Goal: Task Accomplishment & Management: Manage account settings

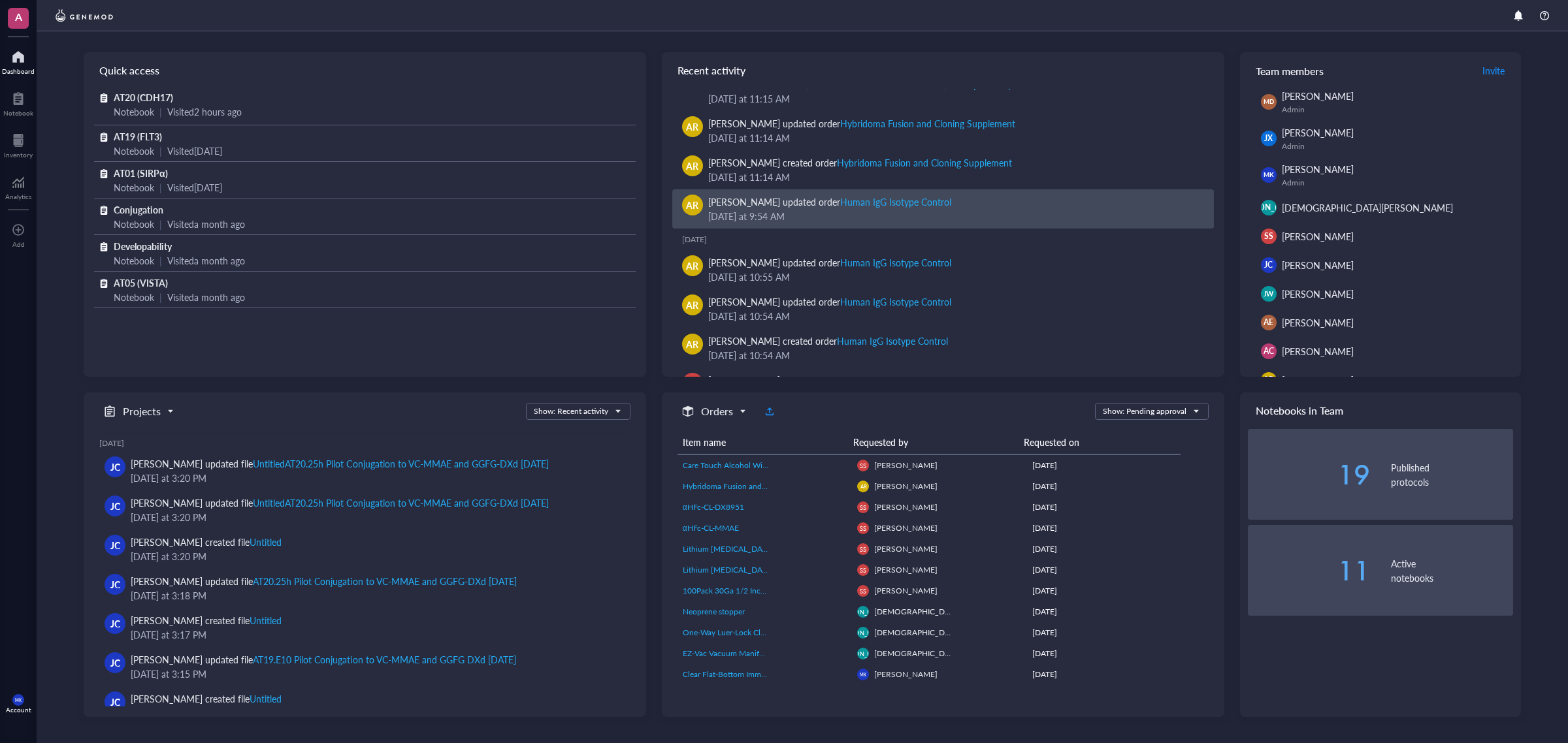
scroll to position [82, 0]
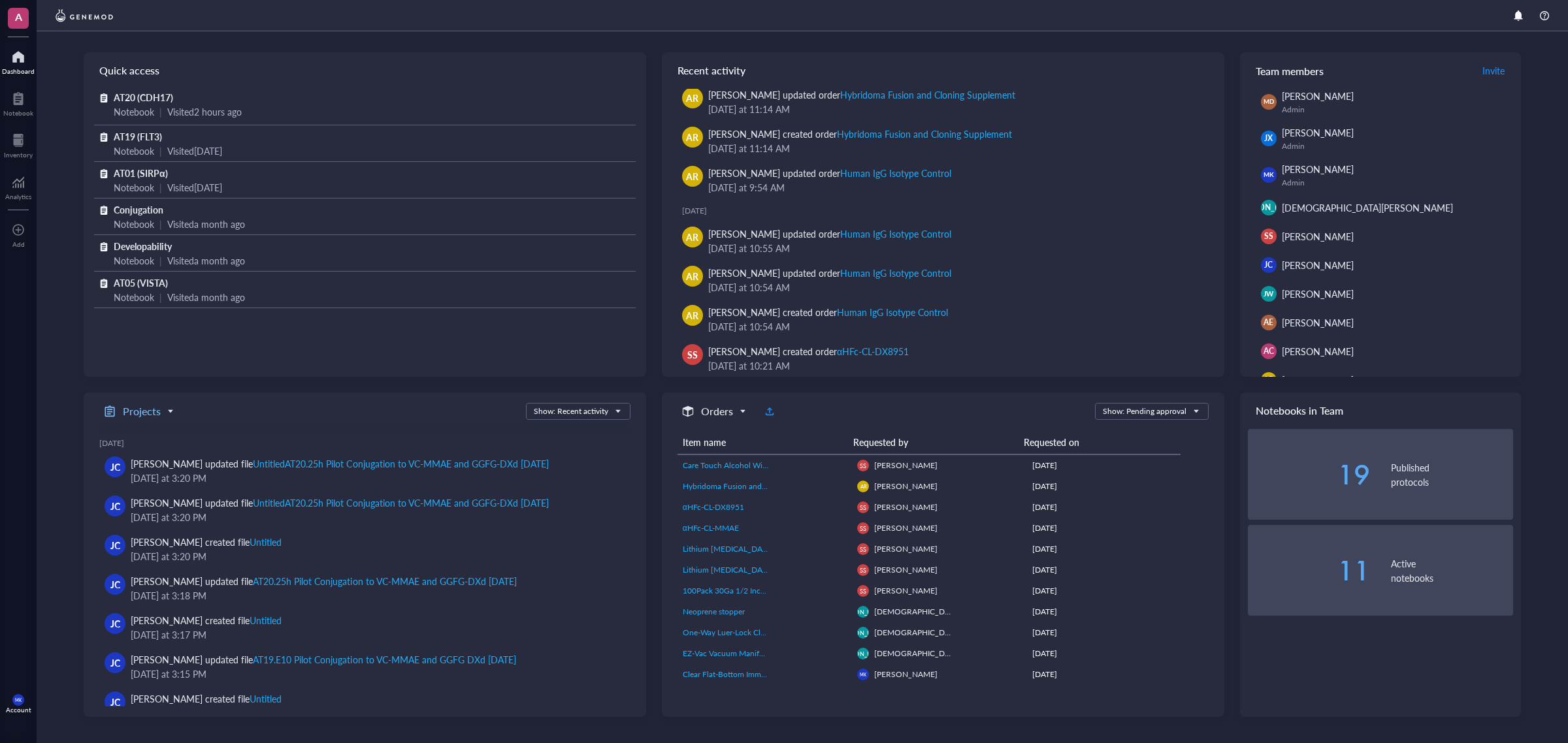
click at [147, 403] on h5 "Projects" at bounding box center [141, 411] width 38 height 15
click at [263, 403] on div "Projects Freezers Orders Consumables Projects Show: Recent activity" at bounding box center [362, 411] width 536 height 17
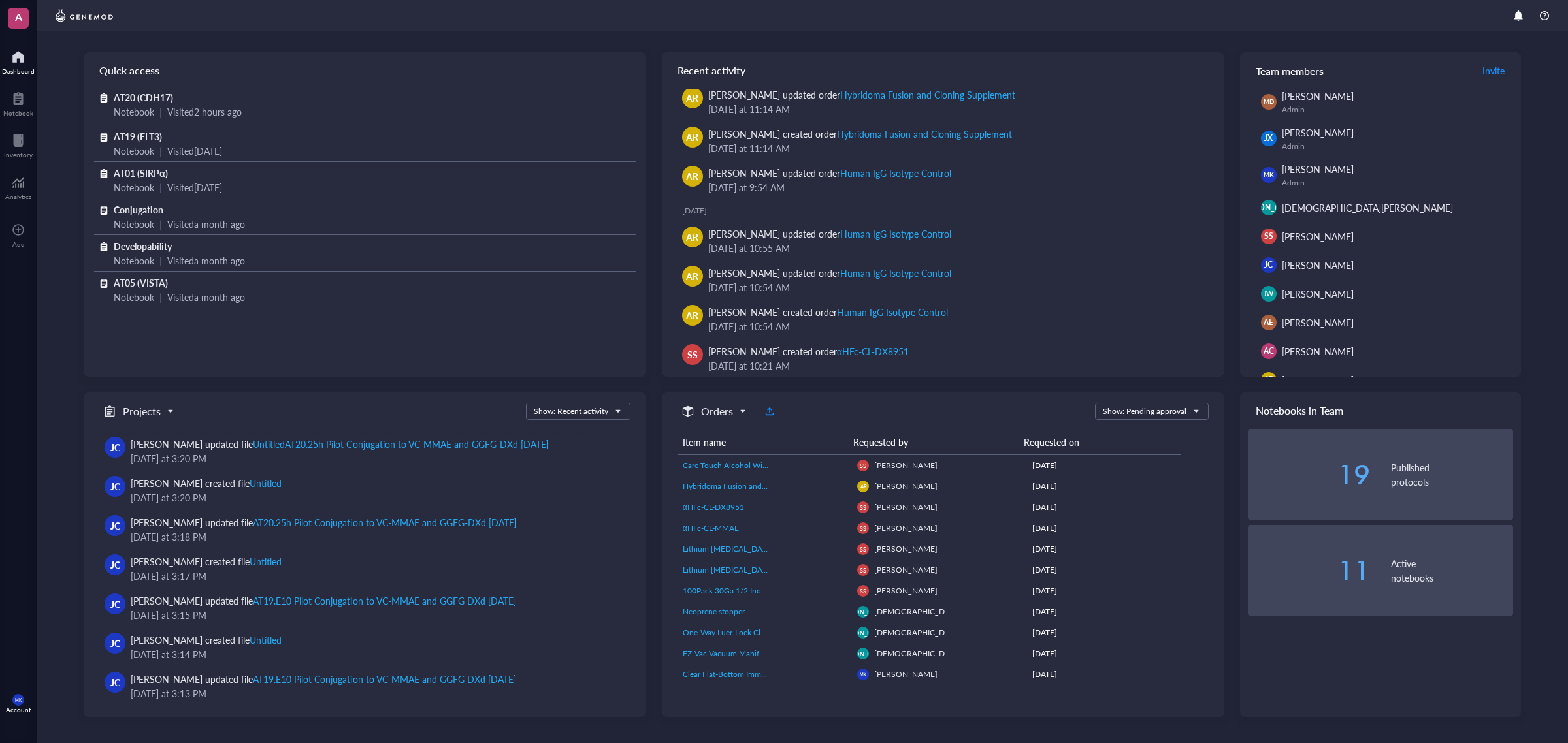
scroll to position [0, 0]
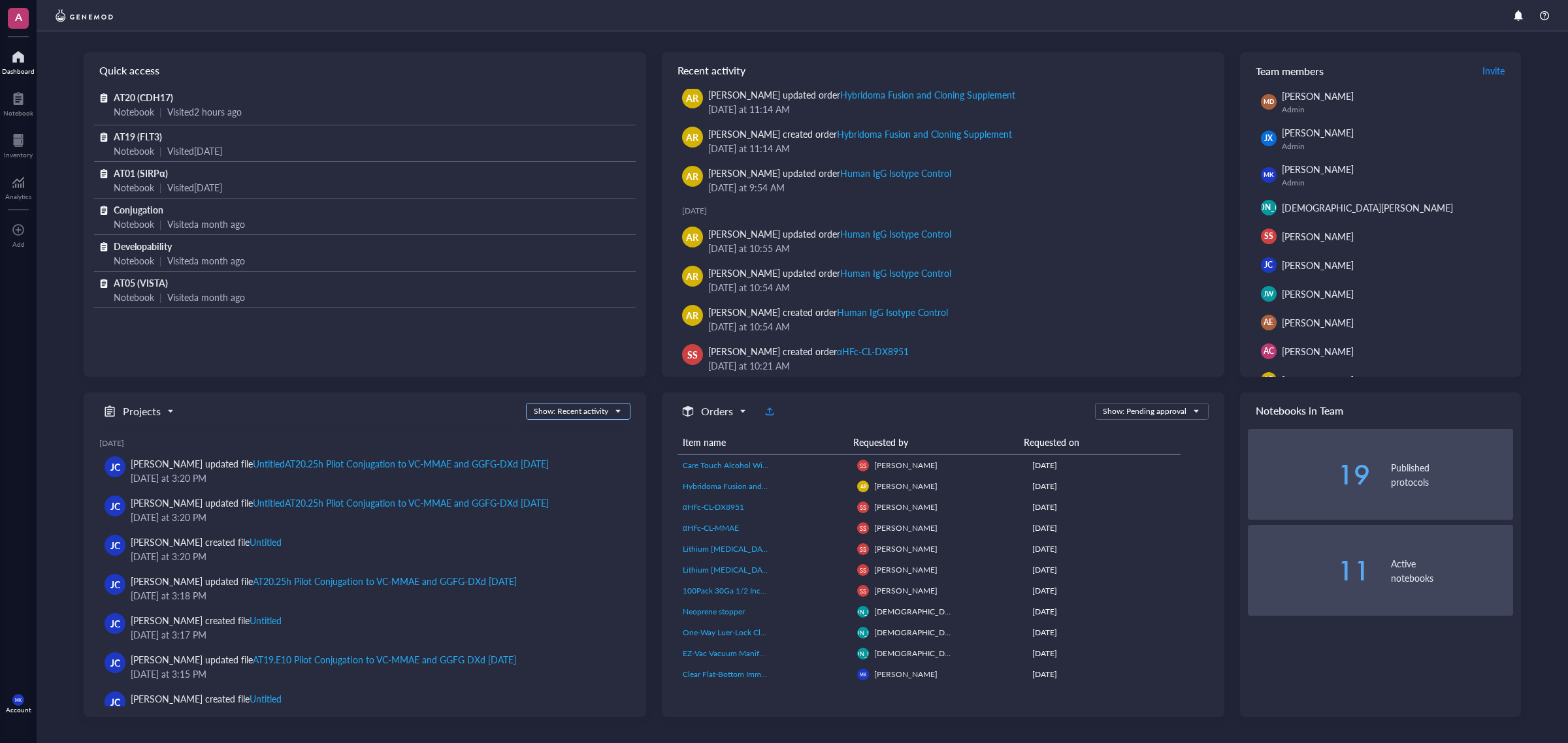
click at [547, 413] on div "Show: Recent activity" at bounding box center [570, 411] width 74 height 12
click at [402, 434] on div at bounding box center [365, 431] width 531 height 11
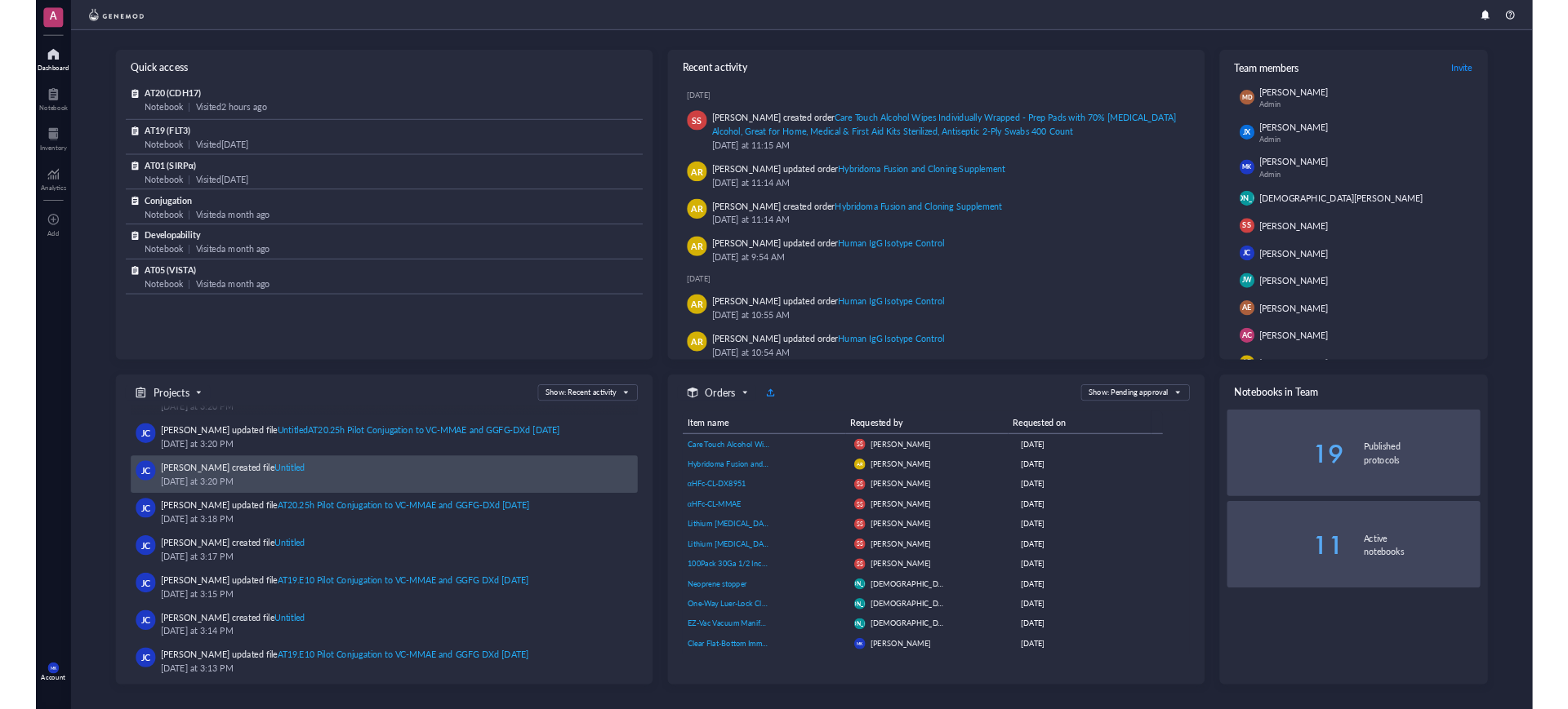
scroll to position [102, 0]
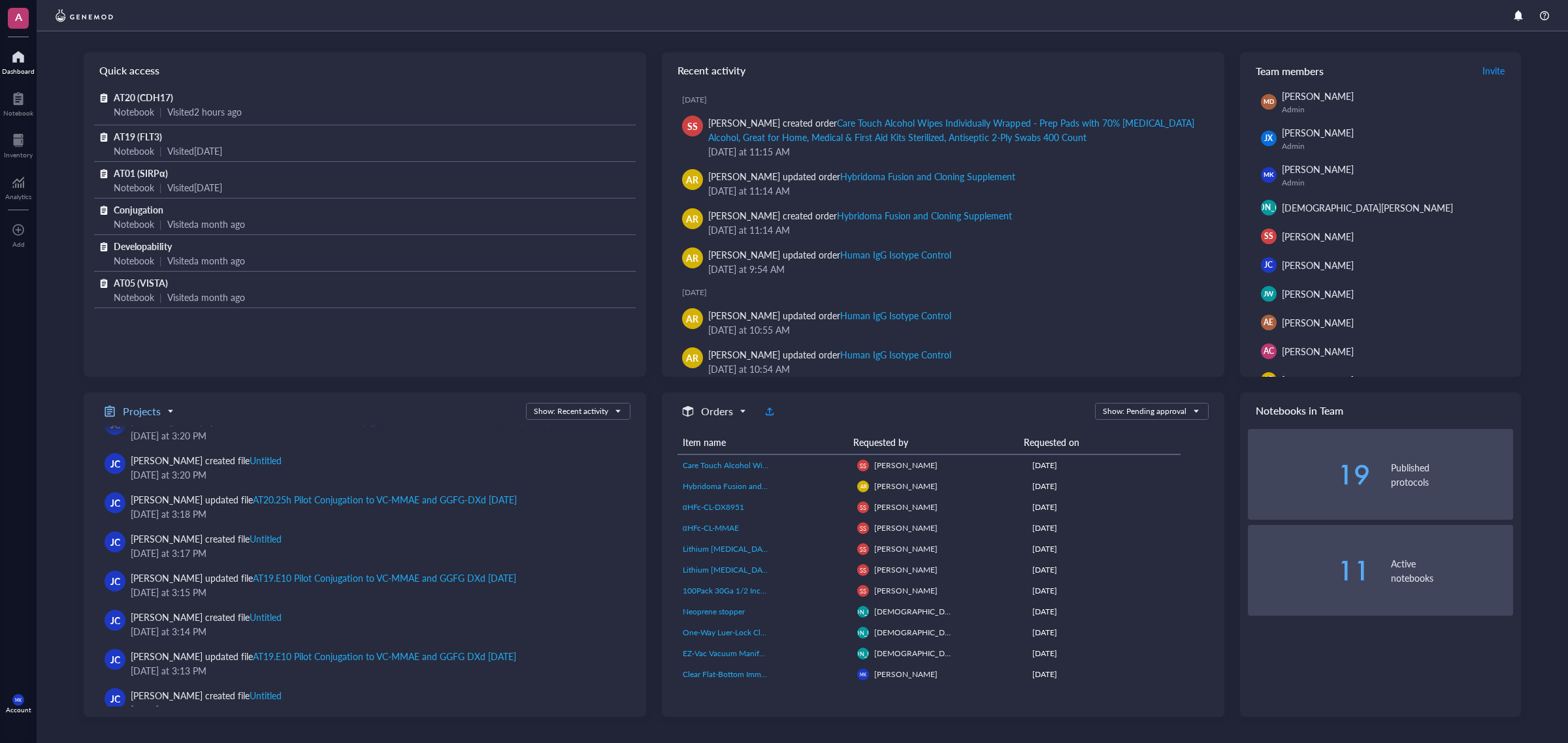
click at [157, 413] on h5 "Projects" at bounding box center [141, 411] width 38 height 15
click at [250, 405] on div "Projects Freezers Orders Consumables Projects Show: Recent activity Show: Recen…" at bounding box center [362, 411] width 536 height 17
click at [27, 135] on div at bounding box center [18, 140] width 29 height 21
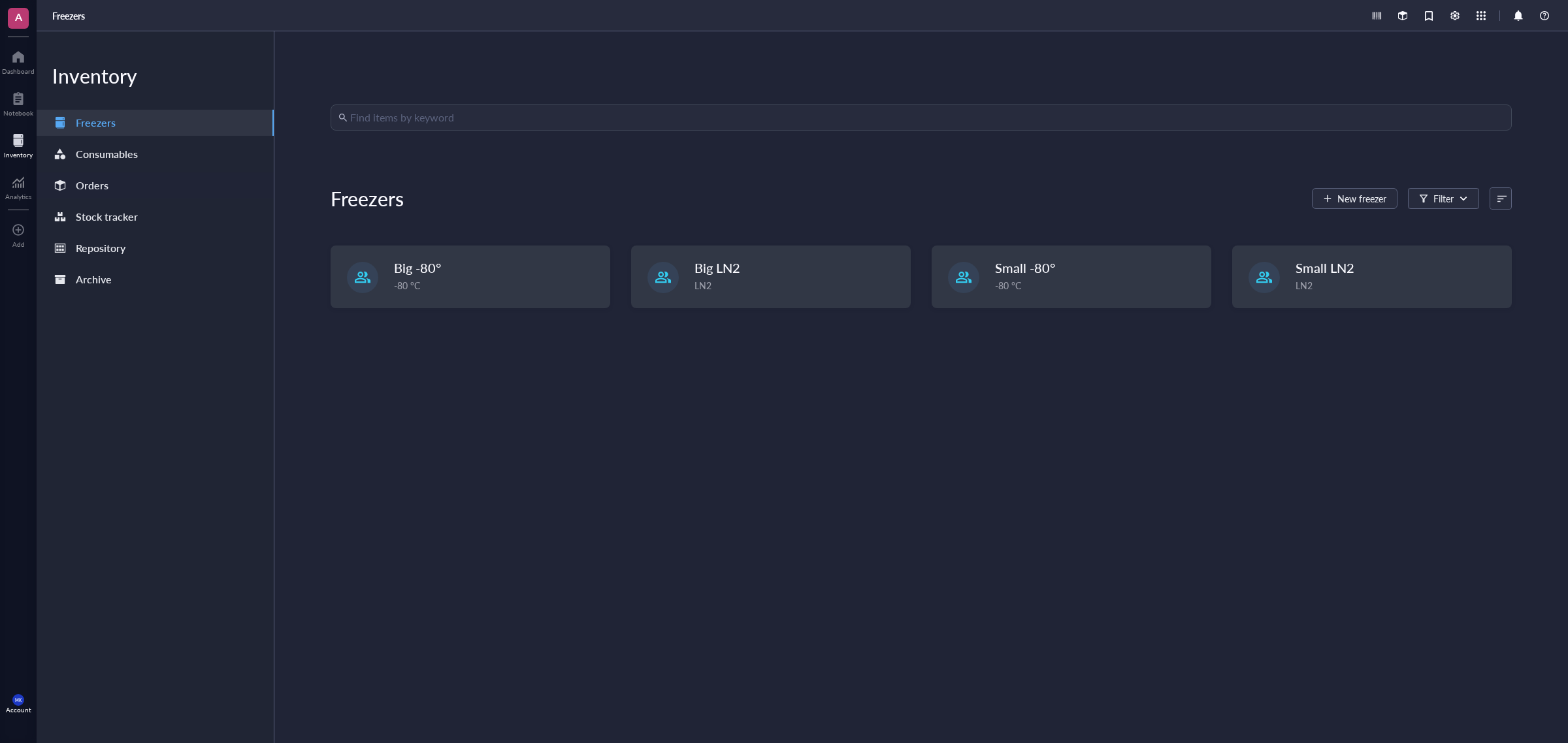
click at [142, 183] on div "Orders" at bounding box center [155, 185] width 237 height 26
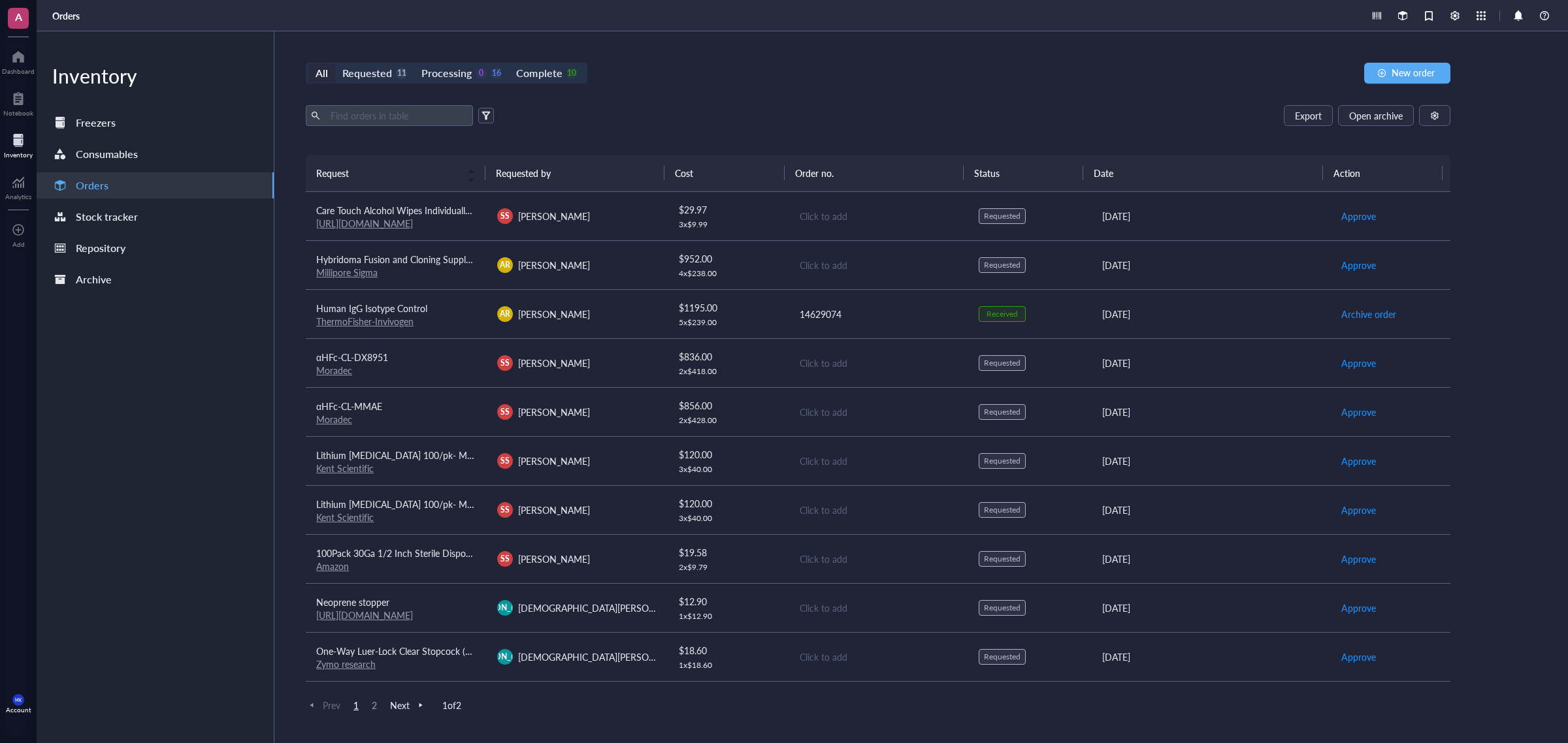
click at [621, 311] on div "AR [PERSON_NAME]" at bounding box center [577, 314] width 160 height 15
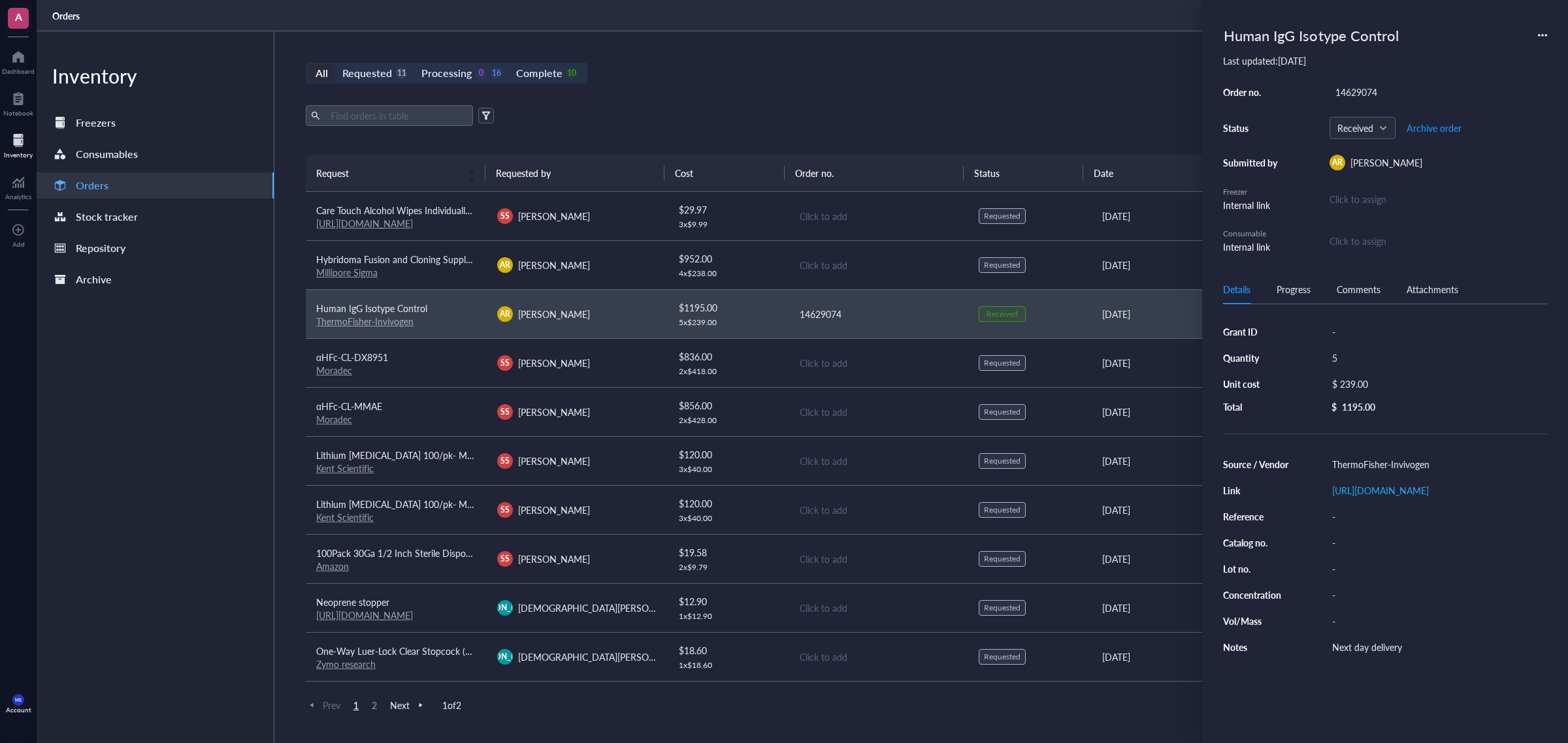
click at [1364, 195] on div "Click to assign" at bounding box center [1438, 199] width 218 height 14
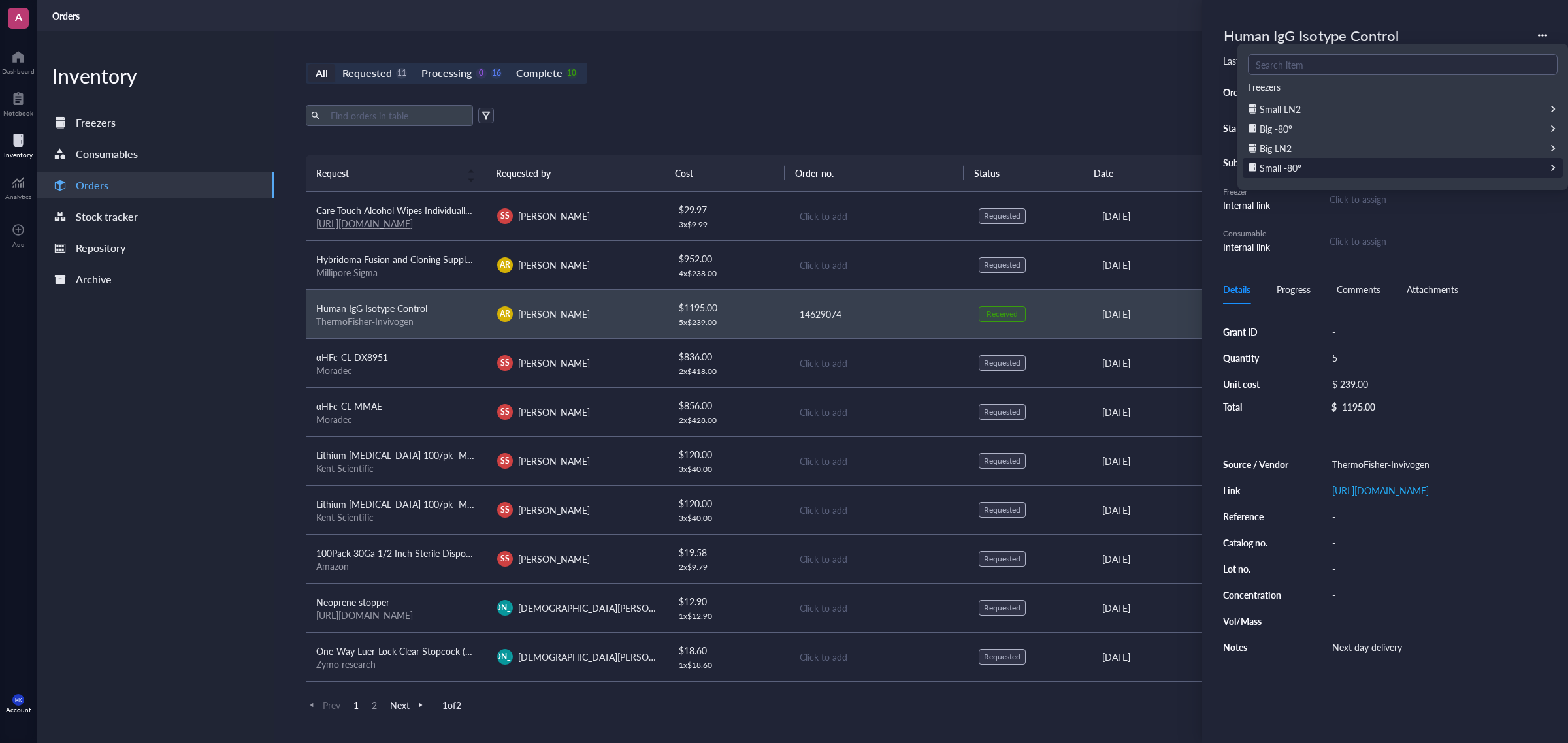
click at [1316, 165] on div "Small -80°" at bounding box center [1402, 167] width 320 height 19
click at [1363, 245] on div "Click to assign" at bounding box center [1438, 241] width 218 height 14
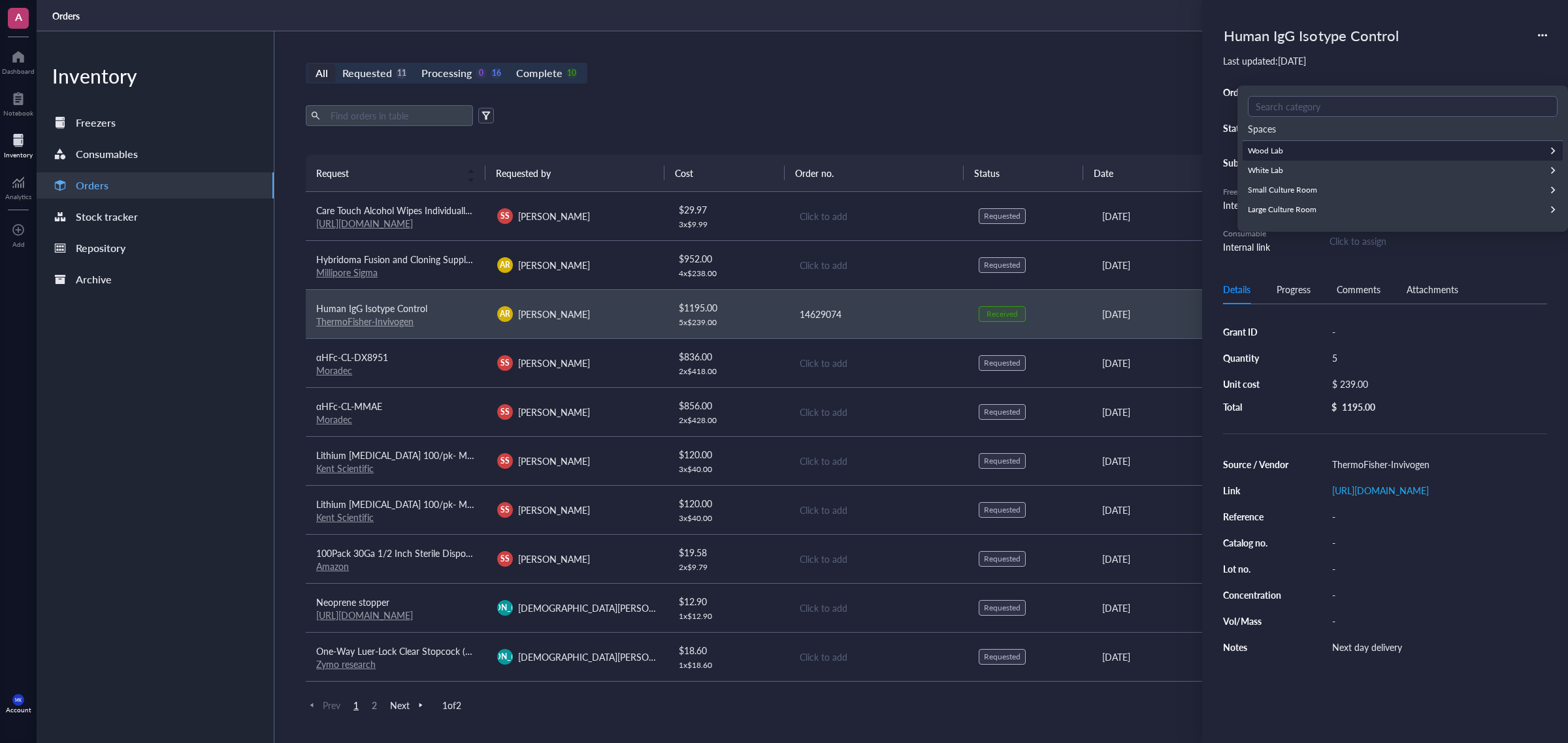
click at [1287, 148] on div "Wood Lab" at bounding box center [1402, 151] width 320 height 19
click at [1282, 151] on div "Hood 1" at bounding box center [1402, 151] width 320 height 19
click at [1281, 152] on div "Furniture is empty" at bounding box center [1405, 153] width 315 height 14
click at [1278, 125] on span "Wood Lab" at bounding box center [1268, 128] width 42 height 13
click at [1297, 185] on div "Small Culture Room" at bounding box center [1282, 190] width 69 height 12
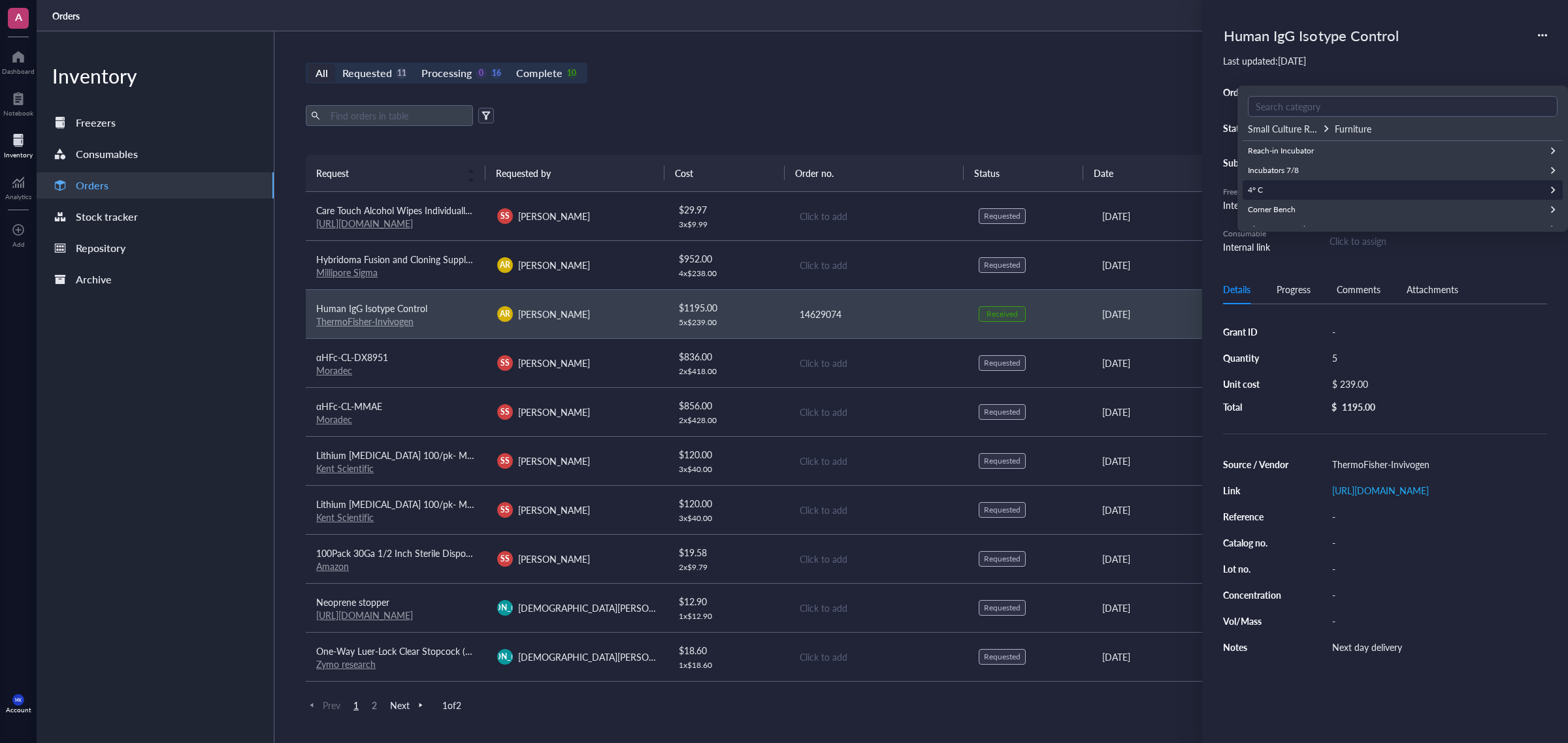
click at [1302, 184] on div "4° C" at bounding box center [1402, 190] width 320 height 19
click at [1294, 155] on div "Misc." at bounding box center [1402, 151] width 320 height 19
click at [1294, 155] on span "Add new consumable" at bounding box center [1285, 155] width 74 height 13
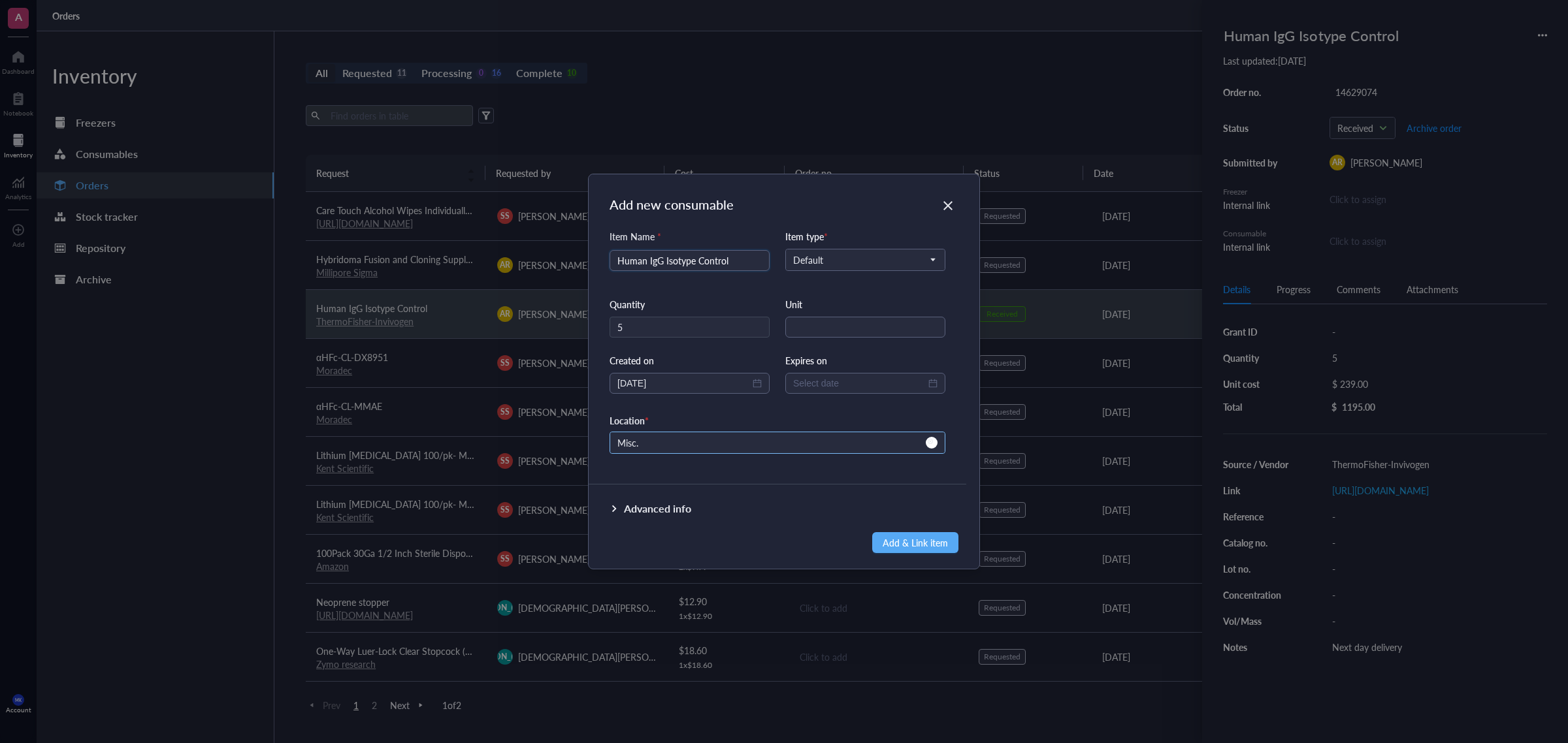
click at [755, 442] on span "Misc." at bounding box center [776, 443] width 318 height 12
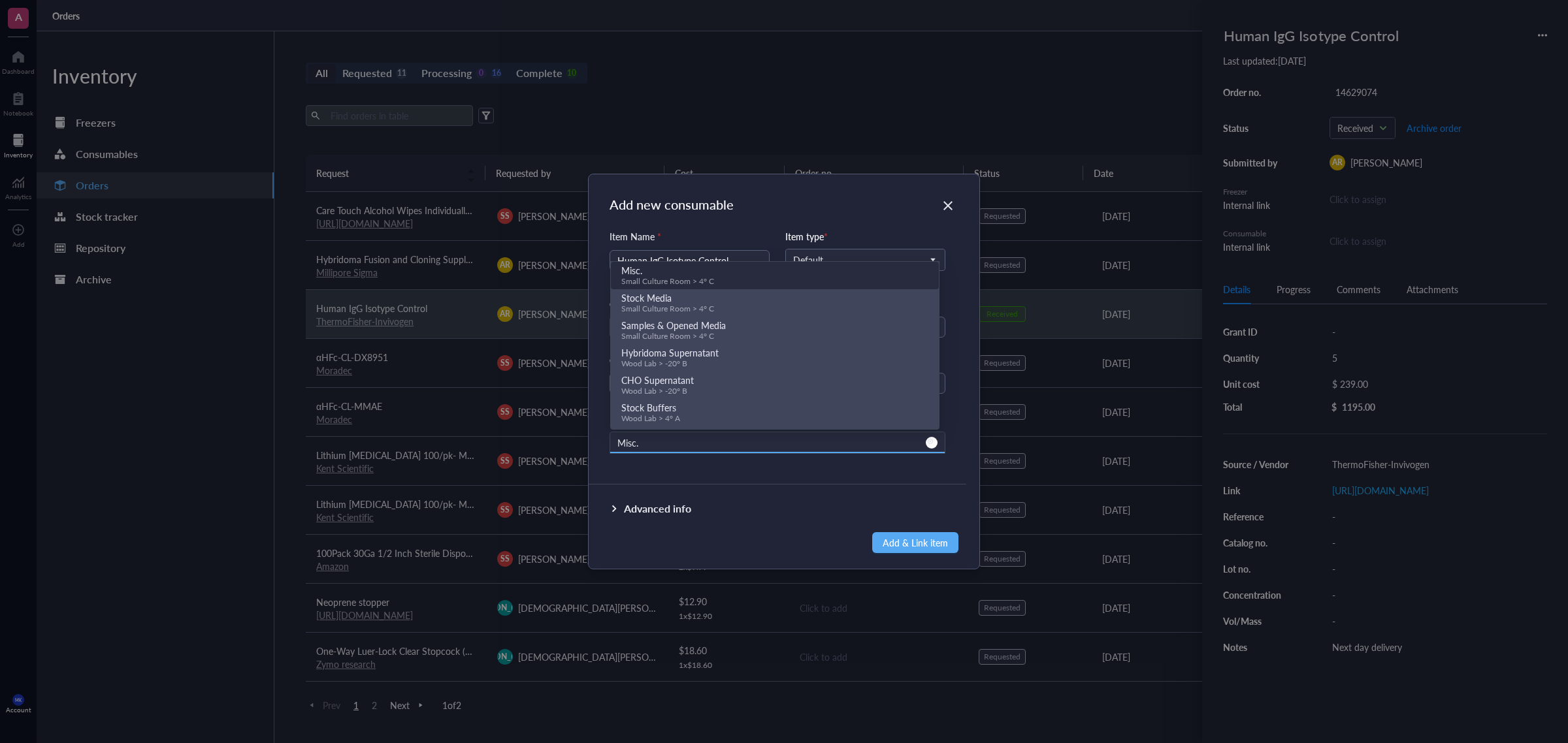
click at [768, 472] on div "Item Name * Human IgG Isotype Control Item type * Default Quantity 5 Unit Creat…" at bounding box center [777, 352] width 377 height 246
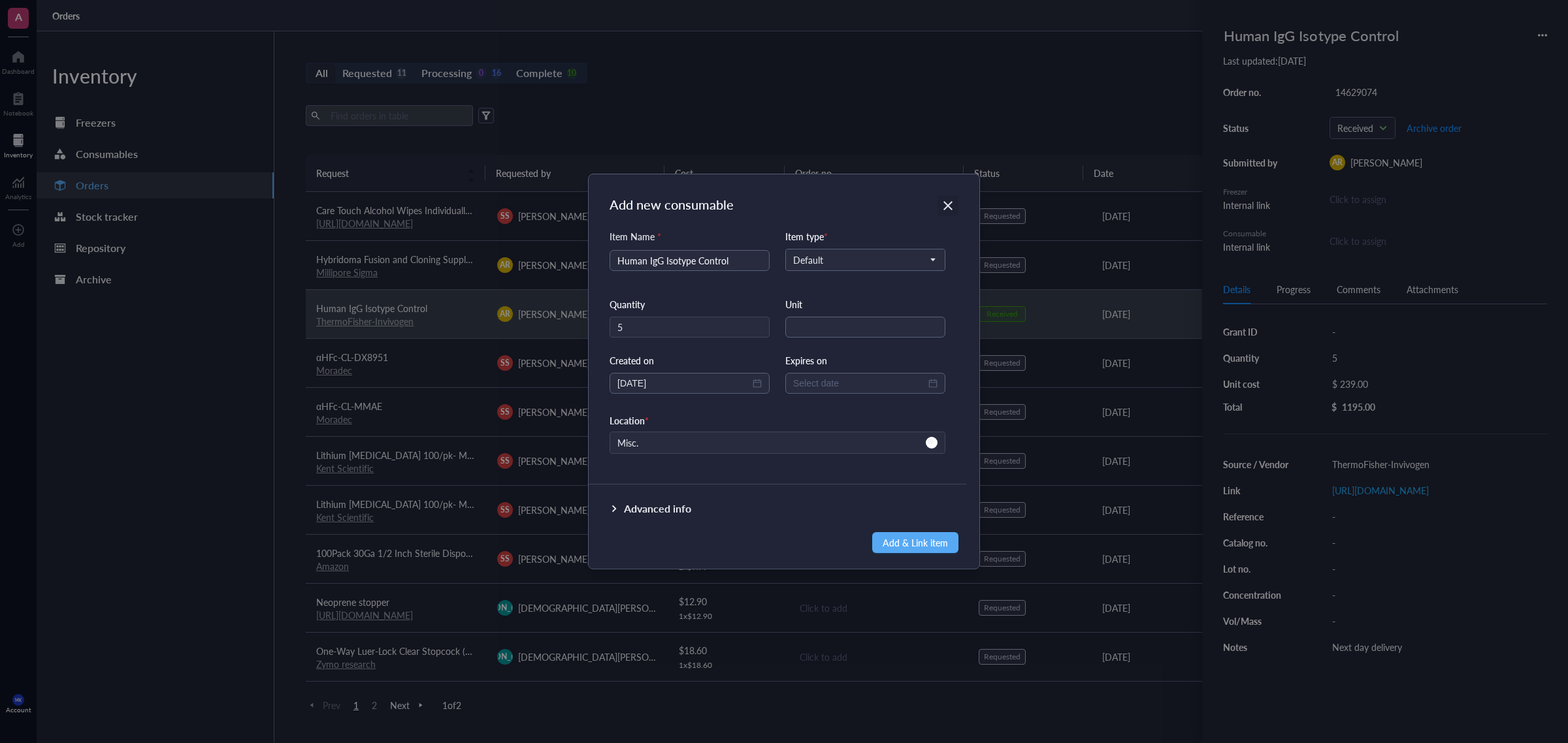
click at [952, 208] on icon "Close" at bounding box center [948, 206] width 13 height 13
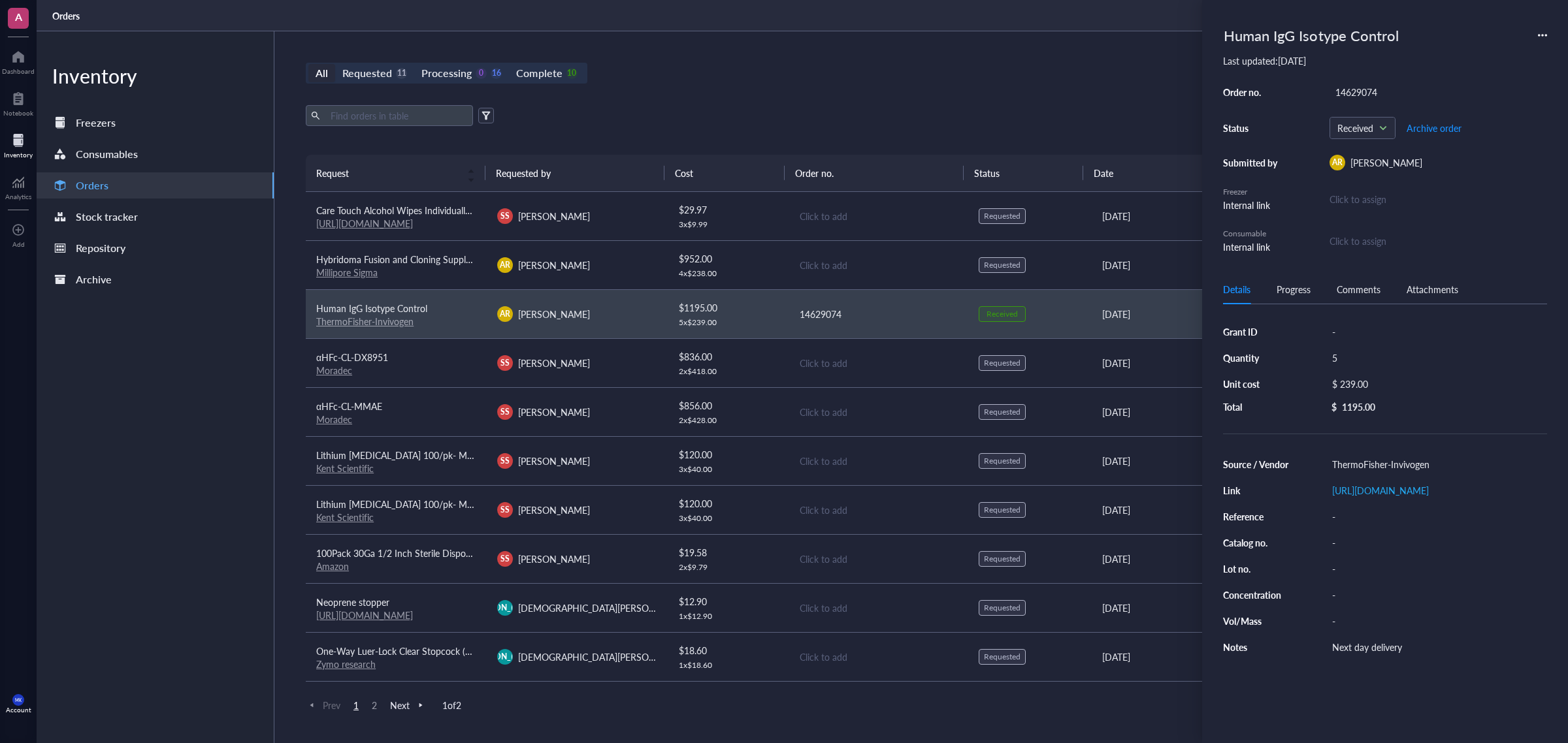
click at [1069, 78] on div "All Requested 11 Processing 0 16 Complete 10 New order" at bounding box center [878, 73] width 1145 height 21
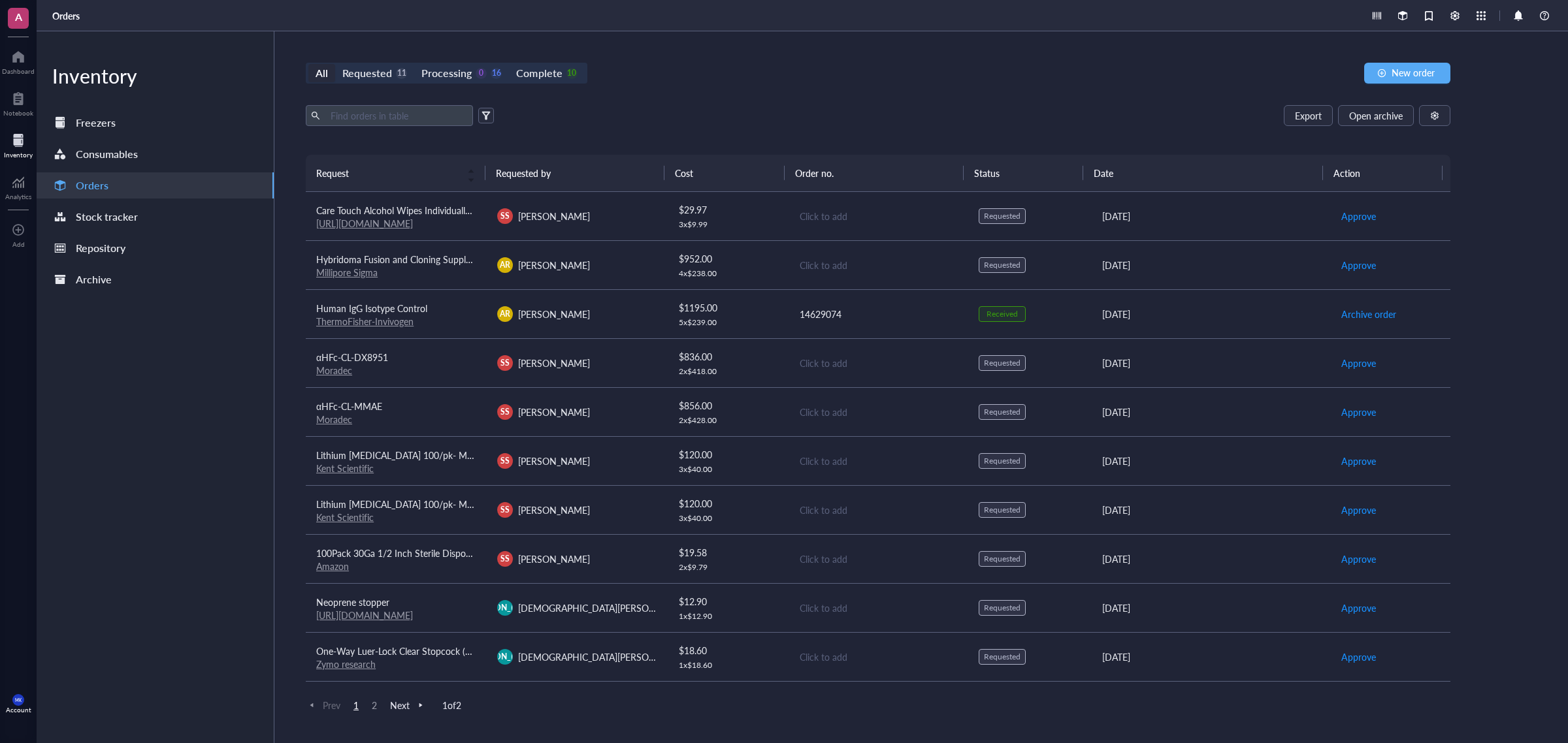
click at [909, 230] on td "Click to add" at bounding box center [878, 216] width 181 height 49
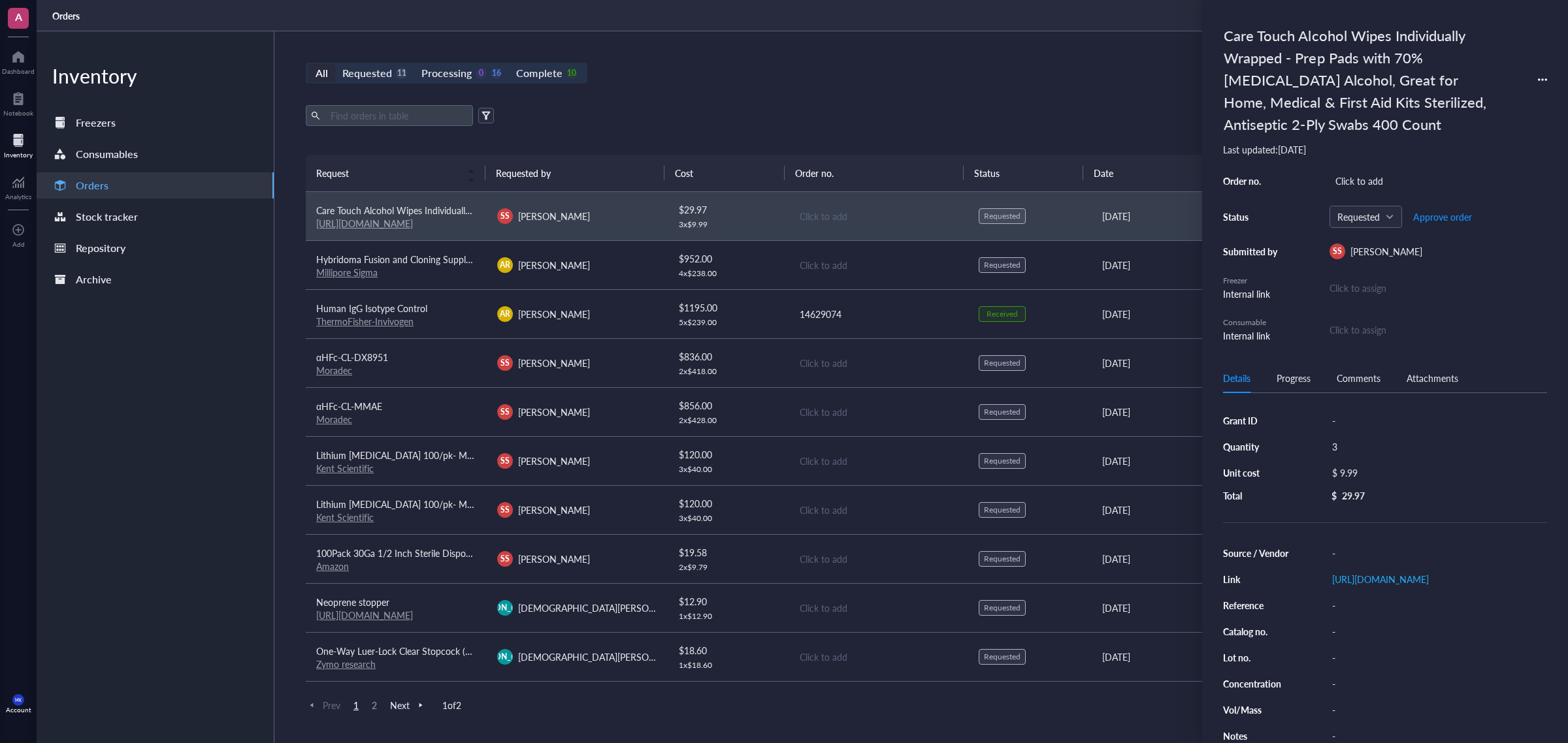
click at [1377, 285] on div "Click to assign" at bounding box center [1438, 287] width 218 height 14
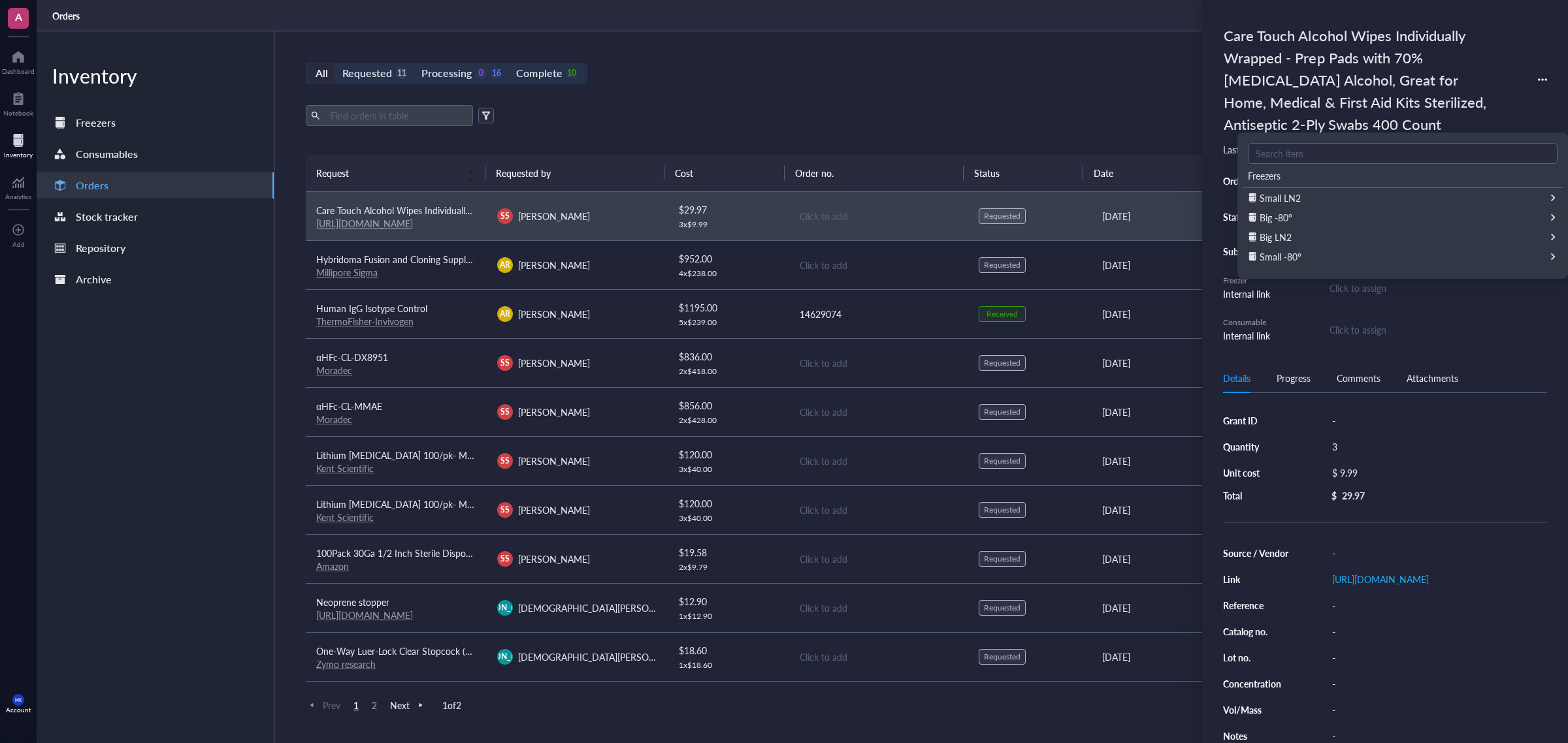
click at [1021, 108] on div "Export Open archive" at bounding box center [878, 115] width 1145 height 21
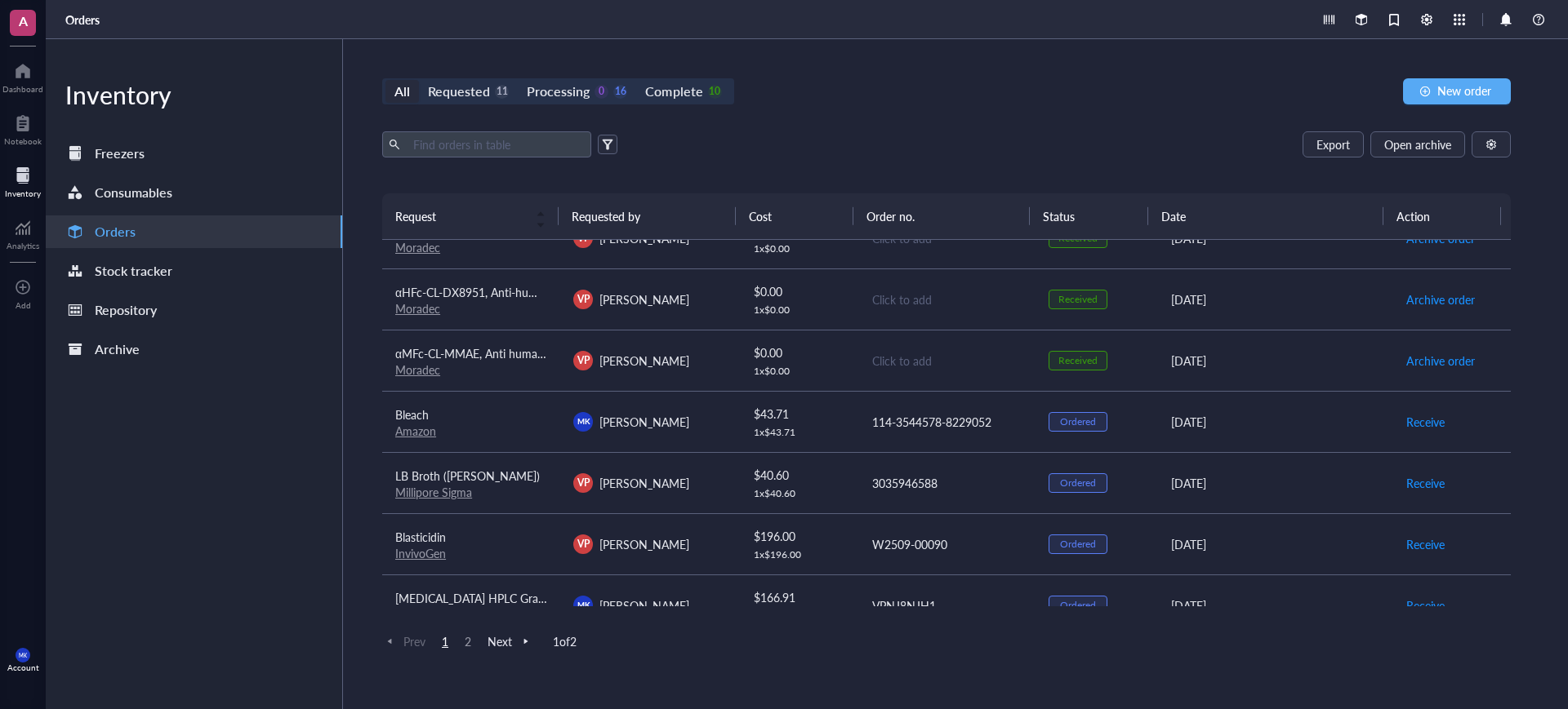
scroll to position [1164, 0]
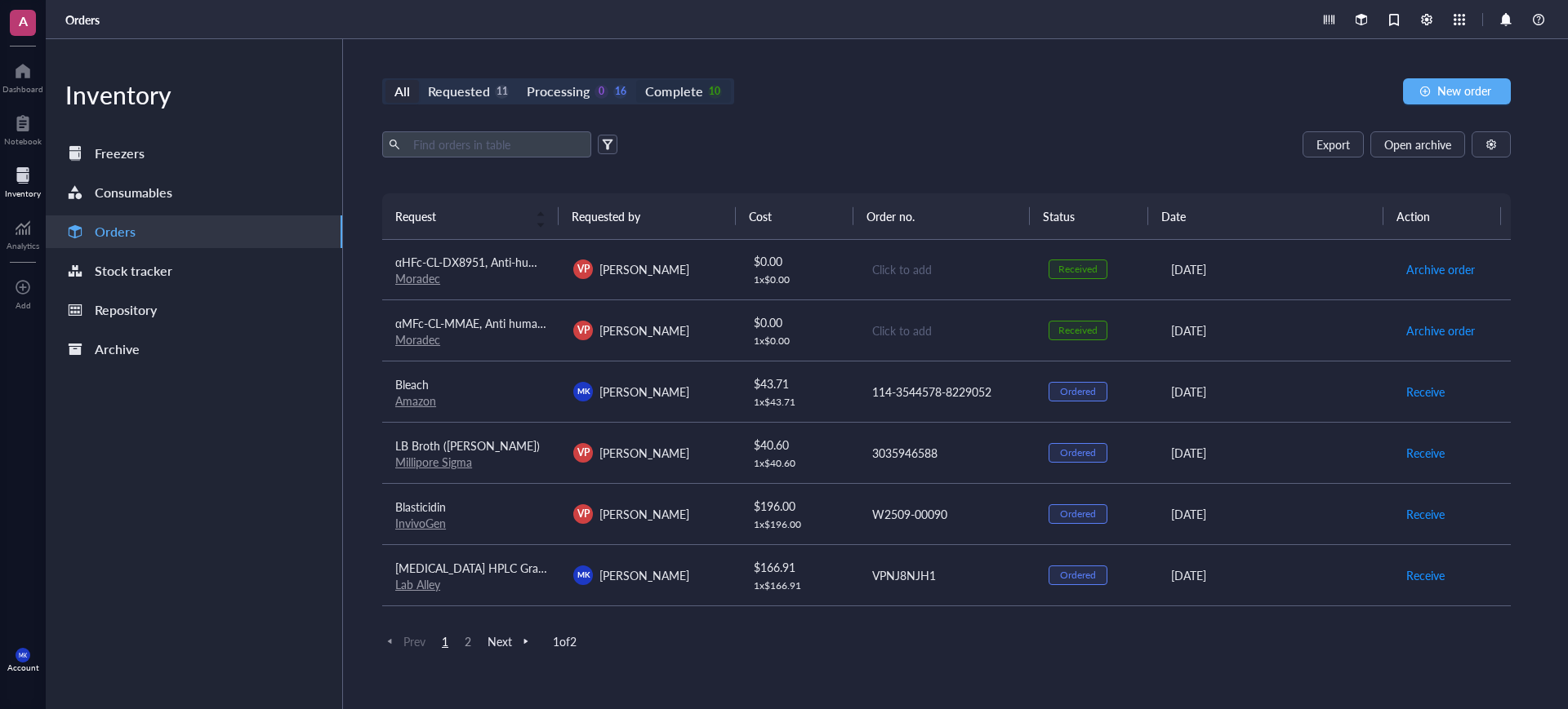
click at [673, 101] on div "Complete" at bounding box center [673, 91] width 57 height 23
click at [636, 80] on input "Complete 10" at bounding box center [636, 80] width 0 height 0
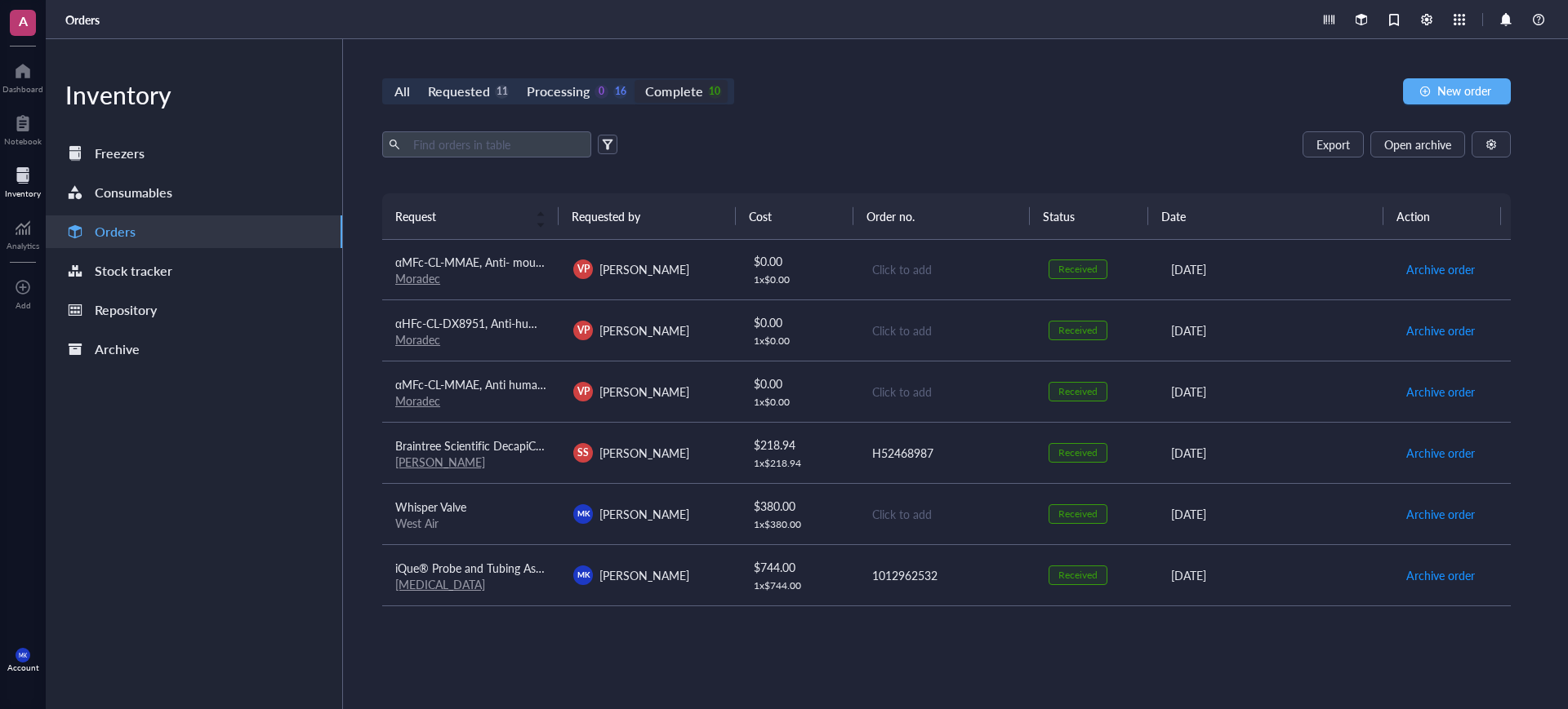
scroll to position [245, 0]
click at [1422, 271] on span "Archive order" at bounding box center [1441, 269] width 69 height 18
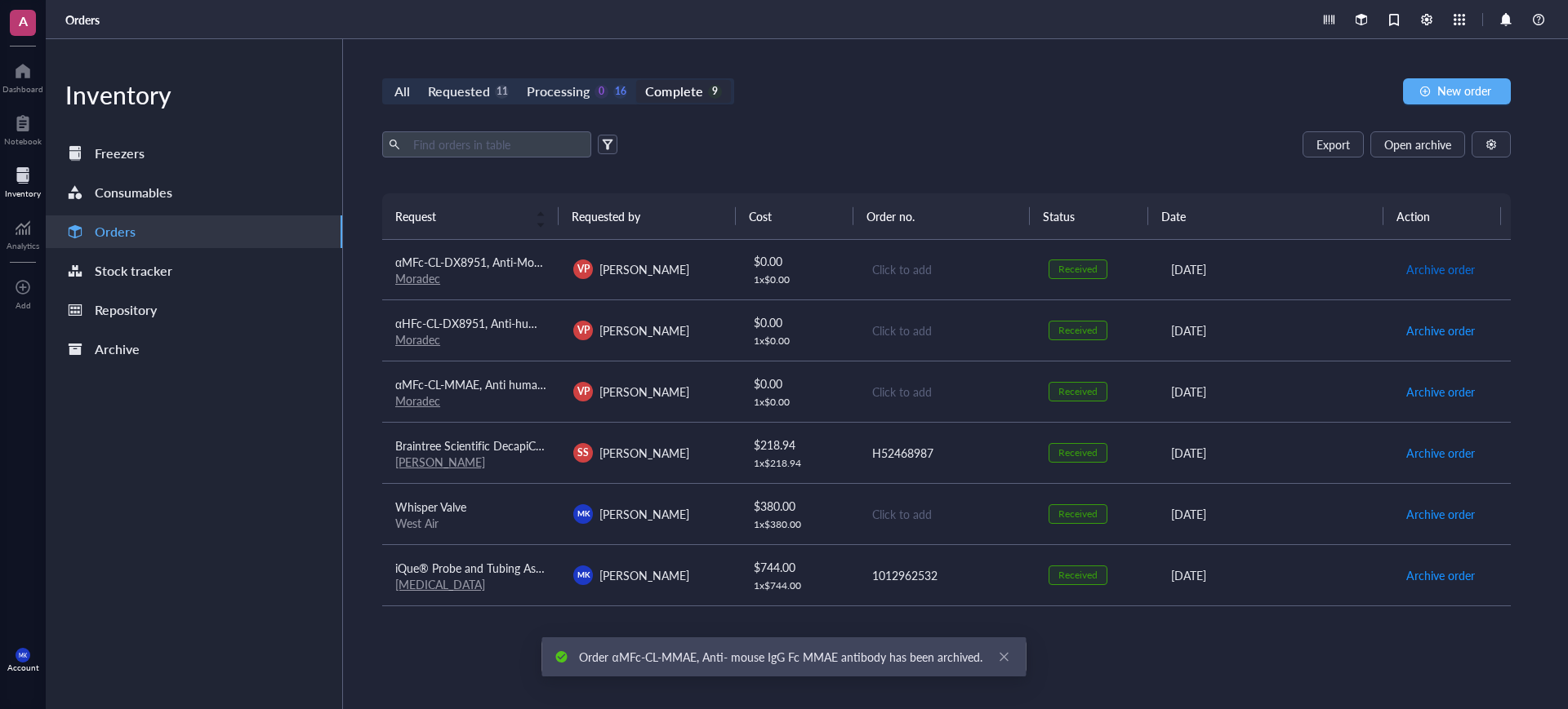
click at [1422, 271] on span "Archive order" at bounding box center [1441, 269] width 69 height 18
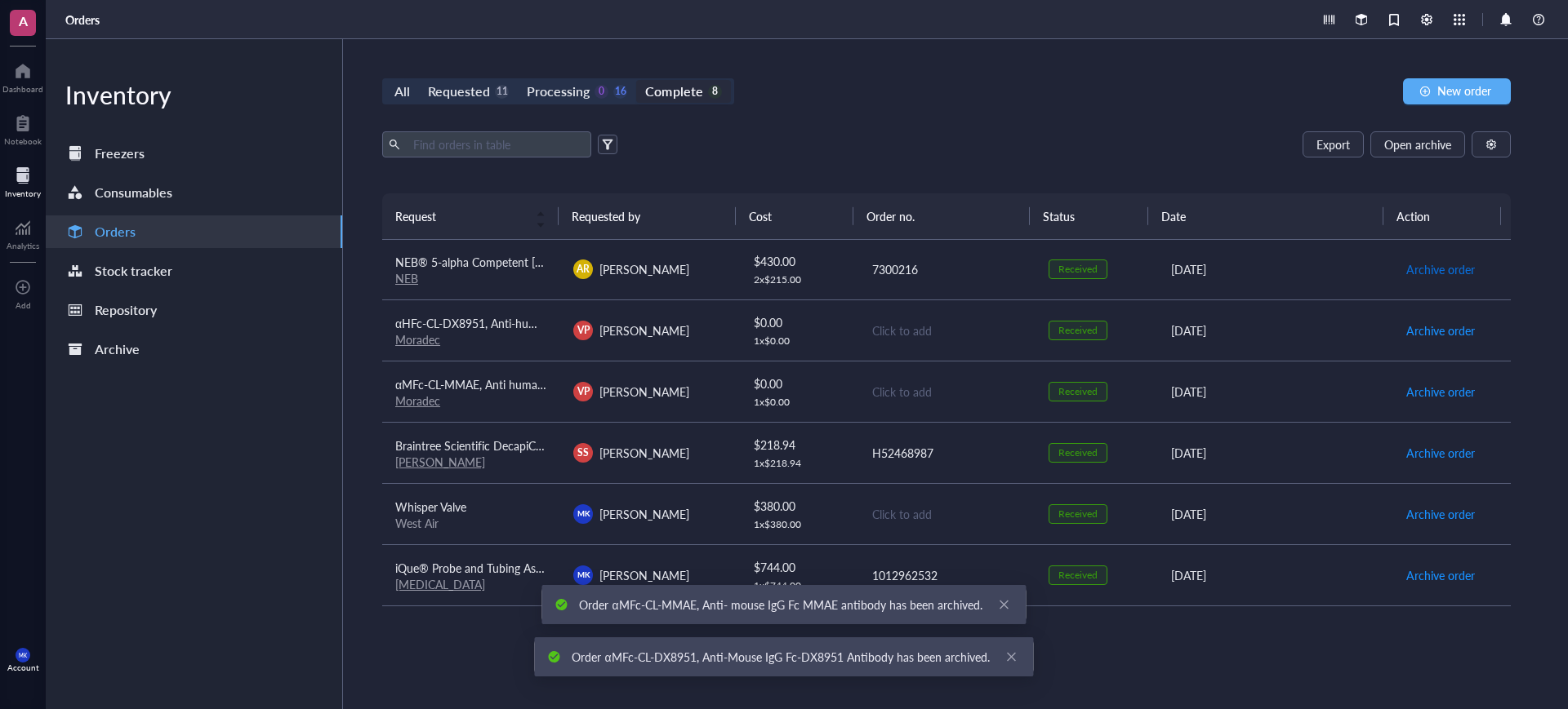
click at [1422, 271] on span "Archive order" at bounding box center [1441, 269] width 69 height 18
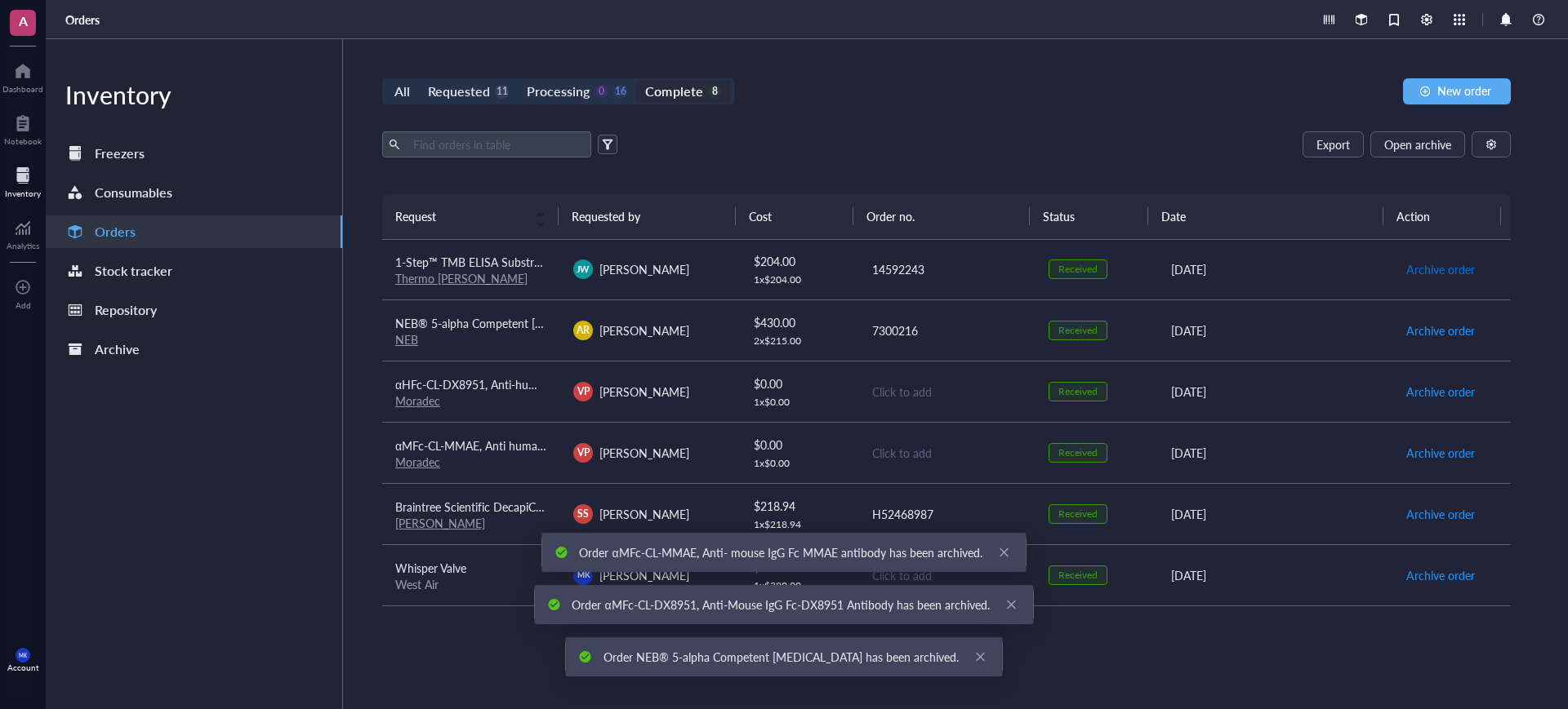
click at [1422, 271] on span "Archive order" at bounding box center [1441, 269] width 69 height 18
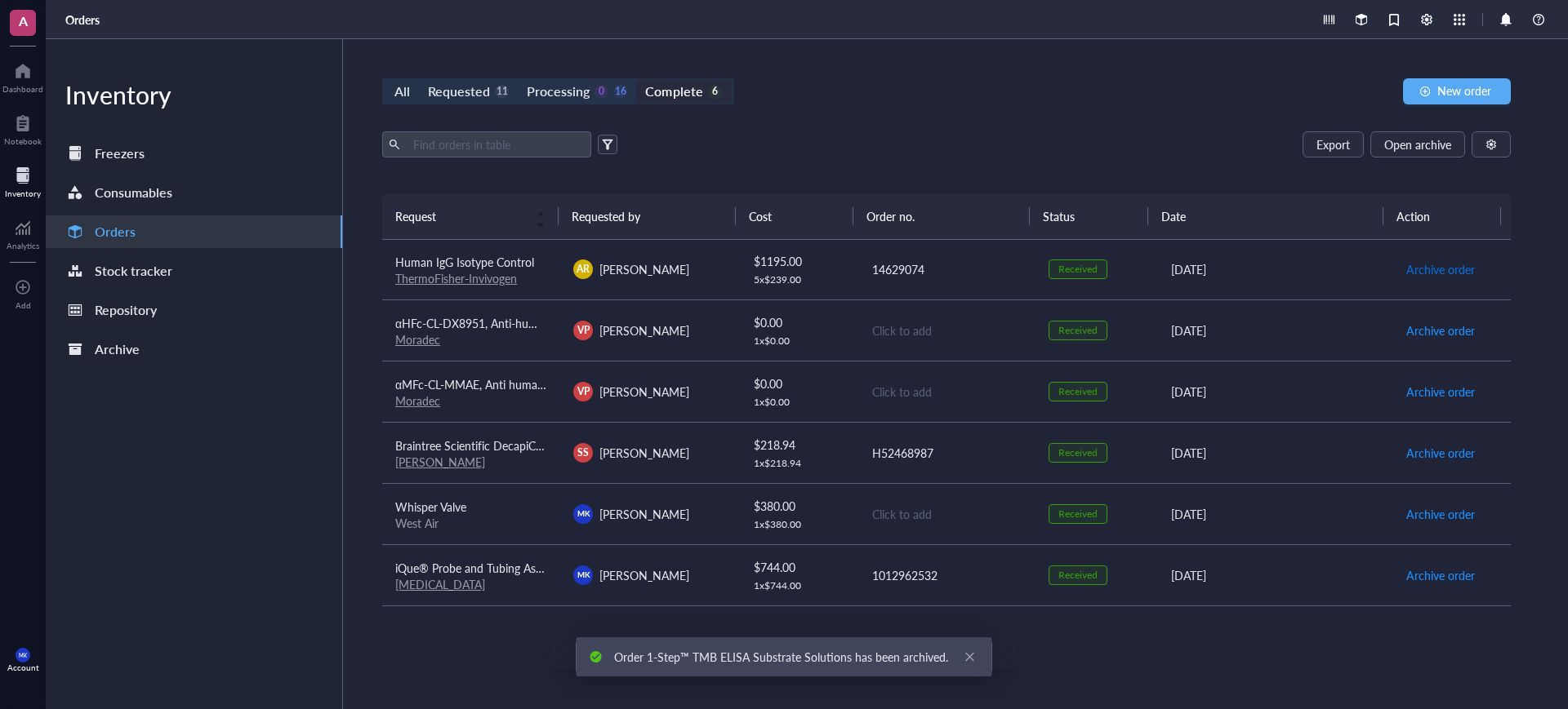
click at [1422, 271] on span "Archive order" at bounding box center [1441, 269] width 69 height 18
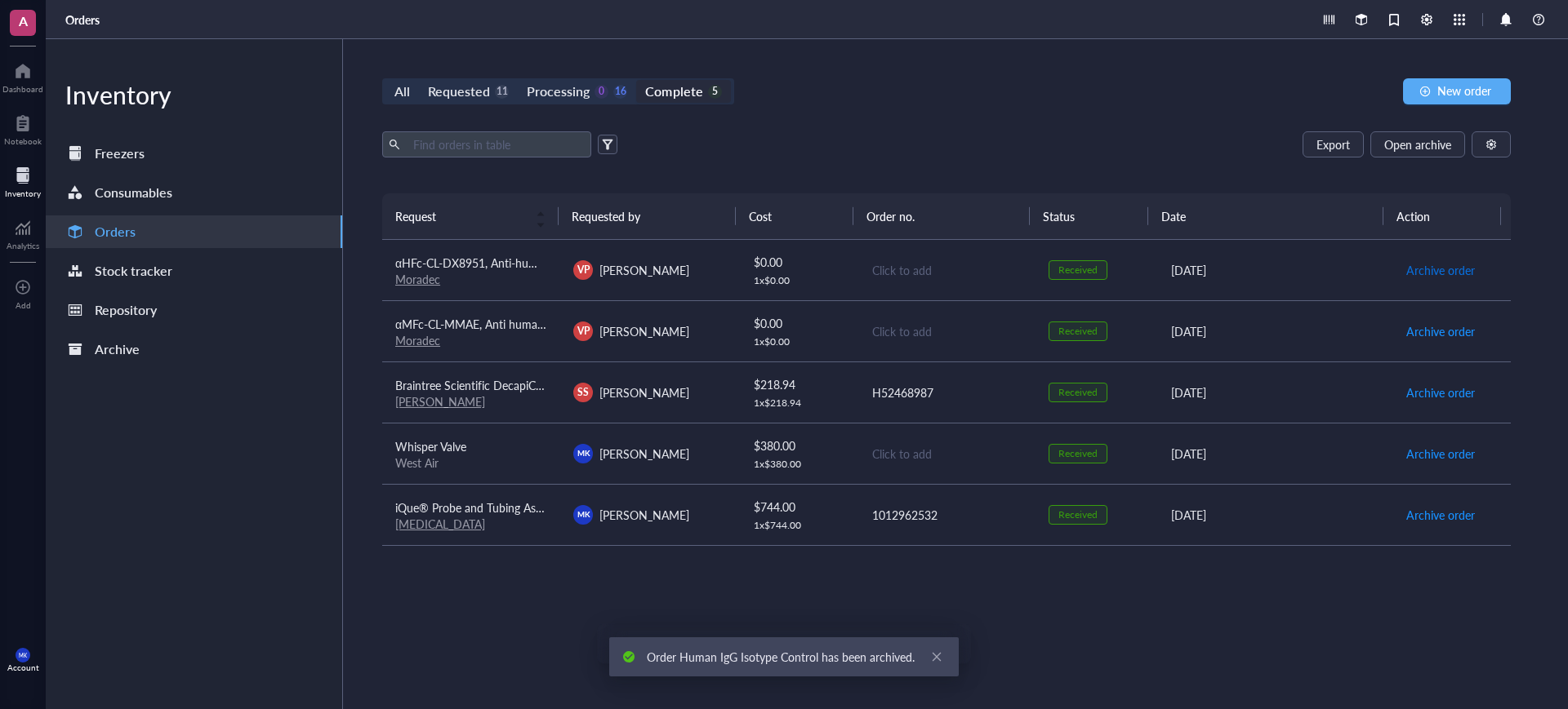
scroll to position [0, 0]
click at [1422, 271] on span "Archive order" at bounding box center [1441, 270] width 69 height 18
click at [1422, 322] on span "Archive order" at bounding box center [1441, 331] width 69 height 18
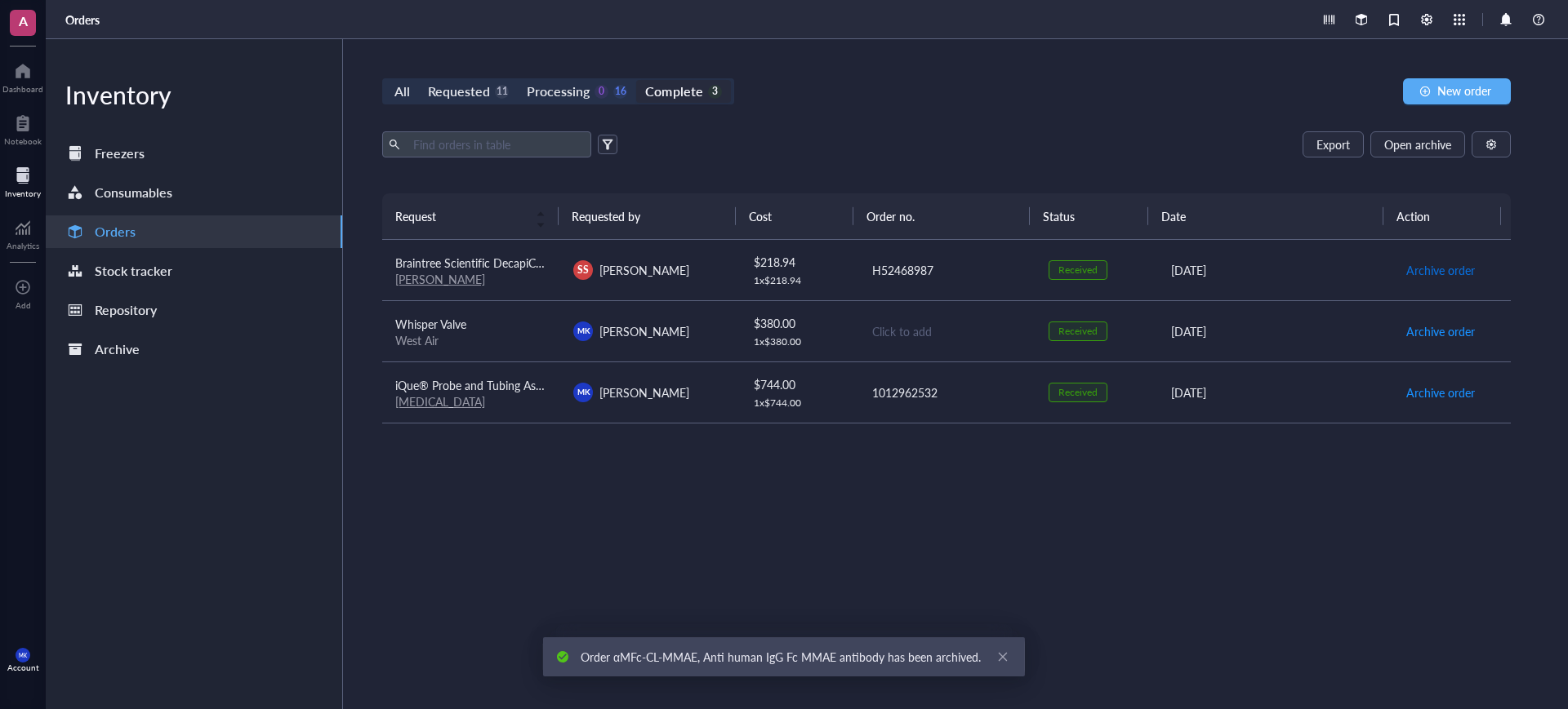
click at [1422, 271] on span "Archive order" at bounding box center [1441, 270] width 69 height 18
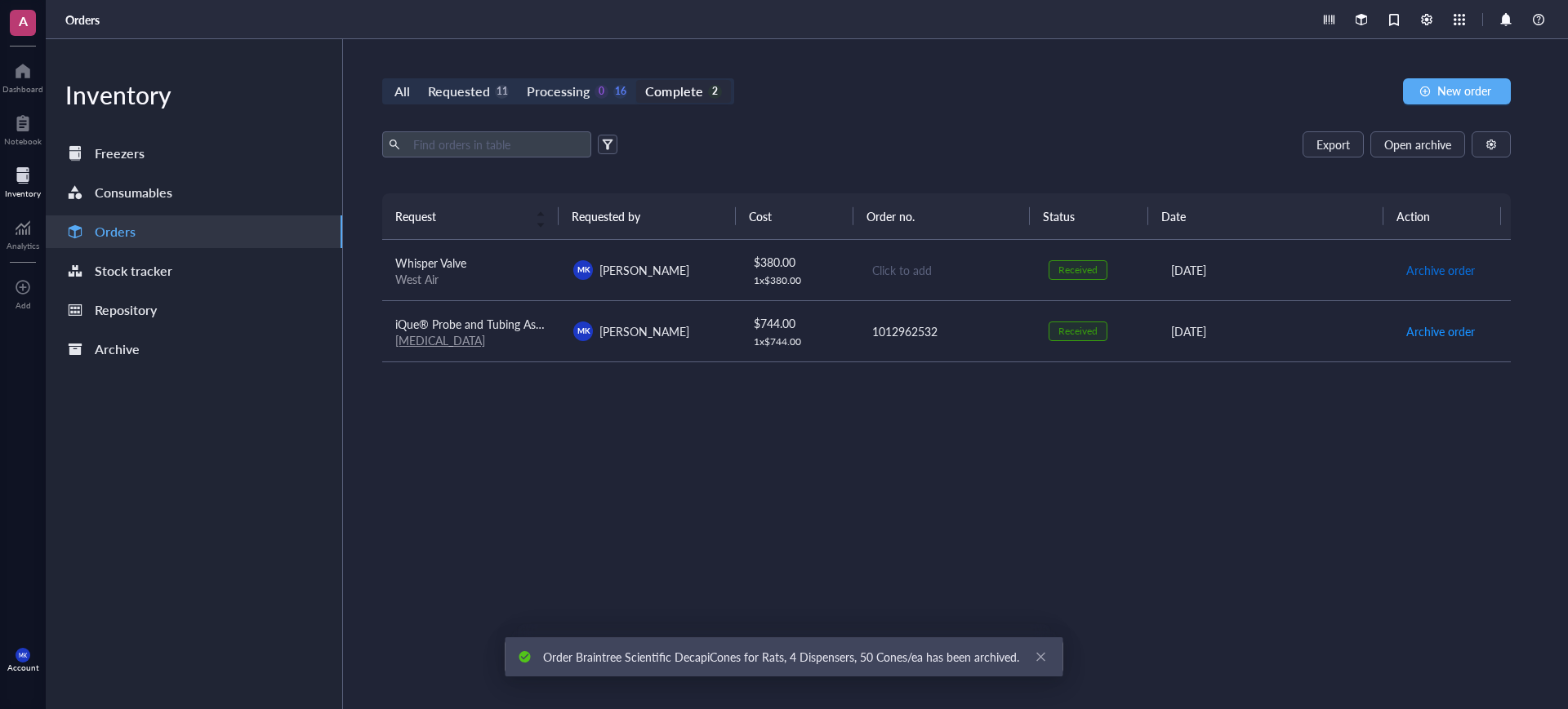
click at [1422, 271] on span "Archive order" at bounding box center [1441, 270] width 69 height 18
click at [1422, 322] on span "Archive order" at bounding box center [1441, 331] width 69 height 18
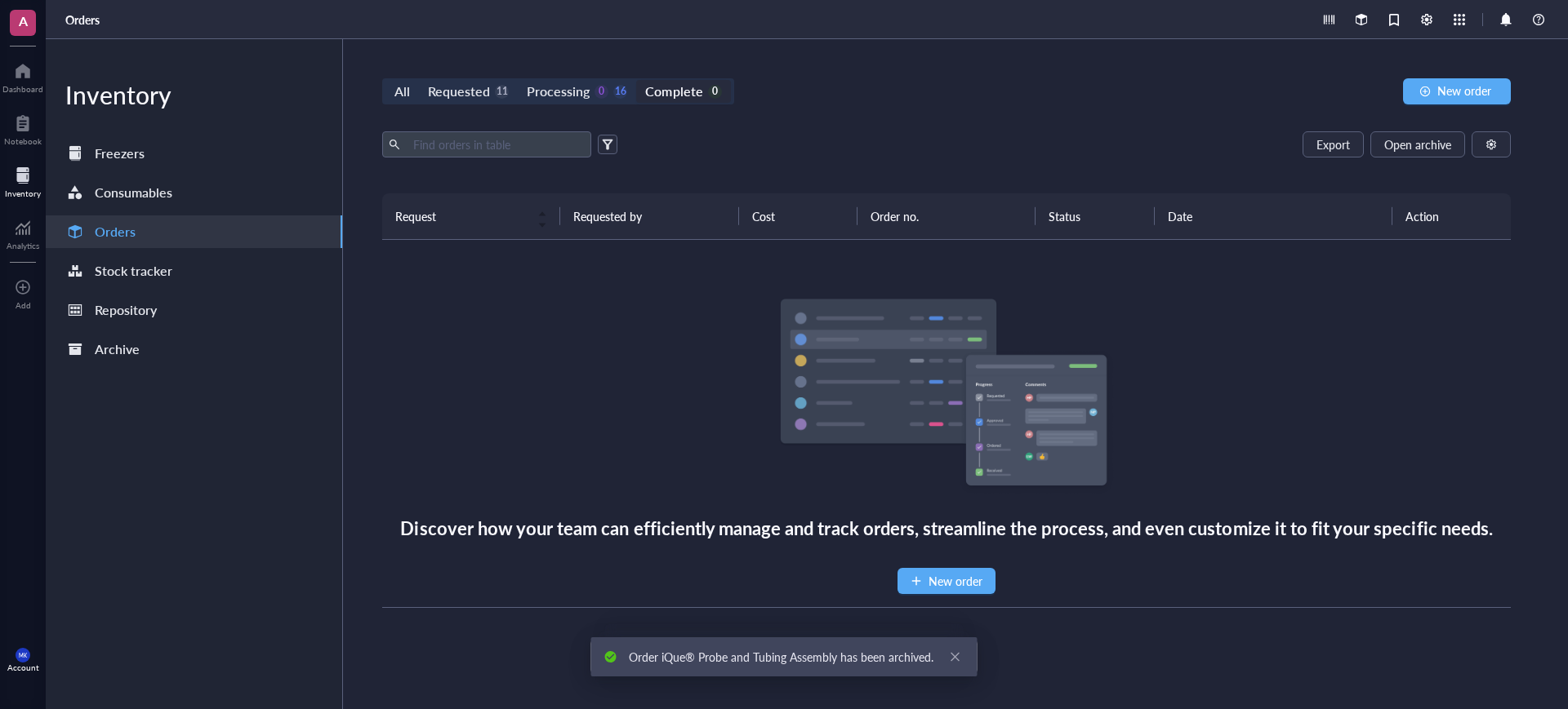
click at [587, 76] on div "All Requested 11 Processing 0 16 Complete 0 New order Export Open archive Reque…" at bounding box center [946, 374] width 1207 height 670
click at [587, 83] on div "Processing" at bounding box center [558, 91] width 63 height 23
click at [518, 80] on input "Processing 0 16" at bounding box center [518, 80] width 0 height 0
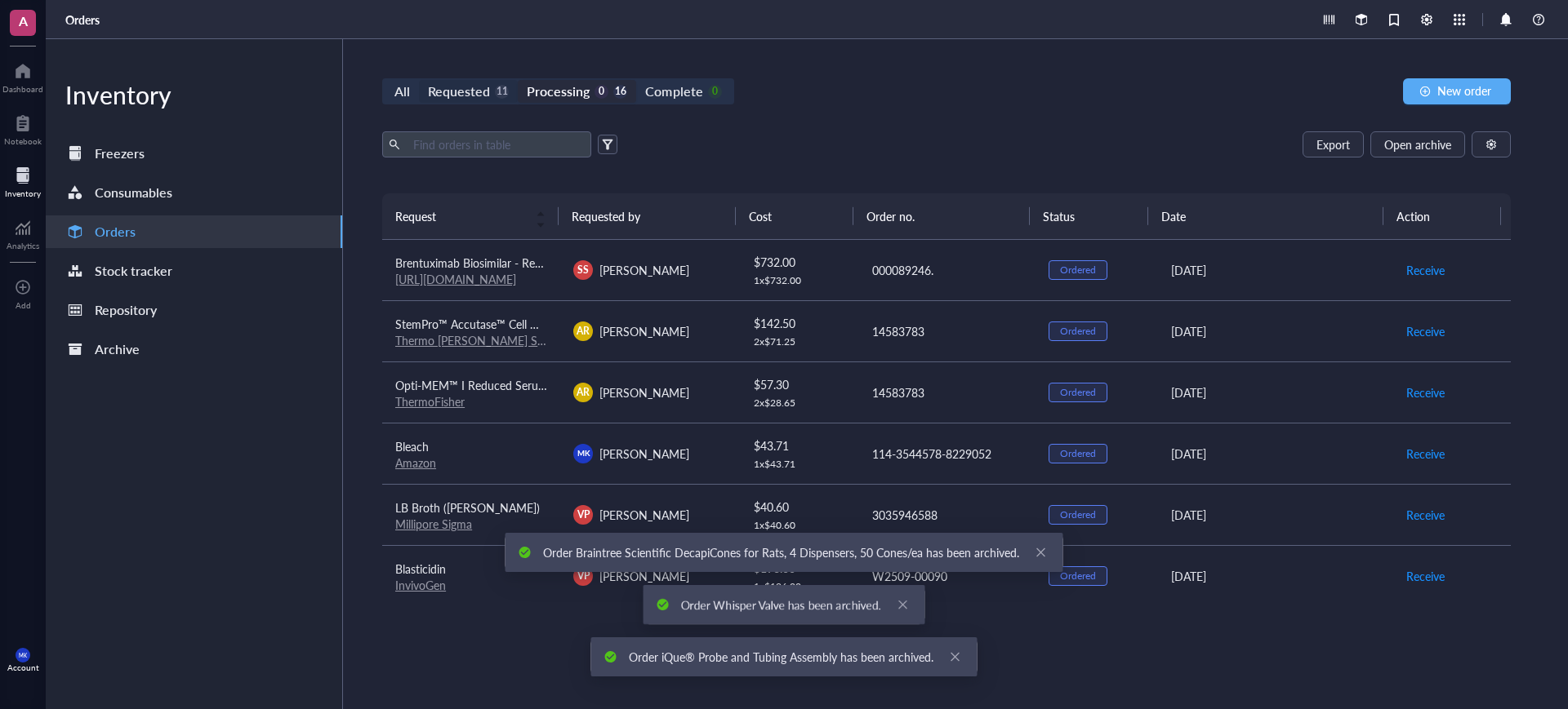
click at [477, 88] on div "Requested" at bounding box center [459, 91] width 62 height 23
click at [419, 80] on input "Requested 11" at bounding box center [419, 80] width 0 height 0
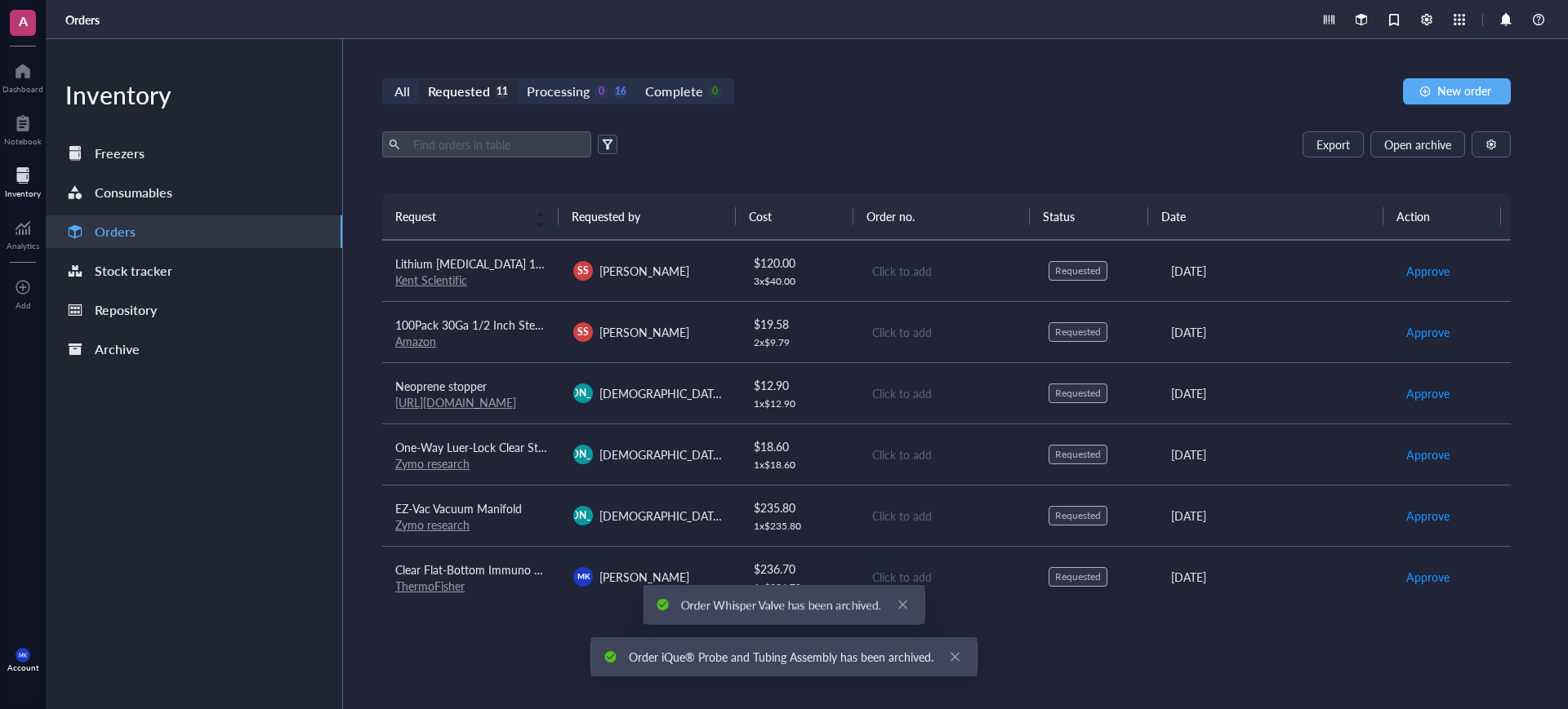
scroll to position [307, 0]
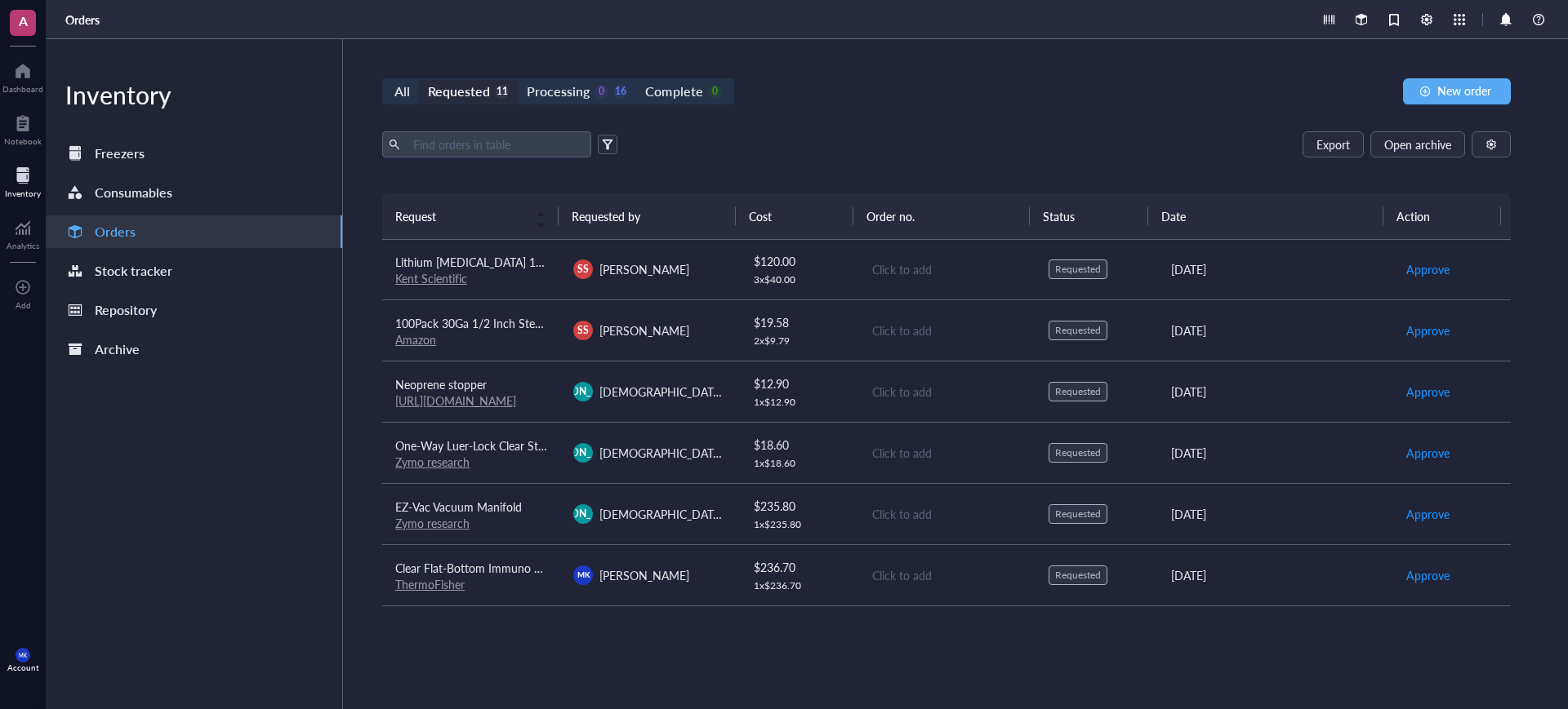
click at [729, 398] on td "[PERSON_NAME][DEMOGRAPHIC_DATA] [PERSON_NAME]" at bounding box center [649, 391] width 178 height 61
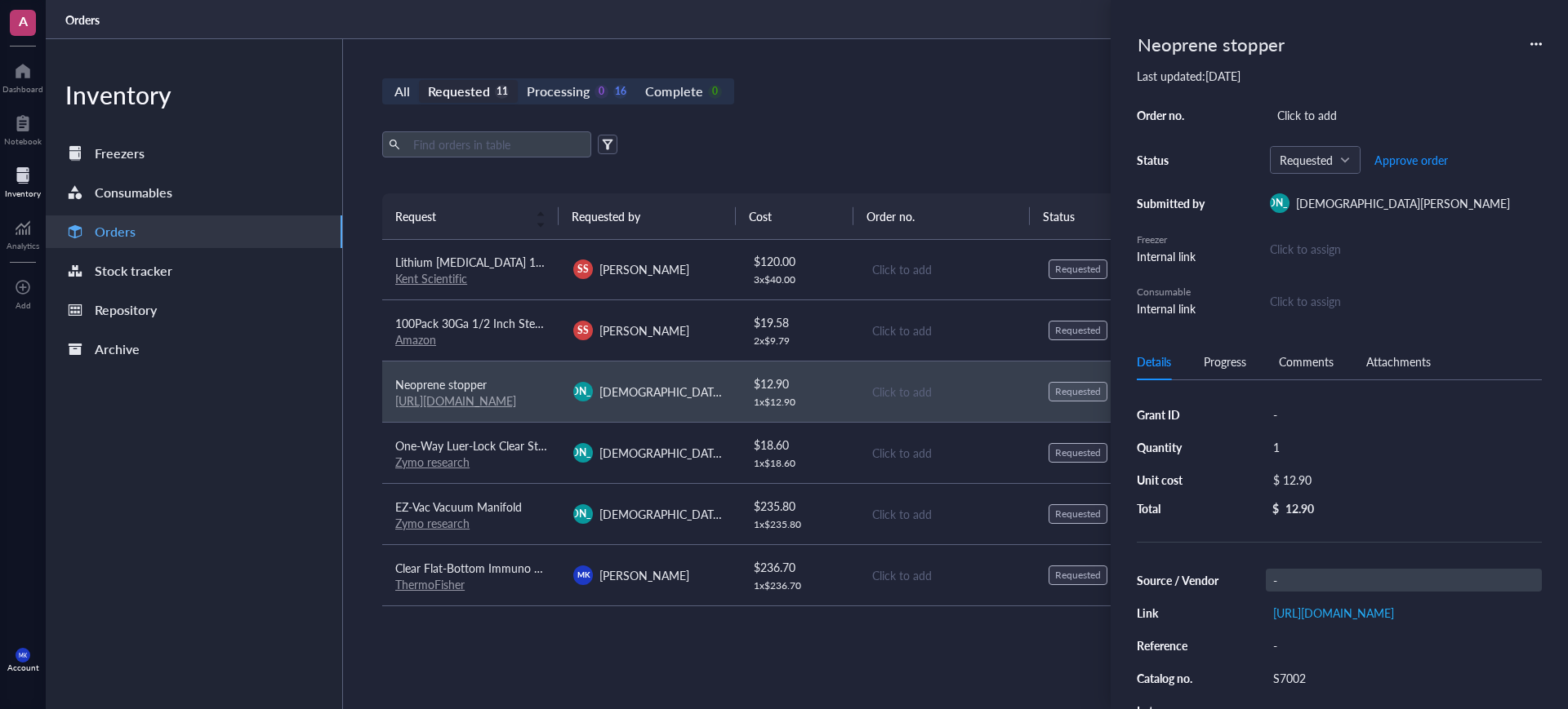
click at [1327, 577] on div "-" at bounding box center [1404, 579] width 276 height 23
type input "Zymo Research"
drag, startPoint x: 1492, startPoint y: 611, endPoint x: 1292, endPoint y: 600, distance: 200.3
click at [970, 50] on div "All Requested 11 Processing 0 16 Complete 0 New order Export Open archive Reque…" at bounding box center [946, 374] width 1207 height 670
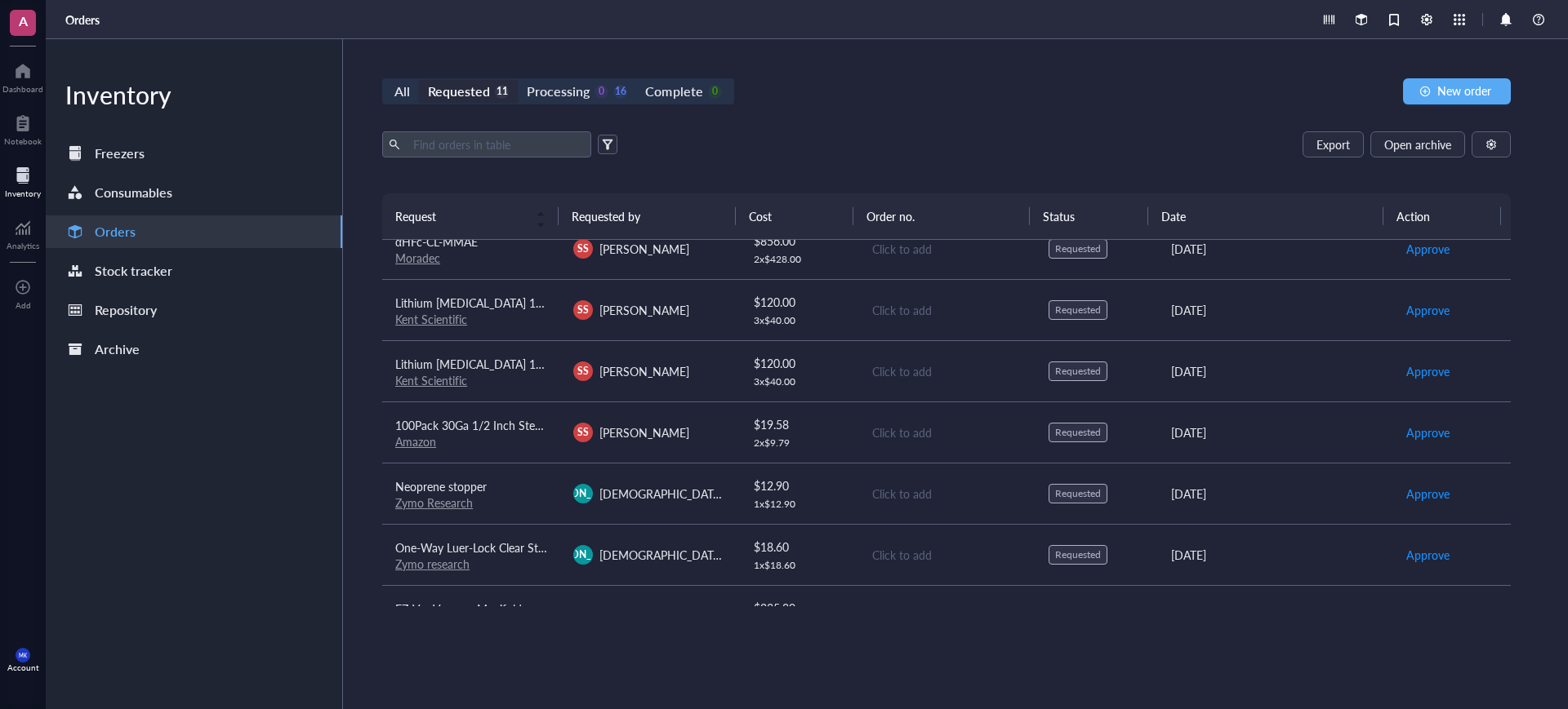
scroll to position [103, 0]
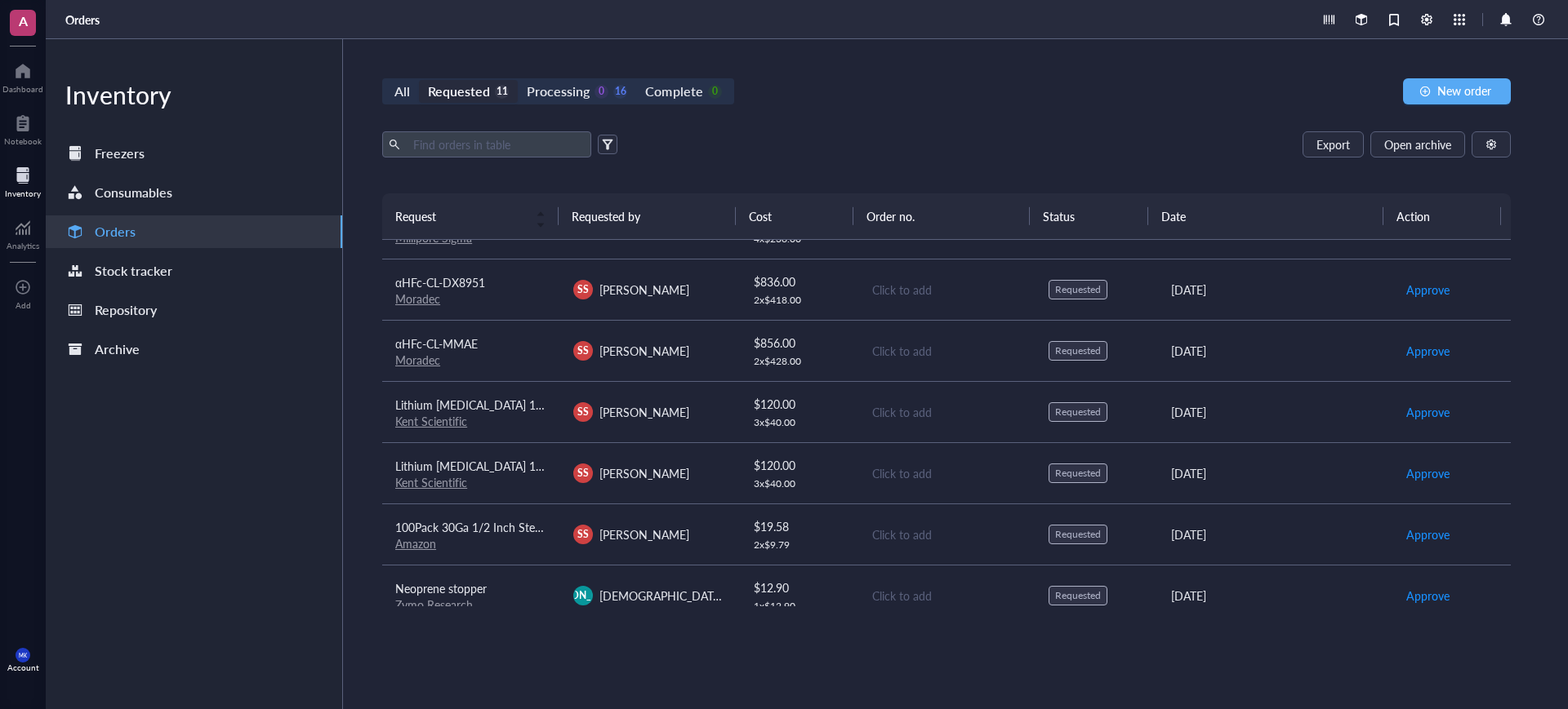
click at [397, 549] on link "Amazon" at bounding box center [415, 543] width 41 height 16
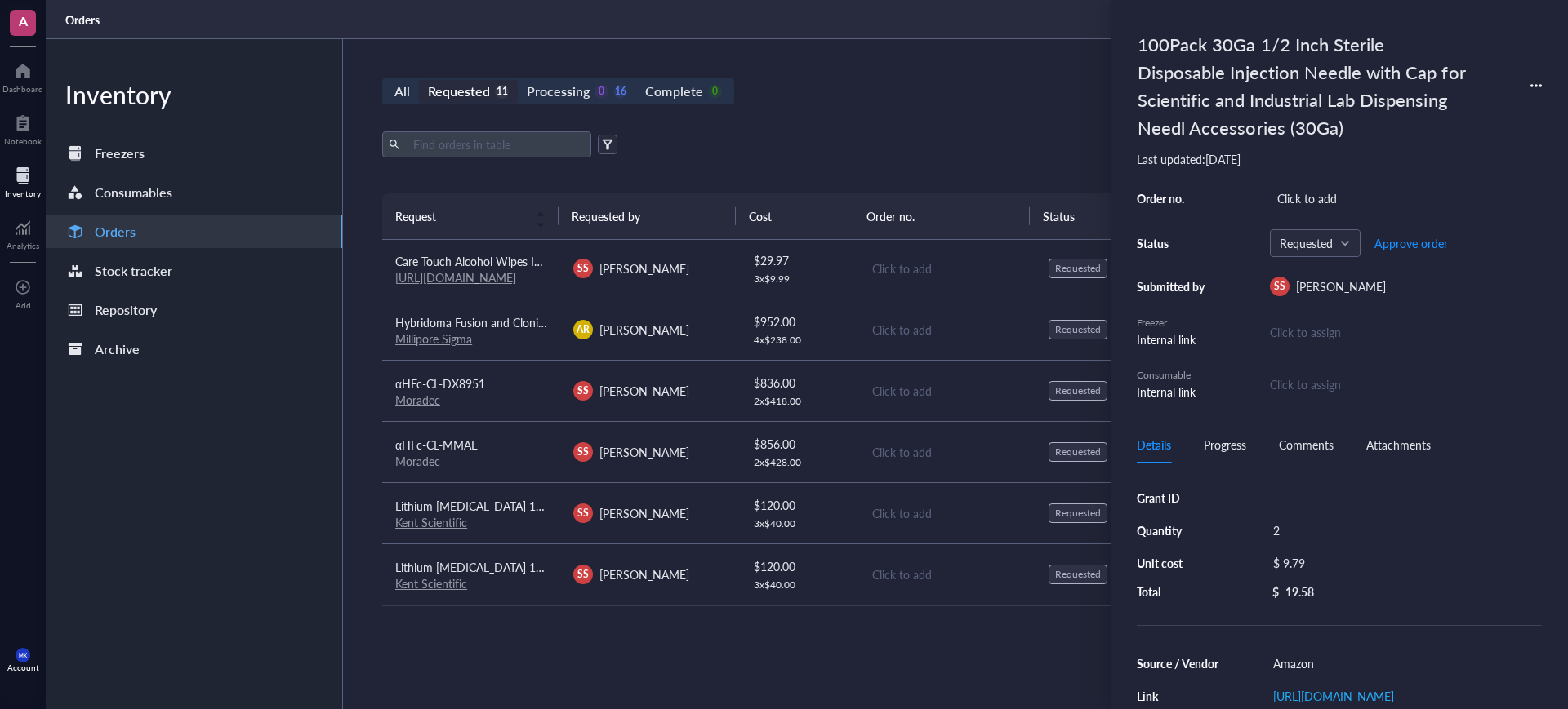
scroll to position [0, 0]
click at [671, 255] on td "SS [PERSON_NAME]" at bounding box center [649, 270] width 178 height 61
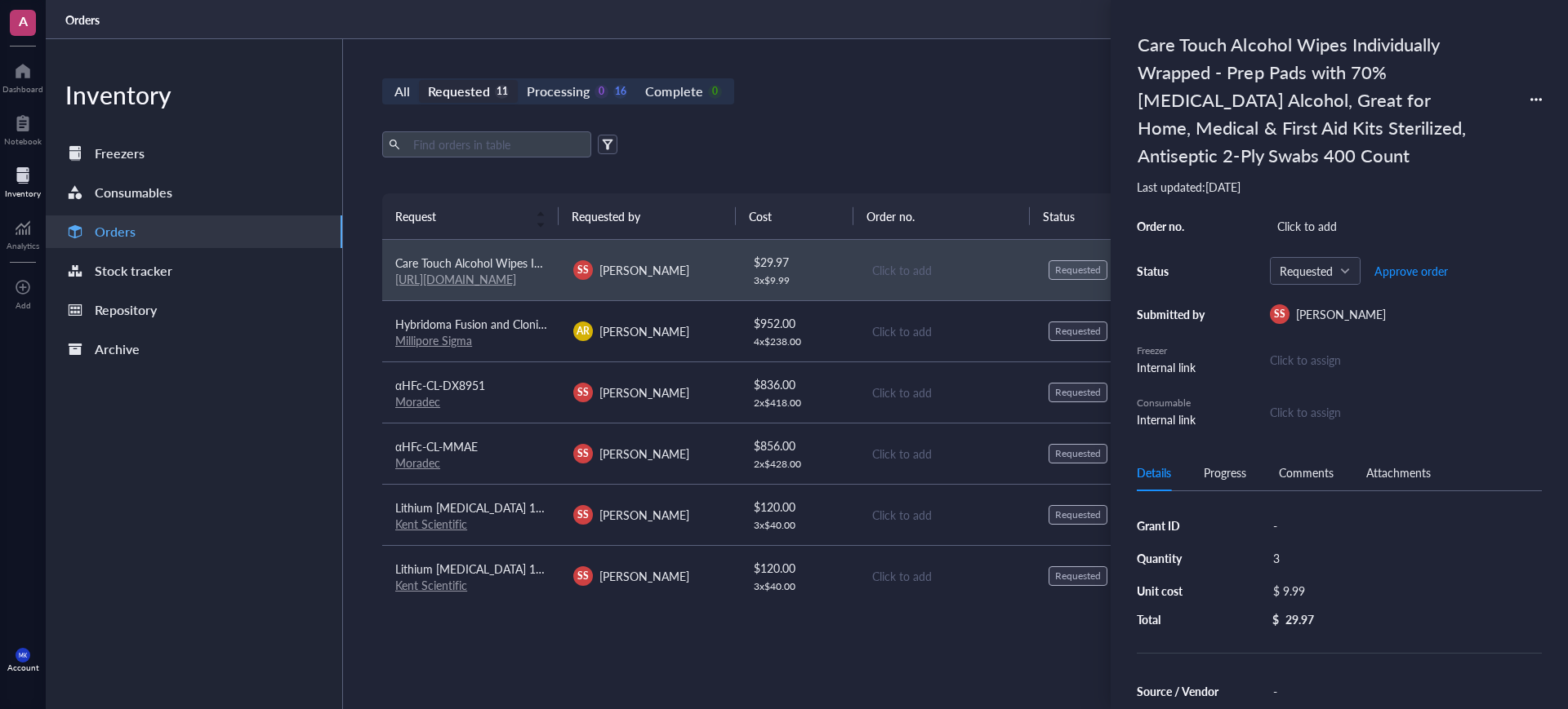
click at [1343, 537] on div "Grant ID - Quantity 3 Unit cost $ 9.99 Total $ 29.97" at bounding box center [1339, 570] width 405 height 113
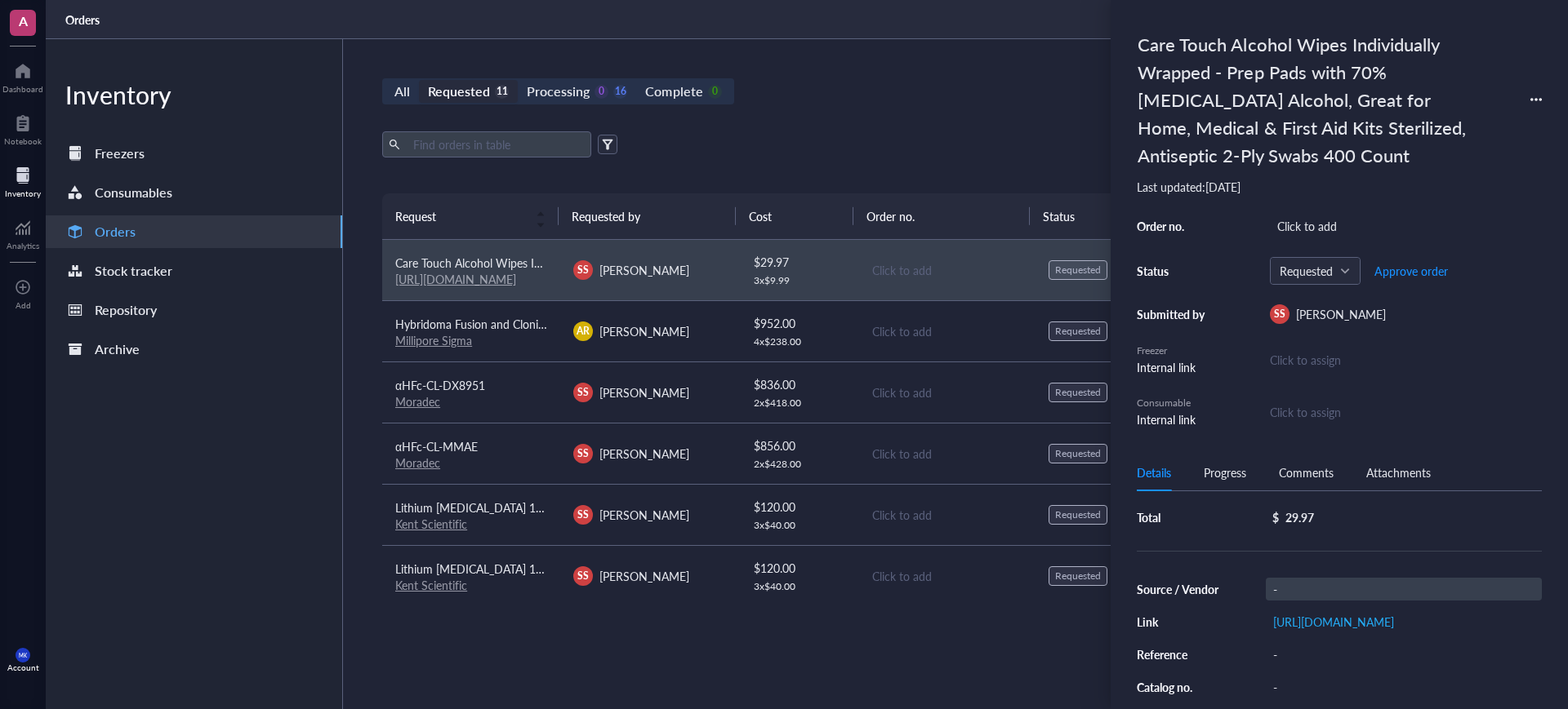
click at [1306, 586] on div "-" at bounding box center [1404, 588] width 276 height 23
type input "Amazon"
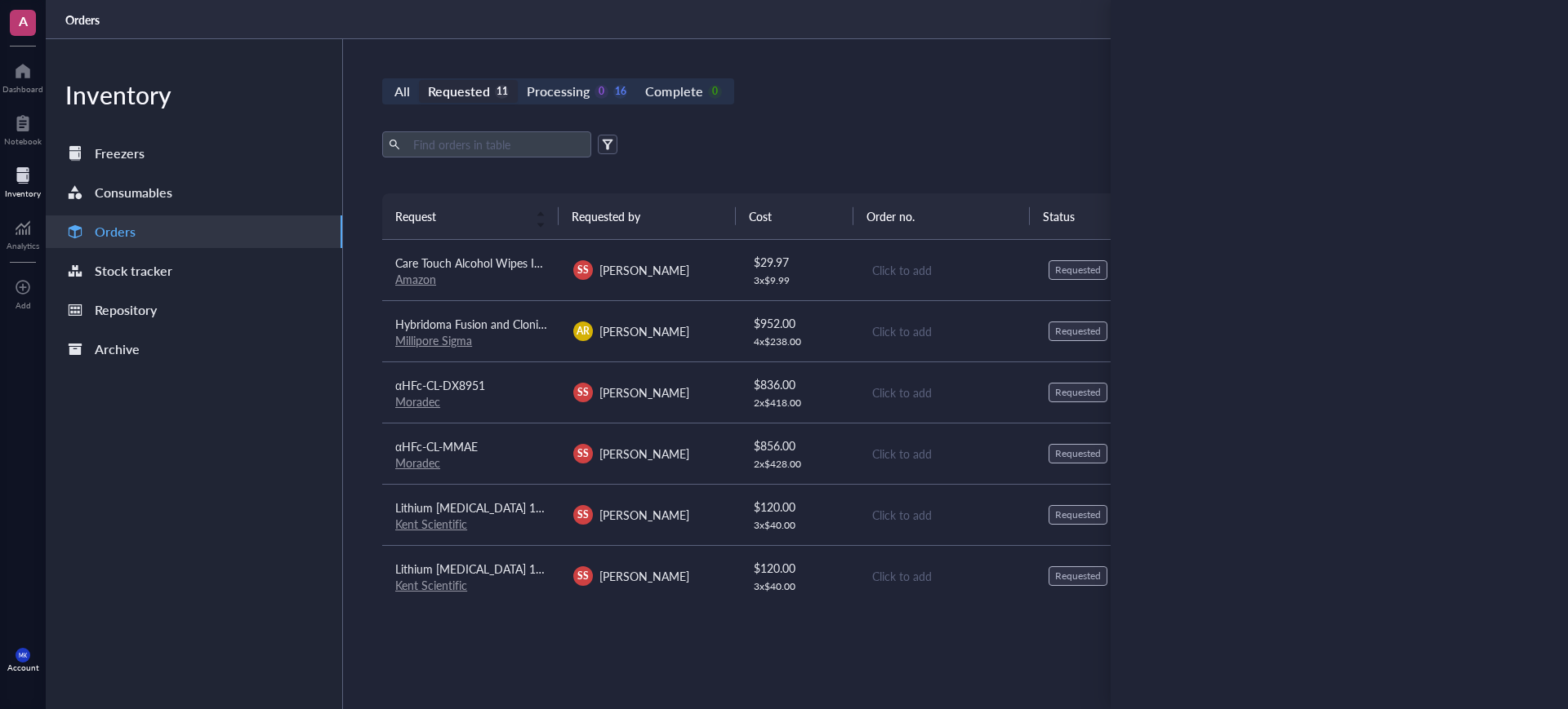
drag, startPoint x: 930, startPoint y: 141, endPoint x: 930, endPoint y: 159, distance: 18.0
click at [930, 141] on div "Export Open archive" at bounding box center [946, 144] width 1128 height 26
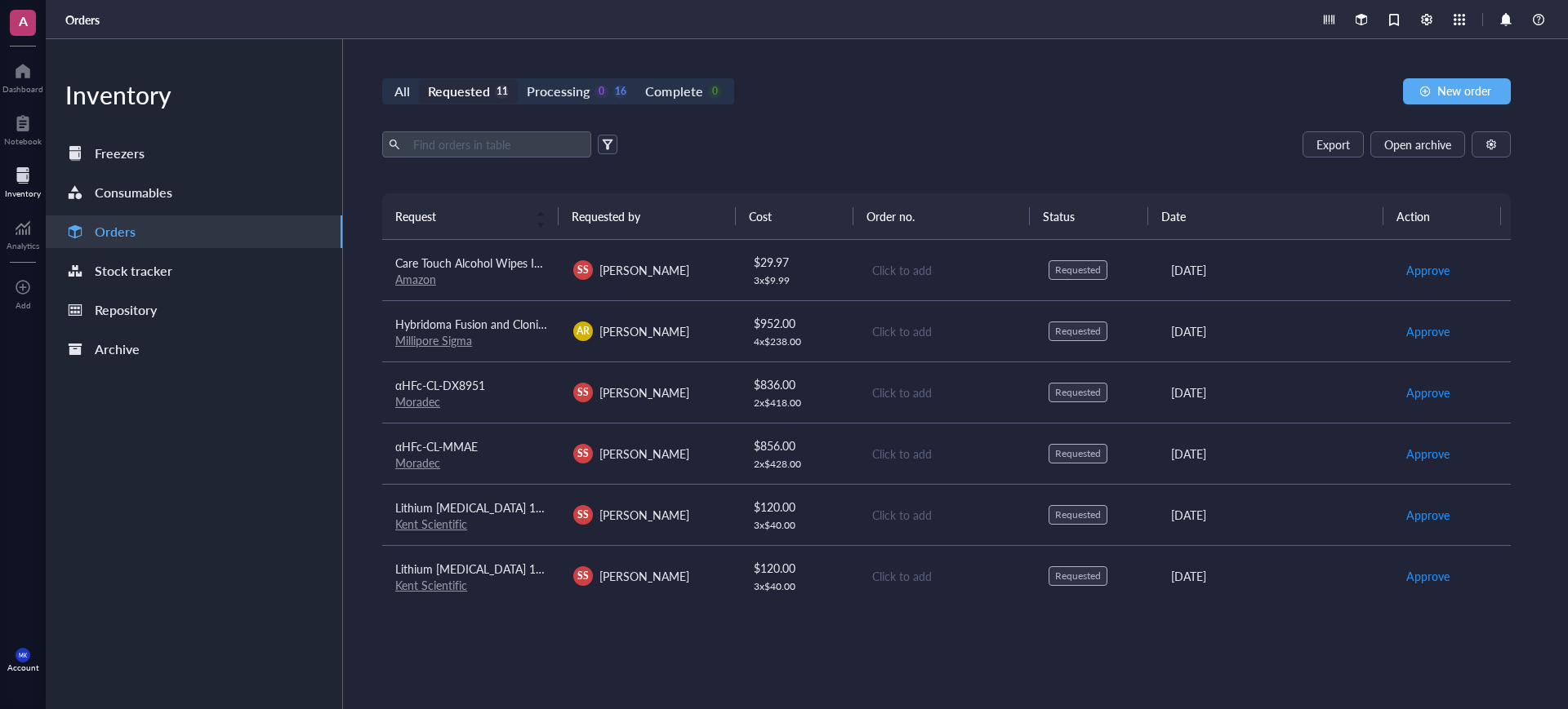
click at [427, 279] on link "Amazon" at bounding box center [415, 279] width 41 height 16
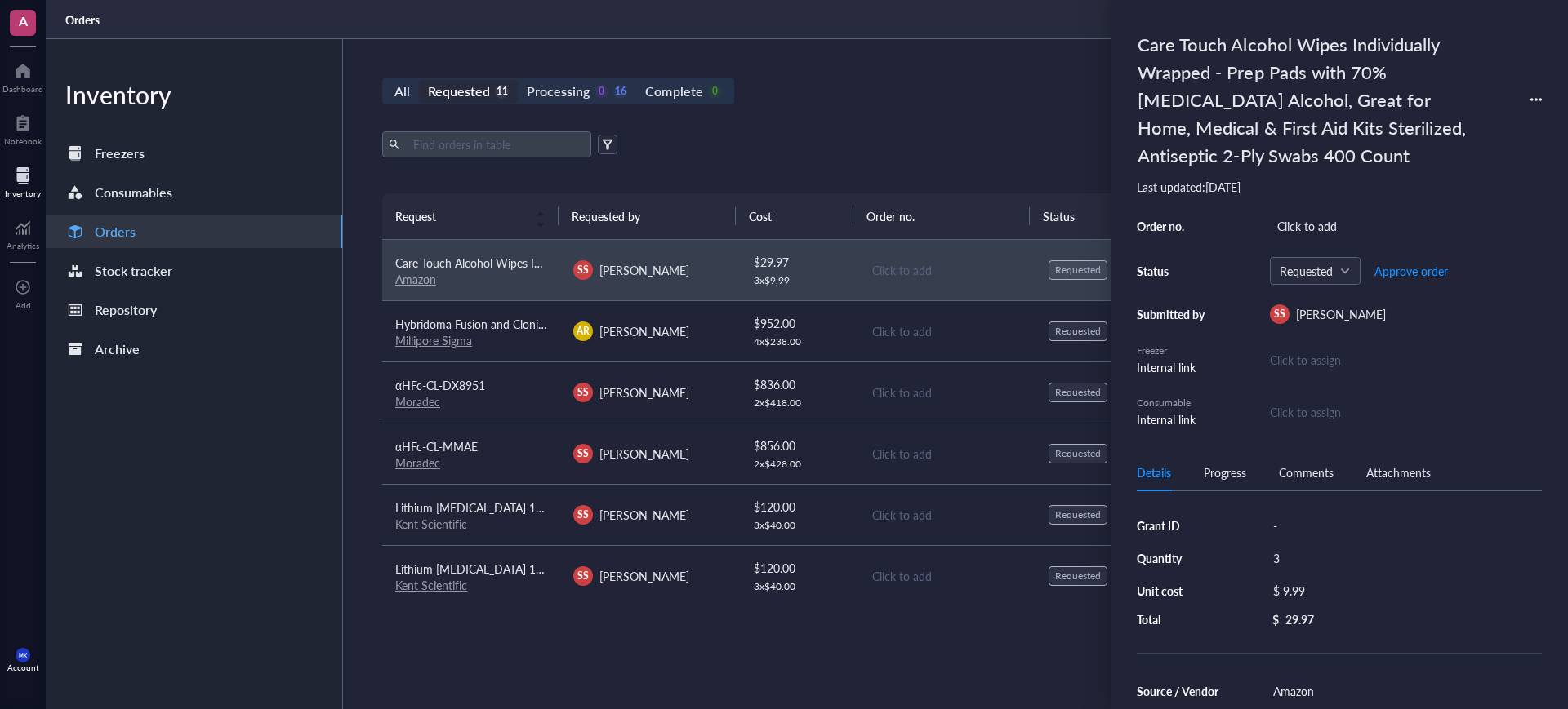
click at [949, 77] on div "All Requested 11 Processing 0 16 Complete 0 New order Export Open archive Reque…" at bounding box center [946, 374] width 1207 height 670
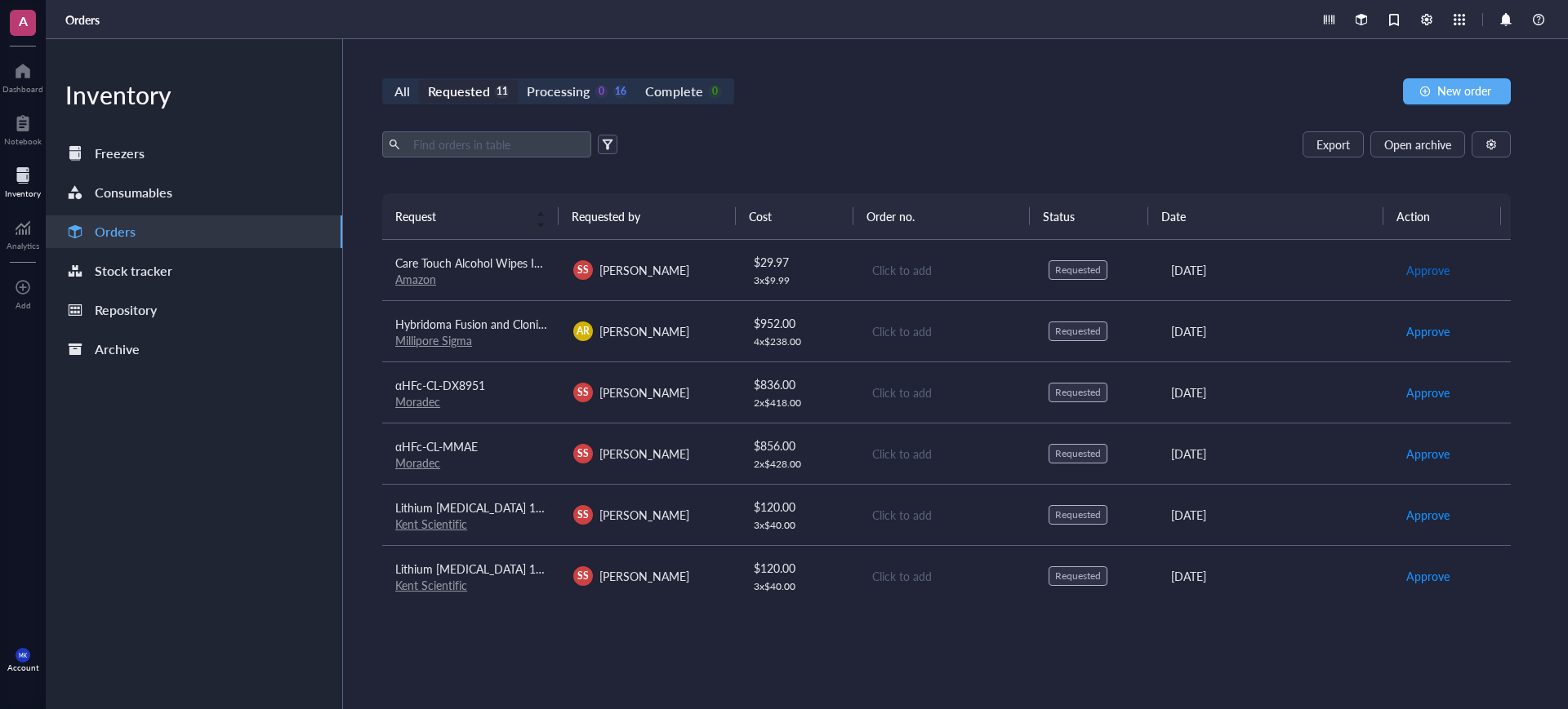
click at [1423, 265] on span "Approve" at bounding box center [1428, 270] width 44 height 18
click at [1413, 331] on span "Approve" at bounding box center [1428, 330] width 44 height 18
click at [591, 82] on div "Processing 2 16" at bounding box center [577, 91] width 101 height 23
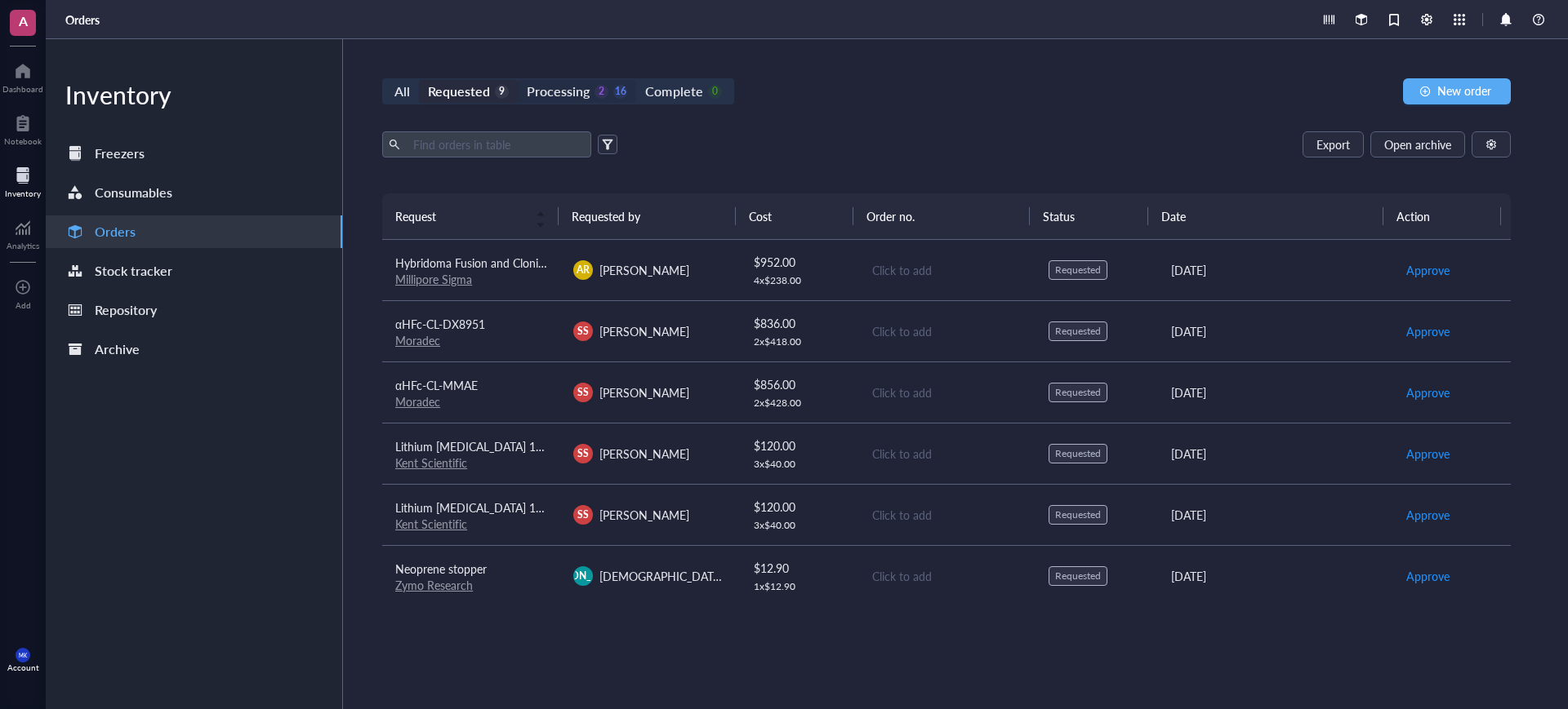
click at [518, 80] on input "Processing 2 16" at bounding box center [518, 80] width 0 height 0
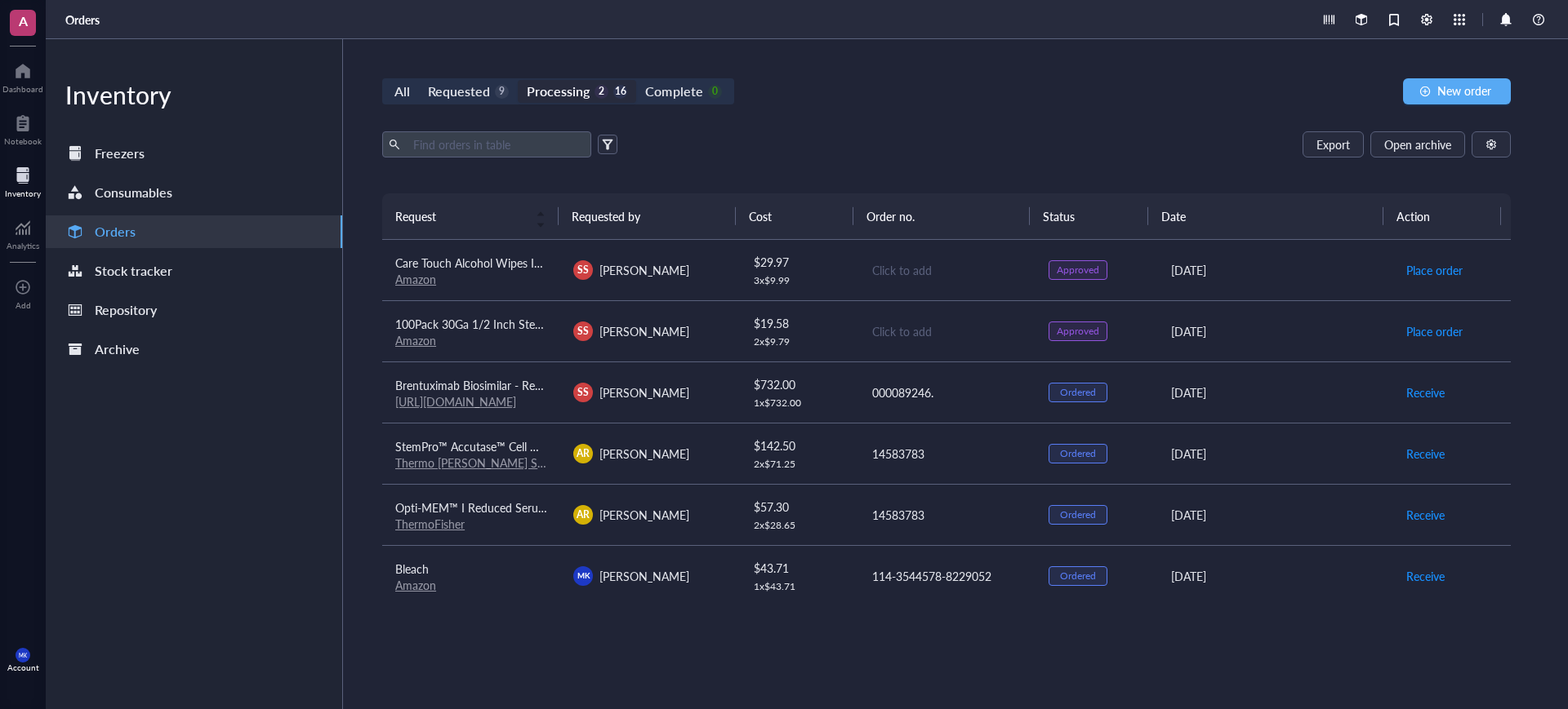
click at [906, 275] on div "Click to add" at bounding box center [946, 270] width 150 height 18
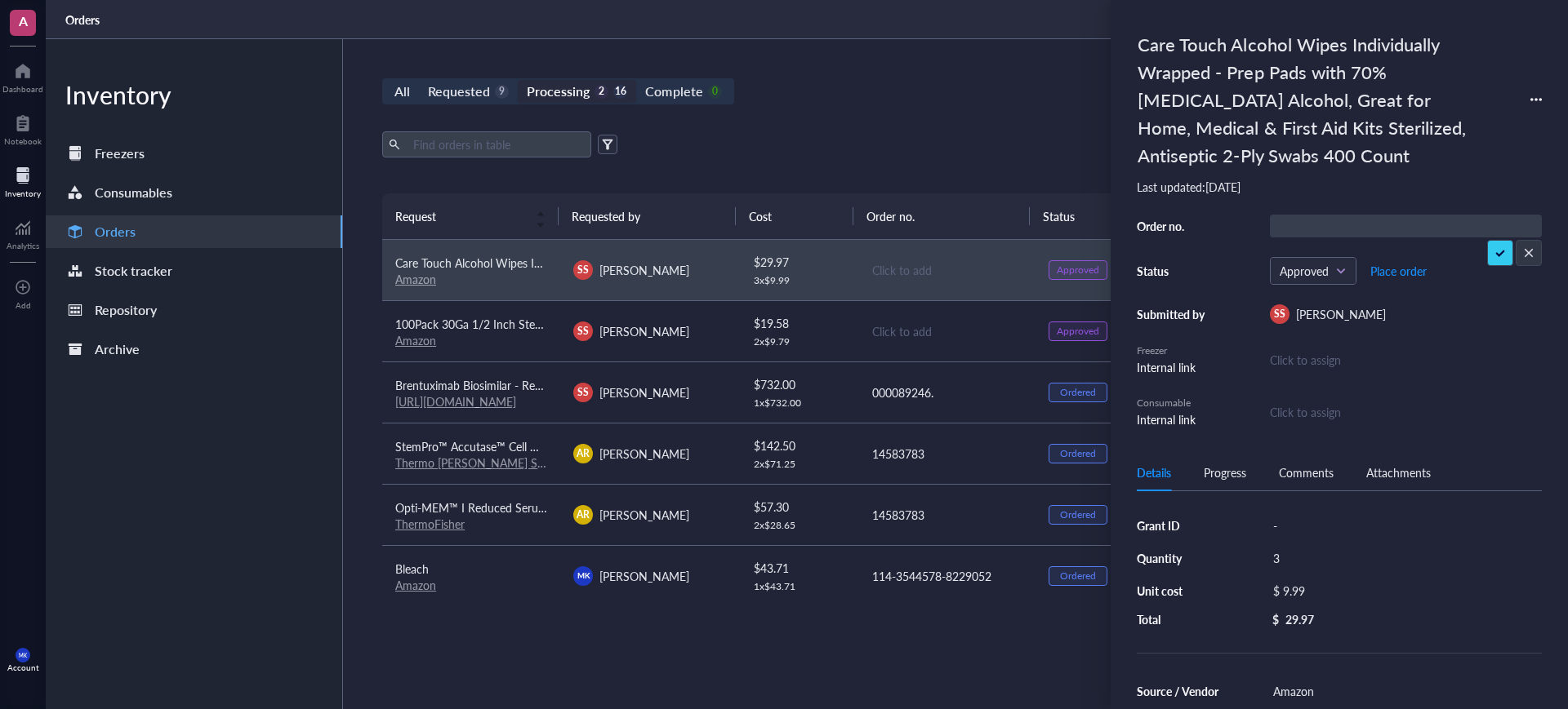
type input "114-3696316-9397849"
click at [1384, 261] on button "Place order" at bounding box center [1398, 270] width 58 height 26
click at [977, 115] on div "All Requested 9 Processing 1 17 Complete 0 New order Export Open archive Reques…" at bounding box center [946, 374] width 1207 height 670
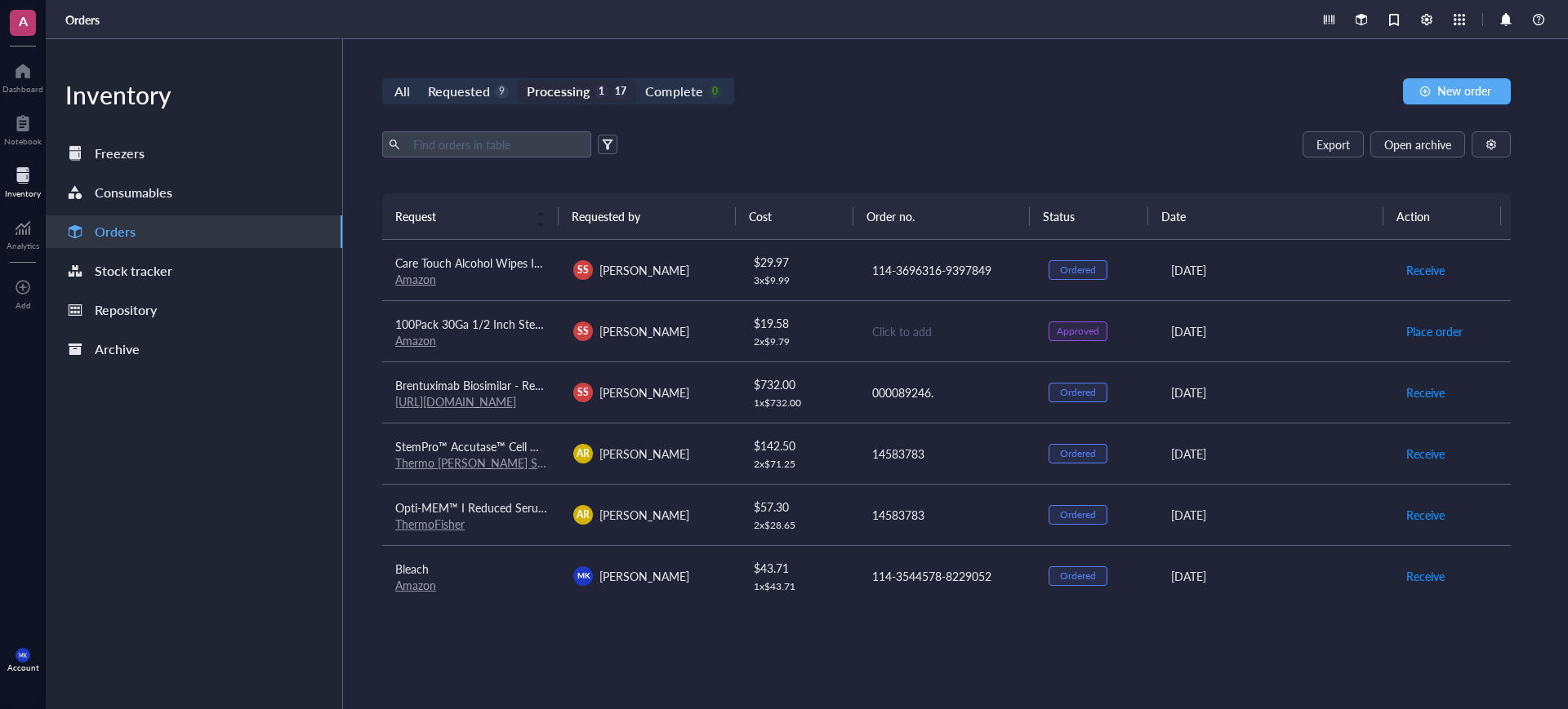
click at [913, 331] on div "Click to add" at bounding box center [946, 331] width 150 height 18
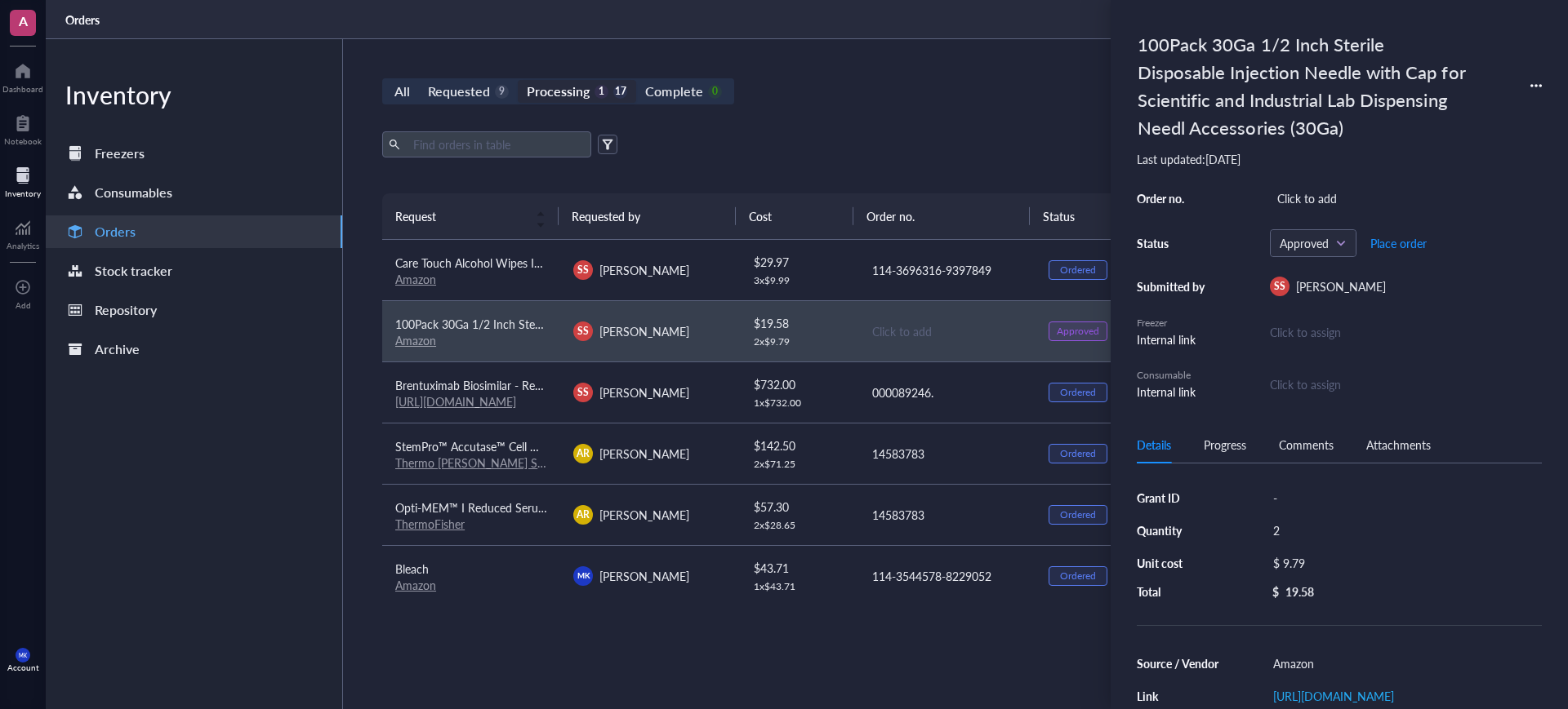
drag, startPoint x: 1318, startPoint y: 206, endPoint x: 1354, endPoint y: 210, distance: 36.2
click at [1318, 205] on div "Click to add" at bounding box center [1406, 198] width 272 height 23
type input "114-3696316-9397849"
click at [1408, 240] on span "Place order" at bounding box center [1398, 244] width 56 height 13
click at [935, 105] on div "All Requested 9 Processing 0 18 Complete 0 New order Export Open archive Reques…" at bounding box center [946, 374] width 1207 height 670
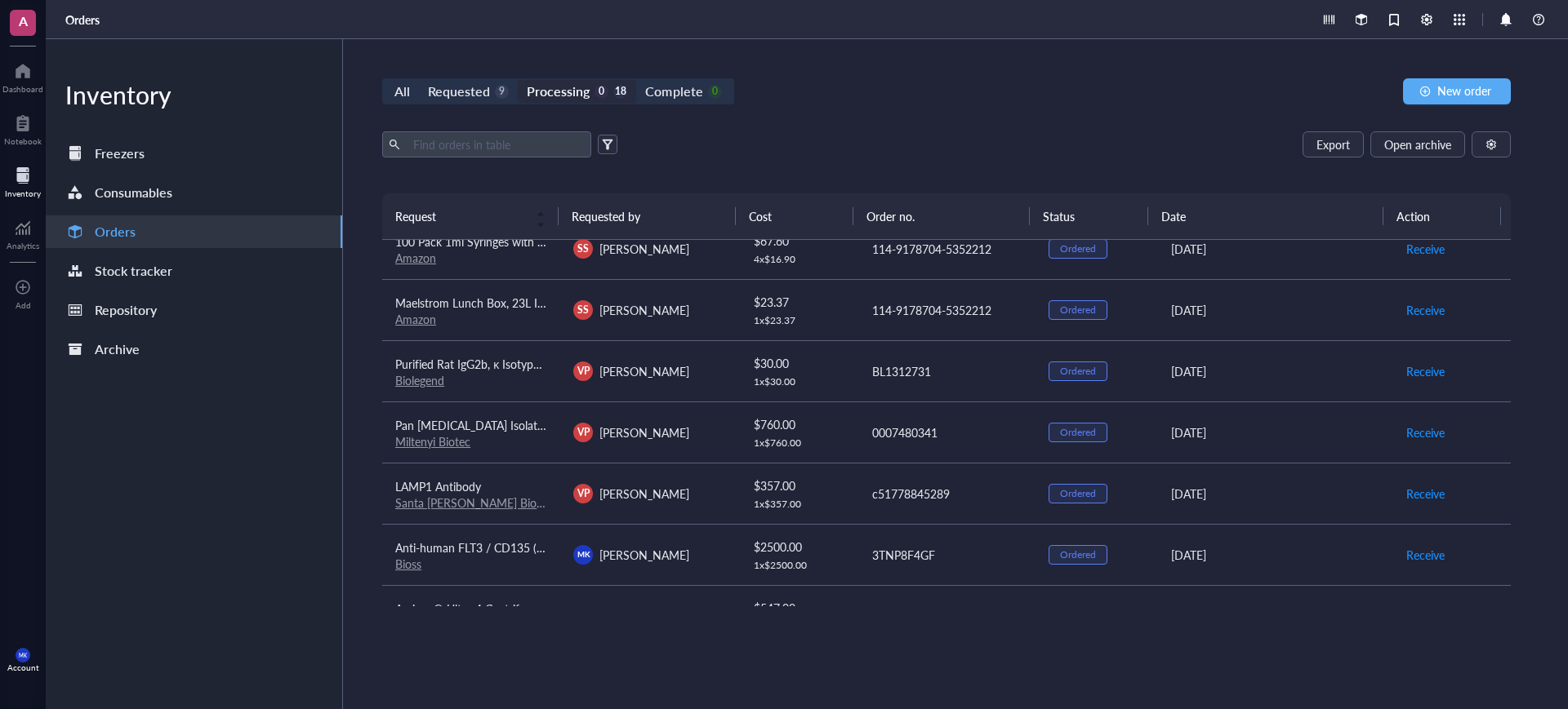
scroll to position [532, 0]
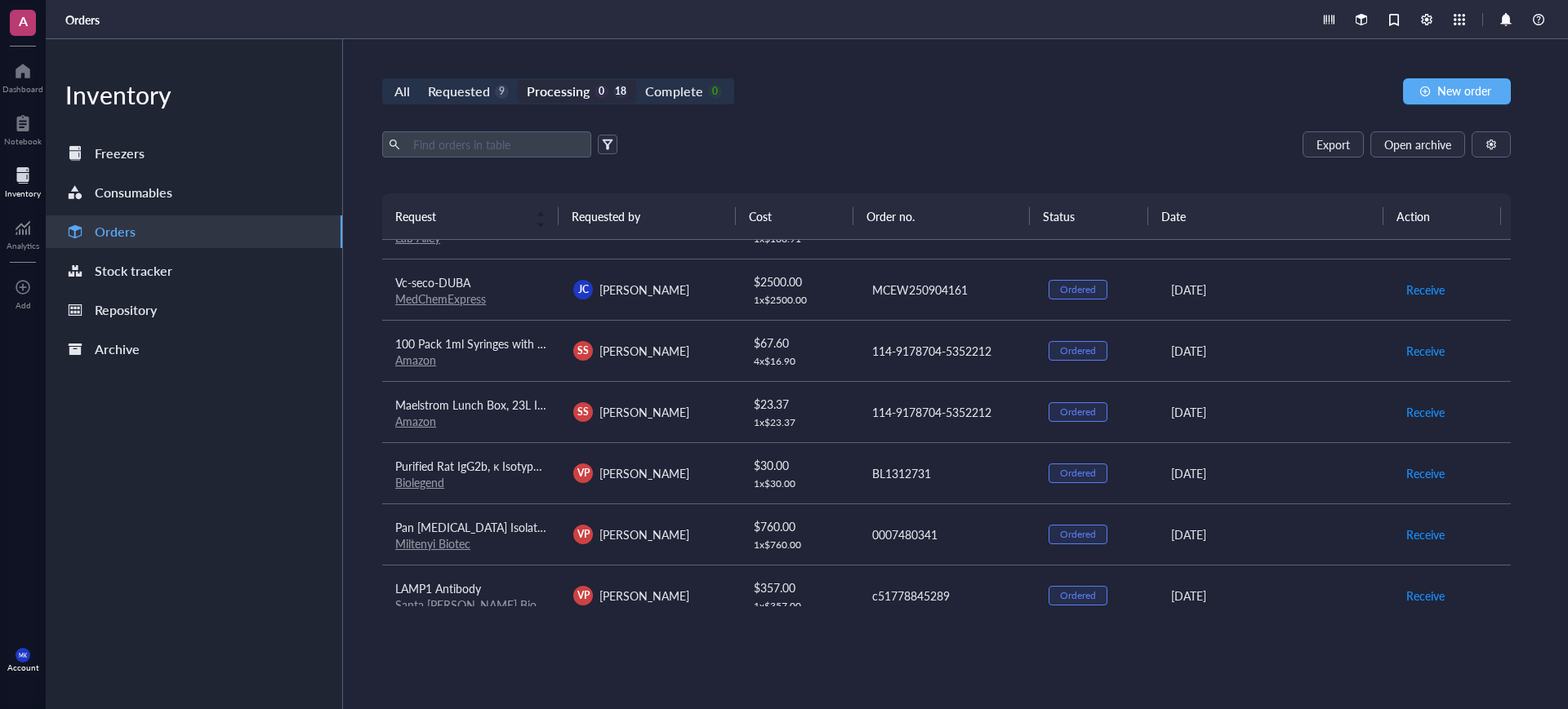
click at [716, 403] on div "SS [PERSON_NAME]" at bounding box center [648, 412] width 152 height 19
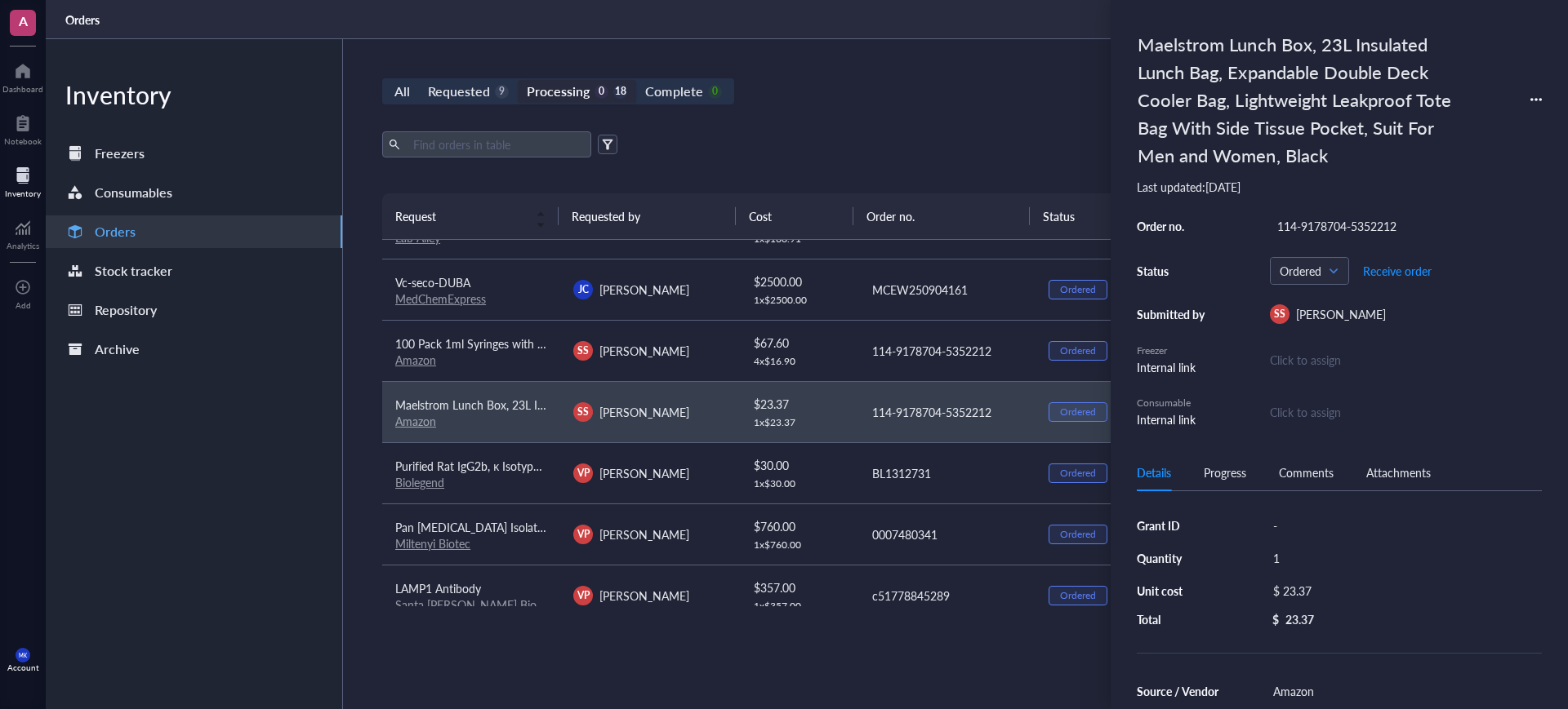
click at [716, 373] on td "SS [PERSON_NAME]" at bounding box center [649, 350] width 178 height 61
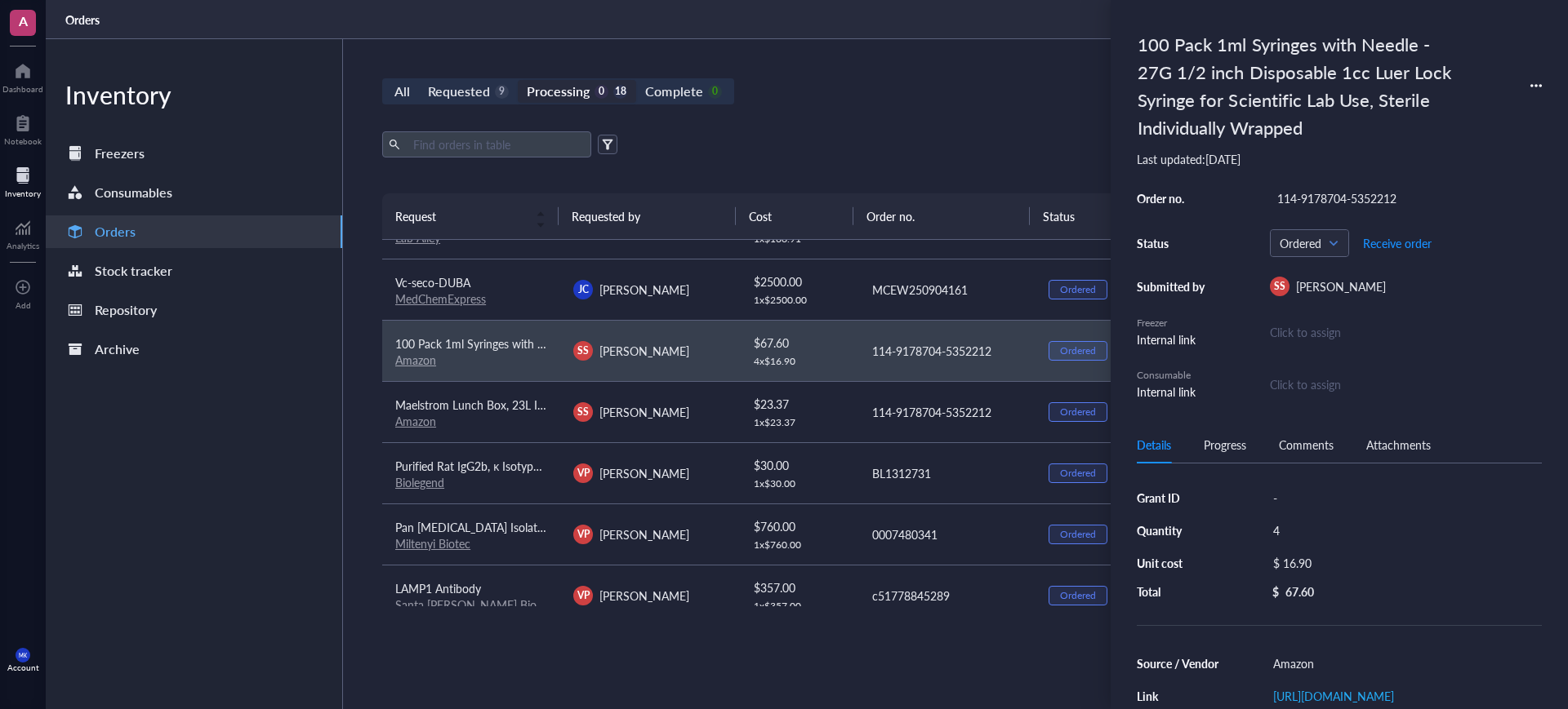
scroll to position [429, 0]
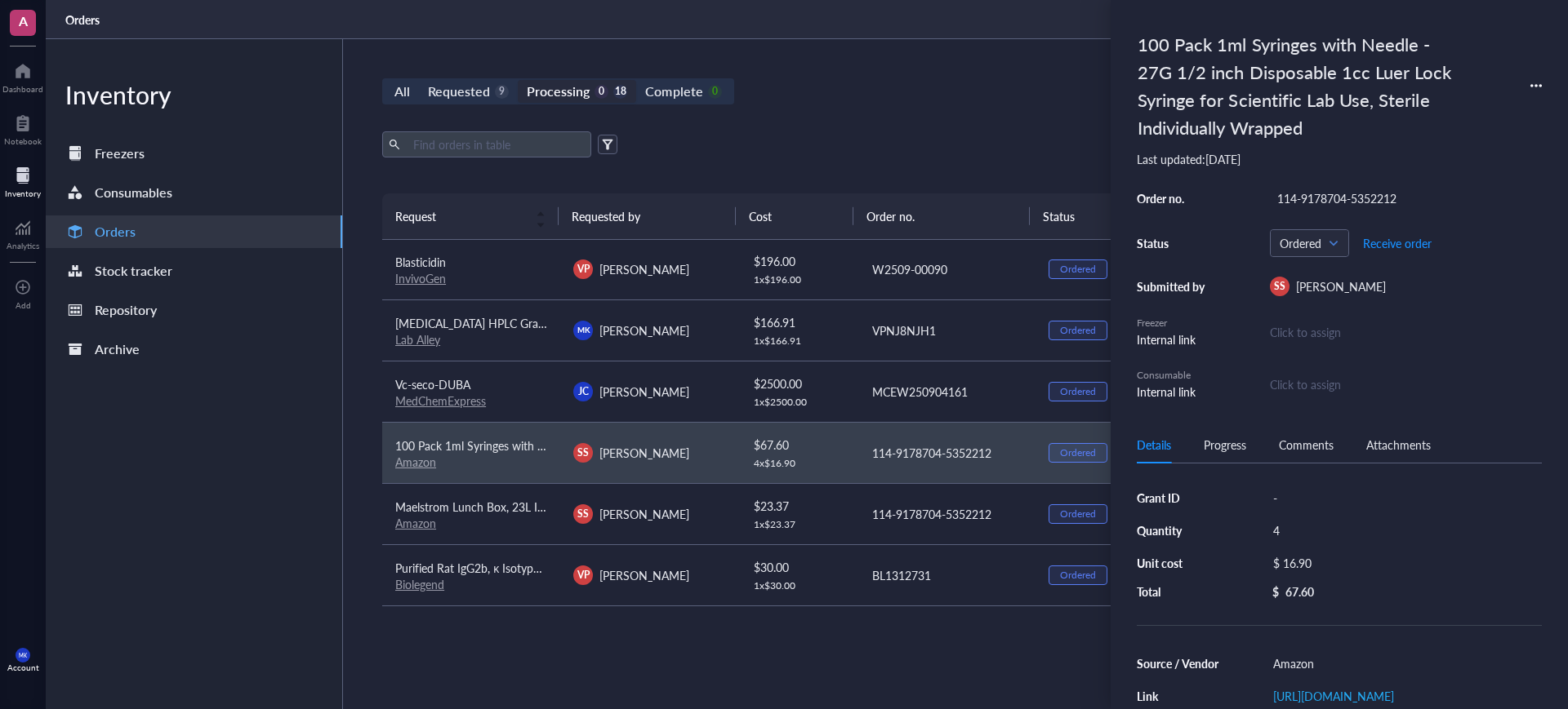
click at [879, 141] on div "Export Open archive" at bounding box center [946, 144] width 1128 height 26
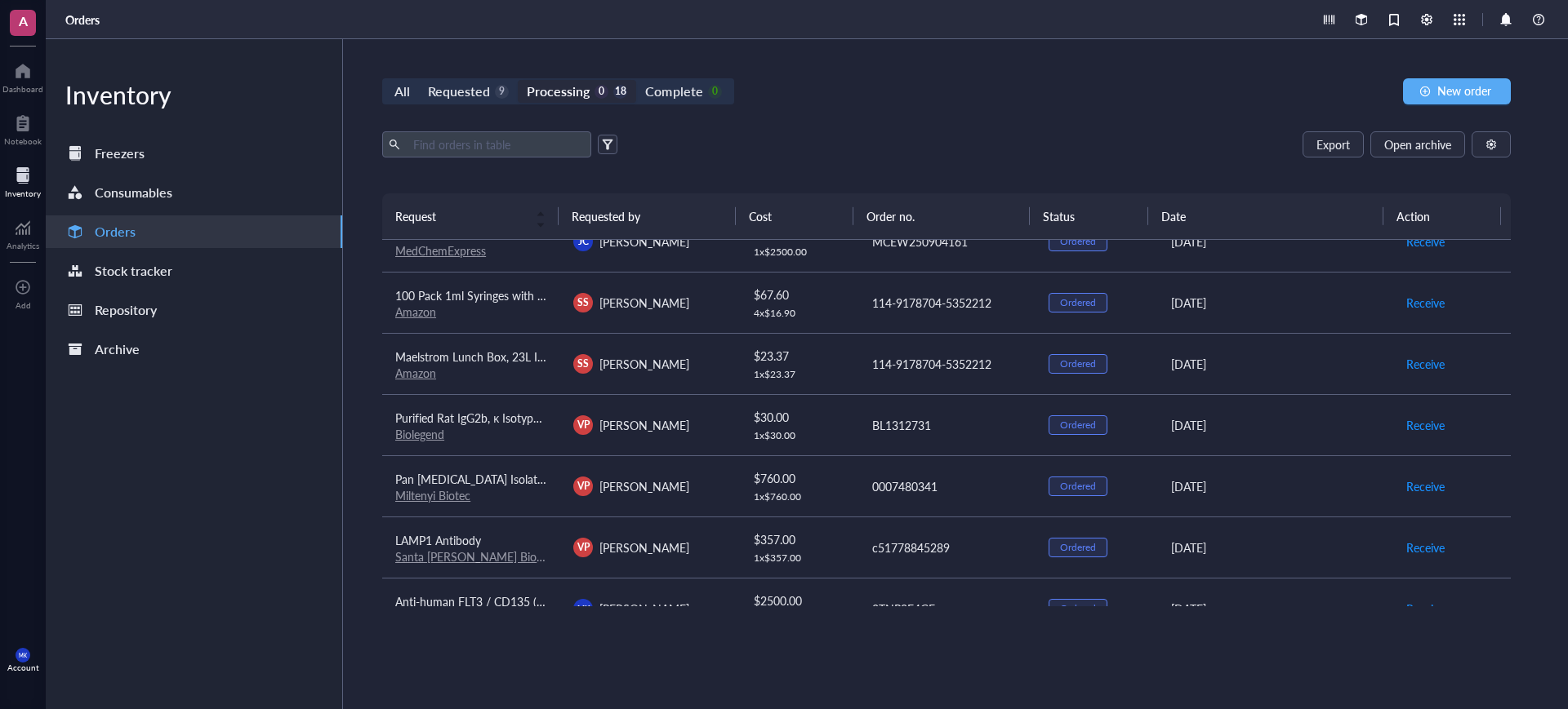
scroll to position [532, 0]
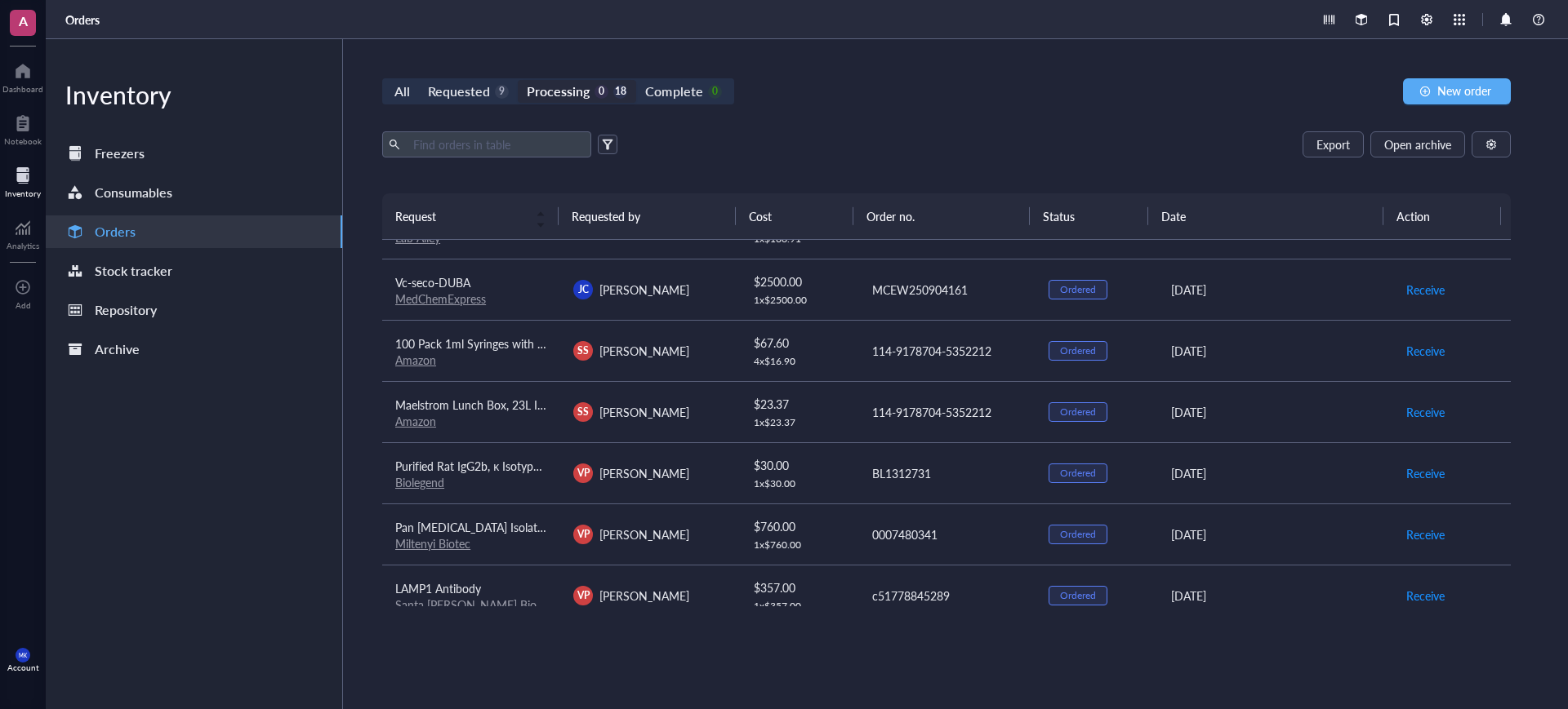
click at [715, 403] on div "SS [PERSON_NAME]" at bounding box center [648, 412] width 152 height 19
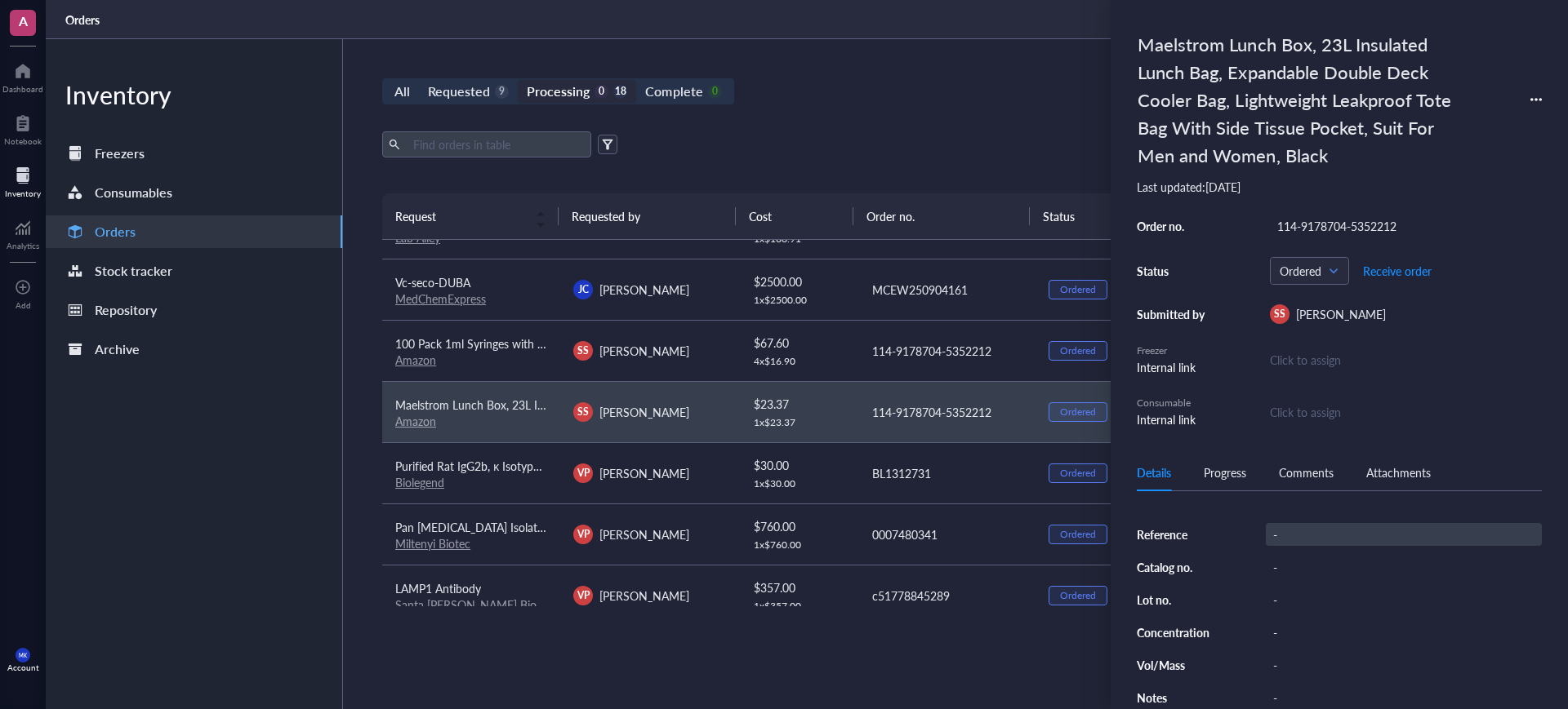
scroll to position [98, 0]
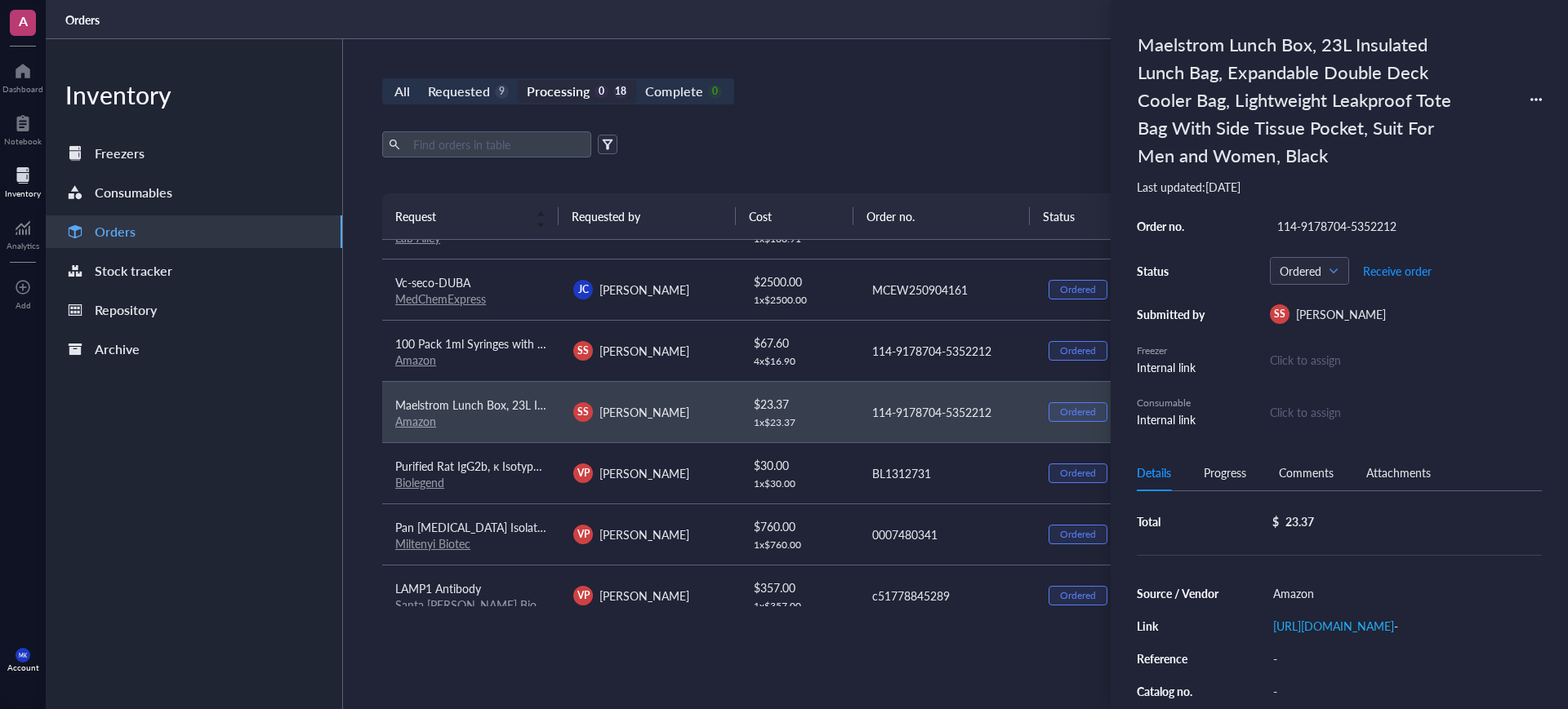
click at [683, 341] on div "SS [PERSON_NAME]" at bounding box center [648, 350] width 152 height 19
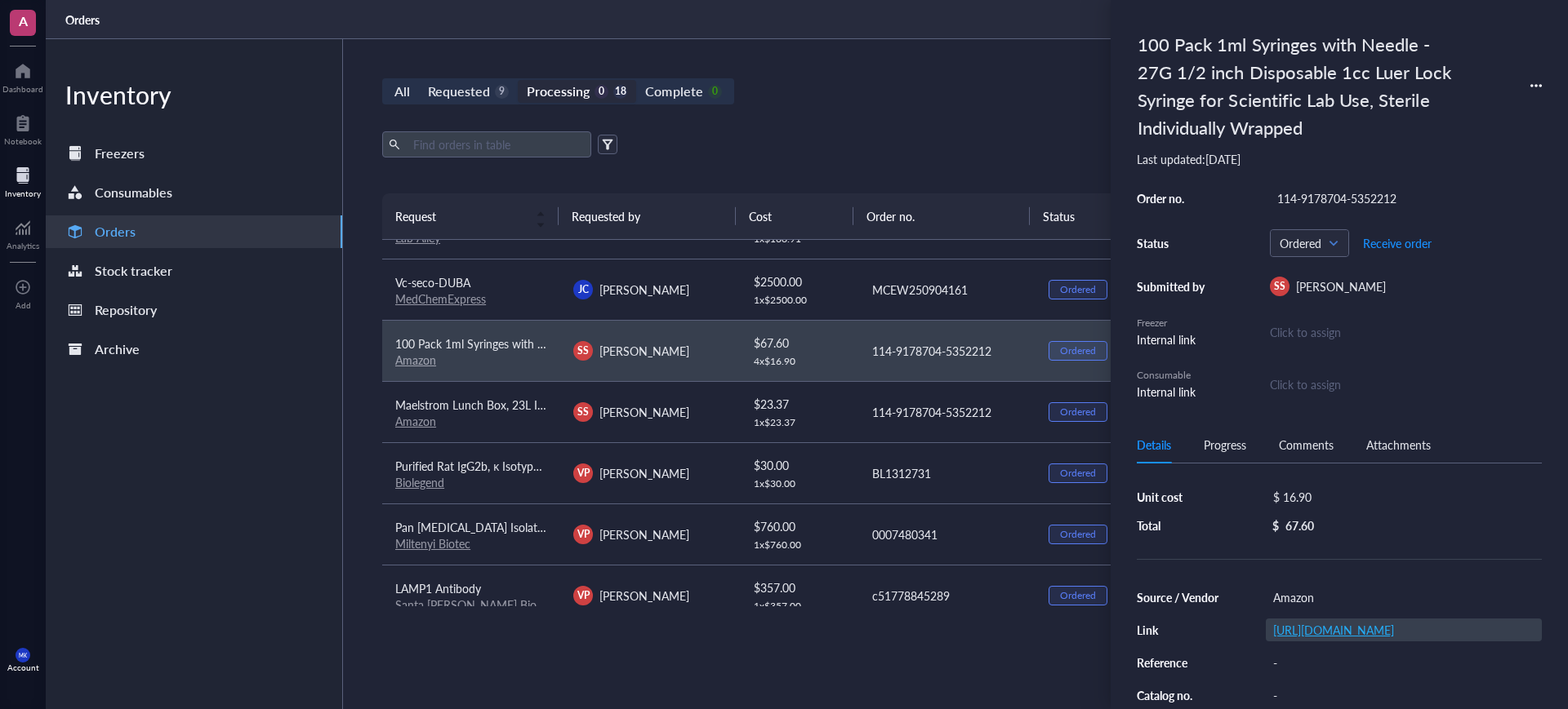
scroll to position [102, 0]
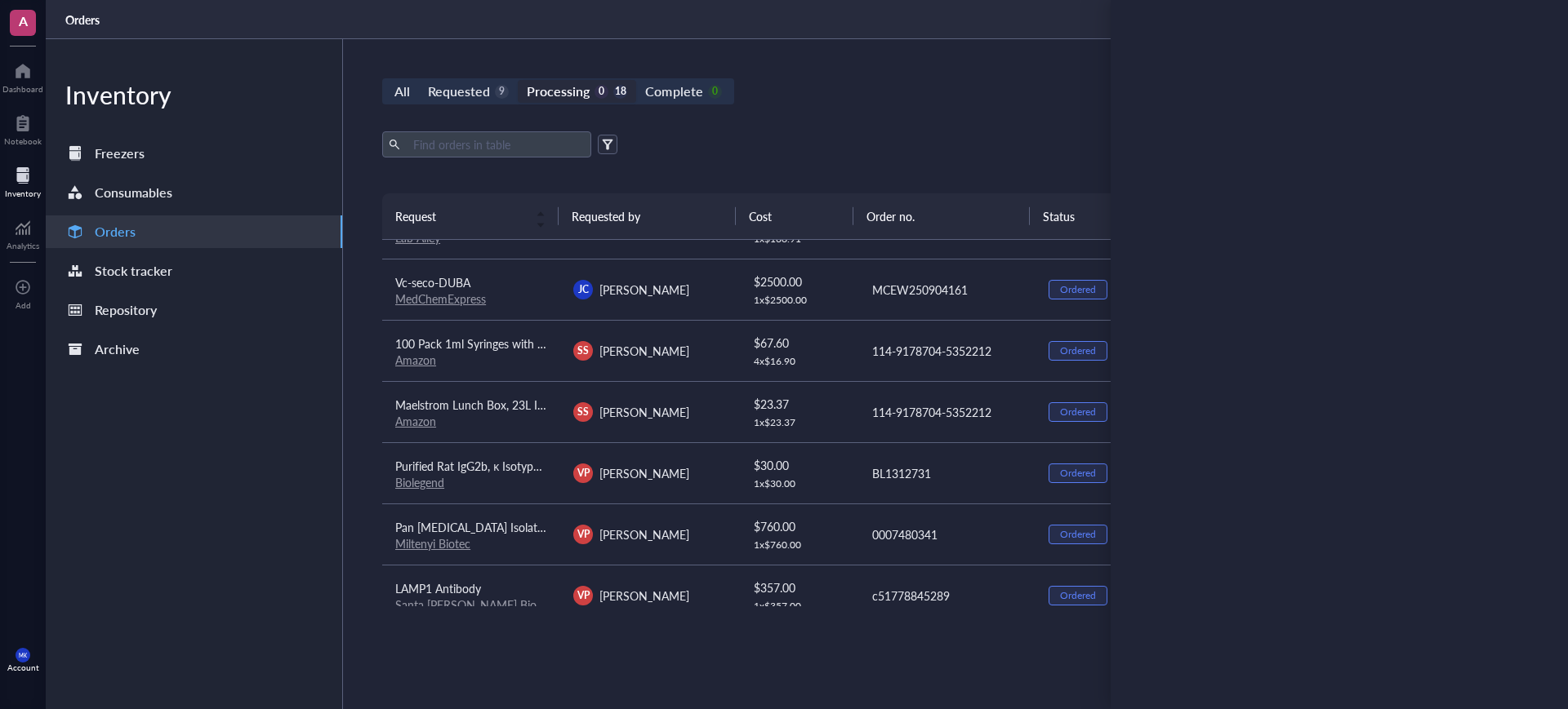
click at [971, 111] on div "All Requested 9 Processing 0 18 Complete 0 New order Export Open archive Reques…" at bounding box center [946, 374] width 1207 height 670
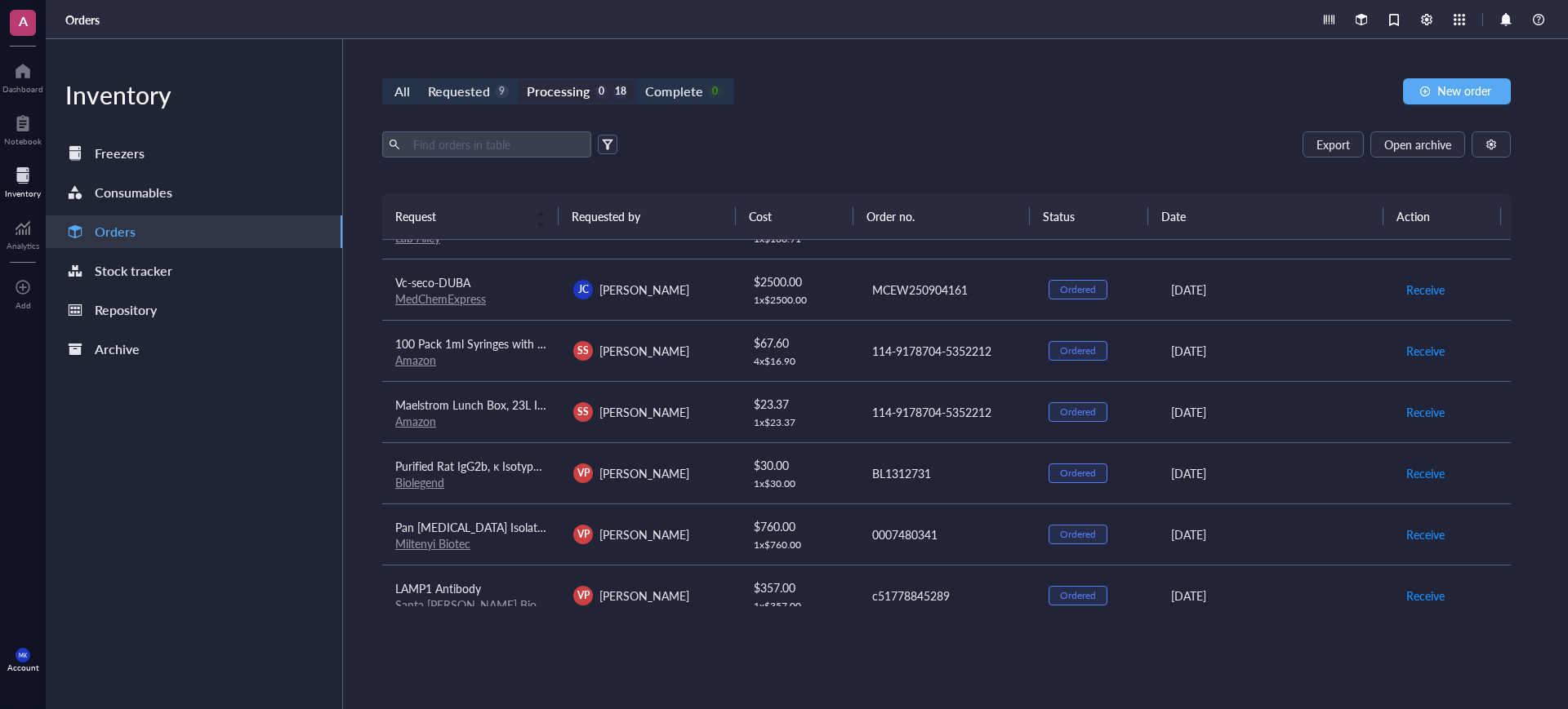
scroll to position [123, 0]
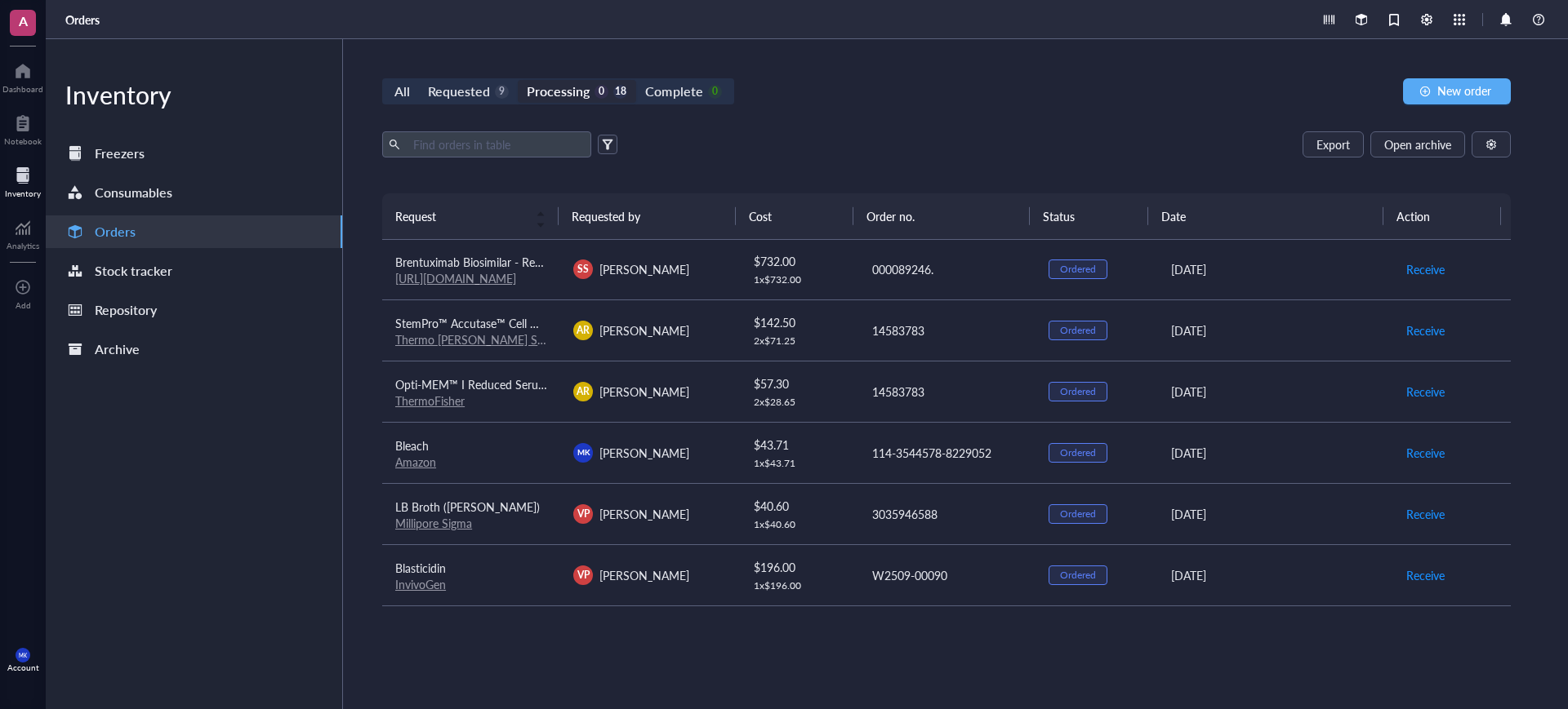
click at [671, 123] on div "All Requested 9 Processing 0 18 Complete 0 New order Export Open archive Reques…" at bounding box center [946, 374] width 1207 height 670
click at [487, 89] on div "Requested" at bounding box center [459, 91] width 62 height 23
click at [419, 80] on input "Requested 9" at bounding box center [419, 80] width 0 height 0
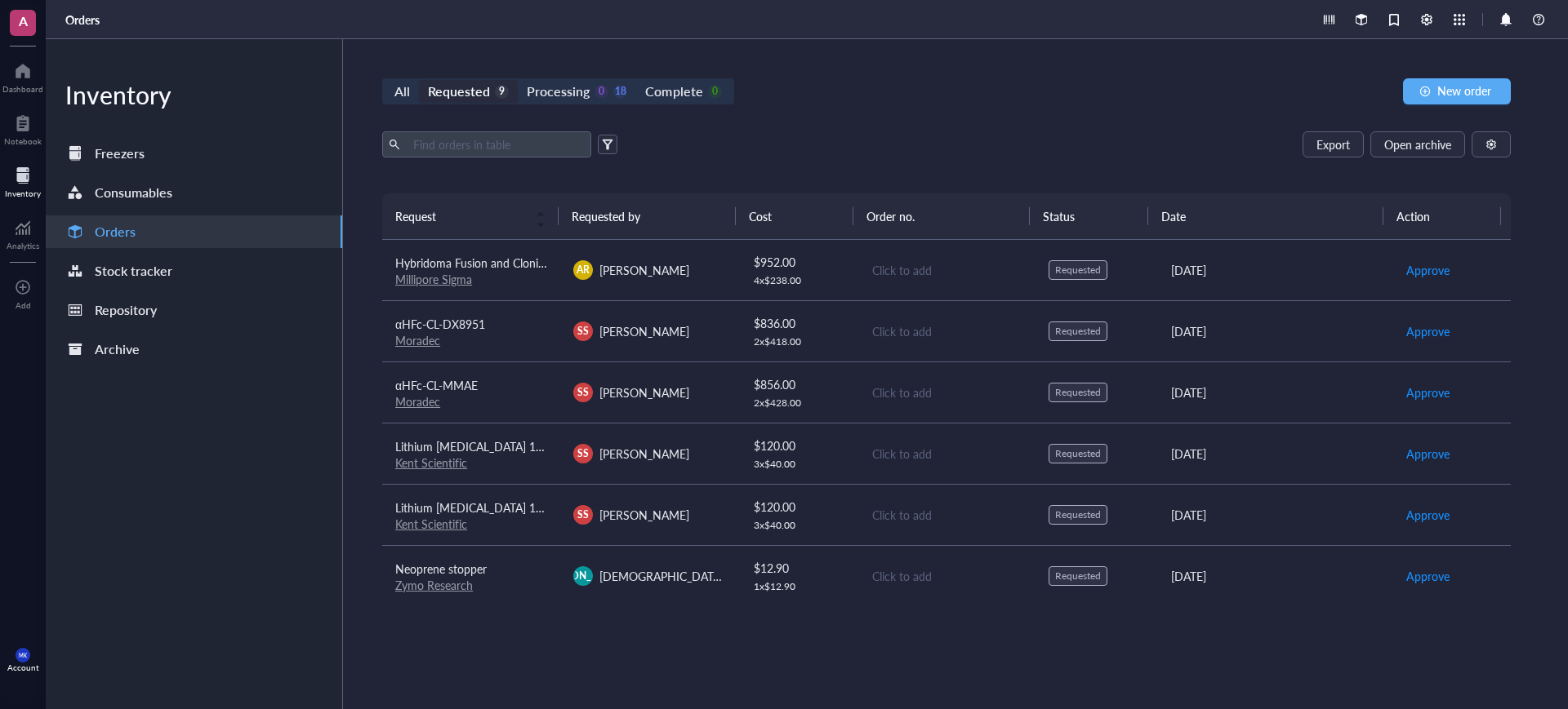
click at [502, 401] on div "Moradec" at bounding box center [471, 402] width 152 height 15
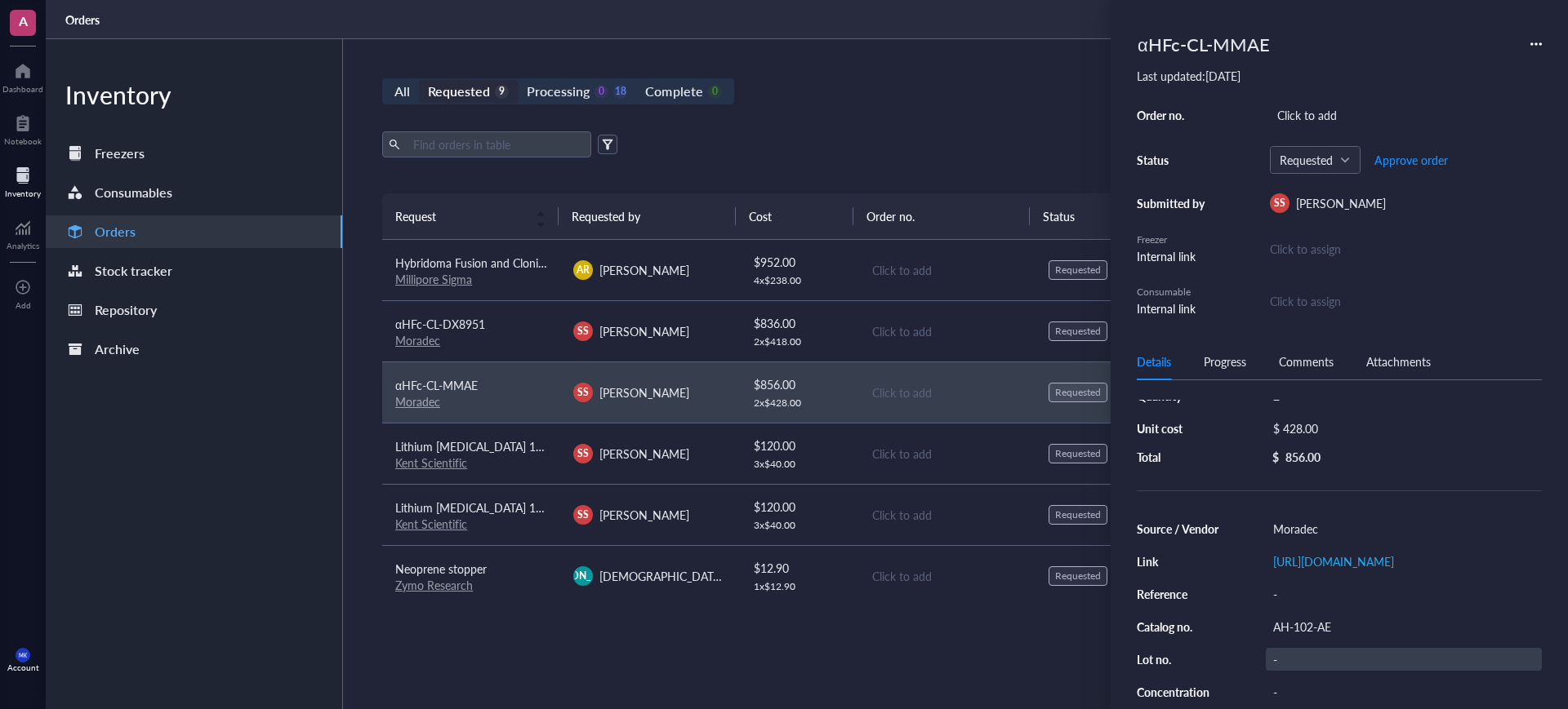
scroll to position [102, 0]
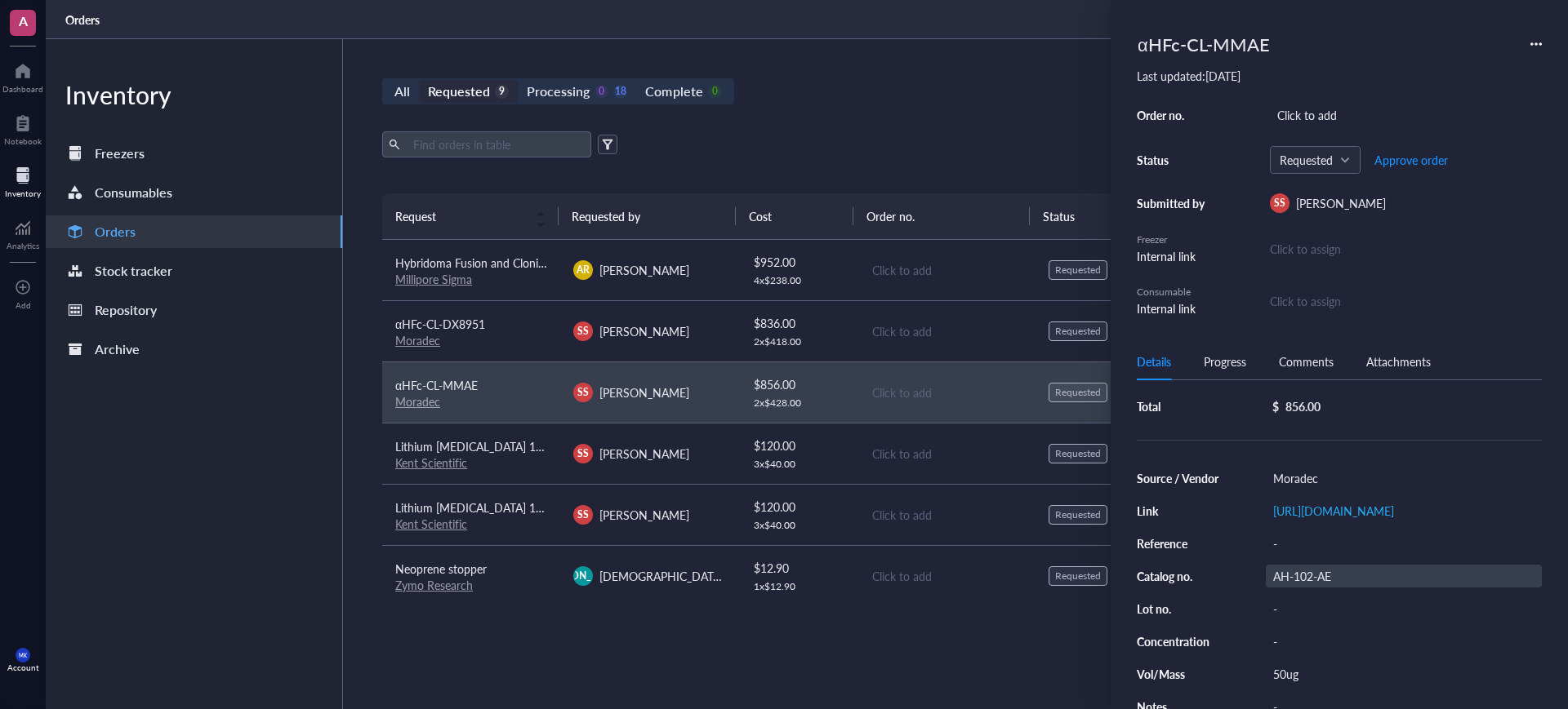
click at [1277, 573] on div "AH-102-AE" at bounding box center [1404, 576] width 276 height 23
click at [743, 328] on td "$ 836.00 2 x $ 418.00" at bounding box center [798, 331] width 119 height 61
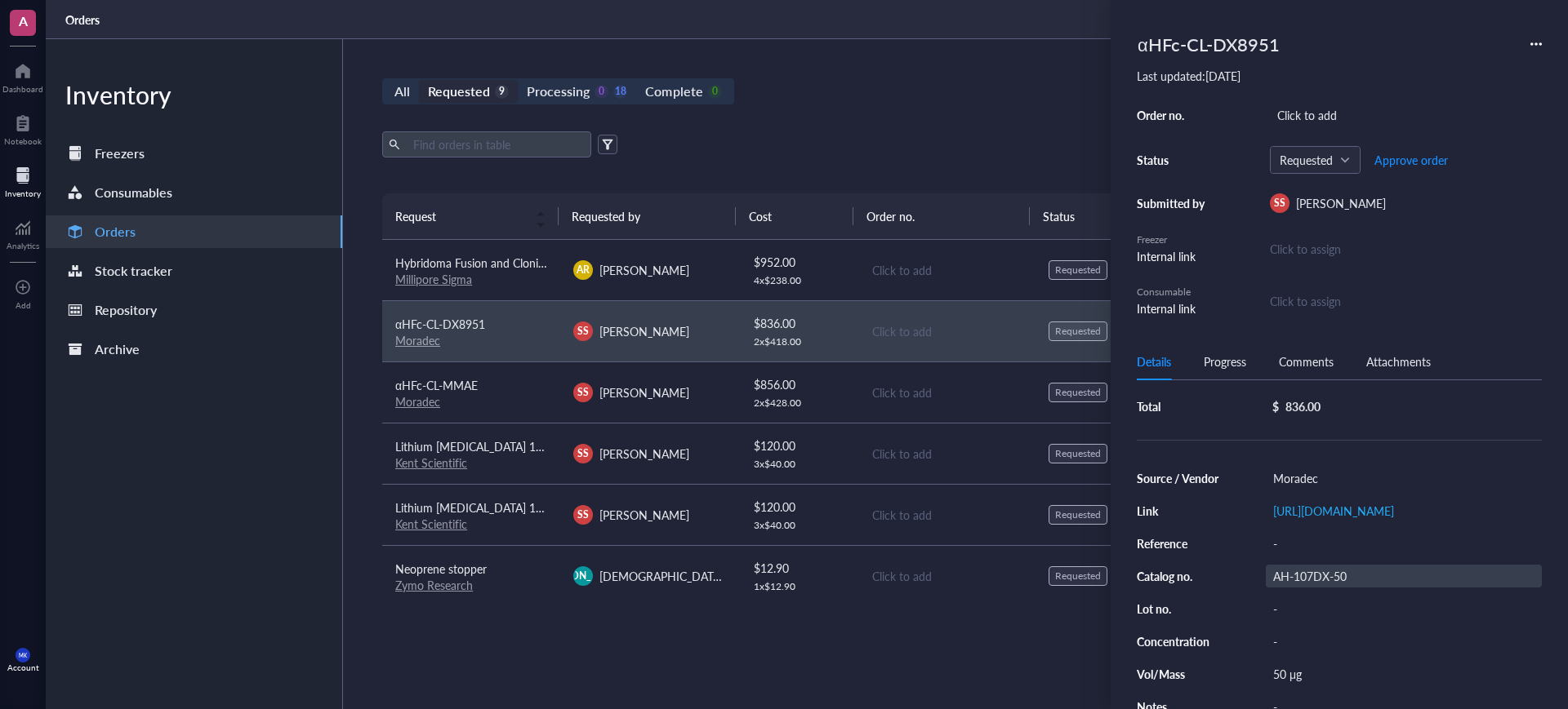
click at [1333, 573] on div "AH-107DX-50" at bounding box center [1404, 576] width 276 height 23
click at [740, 388] on td "$ 856.00 2 x $ 428.00" at bounding box center [798, 392] width 119 height 61
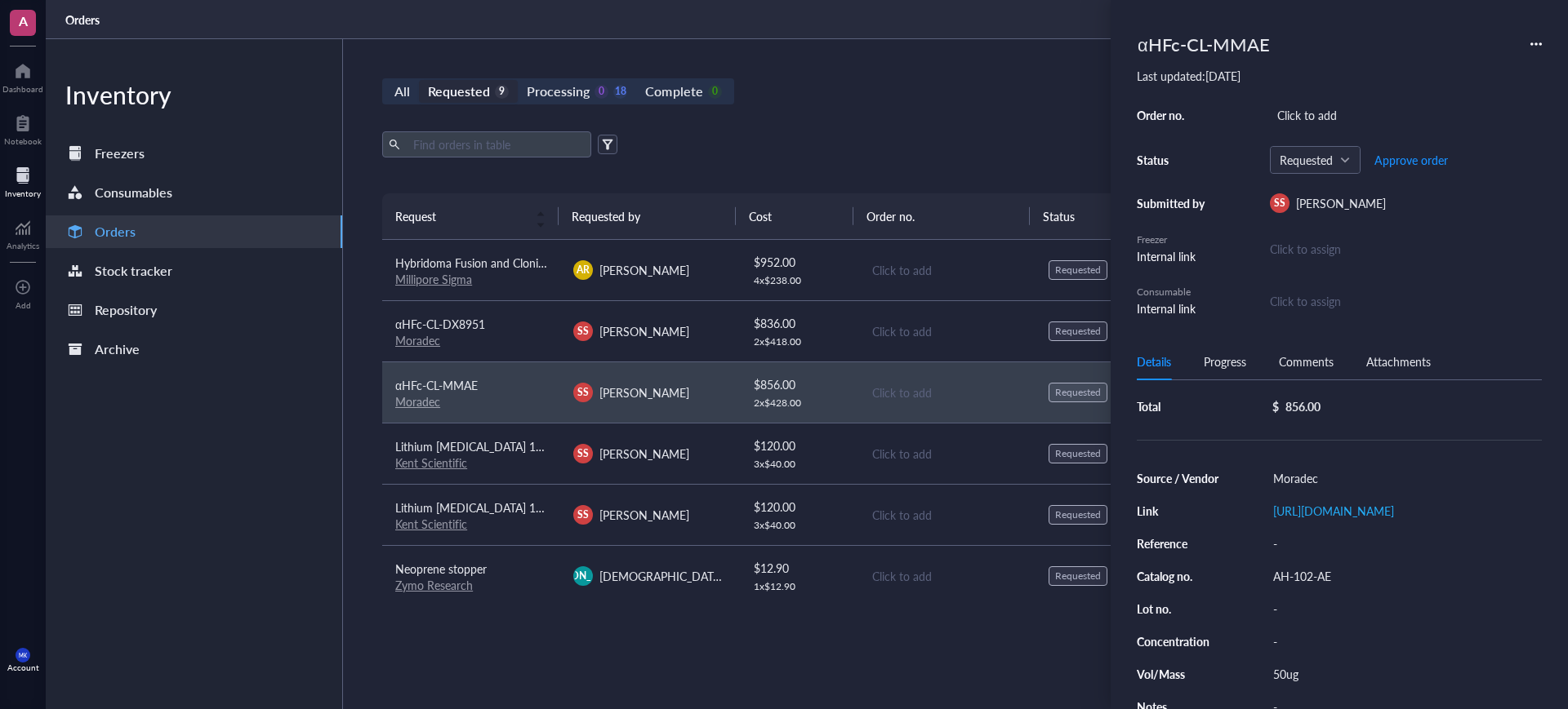
click at [727, 344] on td "SS [PERSON_NAME]" at bounding box center [649, 331] width 178 height 61
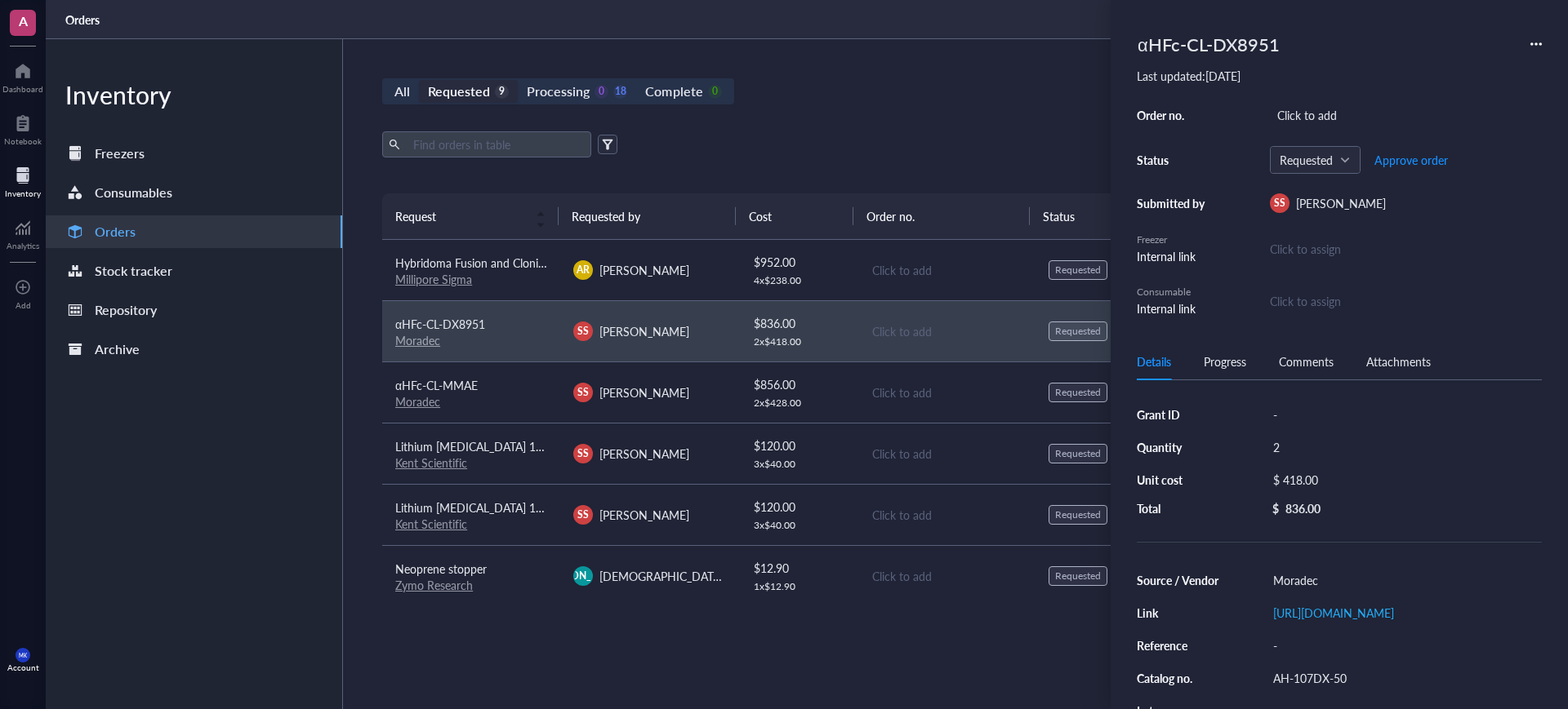
click at [731, 387] on td "SS [PERSON_NAME]" at bounding box center [649, 392] width 178 height 61
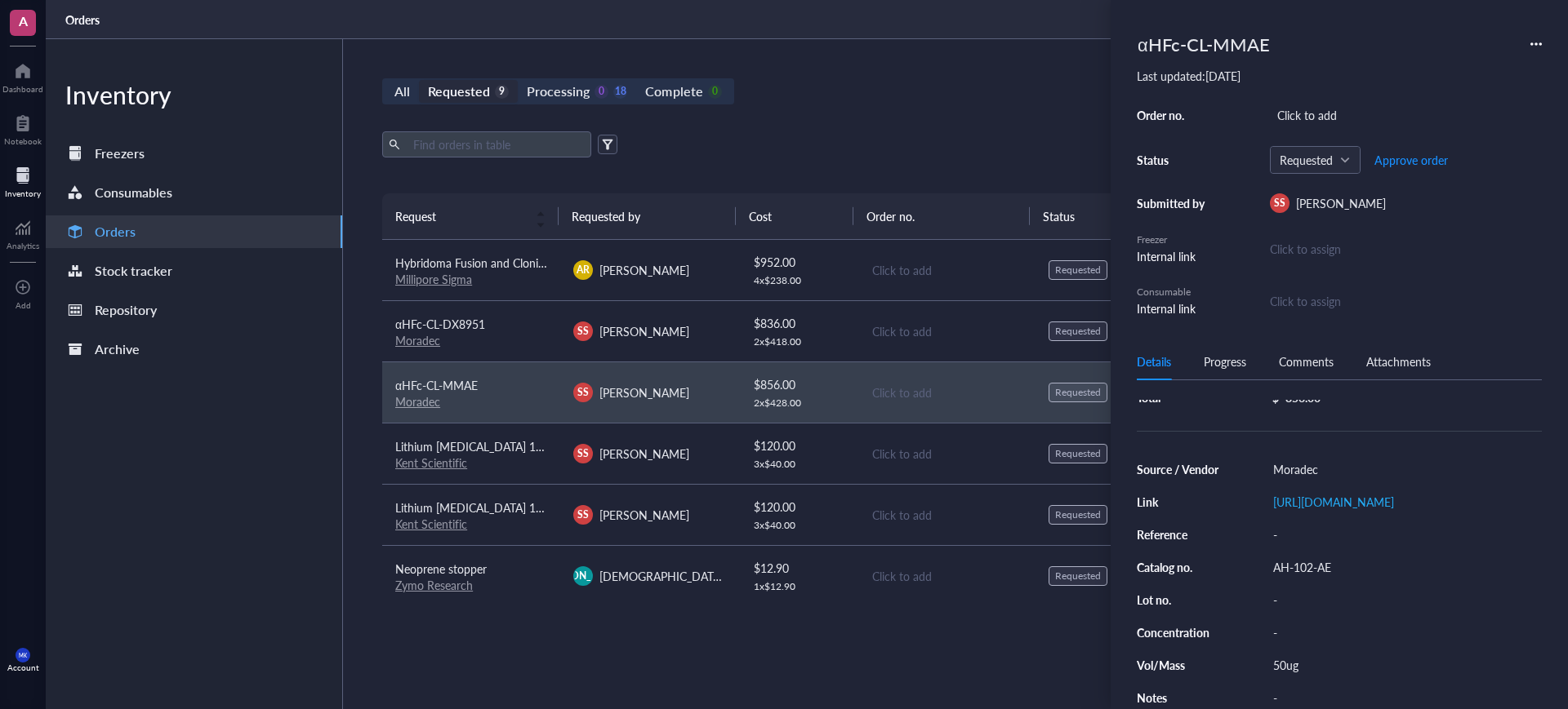
scroll to position [117, 0]
click at [694, 398] on div "SS [PERSON_NAME]" at bounding box center [648, 392] width 152 height 19
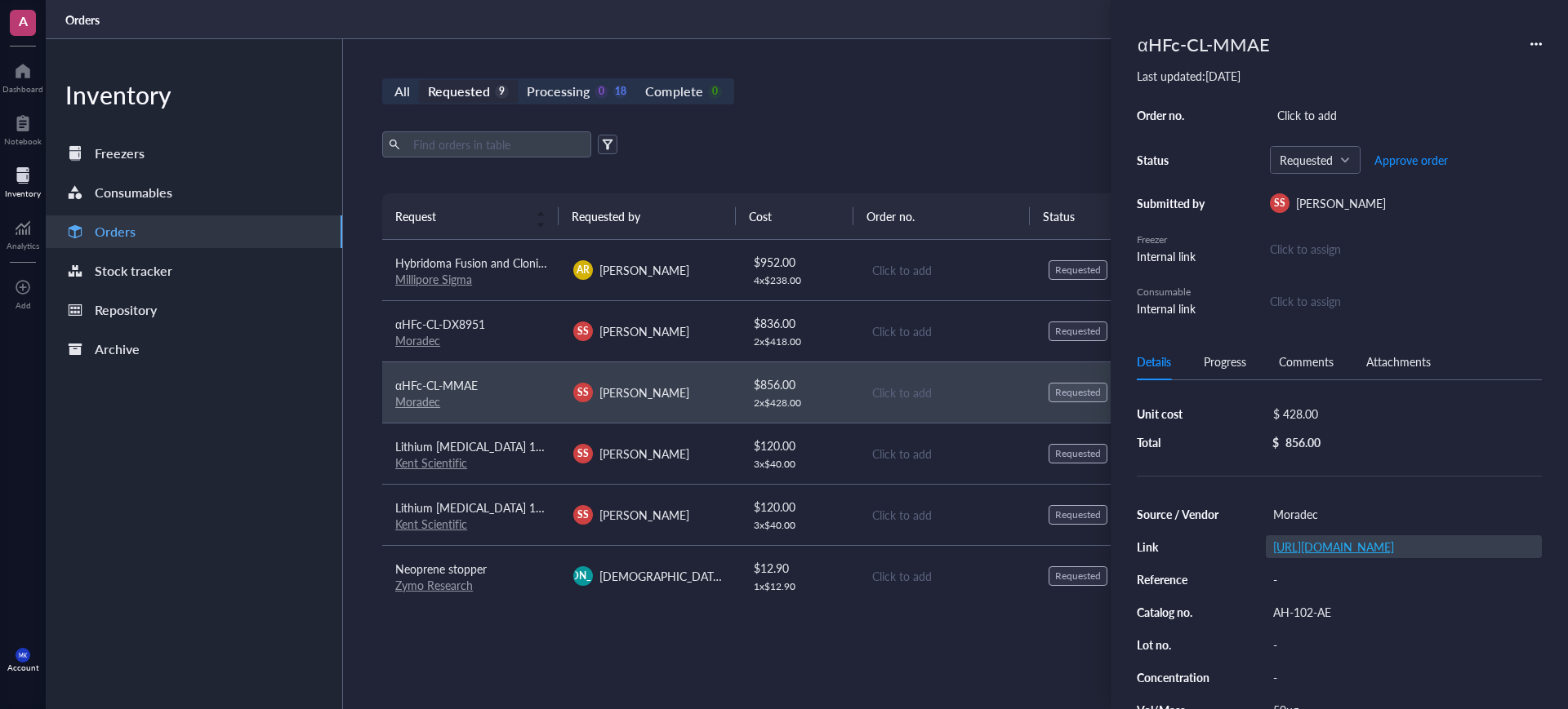
scroll to position [102, 0]
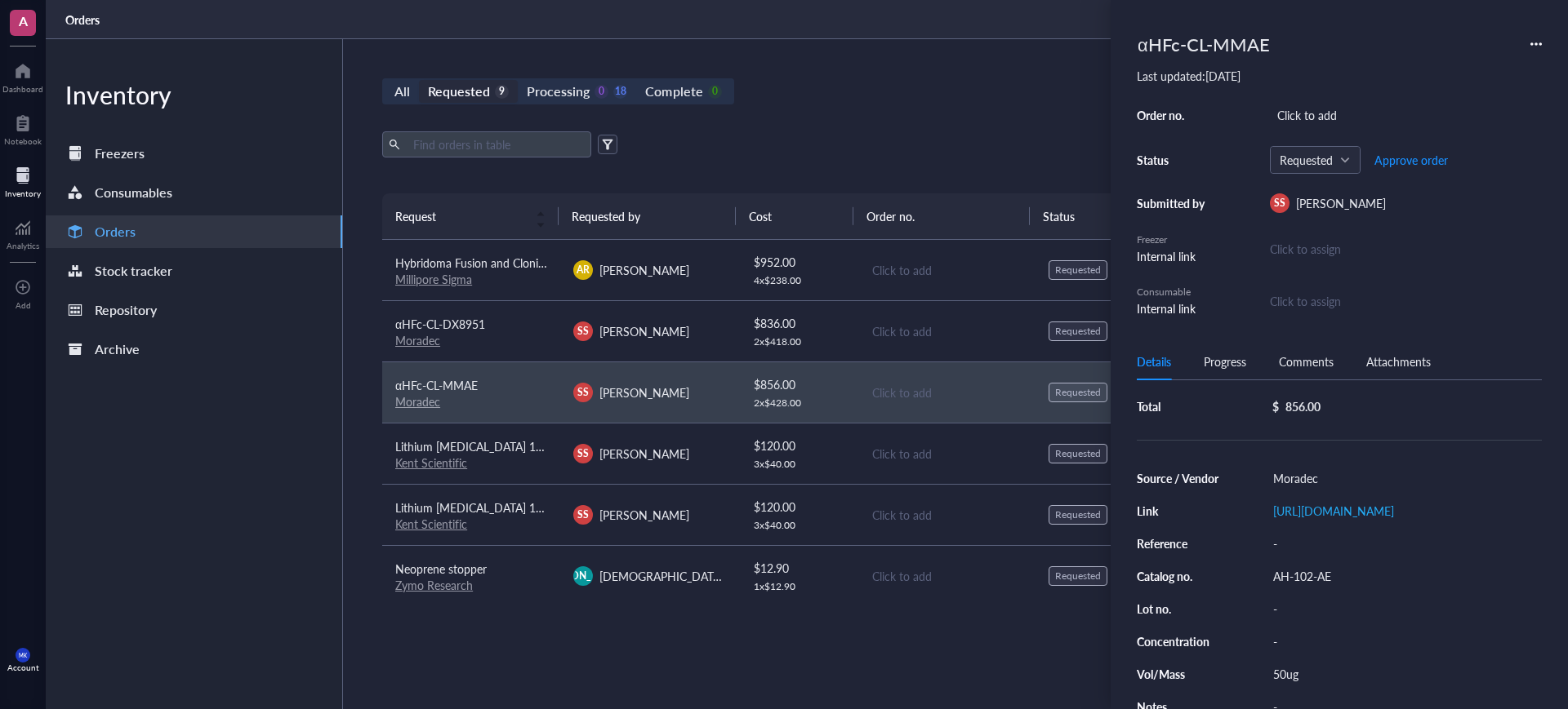
click at [676, 329] on div "SS [PERSON_NAME]" at bounding box center [648, 331] width 152 height 19
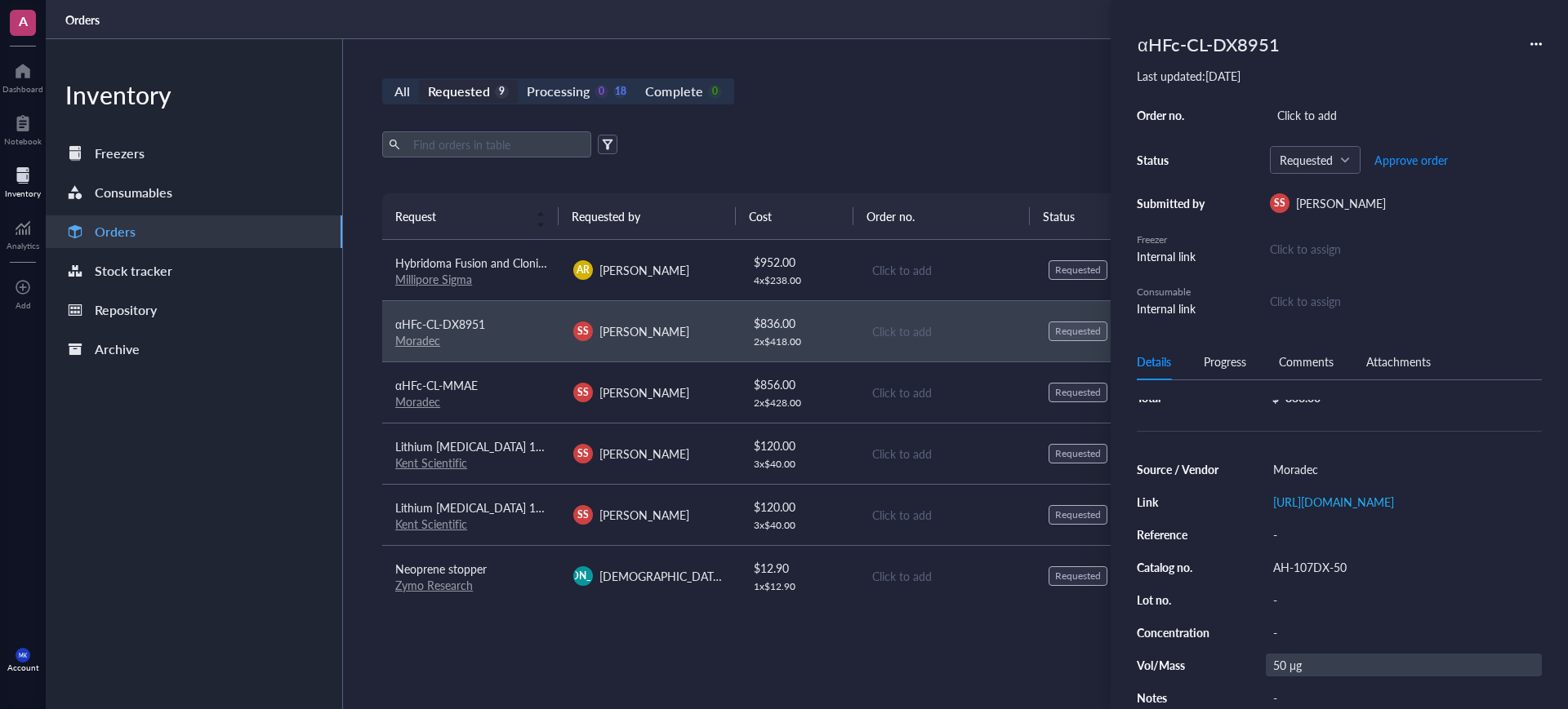
scroll to position [117, 0]
click at [826, 158] on div "Export Open archive Requester Requested on Source / Vendor Last updated" at bounding box center [946, 162] width 1128 height 62
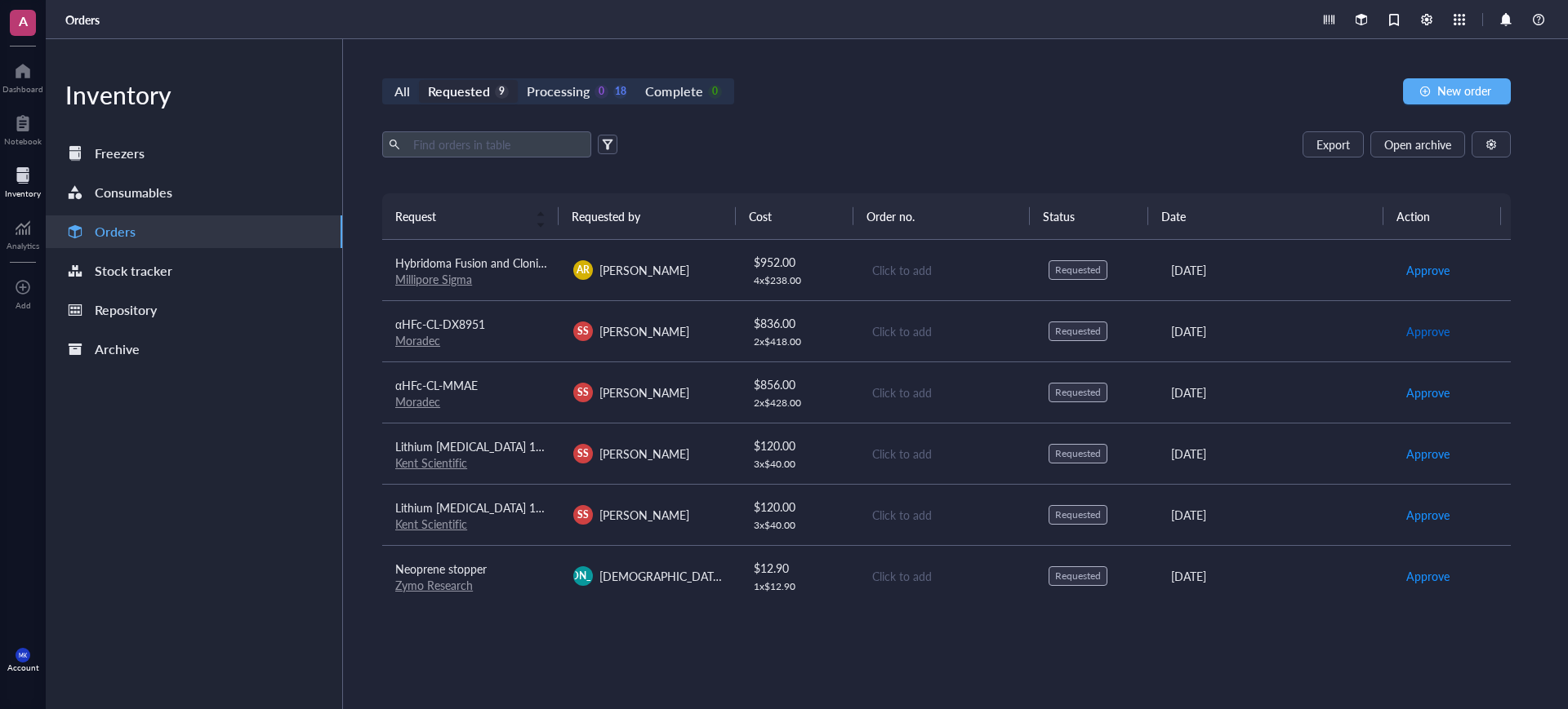
click at [1406, 327] on span "Approve" at bounding box center [1428, 331] width 44 height 18
click at [1410, 322] on span "Approve" at bounding box center [1428, 331] width 44 height 18
click at [1423, 392] on span "Approve" at bounding box center [1428, 391] width 44 height 18
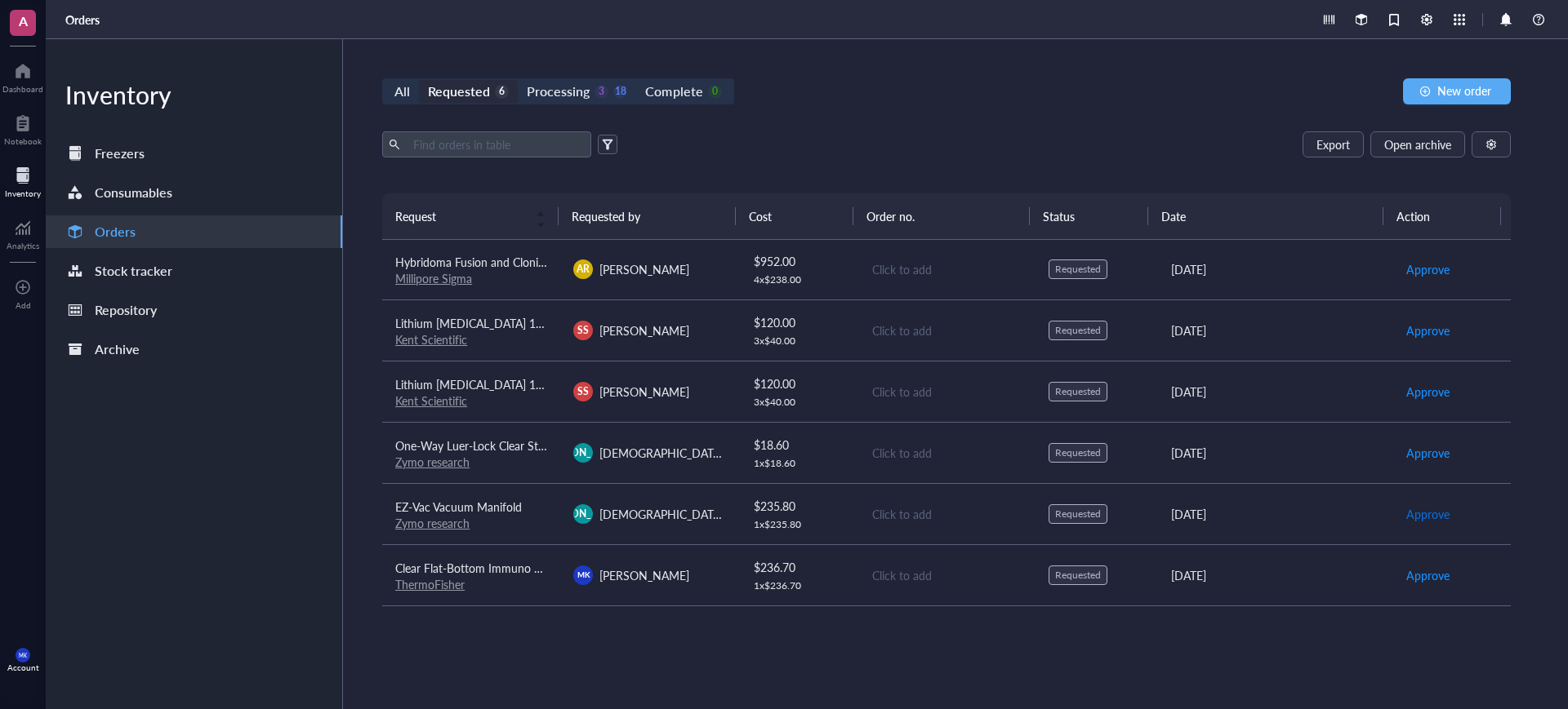
click at [1416, 509] on span "Approve" at bounding box center [1428, 513] width 44 height 18
click at [1414, 450] on span "Approve" at bounding box center [1428, 453] width 44 height 18
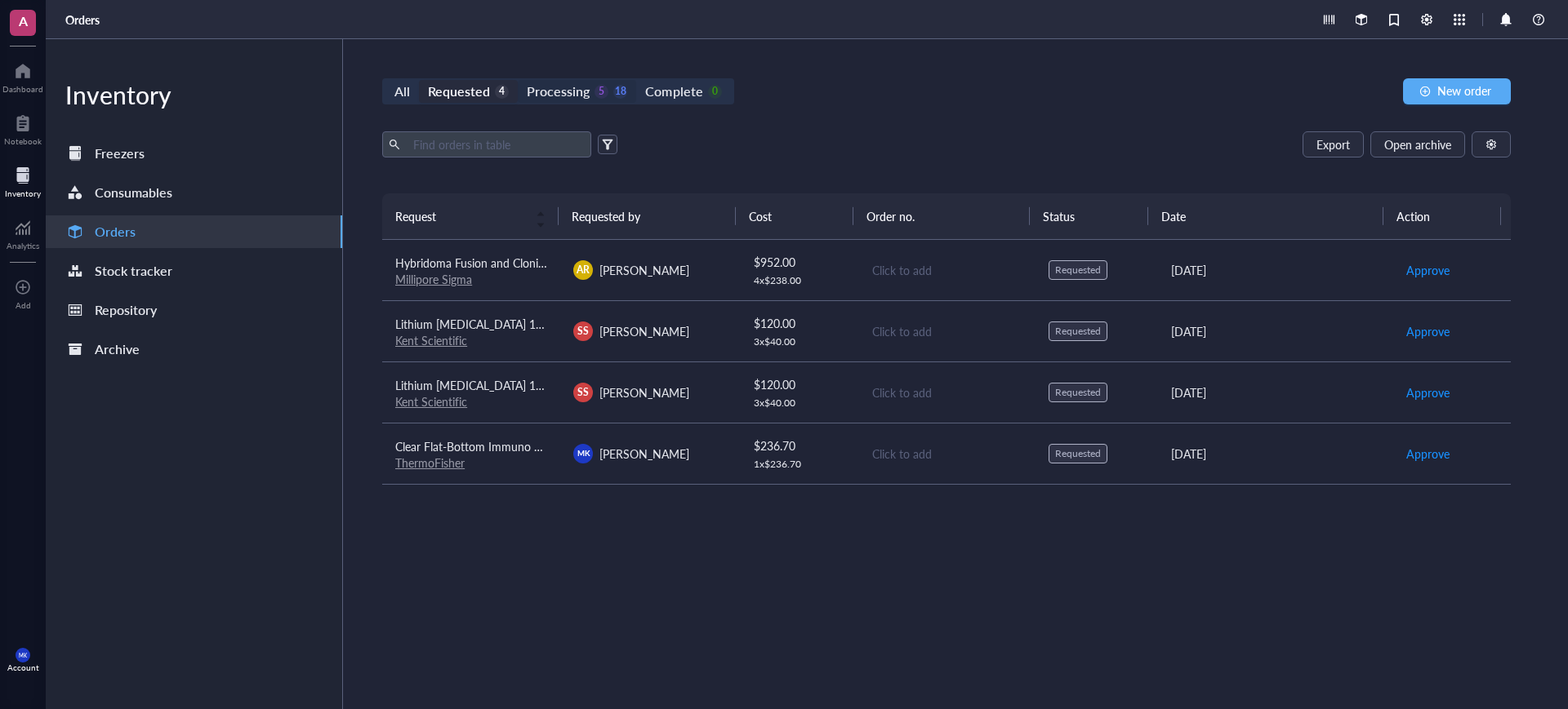
click at [570, 93] on div "Processing" at bounding box center [558, 91] width 63 height 23
click at [518, 80] on input "Processing 5 18" at bounding box center [518, 80] width 0 height 0
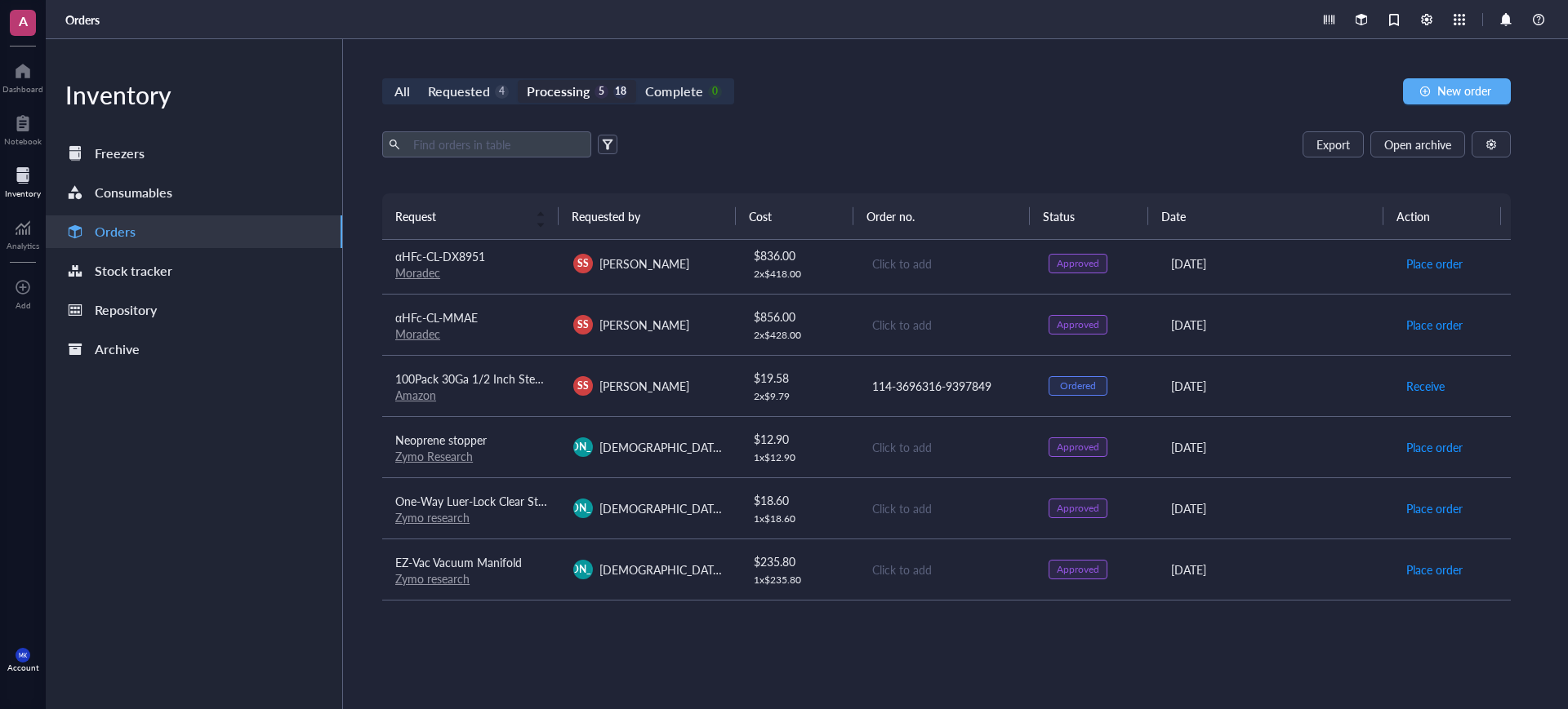
scroll to position [102, 0]
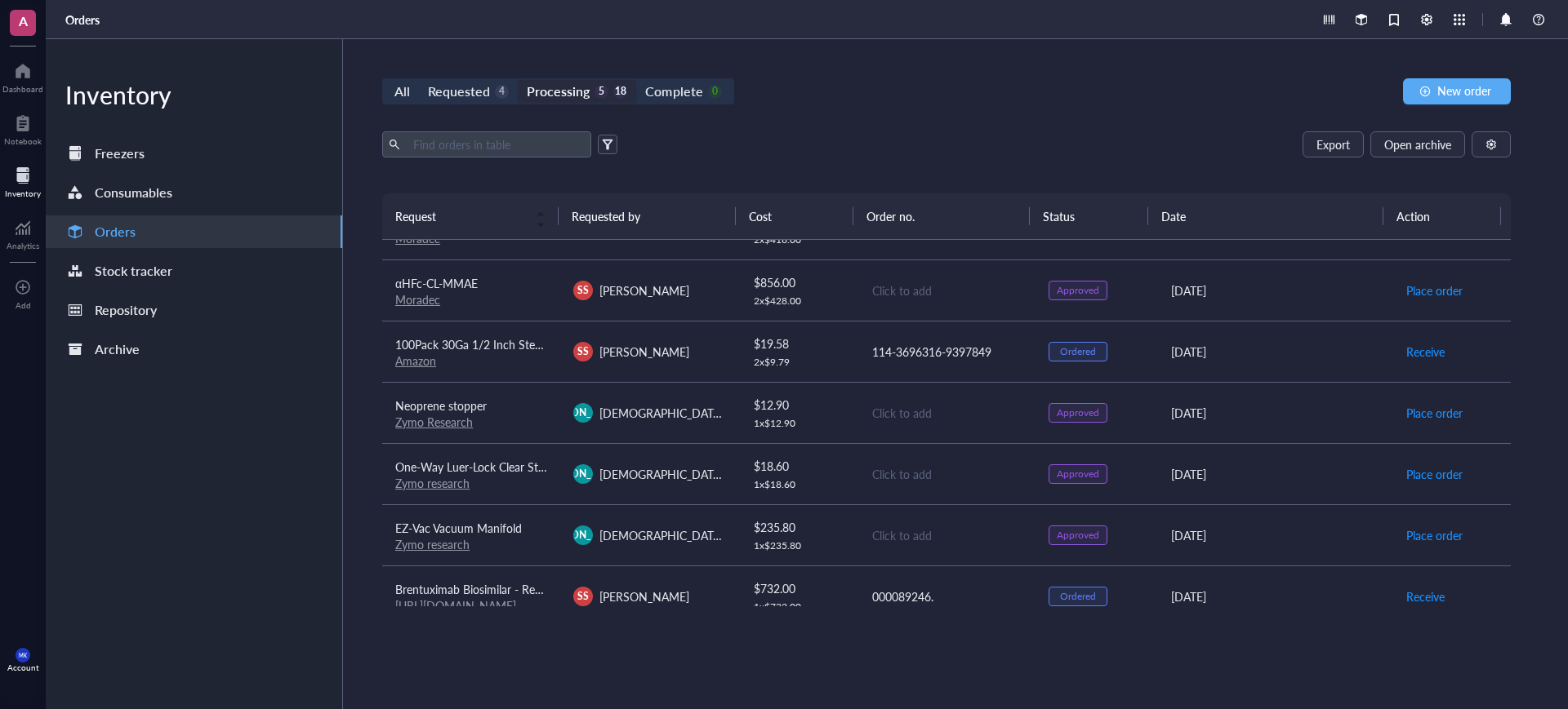
click at [975, 536] on div "Click to add" at bounding box center [946, 535] width 150 height 18
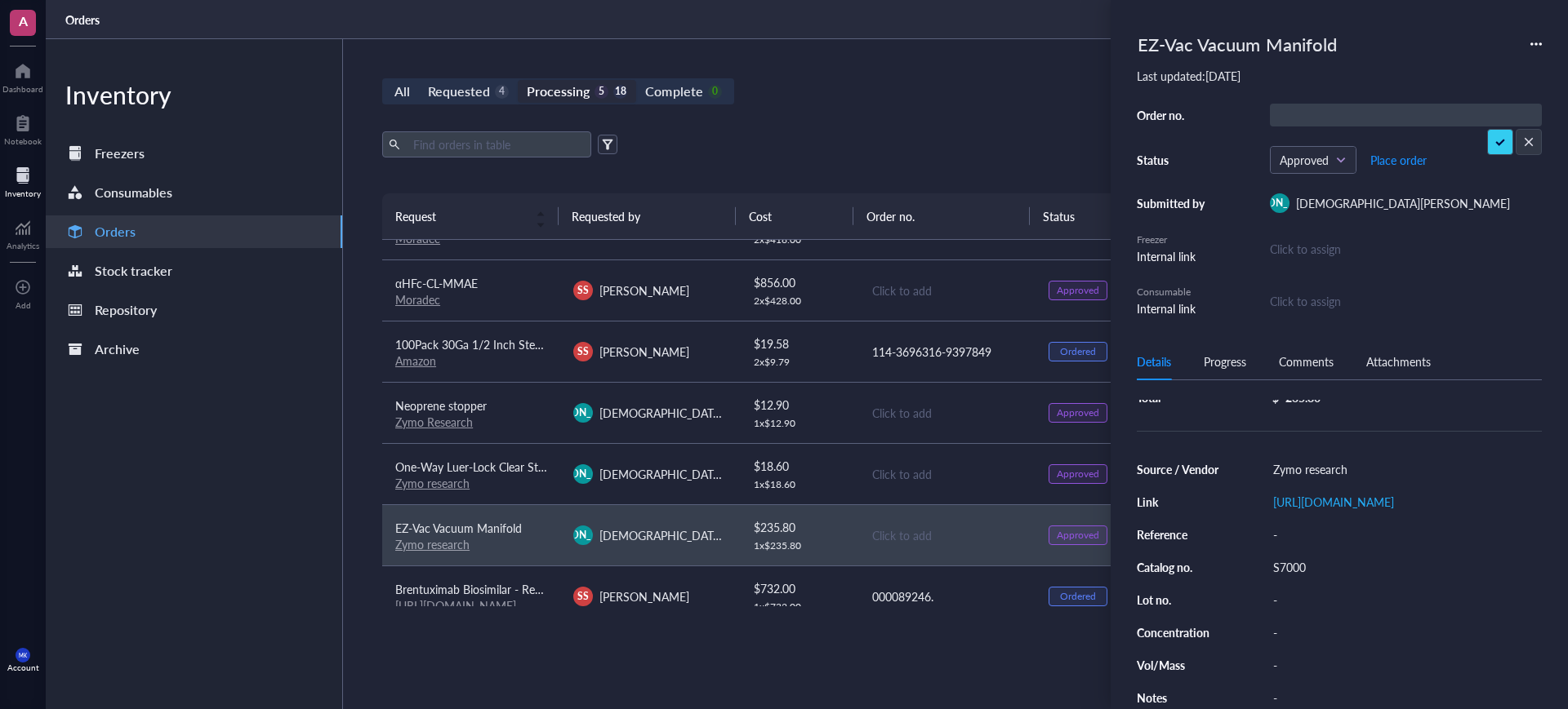
scroll to position [132, 0]
drag, startPoint x: 981, startPoint y: 479, endPoint x: 997, endPoint y: 486, distance: 17.5
click at [980, 479] on div "Click to add" at bounding box center [946, 474] width 150 height 18
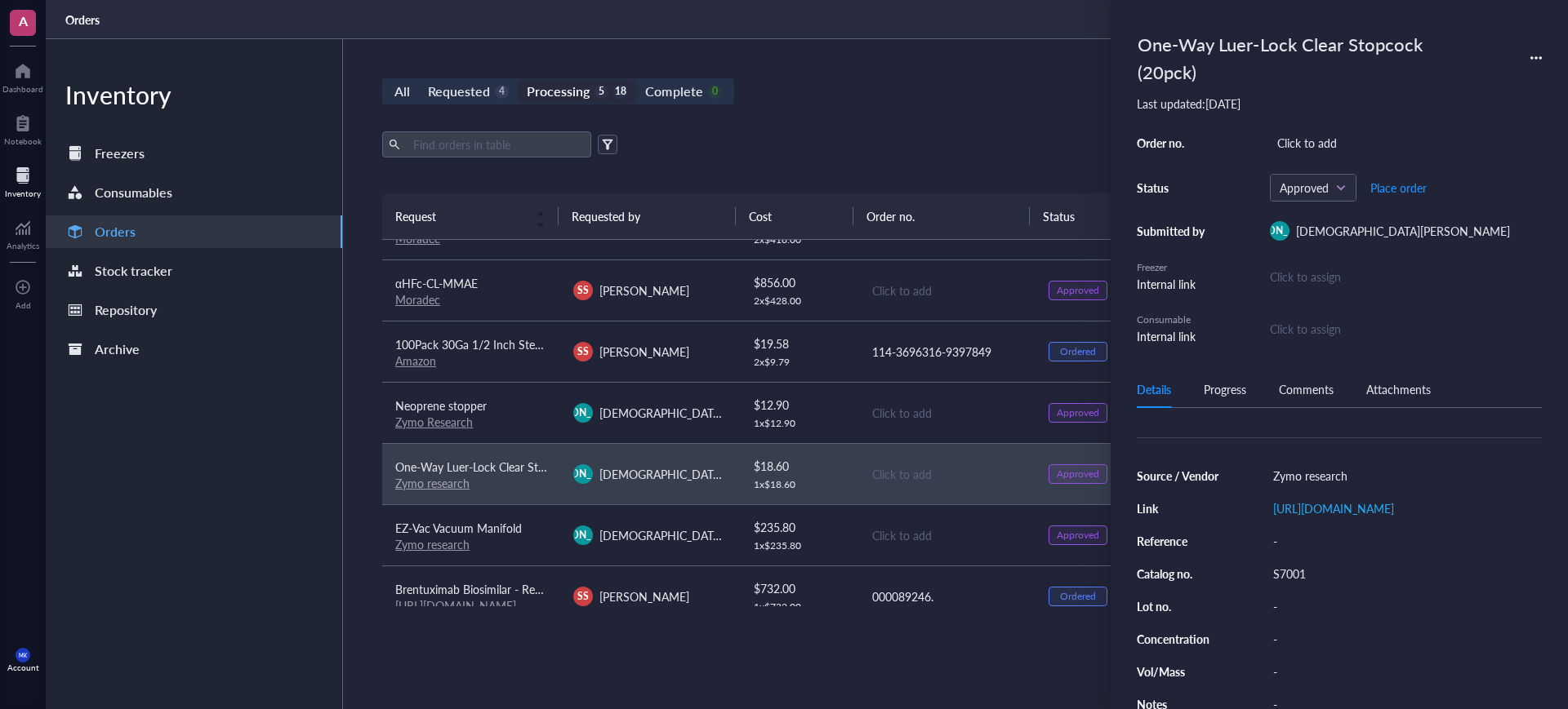
click at [1004, 404] on div "Click to add" at bounding box center [946, 413] width 150 height 18
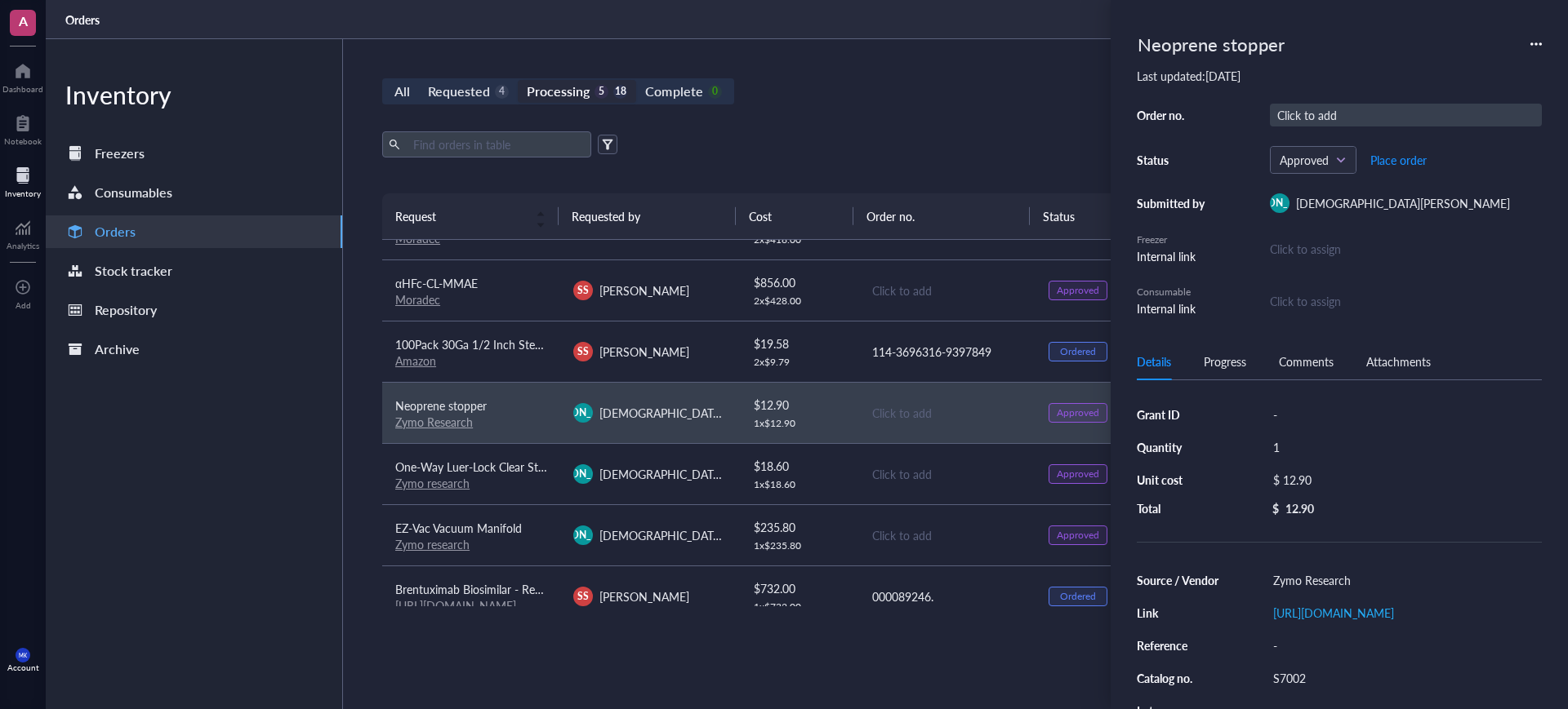
click at [1329, 110] on div "Click to add" at bounding box center [1406, 115] width 272 height 23
click at [904, 468] on div "Click to add" at bounding box center [946, 474] width 150 height 18
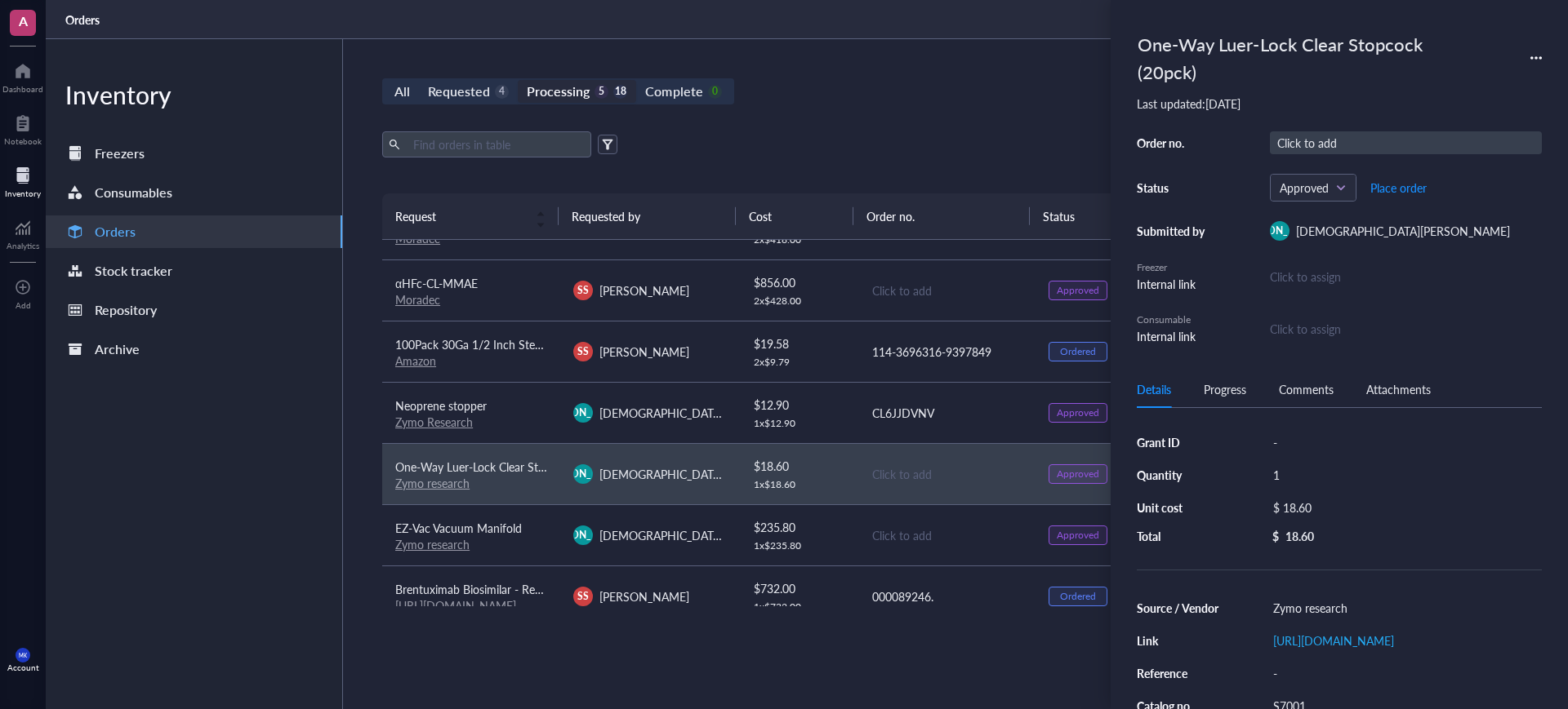
click at [1361, 146] on div "Click to add" at bounding box center [1406, 142] width 272 height 23
click at [910, 527] on div "Click to add" at bounding box center [946, 535] width 150 height 18
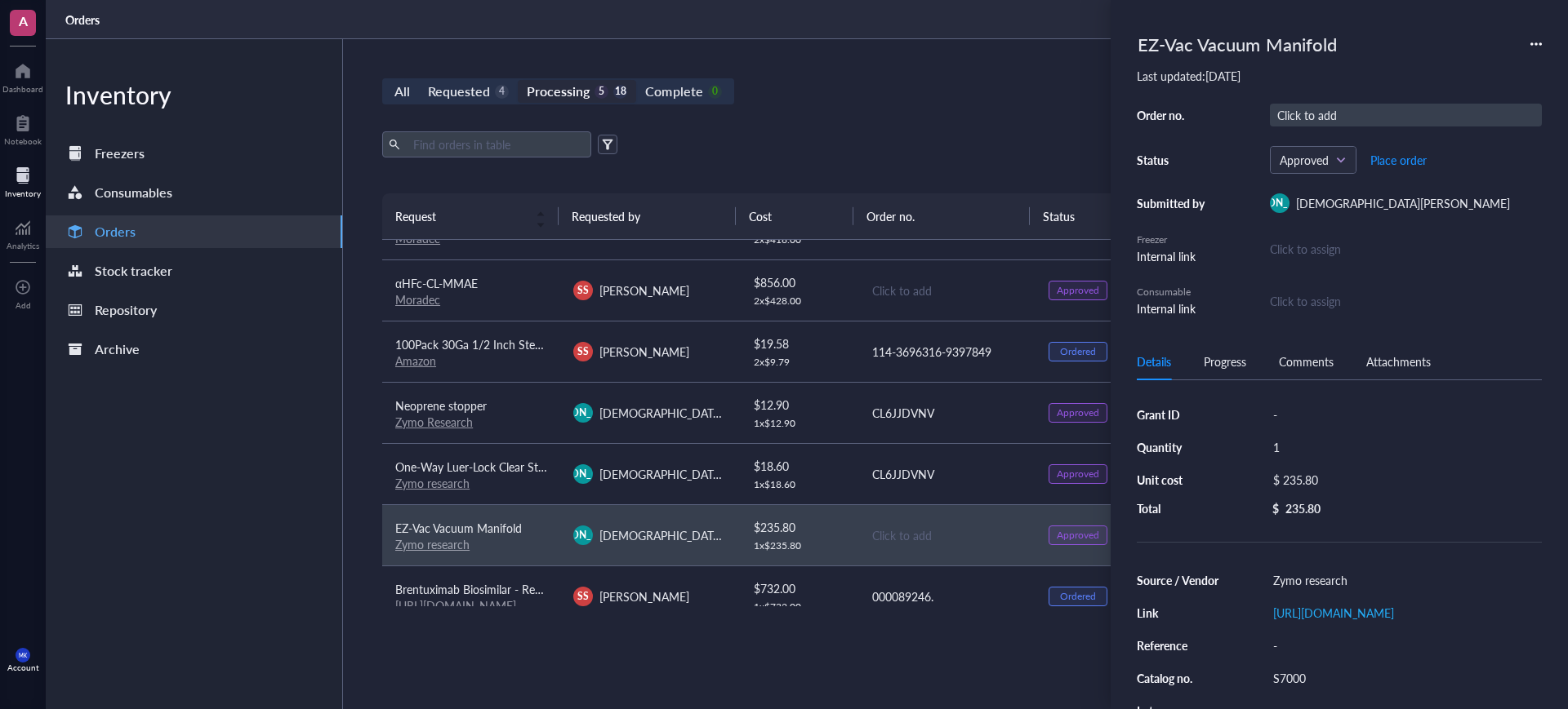
click at [1302, 114] on div "Click to add" at bounding box center [1406, 115] width 272 height 23
type input "CL6JJDVNV"
click at [949, 136] on div "Export Open archive" at bounding box center [946, 144] width 1128 height 26
click at [977, 80] on div "All Requested 4 Processing 5 18 Complete 0 New order" at bounding box center [946, 91] width 1128 height 26
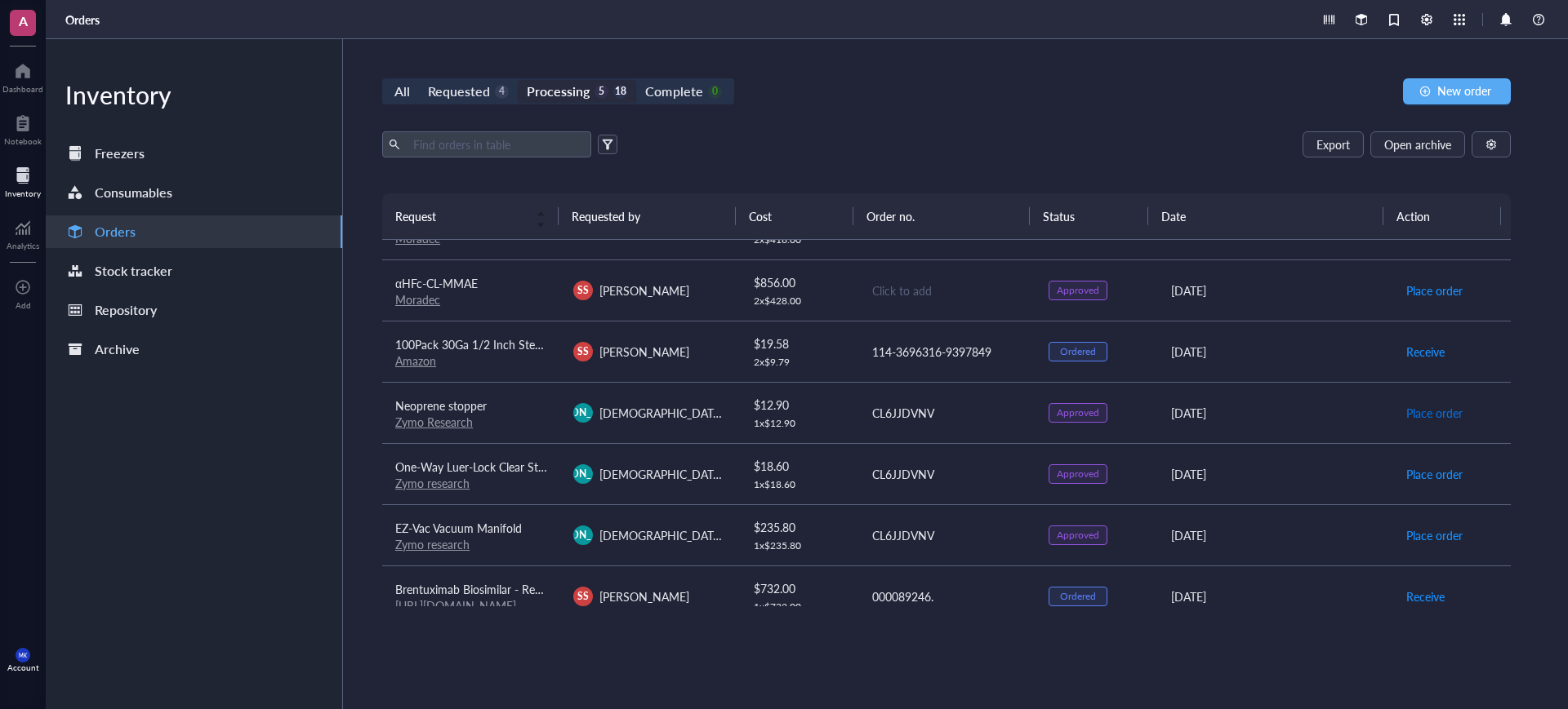
click at [1423, 418] on span "Place order" at bounding box center [1434, 413] width 56 height 18
click at [1414, 465] on span "Place order" at bounding box center [1434, 474] width 56 height 18
click at [1414, 527] on span "Place order" at bounding box center [1434, 535] width 56 height 18
click at [1113, 114] on div "All Requested 4 Processing 2 21 Complete 0 New order Export Open archive Reques…" at bounding box center [946, 374] width 1207 height 670
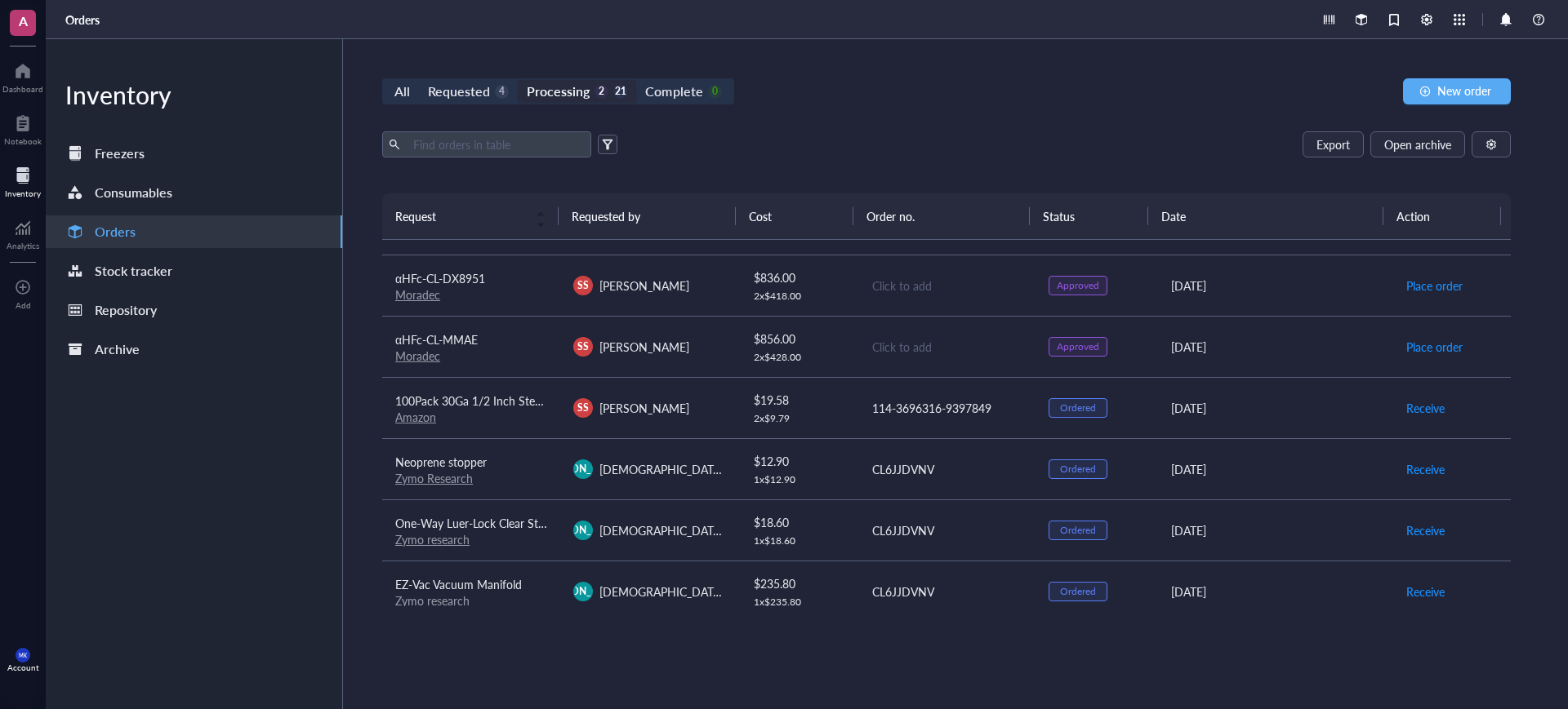
scroll to position [0, 0]
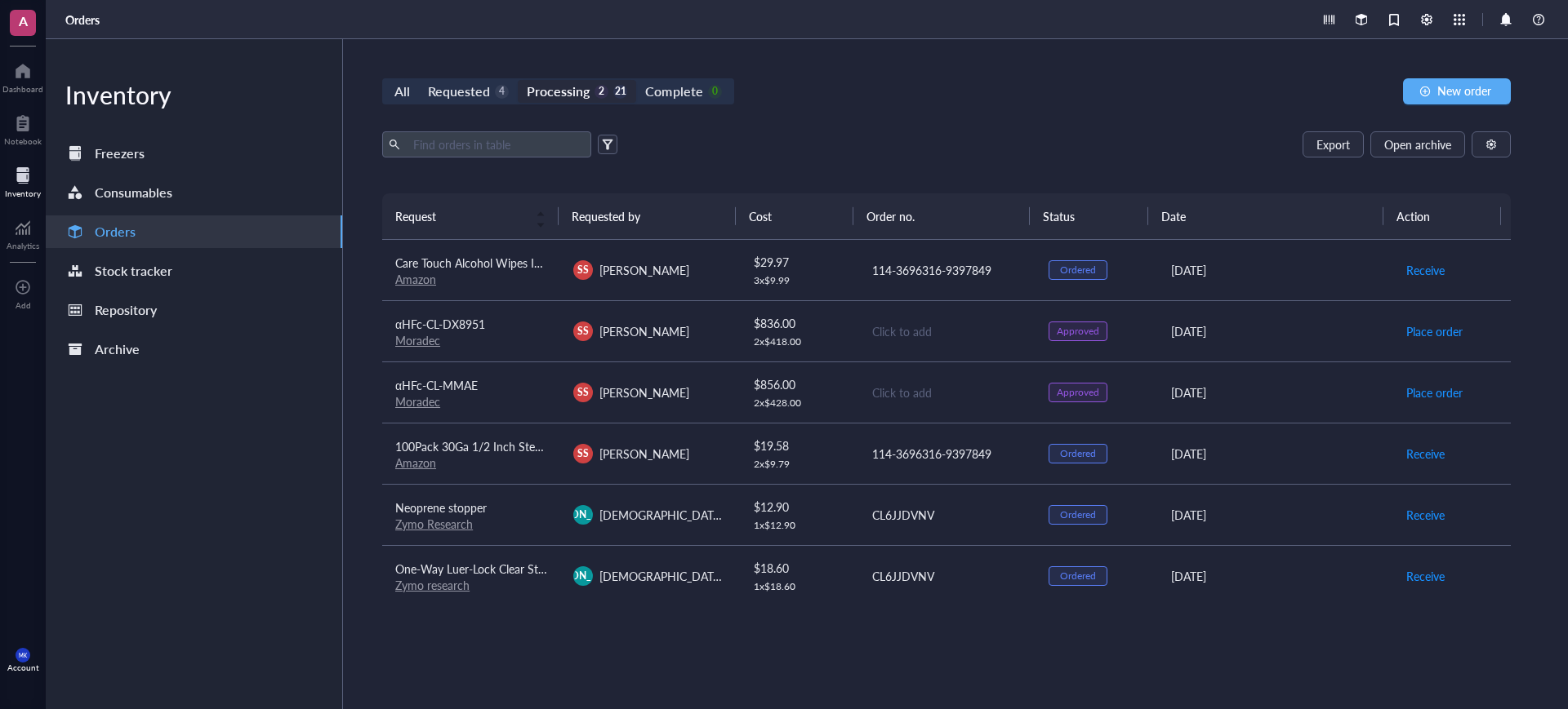
click at [959, 55] on div "All Requested 4 Processing 2 21 Complete 0 New order Export Open archive Reques…" at bounding box center [946, 374] width 1207 height 670
click at [482, 90] on div "Requested" at bounding box center [459, 91] width 62 height 23
click at [419, 80] on input "Requested 4" at bounding box center [419, 80] width 0 height 0
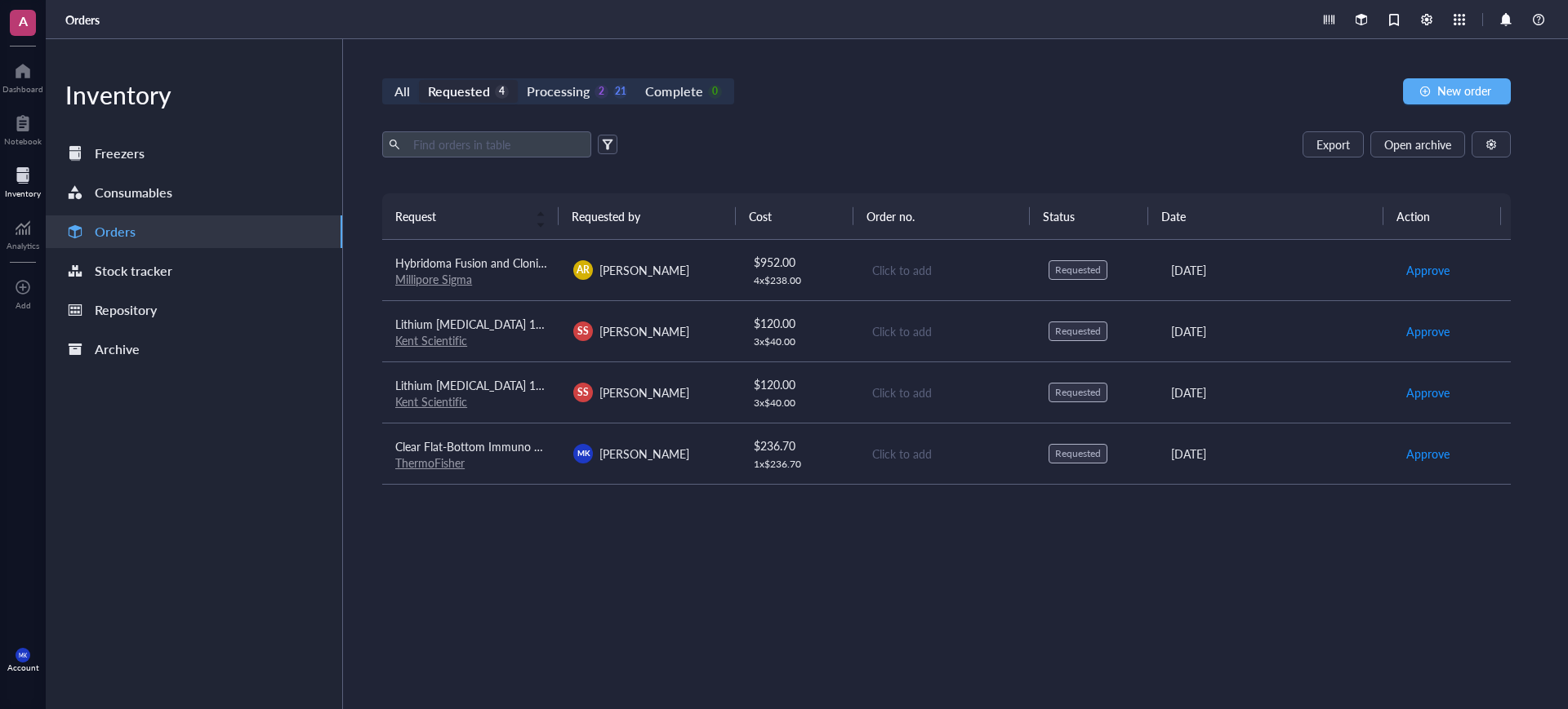
click at [689, 463] on td "[PERSON_NAME] [PERSON_NAME]" at bounding box center [649, 453] width 178 height 61
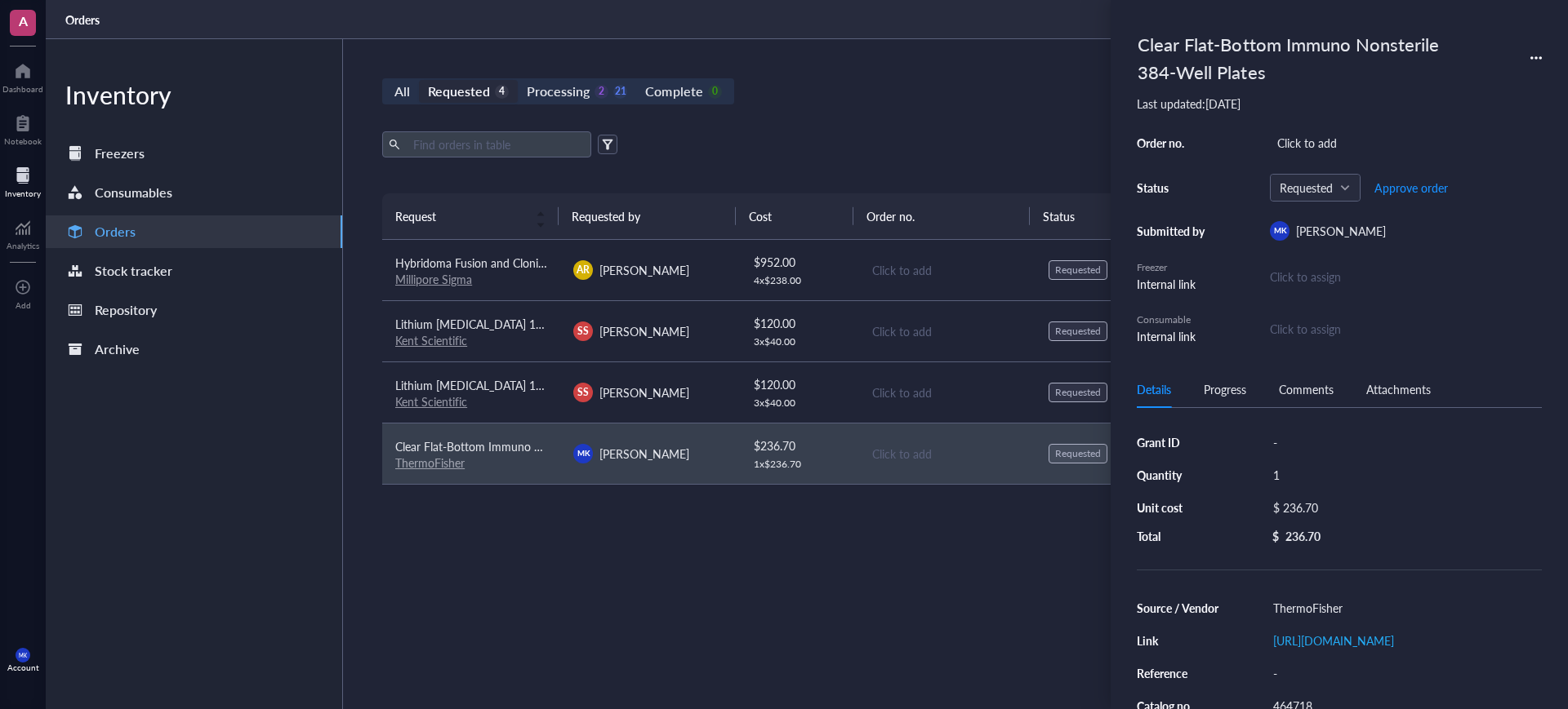
click at [817, 628] on div "Request Requested by Cost Order no. Status Date Action Hybridoma Fusion and Clo…" at bounding box center [946, 413] width 1128 height 439
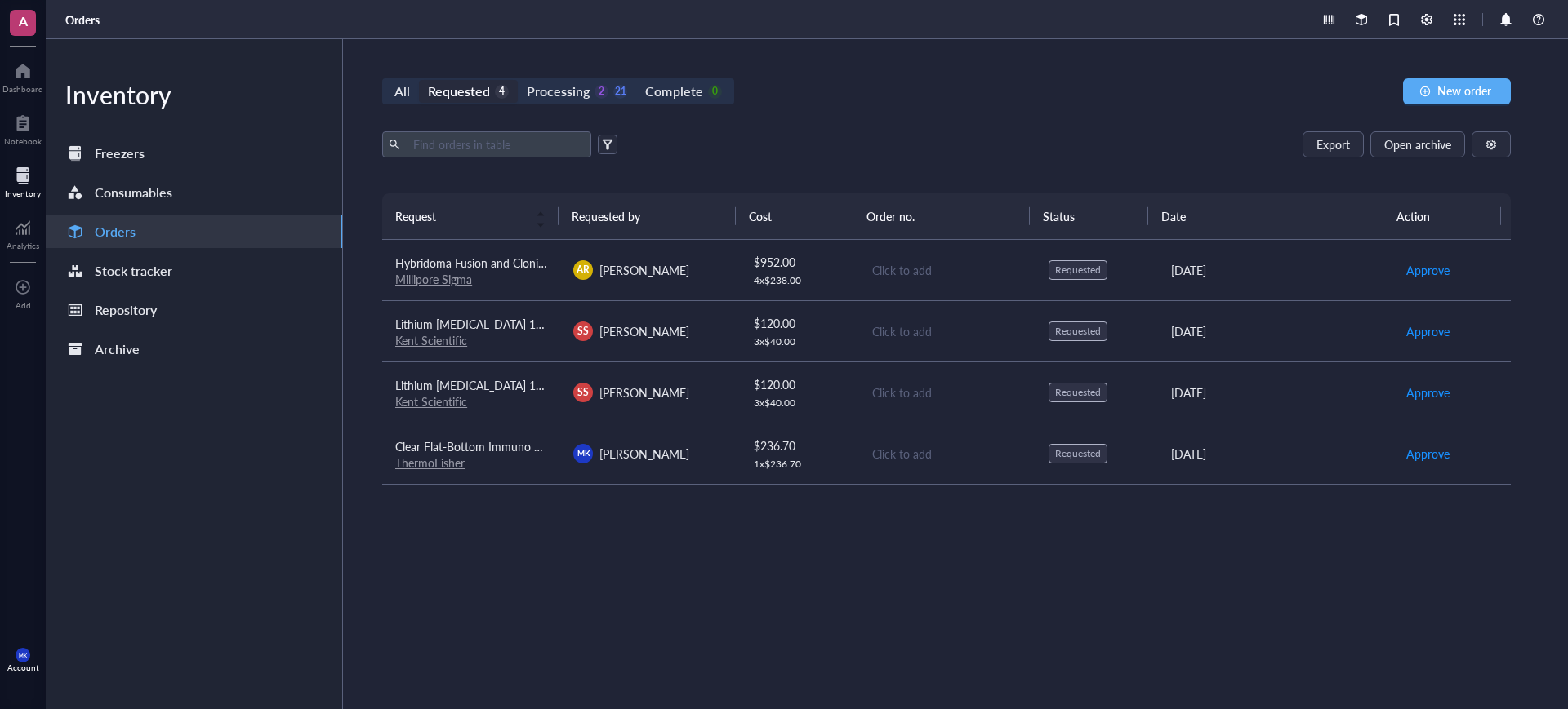
click at [812, 446] on div "$ 236.70" at bounding box center [799, 445] width 91 height 18
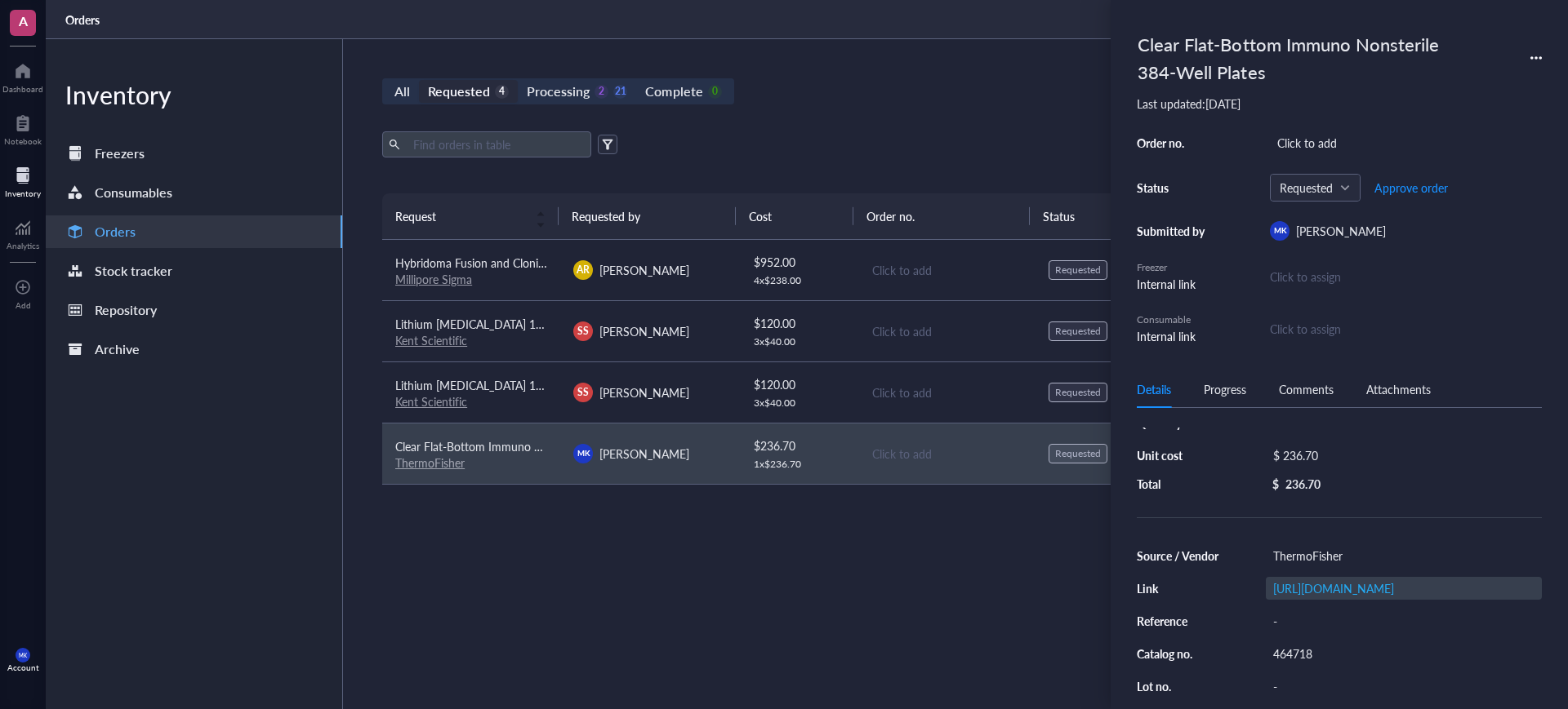
scroll to position [102, 0]
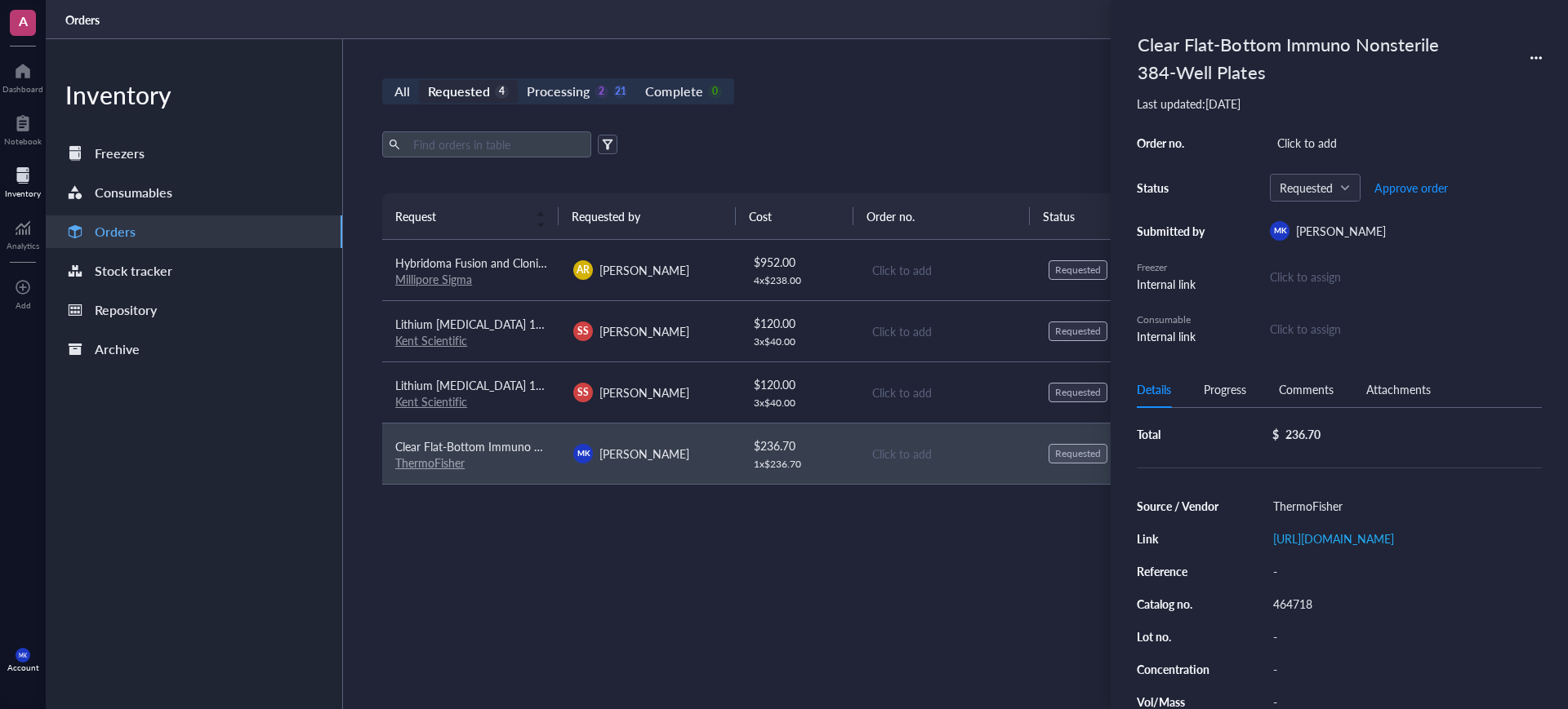
click at [925, 578] on div "Request Requested by Cost Order no. Status Date Action Hybridoma Fusion and Clo…" at bounding box center [946, 403] width 1128 height 419
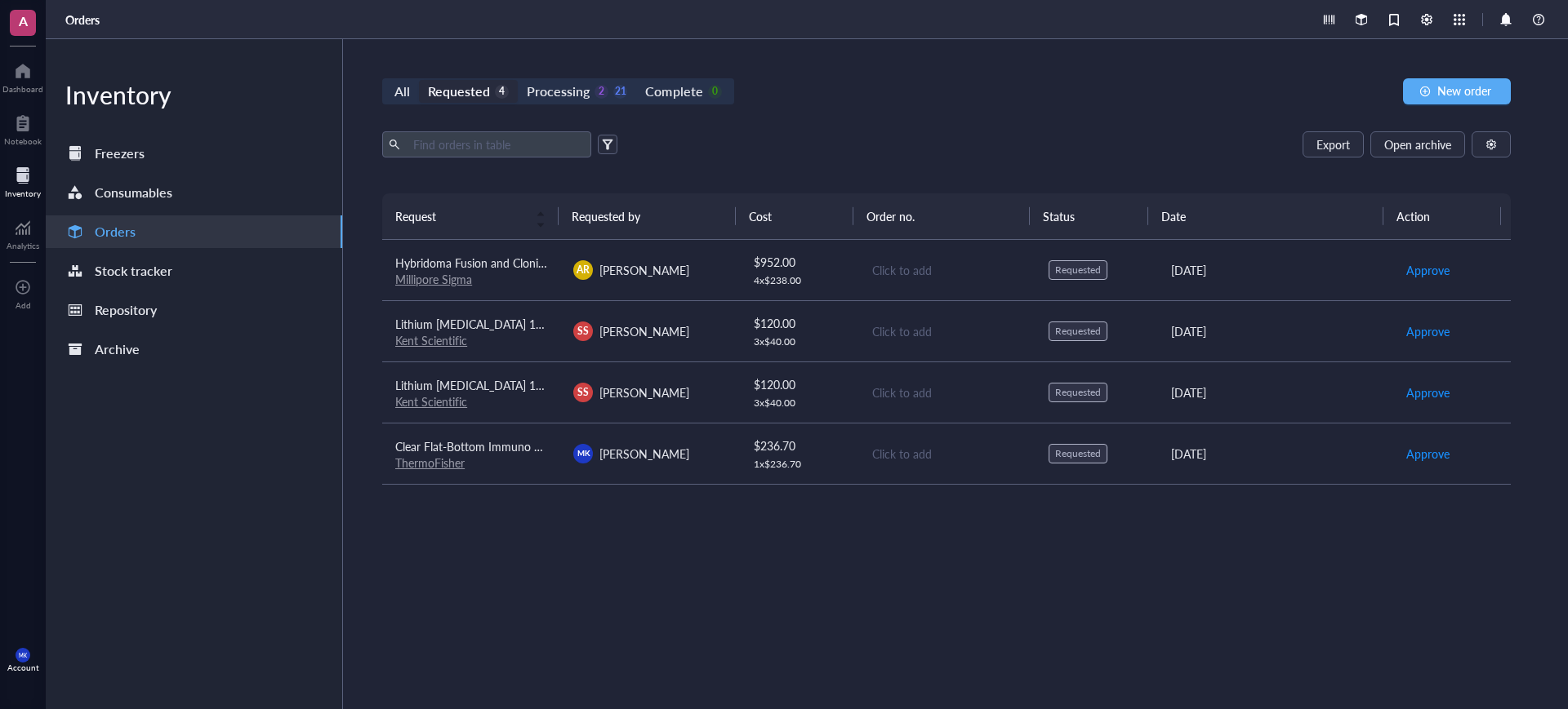
click at [828, 276] on div "4 x $ 238.00" at bounding box center [799, 281] width 91 height 13
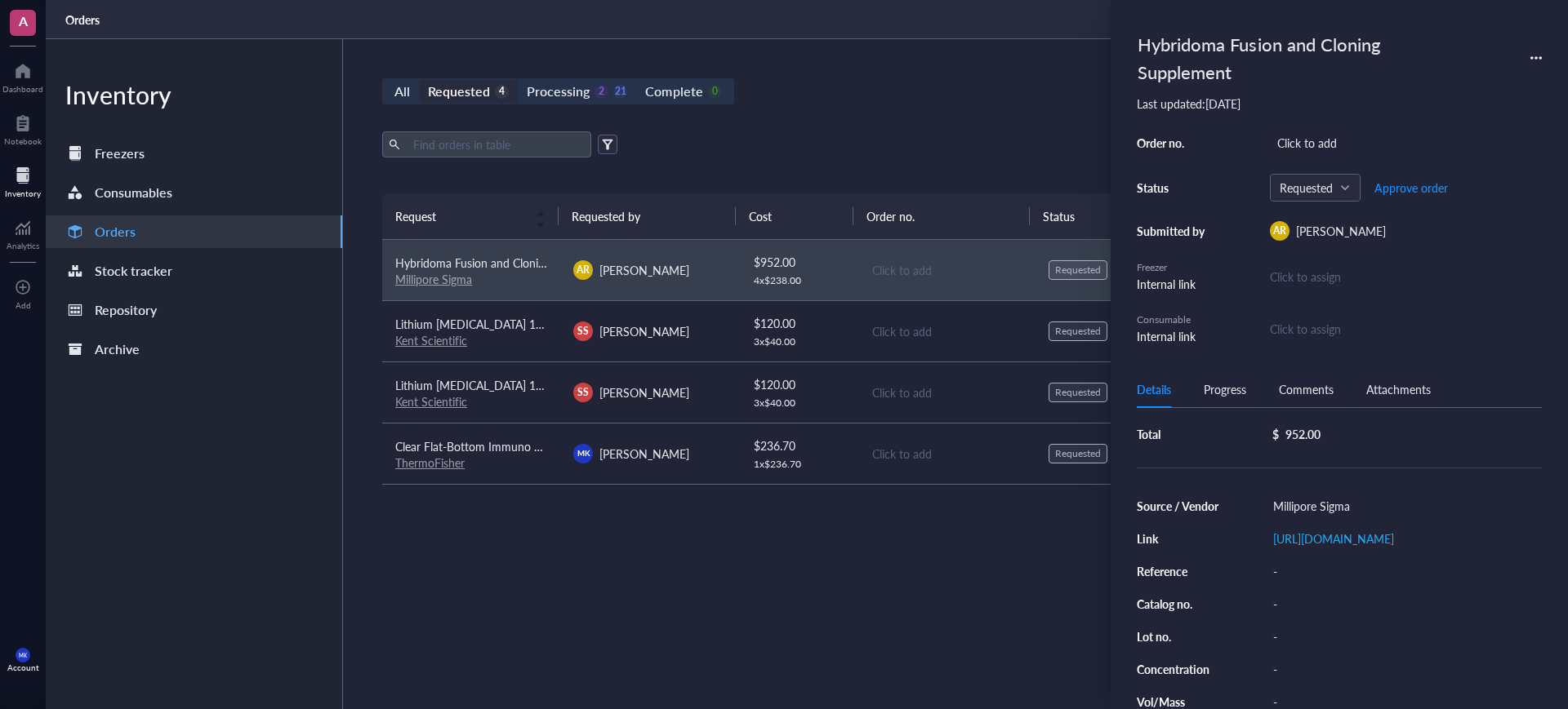
click at [938, 85] on div "All Requested 4 Processing 2 21 Complete 0 New order" at bounding box center [946, 91] width 1128 height 26
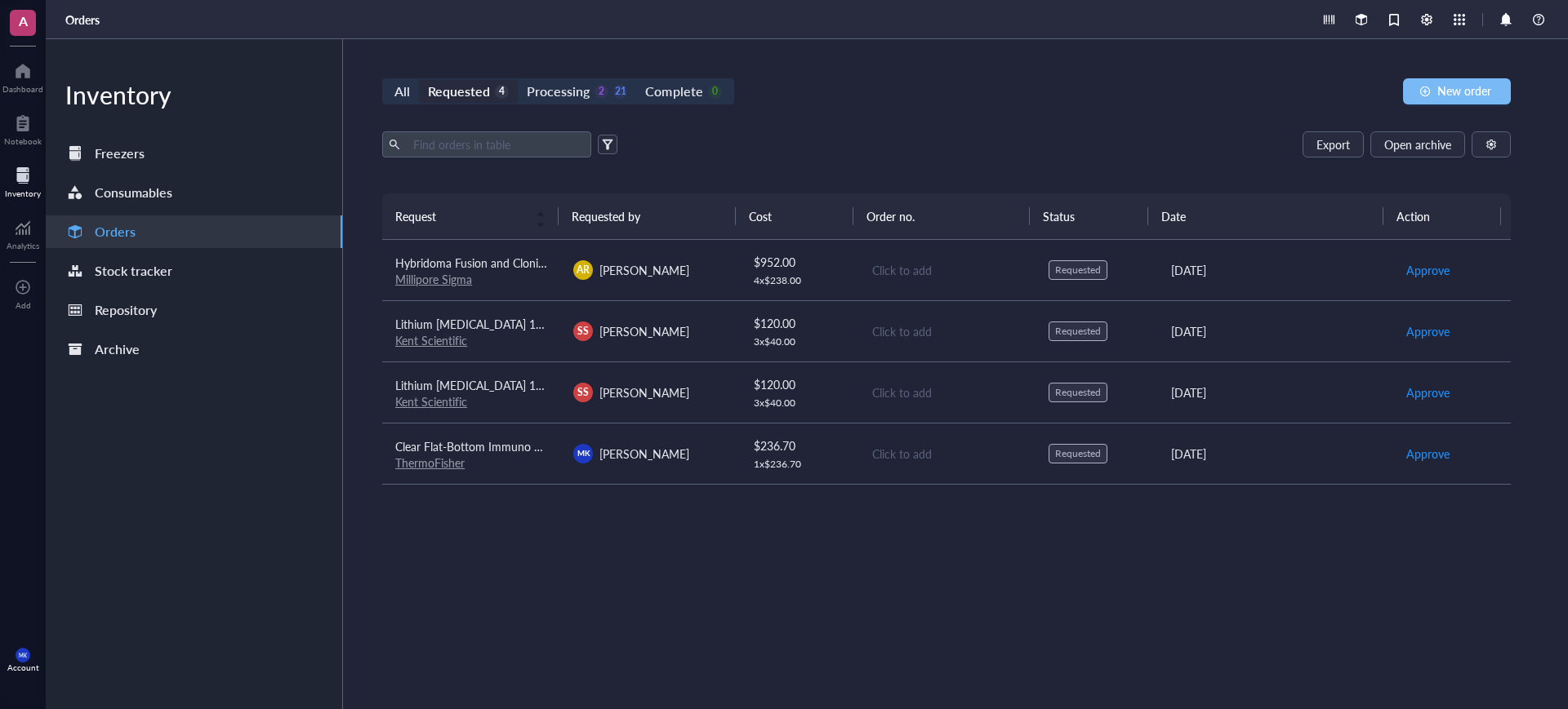
click at [1449, 94] on span "New order" at bounding box center [1464, 90] width 54 height 13
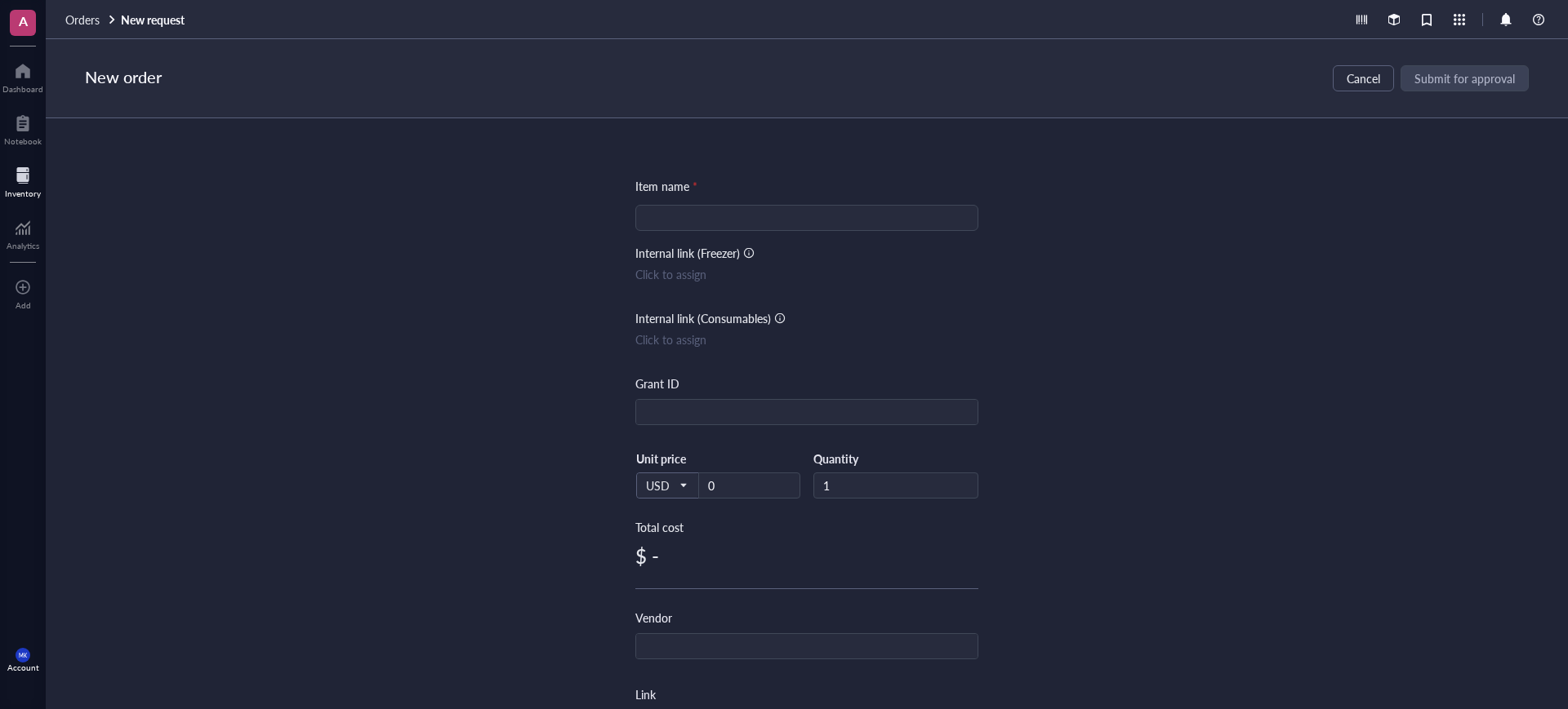
click at [920, 216] on input "search" at bounding box center [807, 218] width 323 height 24
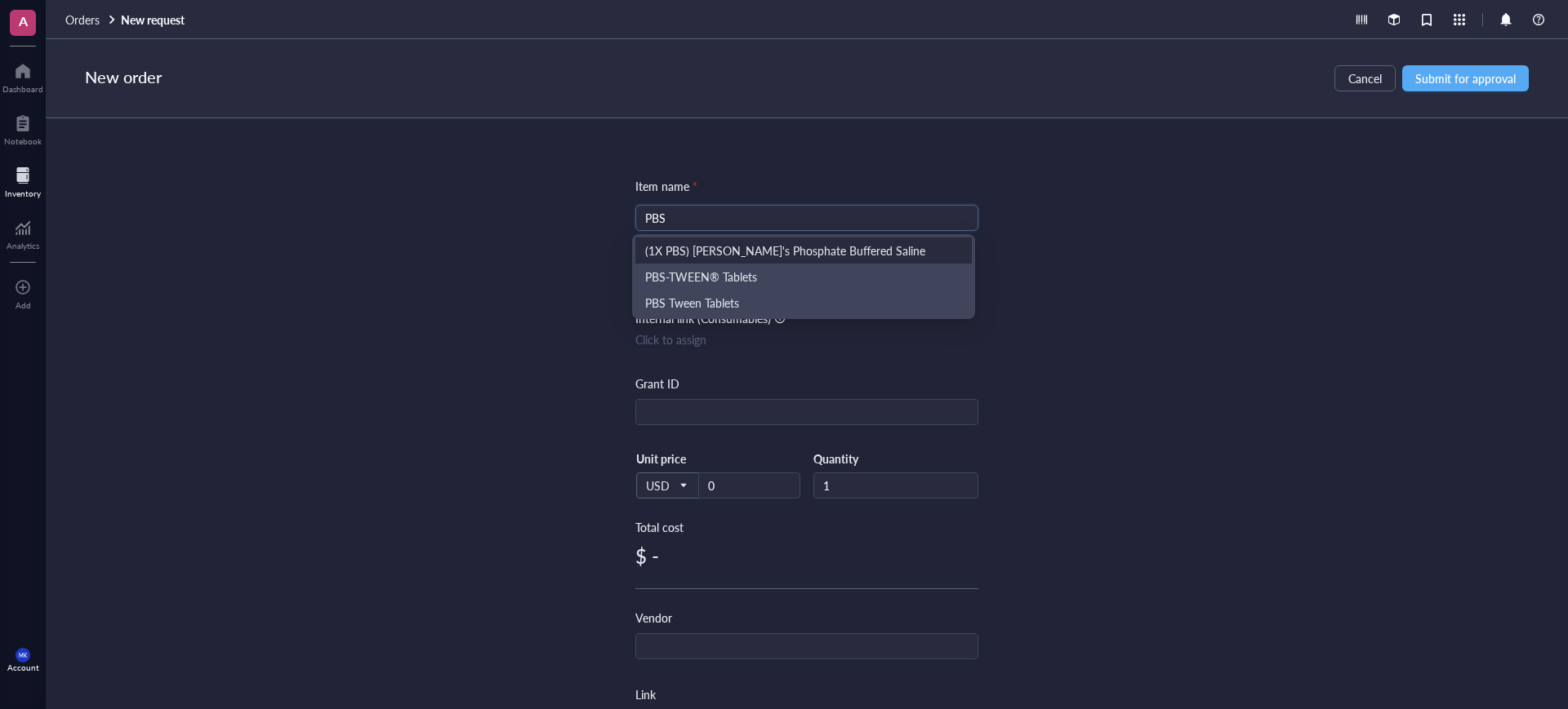
click at [898, 250] on div "(1X PBS) [PERSON_NAME]'s Phosphate Buffered Saline" at bounding box center [803, 250] width 317 height 18
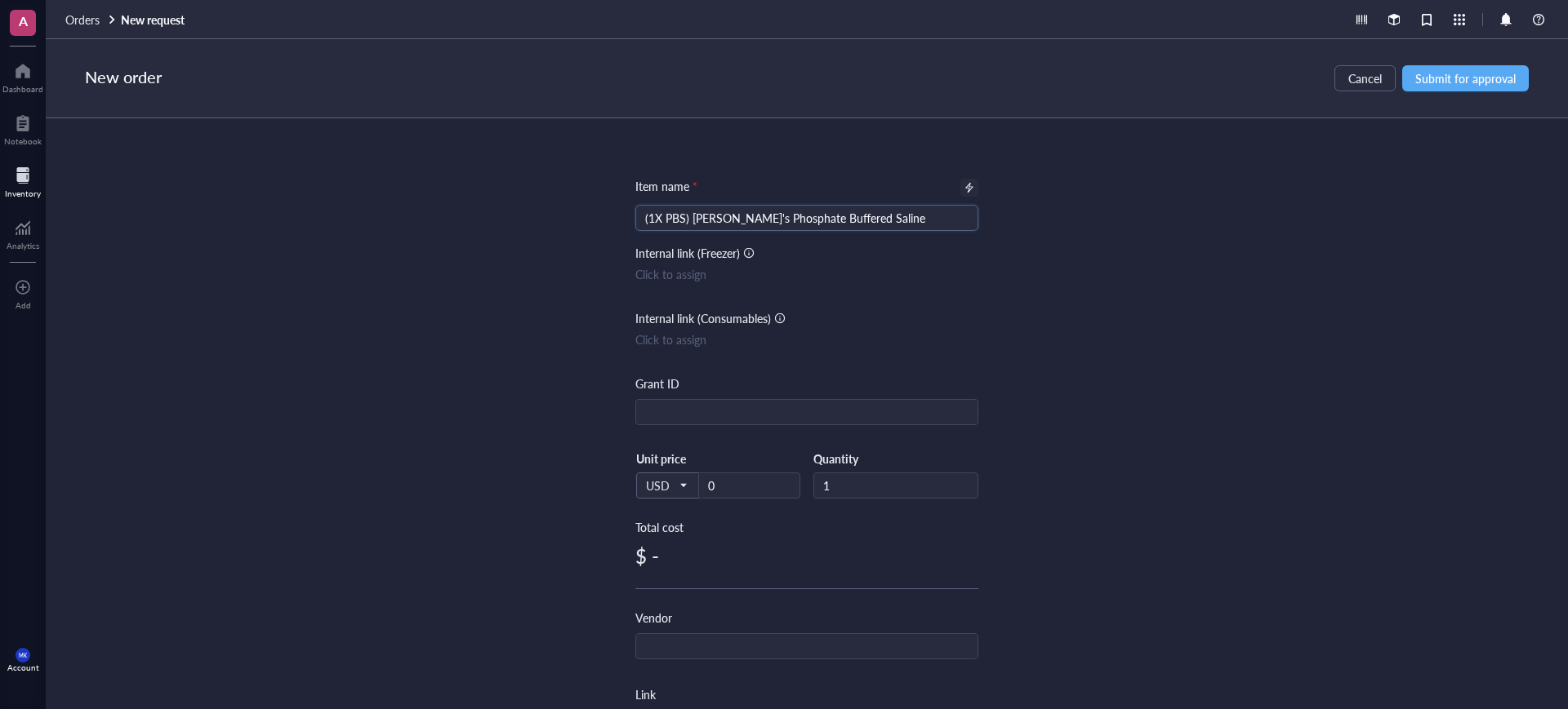
type input "(1X PBS) [PERSON_NAME]'s Phosphate Buffered Saline"
click at [960, 188] on div at bounding box center [968, 187] width 18 height 18
click at [965, 187] on div at bounding box center [969, 188] width 12 height 12
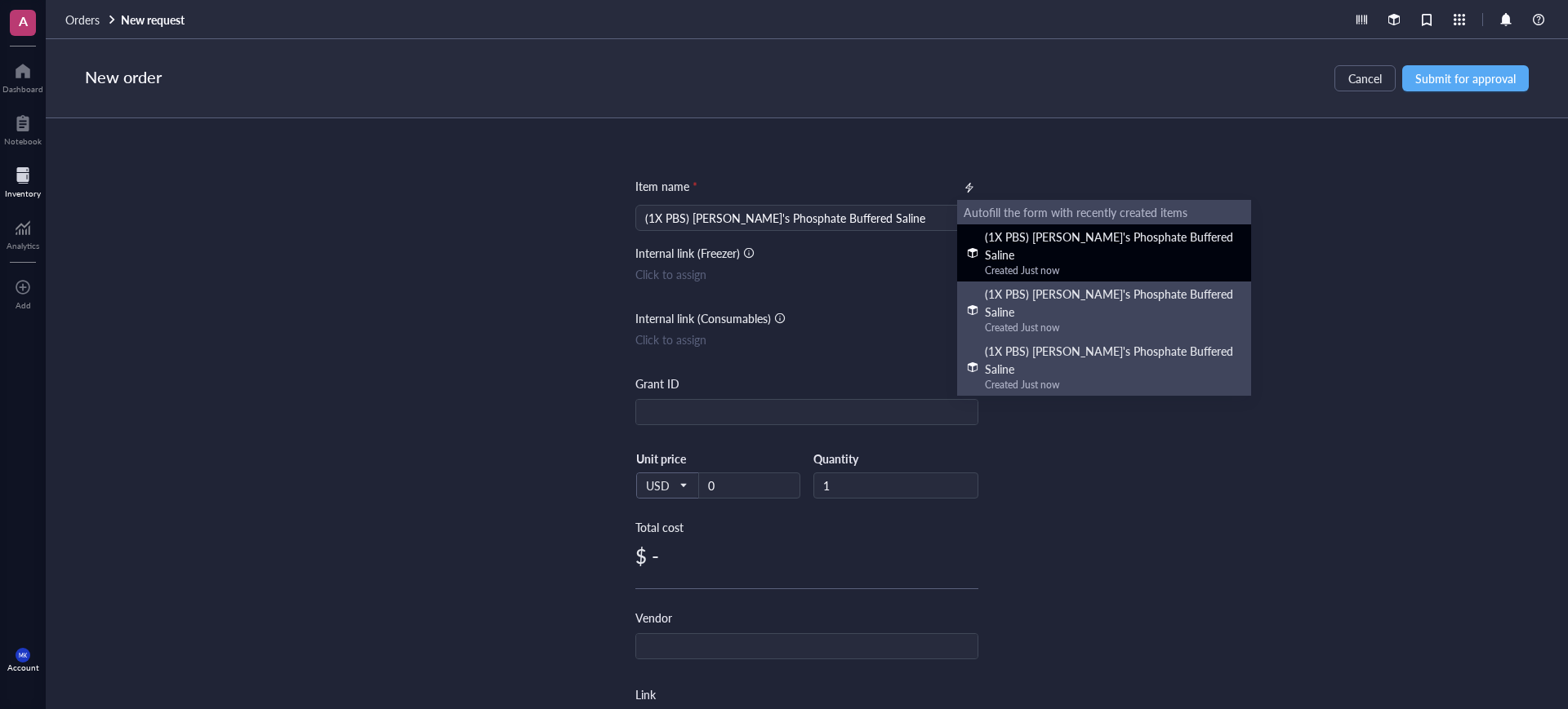
click at [1053, 241] on div "(1X PBS) [PERSON_NAME]'s Phosphate Buffered Saline" at bounding box center [1113, 245] width 256 height 36
type input "37"
type input "6"
type input "Sigma-[PERSON_NAME]"
type input "[URL][DOMAIN_NAME]"
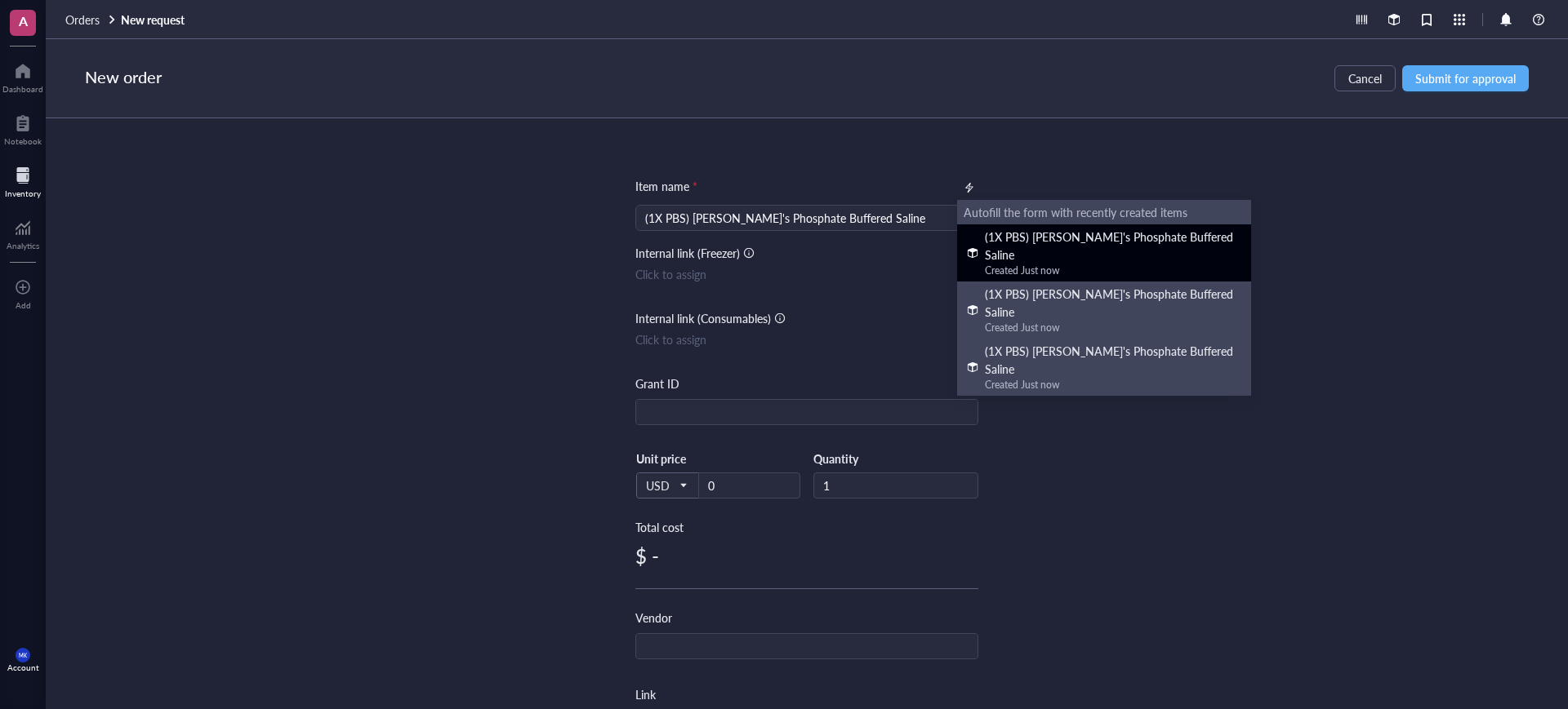
type input "TMS-012-A"
type input "1X"
type input "1 L"
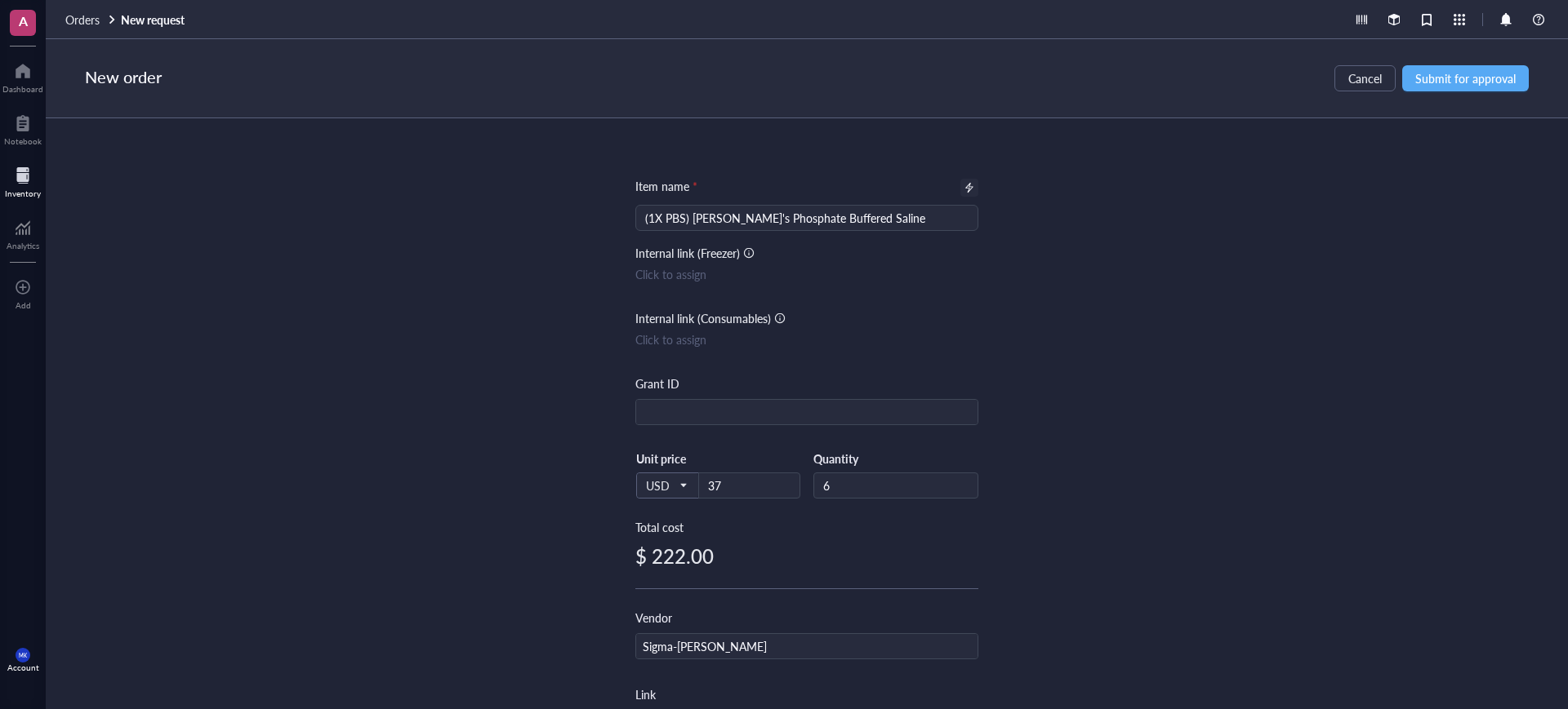
click at [1117, 308] on div "Item name * (1X PBS) Dulbecco's Phosphate Buffered Saline Internal link (Freeze…" at bounding box center [807, 414] width 1522 height 591
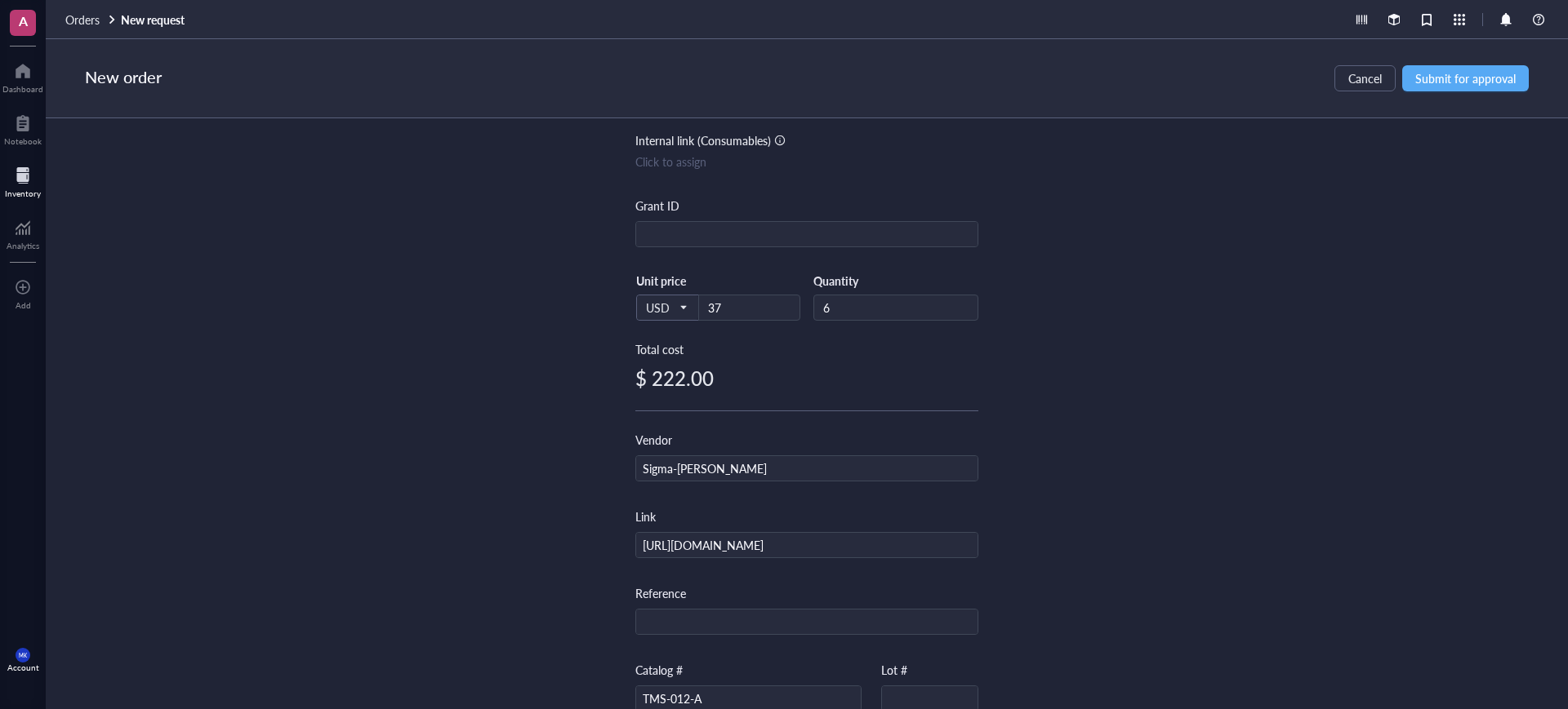
scroll to position [174, 0]
drag, startPoint x: 848, startPoint y: 306, endPoint x: 776, endPoint y: 310, distance: 72.1
click at [776, 309] on div "USD Unit price 37 Quantity 6" at bounding box center [806, 311] width 343 height 67
type input "12"
click at [1085, 293] on div "Item name * (1X PBS) Dulbecco's Phosphate Buffered Saline Internal link (Freeze…" at bounding box center [807, 414] width 1522 height 591
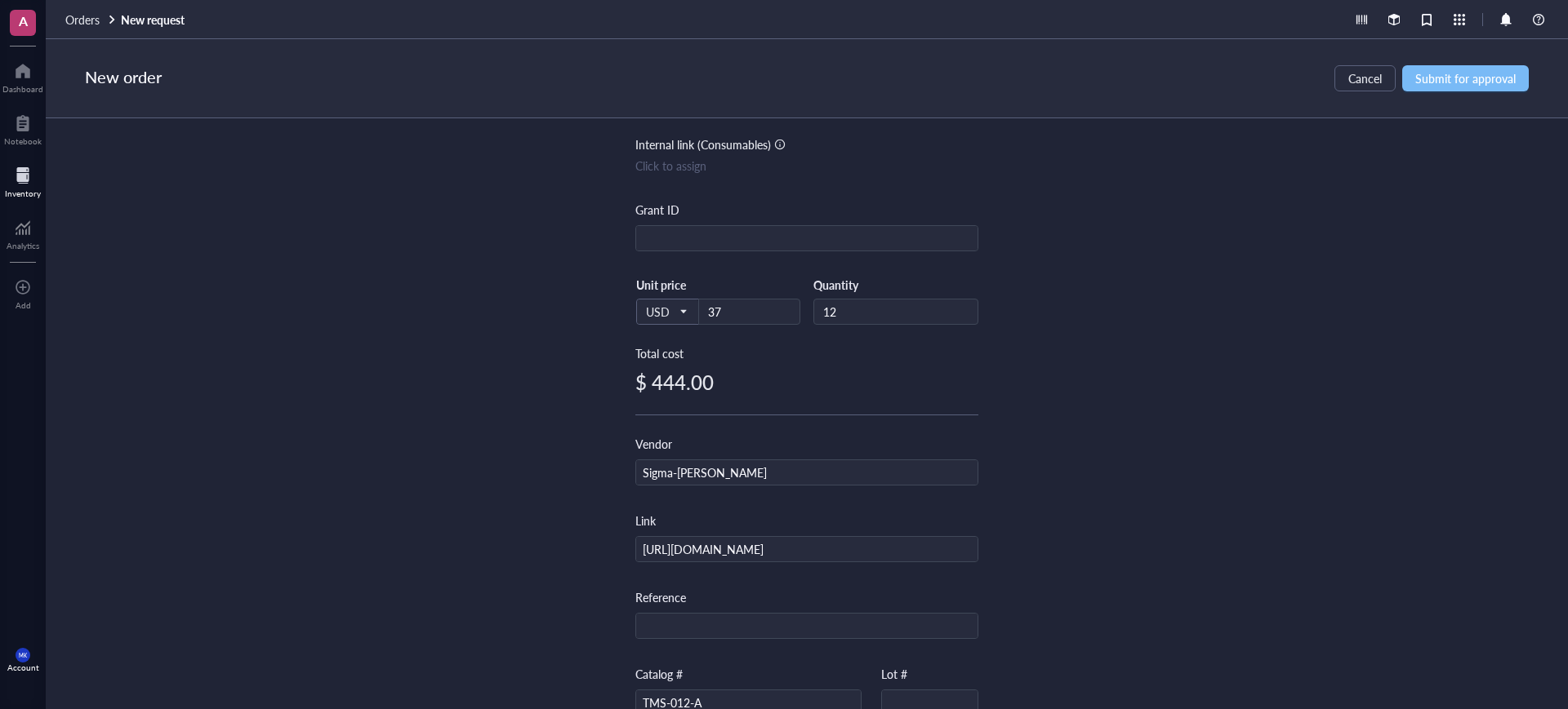
click at [1462, 84] on span "Submit for approval" at bounding box center [1465, 79] width 101 height 13
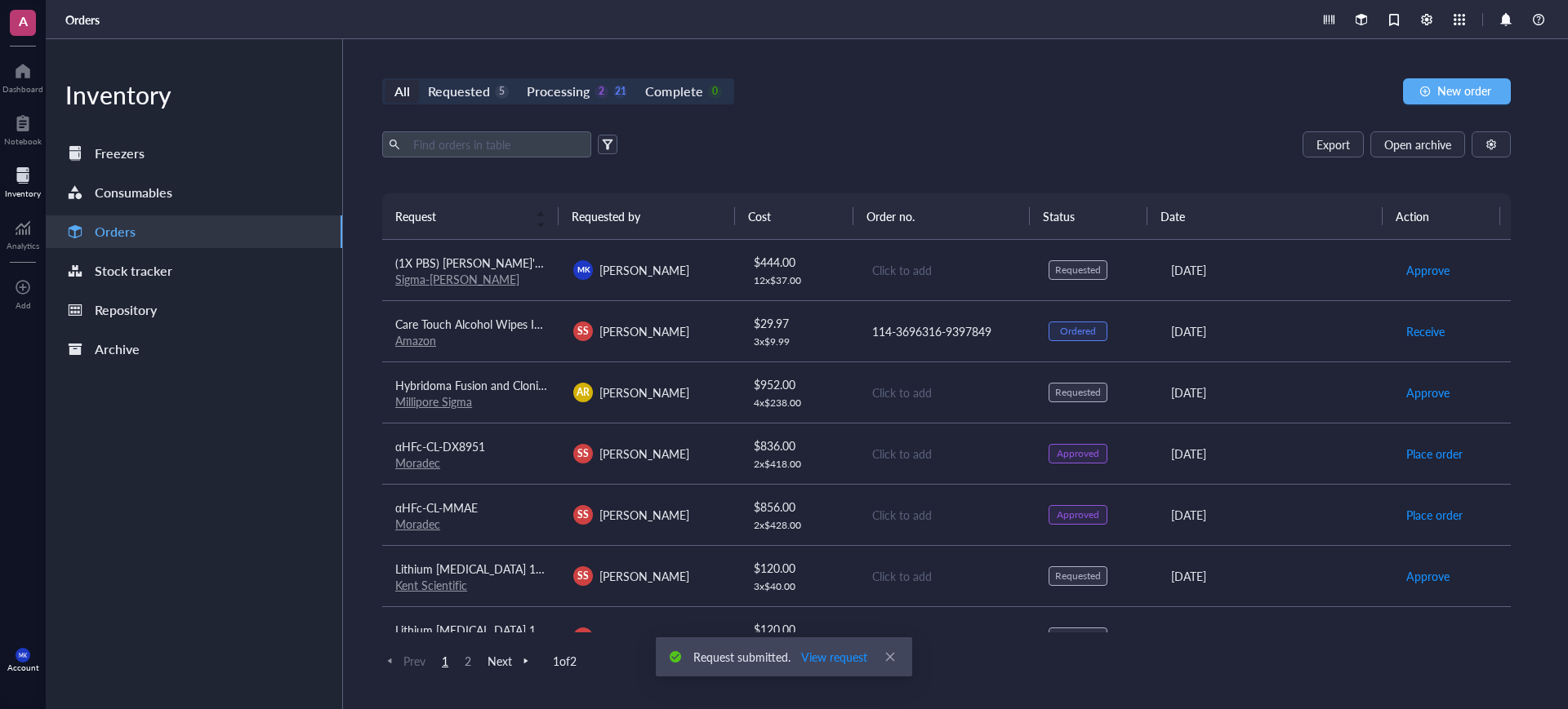
click at [1121, 95] on div "All Requested 5 Processing 2 21 Complete 0 New order" at bounding box center [946, 91] width 1128 height 26
click at [1417, 268] on span "Approve" at bounding box center [1428, 270] width 44 height 18
click at [1421, 388] on span "Approve" at bounding box center [1428, 392] width 44 height 18
click at [820, 285] on div "12 x $ 37.00" at bounding box center [799, 281] width 91 height 13
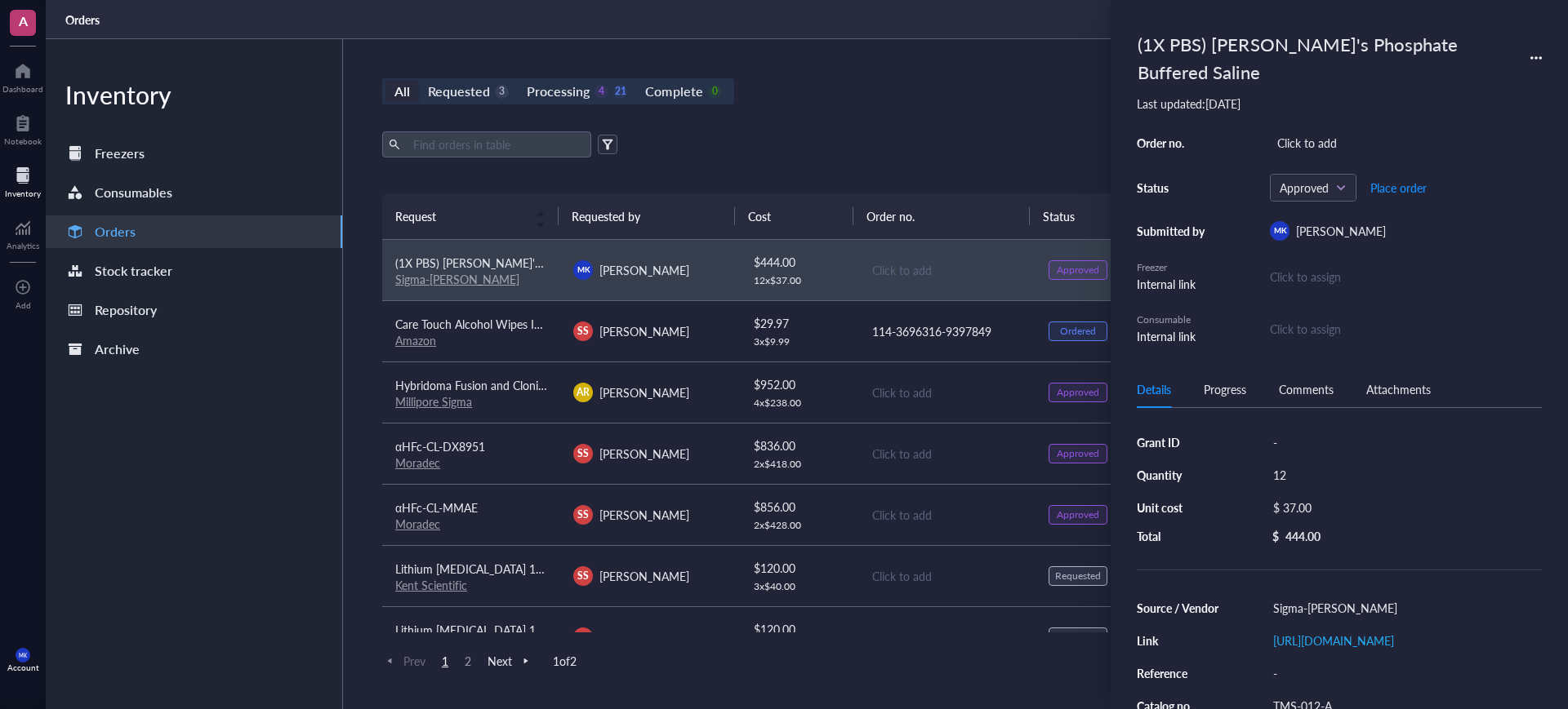
click at [412, 275] on link "Sigma-[PERSON_NAME]" at bounding box center [457, 279] width 124 height 16
click at [1334, 139] on div "Click to add" at bounding box center [1406, 142] width 272 height 23
type input "3036017720"
click at [890, 386] on div "Click to add" at bounding box center [946, 392] width 150 height 18
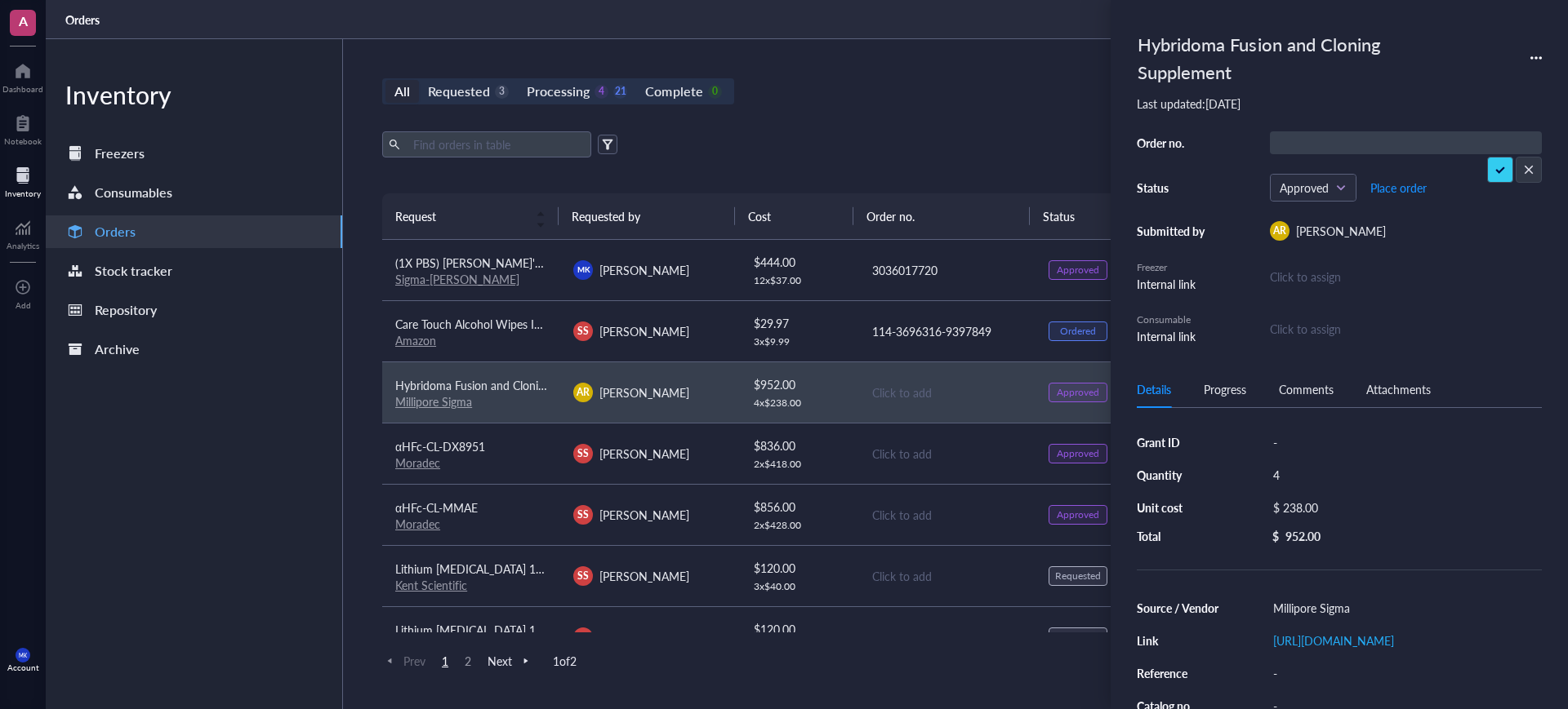
type input "3036017720"
click at [936, 68] on div "All Requested 3 Processing 4 21 Complete 0 New order Export Open archive Reques…" at bounding box center [946, 374] width 1207 height 670
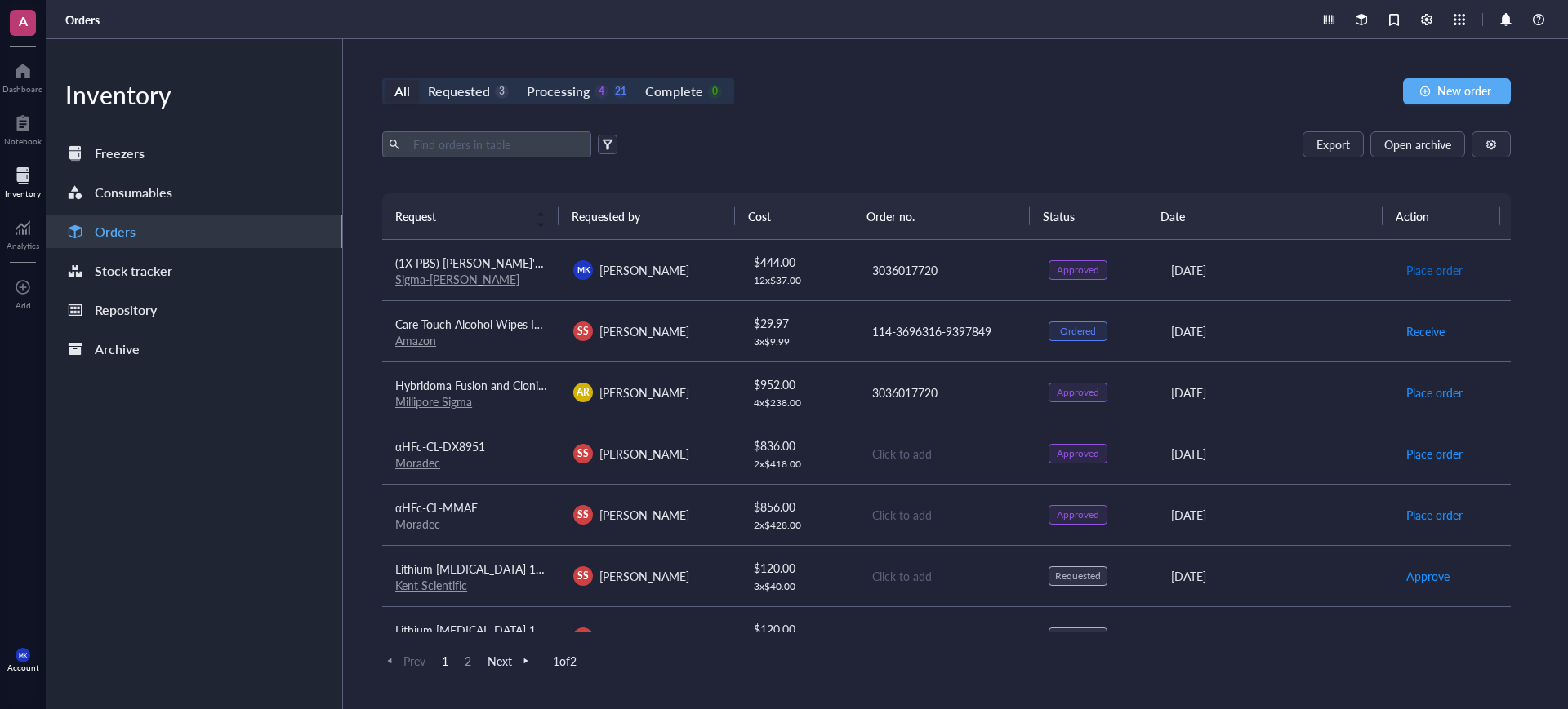
click at [1421, 271] on span "Place order" at bounding box center [1434, 270] width 56 height 18
click at [1421, 397] on span "Place order" at bounding box center [1434, 392] width 56 height 18
click at [1067, 125] on div "All Requested 3 Processing 2 23 Complete 0 New order Export Open archive Reques…" at bounding box center [946, 374] width 1207 height 670
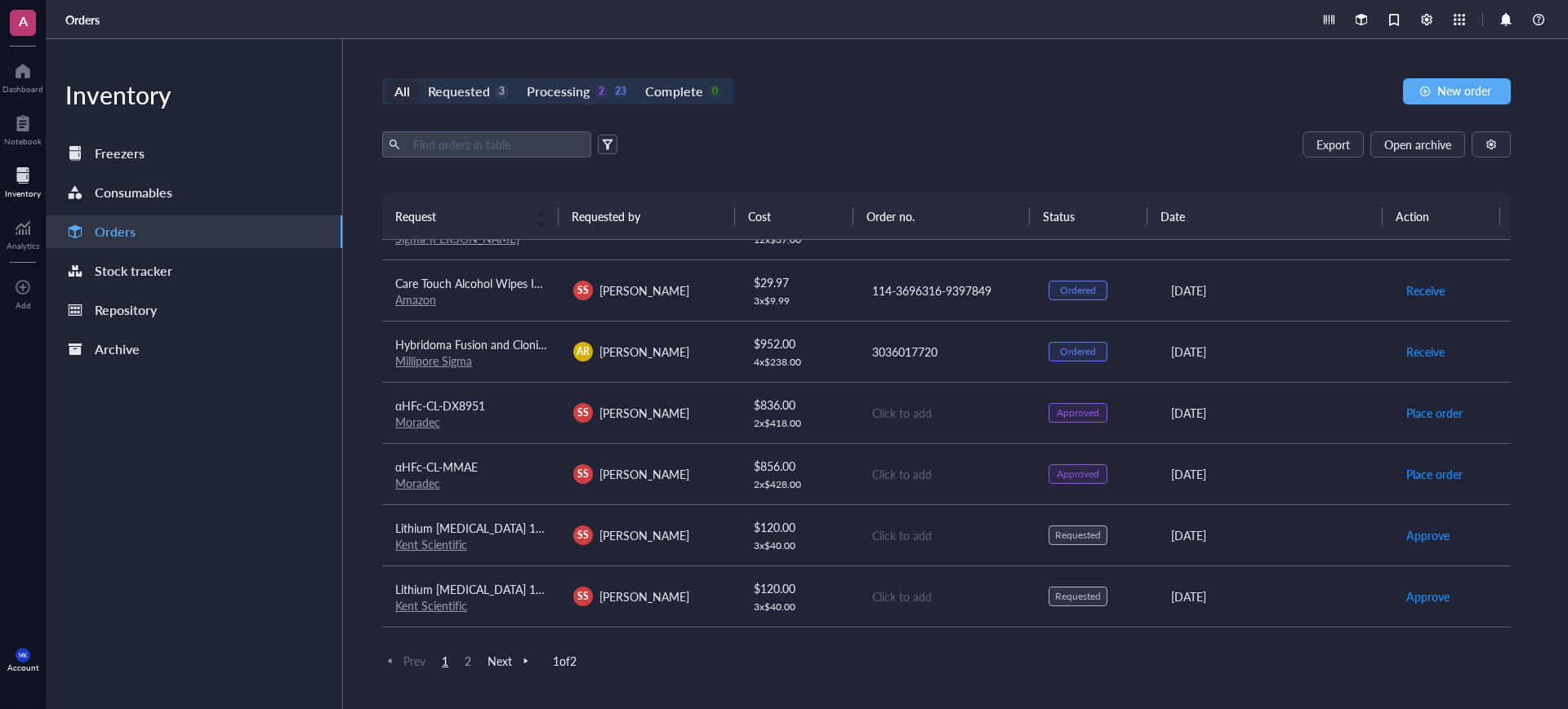
scroll to position [102, 0]
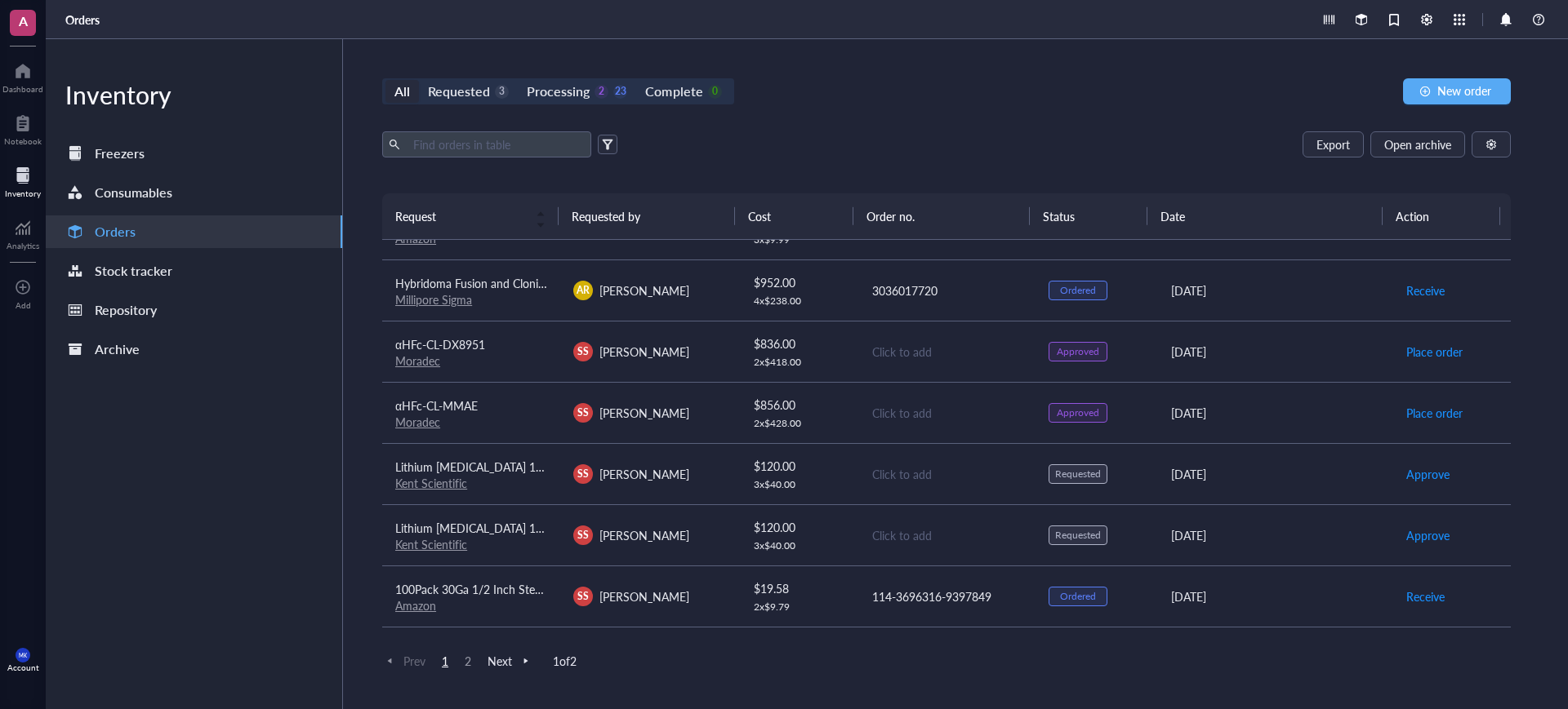
click at [466, 79] on div "All Requested 3 Processing 2 23 Complete 0" at bounding box center [558, 91] width 352 height 26
click at [467, 85] on div "Requested" at bounding box center [459, 91] width 62 height 23
click at [419, 80] on input "Requested 3" at bounding box center [419, 80] width 0 height 0
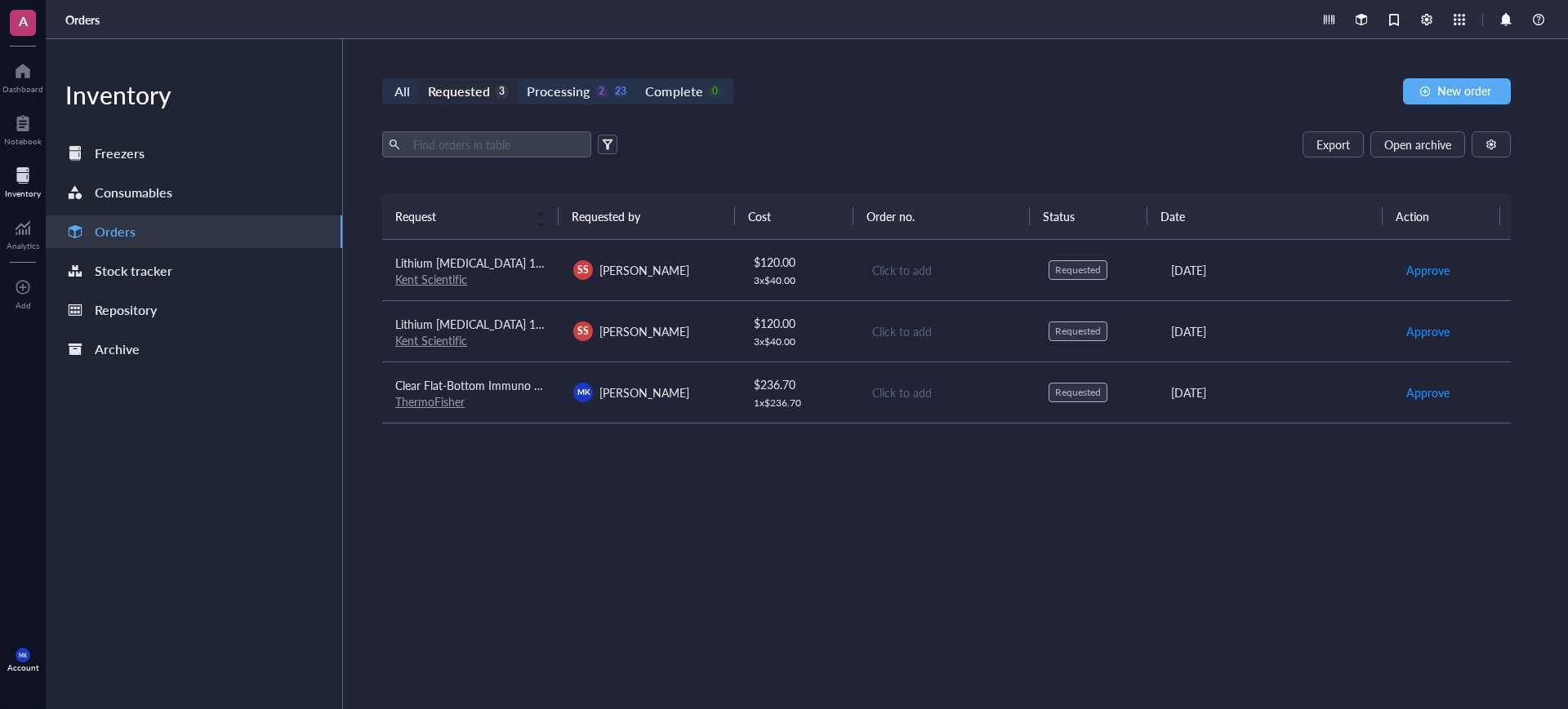
click at [926, 146] on div "Export Open archive" at bounding box center [946, 144] width 1128 height 26
click at [824, 272] on div "$ 120.00 3 x $ 40.00" at bounding box center [799, 270] width 91 height 34
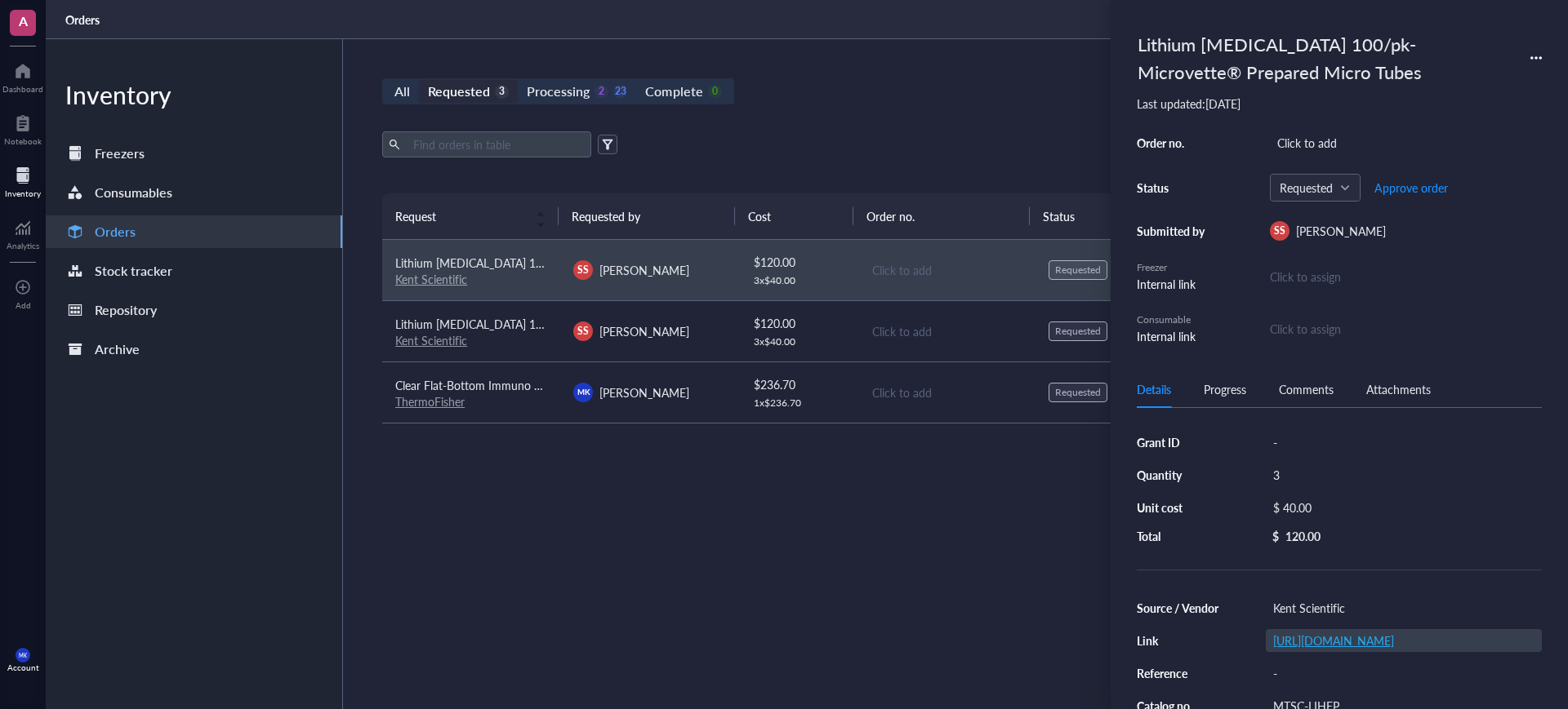
click at [1369, 640] on link "[URL][DOMAIN_NAME]" at bounding box center [1333, 640] width 121 height 16
click at [1393, 639] on link "[URL][DOMAIN_NAME]" at bounding box center [1333, 640] width 121 height 16
click at [825, 480] on div "Request Requested by Cost Order no. Status Date Action Lithium [MEDICAL_DATA] 1…" at bounding box center [946, 413] width 1128 height 439
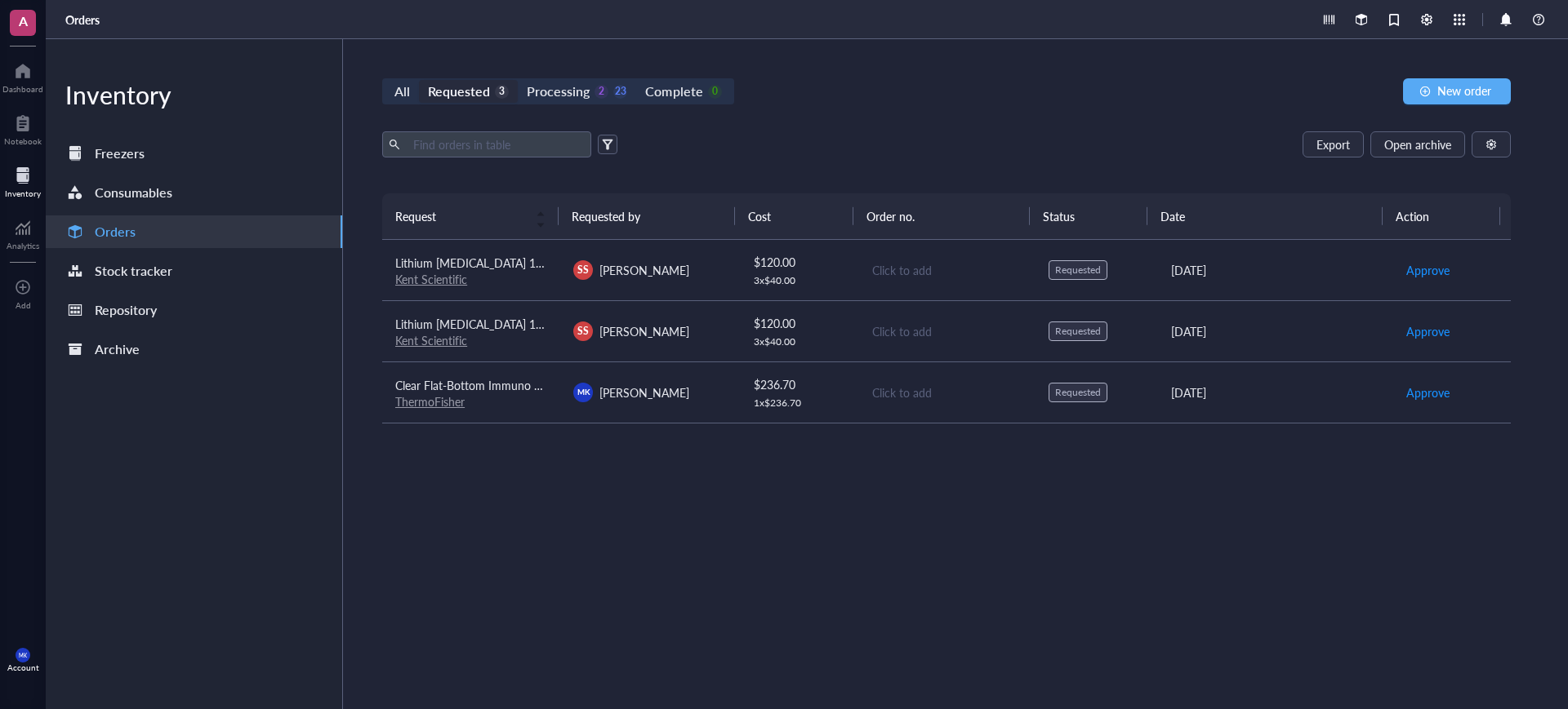
click at [754, 327] on div "$ 120.00" at bounding box center [799, 322] width 91 height 18
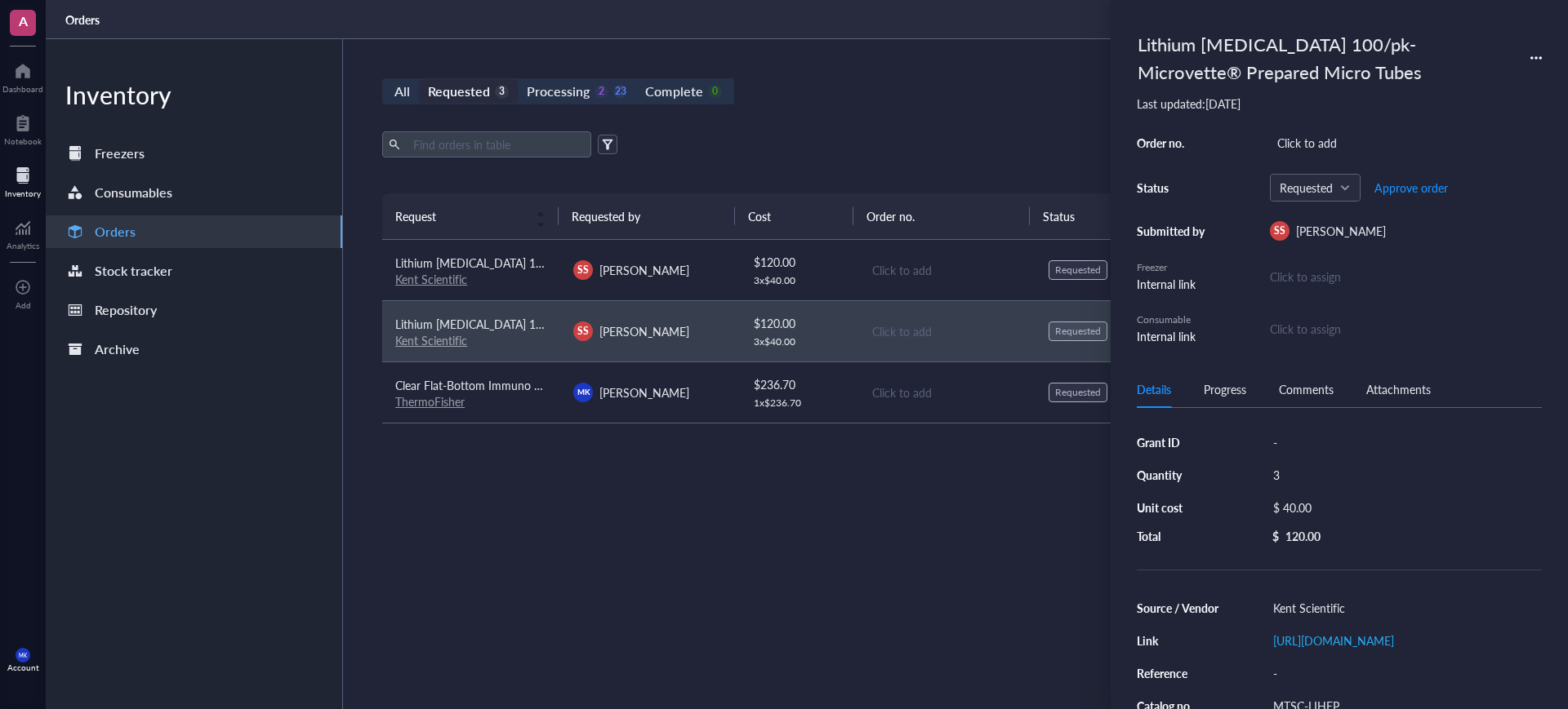
click at [766, 275] on div "3 x $ 40.00" at bounding box center [799, 281] width 91 height 13
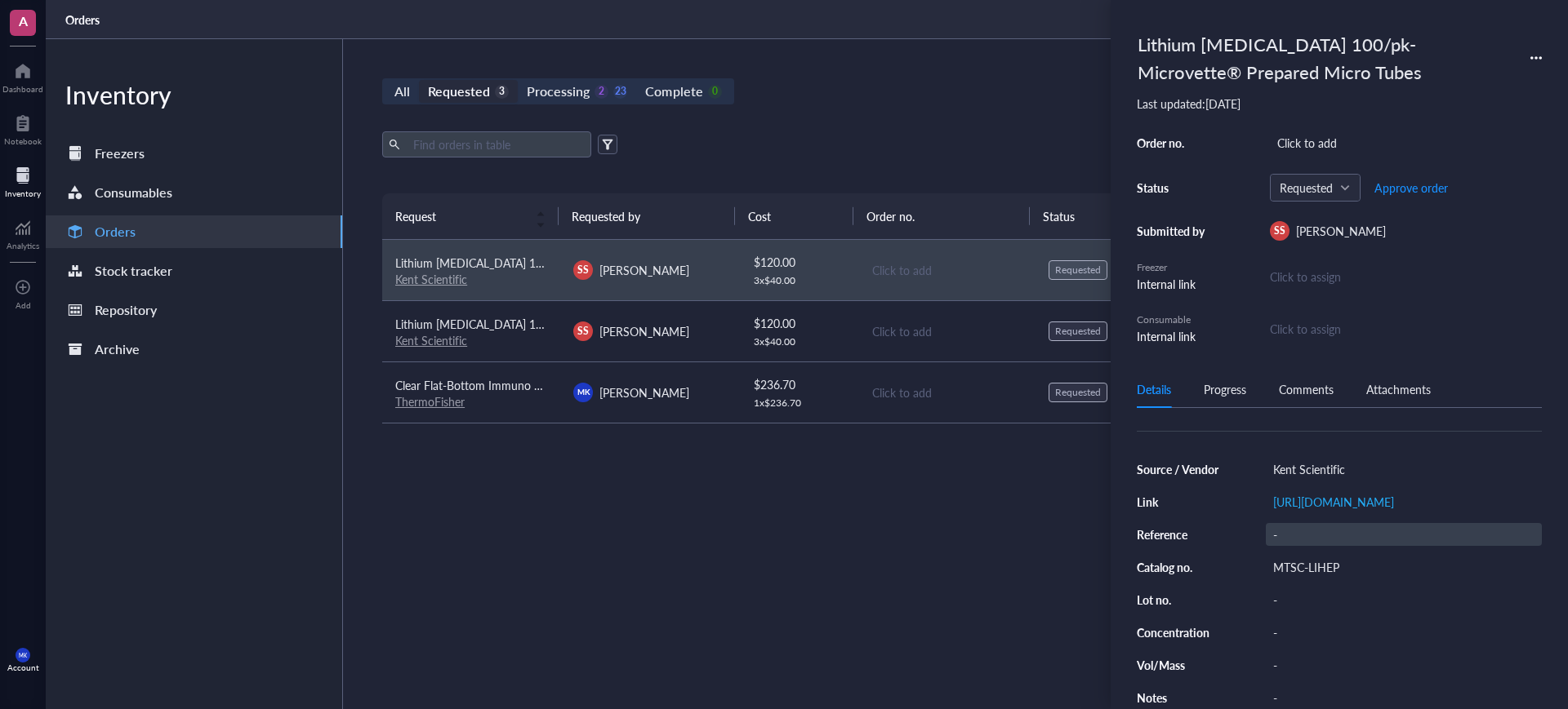
scroll to position [175, 0]
click at [828, 324] on div "$ 120.00" at bounding box center [799, 322] width 91 height 18
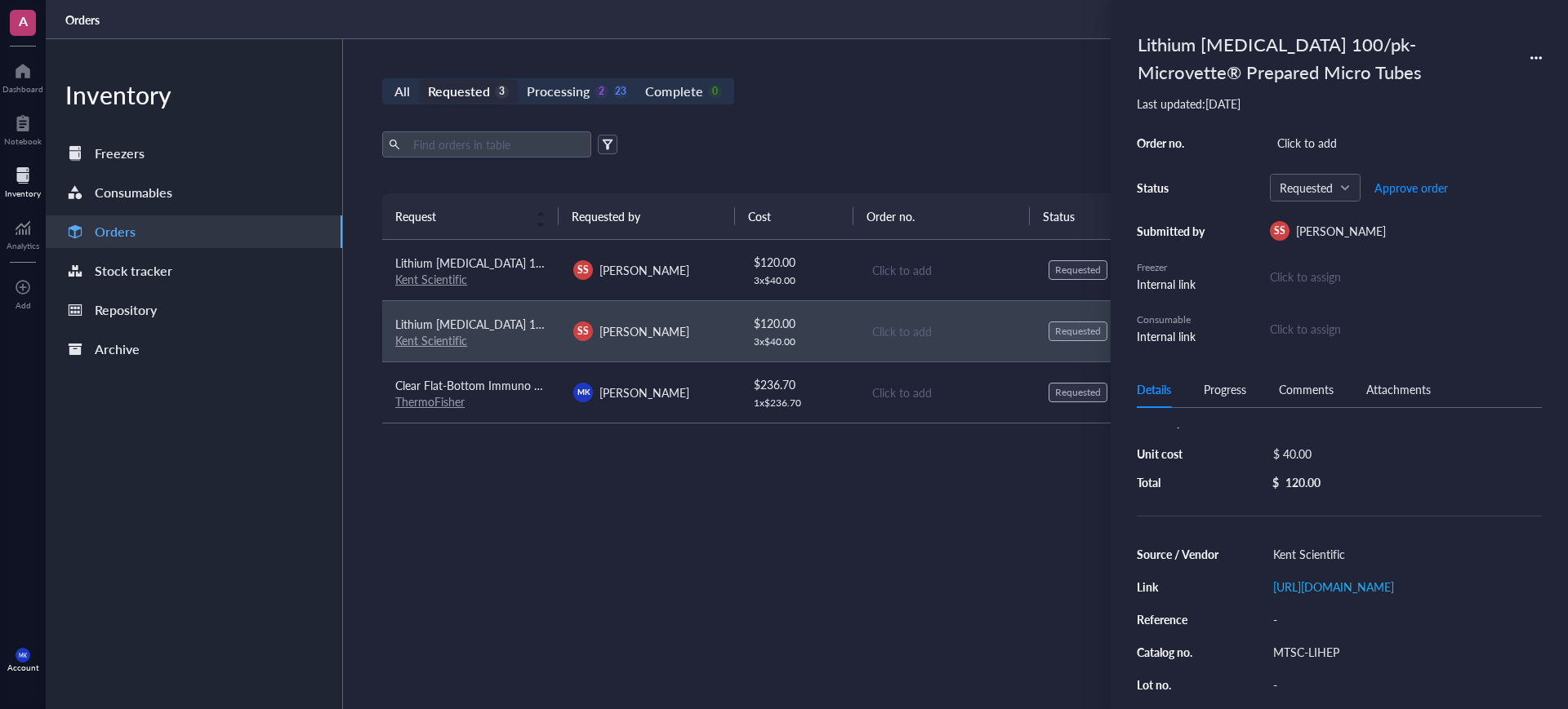
scroll to position [102, 0]
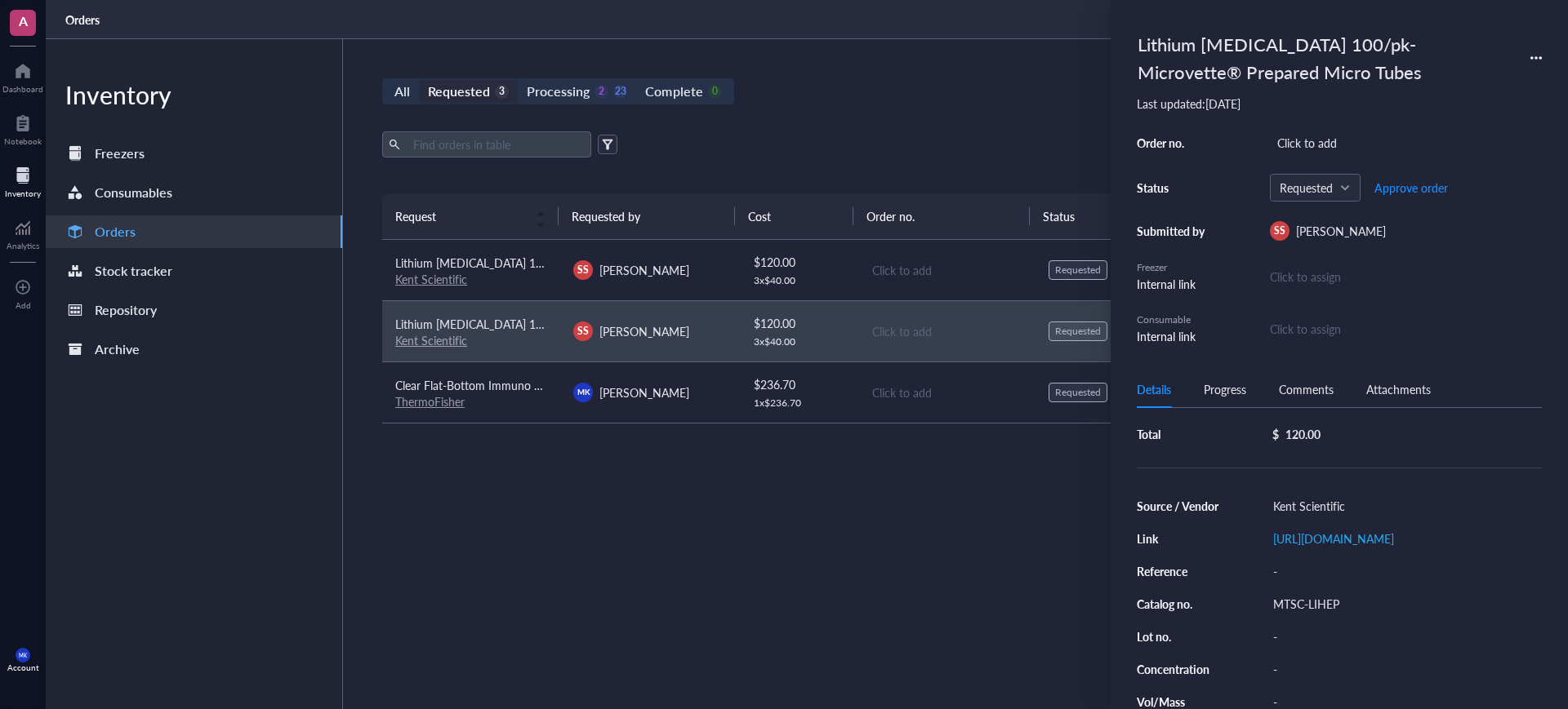
click at [1228, 386] on div "Progress" at bounding box center [1225, 388] width 43 height 18
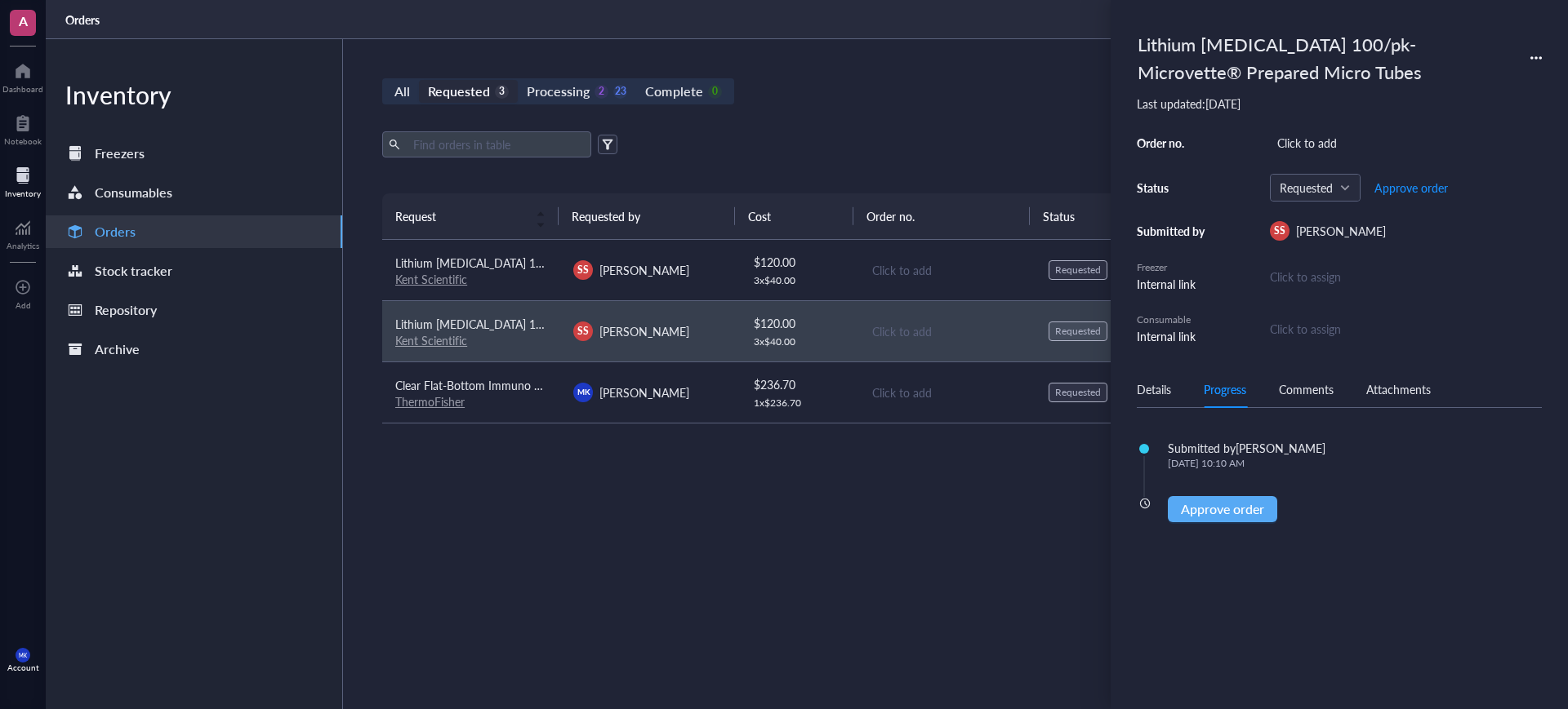
click at [1019, 583] on div "Request Requested by Cost Order no. Status Date Action Lithium [MEDICAL_DATA] 1…" at bounding box center [946, 413] width 1128 height 439
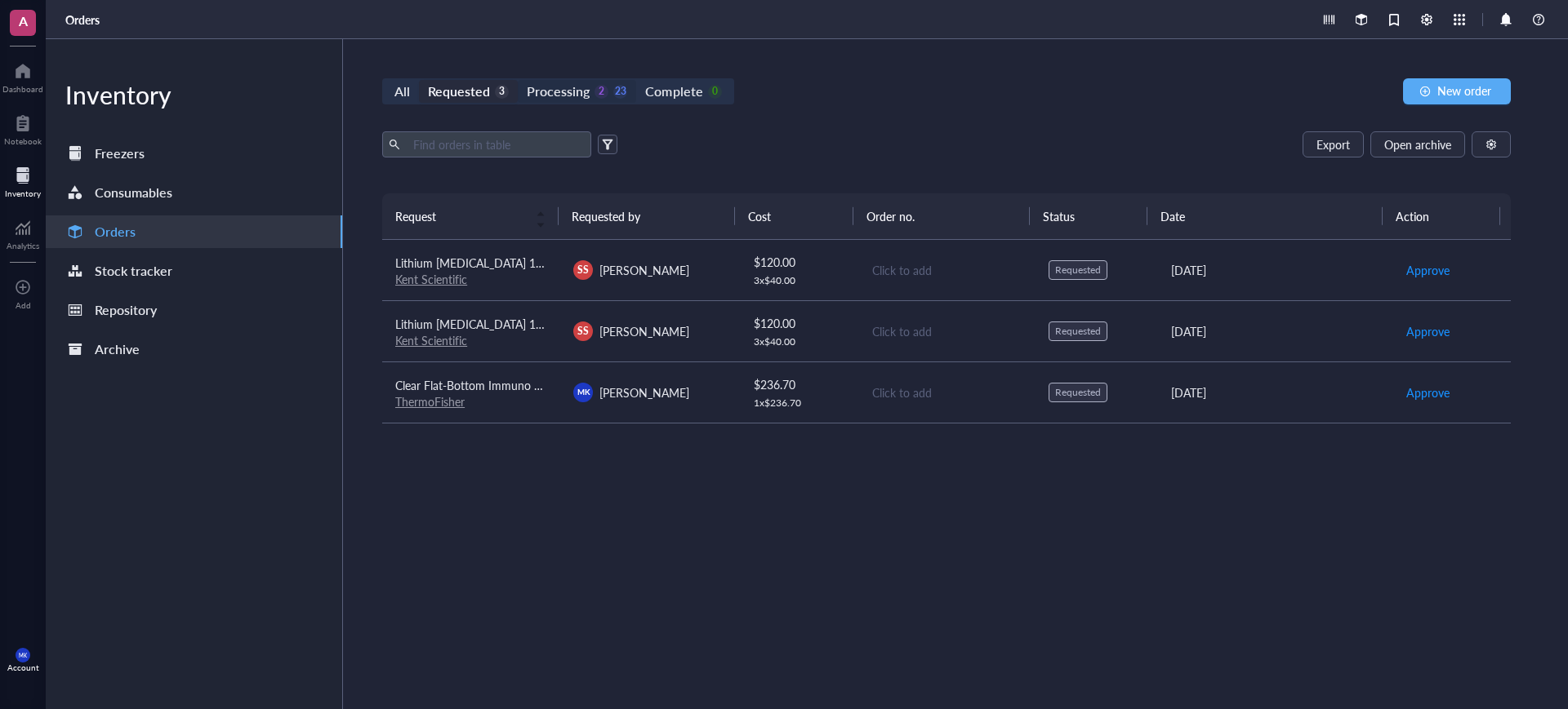
click at [564, 81] on div "Processing" at bounding box center [558, 91] width 63 height 23
click at [518, 80] on input "Processing 2 23" at bounding box center [518, 80] width 0 height 0
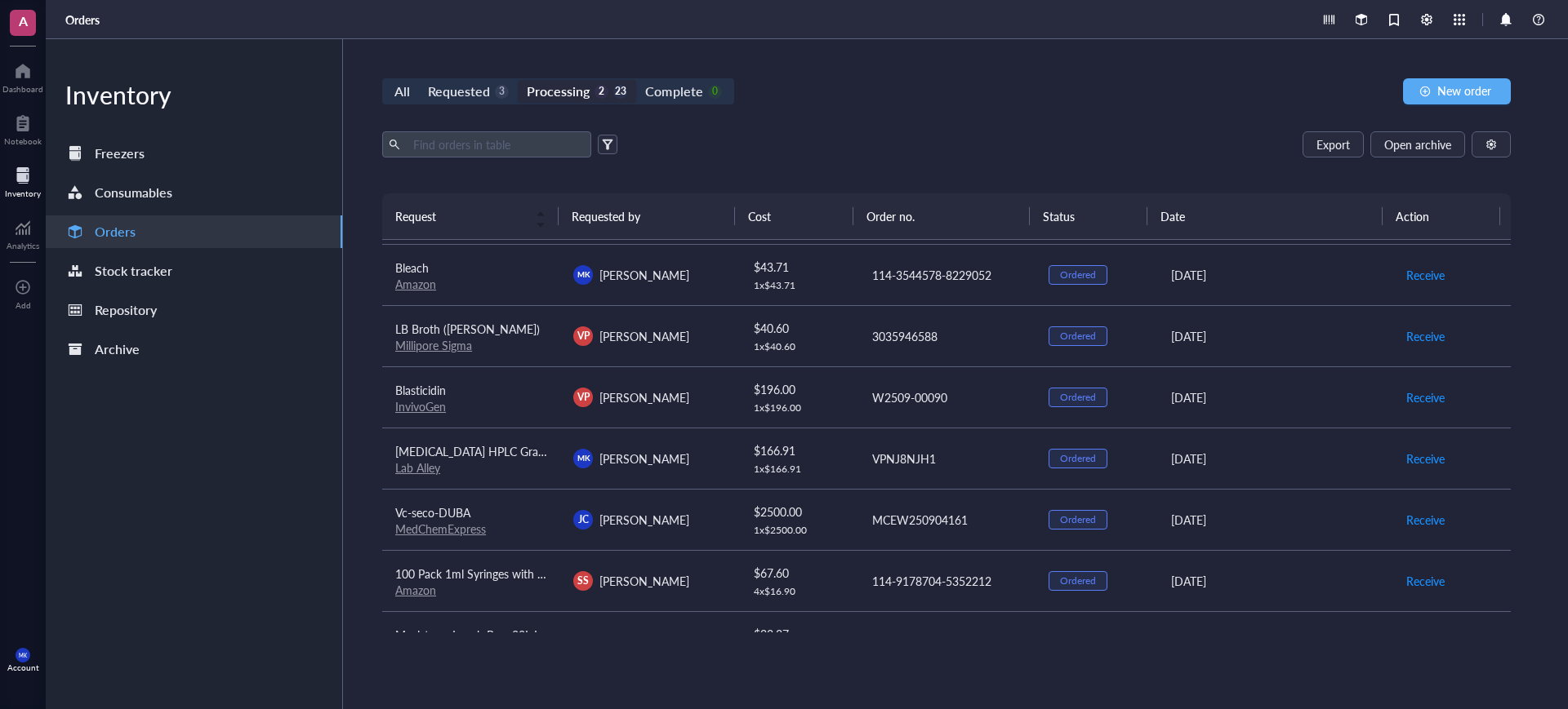
scroll to position [628, 0]
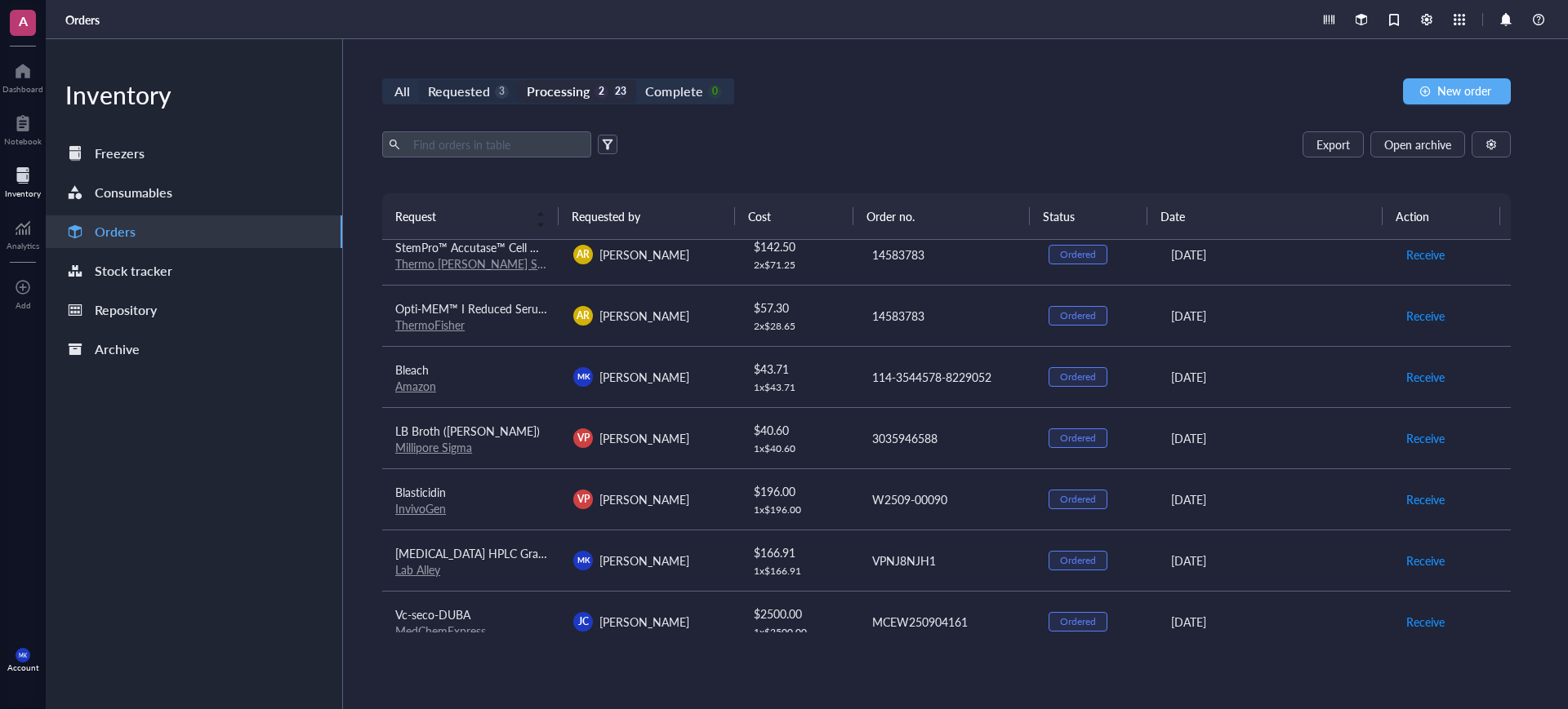
click at [491, 90] on div "Requested 3" at bounding box center [468, 91] width 81 height 23
click at [419, 80] on input "Requested 3" at bounding box center [419, 80] width 0 height 0
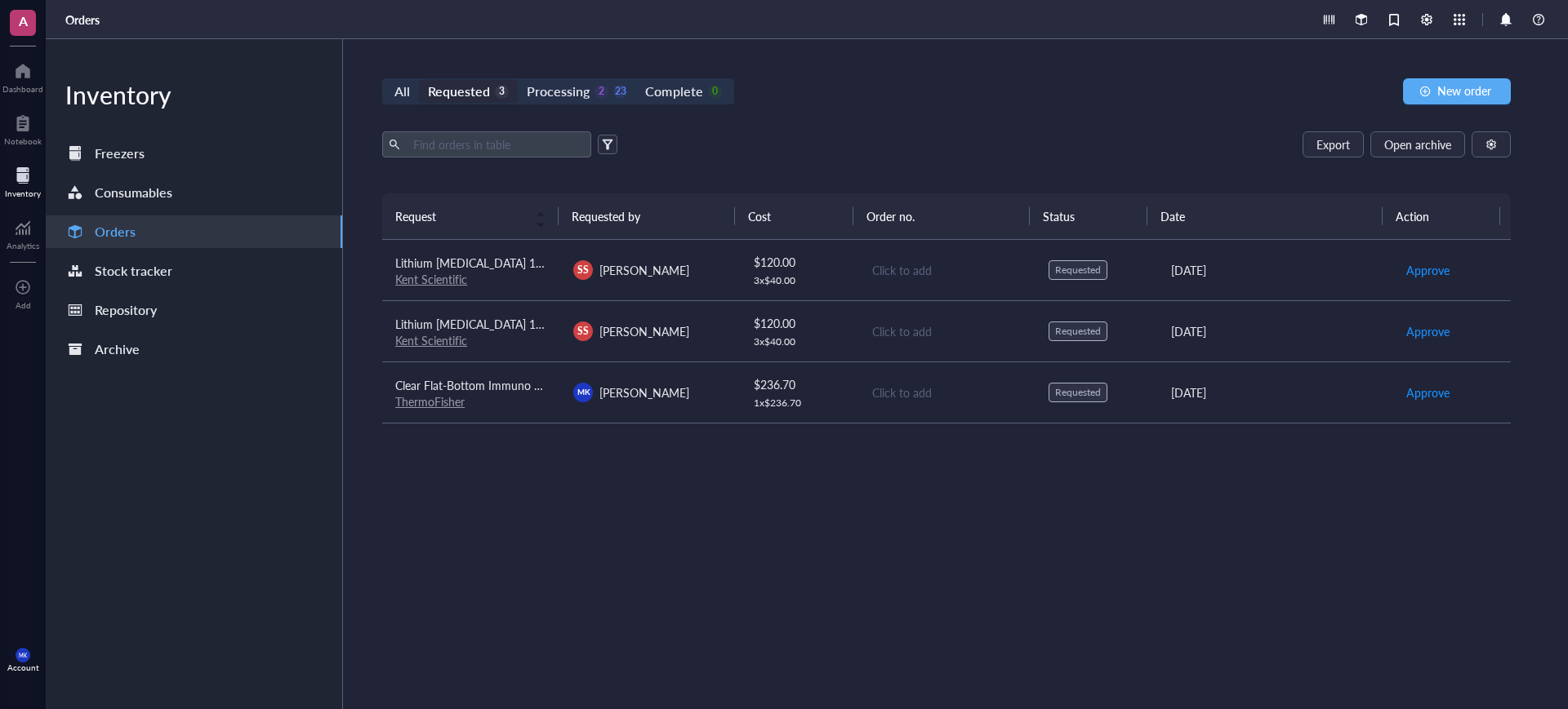
click at [835, 266] on div "$ 120.00" at bounding box center [799, 261] width 91 height 18
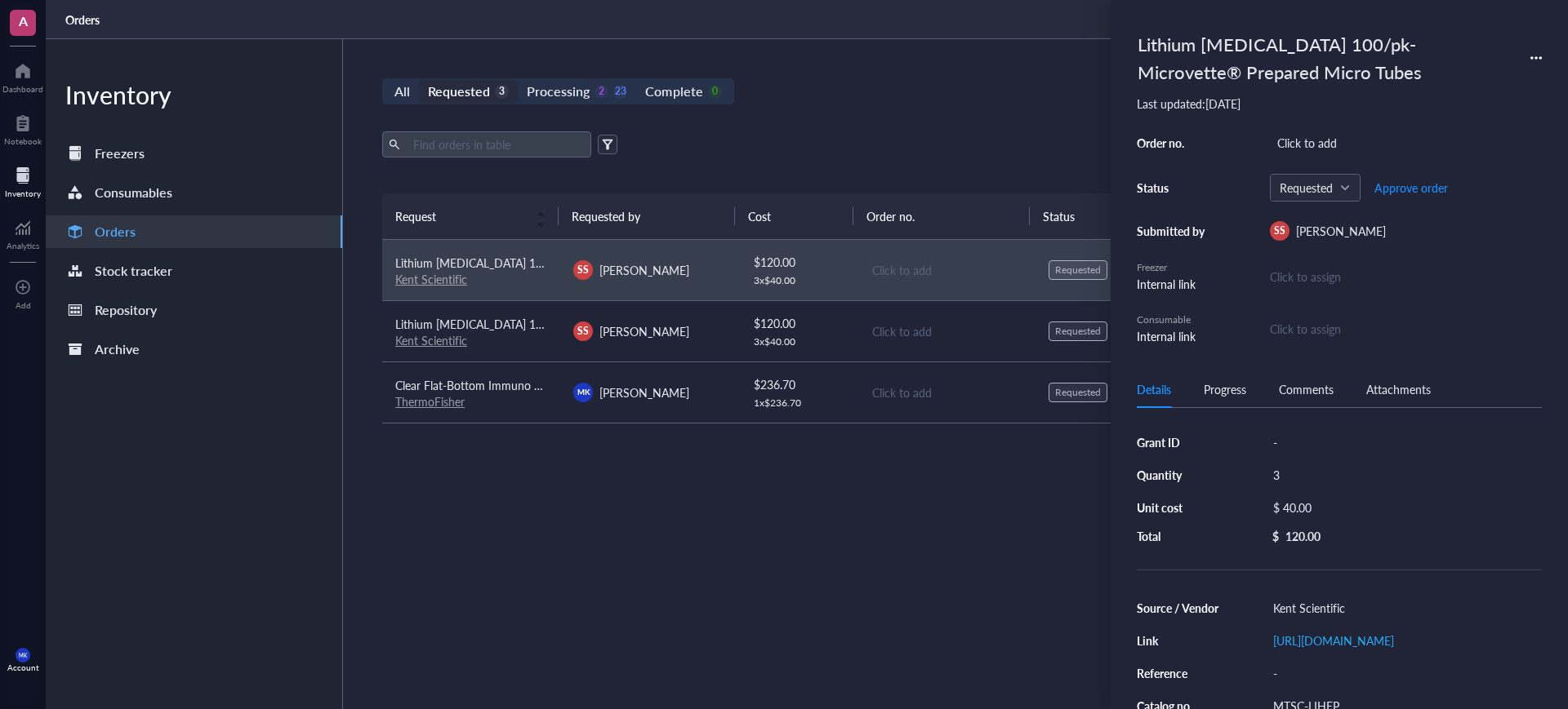
click at [1536, 52] on icon at bounding box center [1536, 58] width 12 height 12
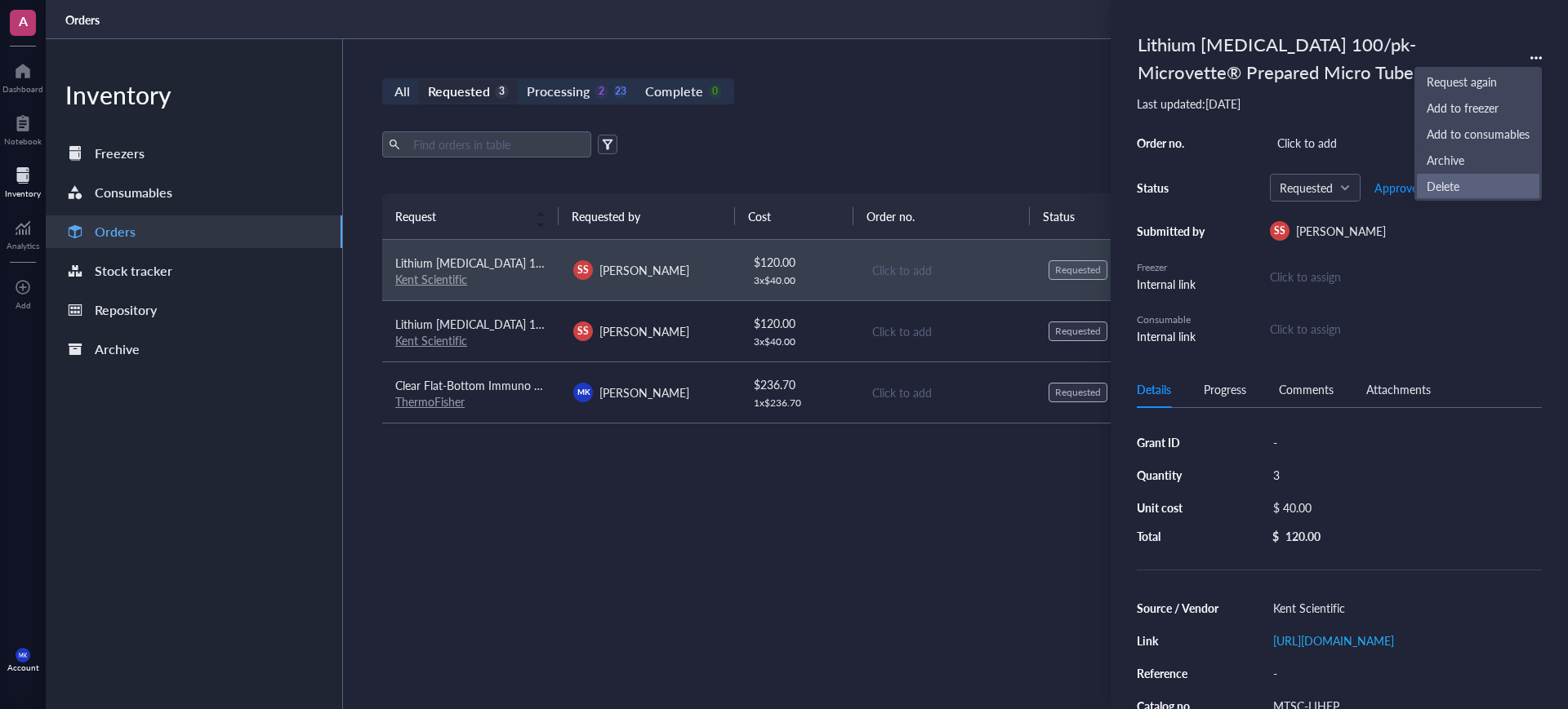
click at [1453, 183] on span "Delete" at bounding box center [1478, 186] width 103 height 18
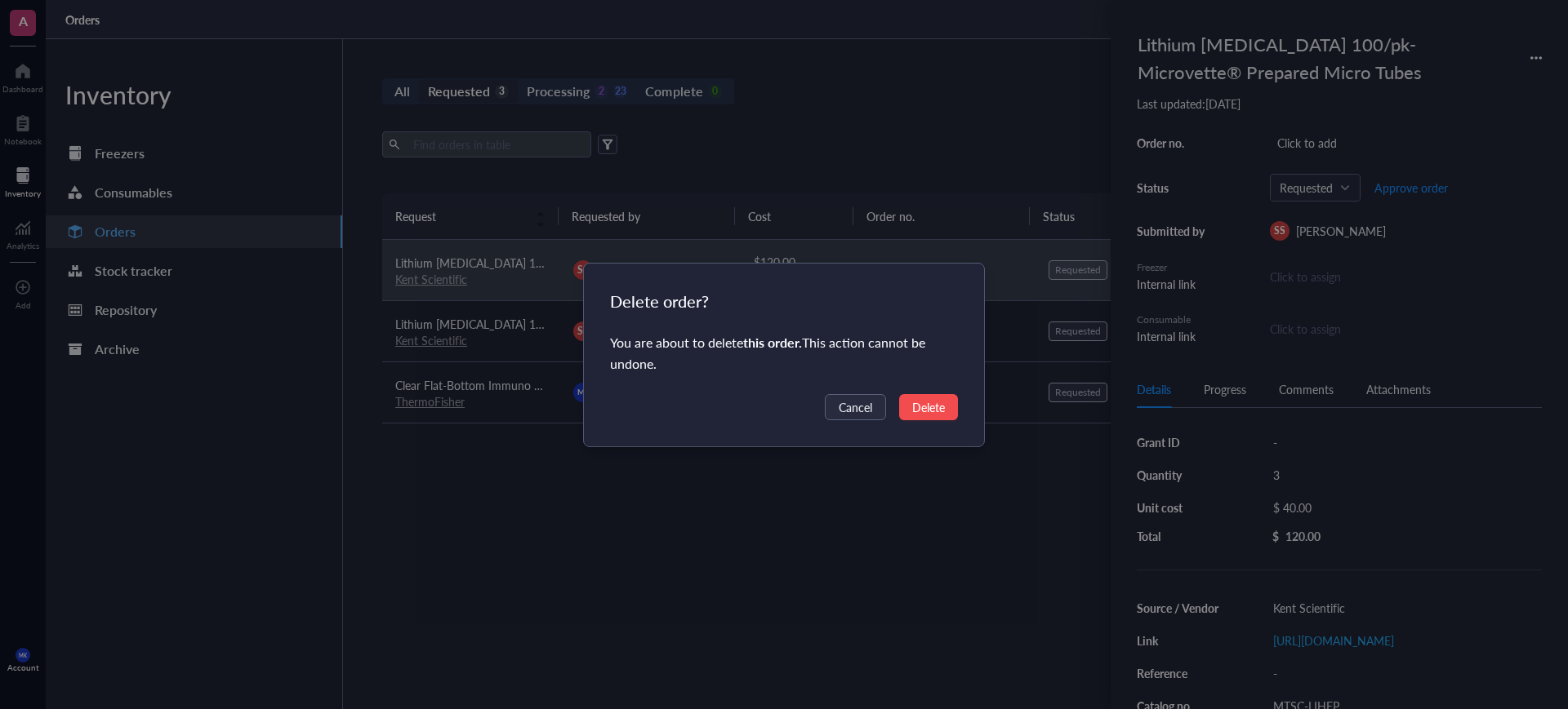
click at [927, 399] on span "Delete" at bounding box center [928, 407] width 33 height 18
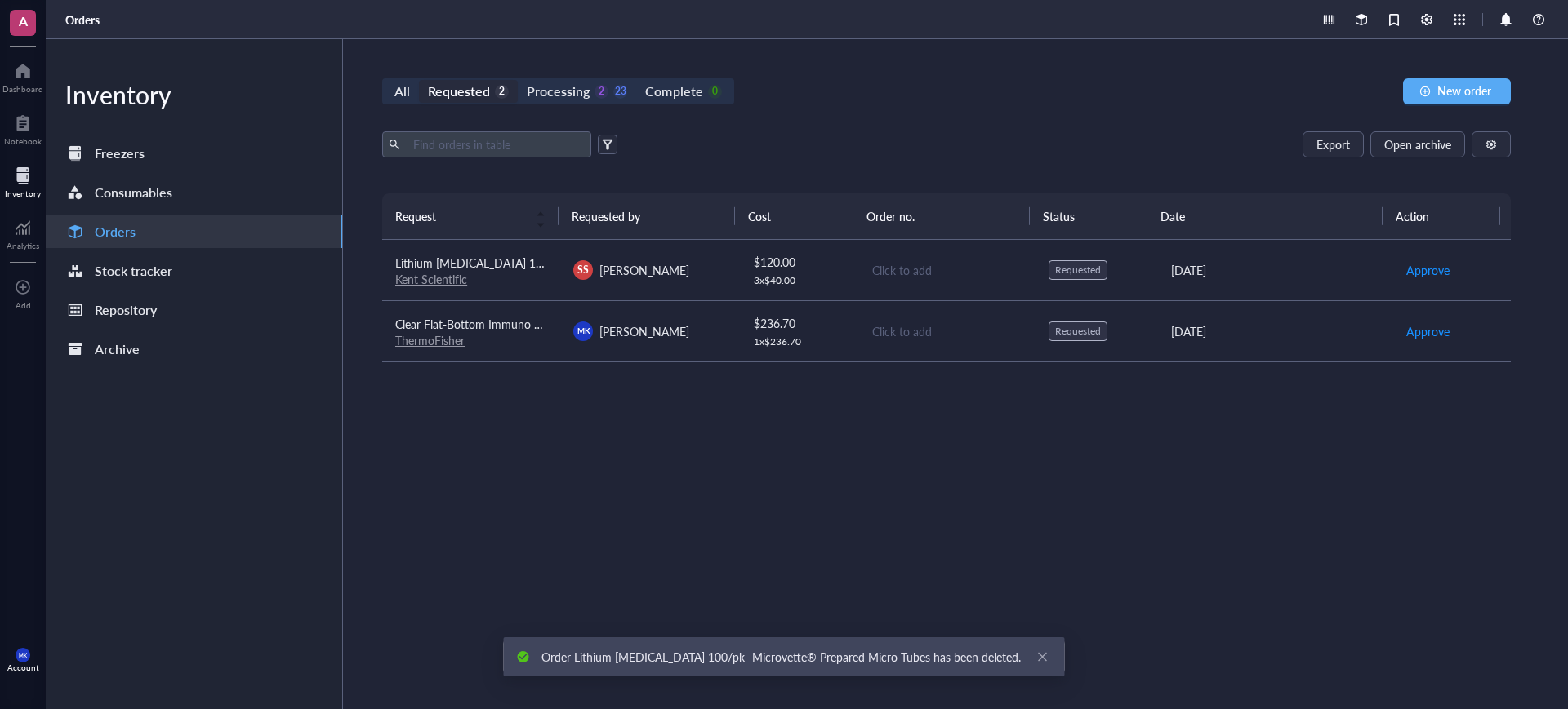
click at [848, 282] on td "$ 120.00 3 x $ 40.00" at bounding box center [798, 270] width 119 height 61
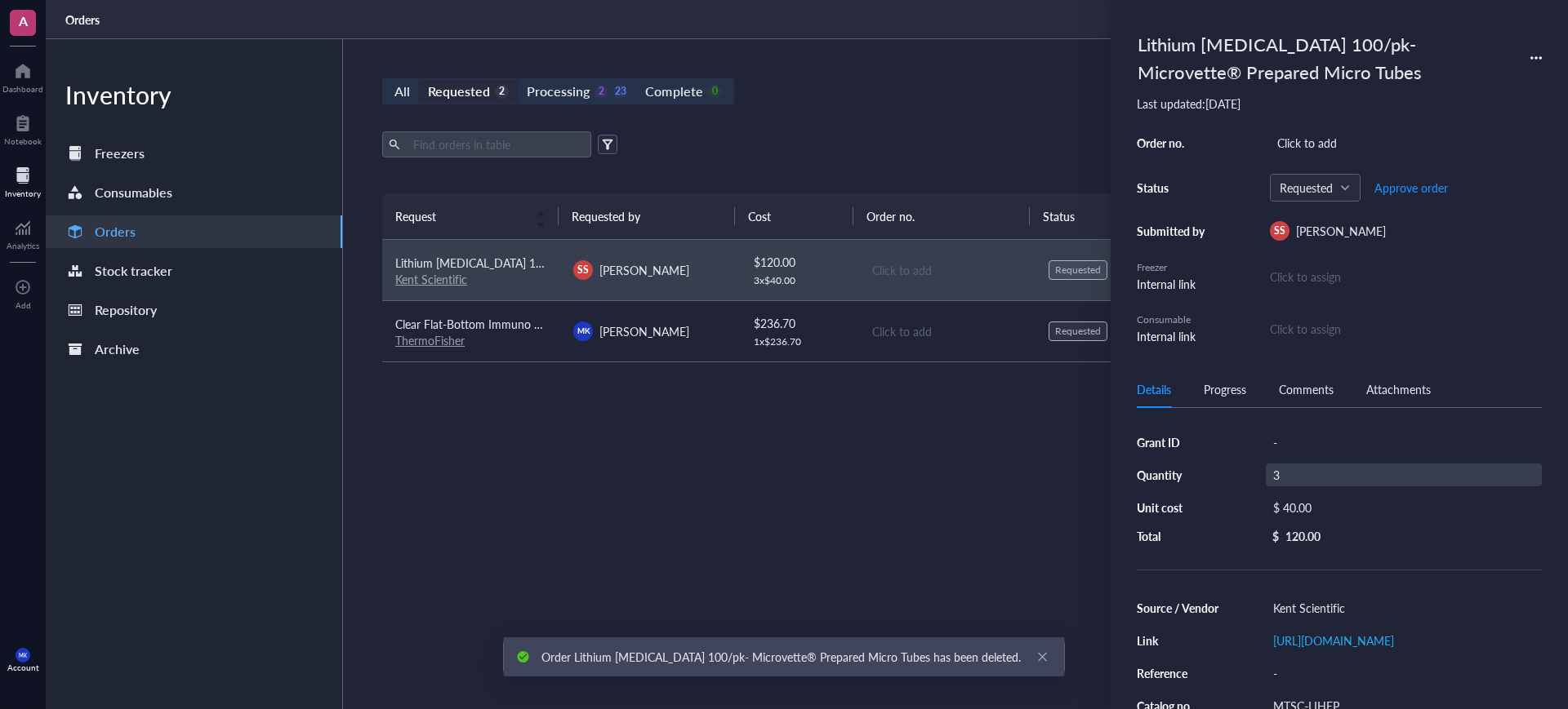
click at [1292, 475] on div "3" at bounding box center [1404, 475] width 276 height 23
type input "2"
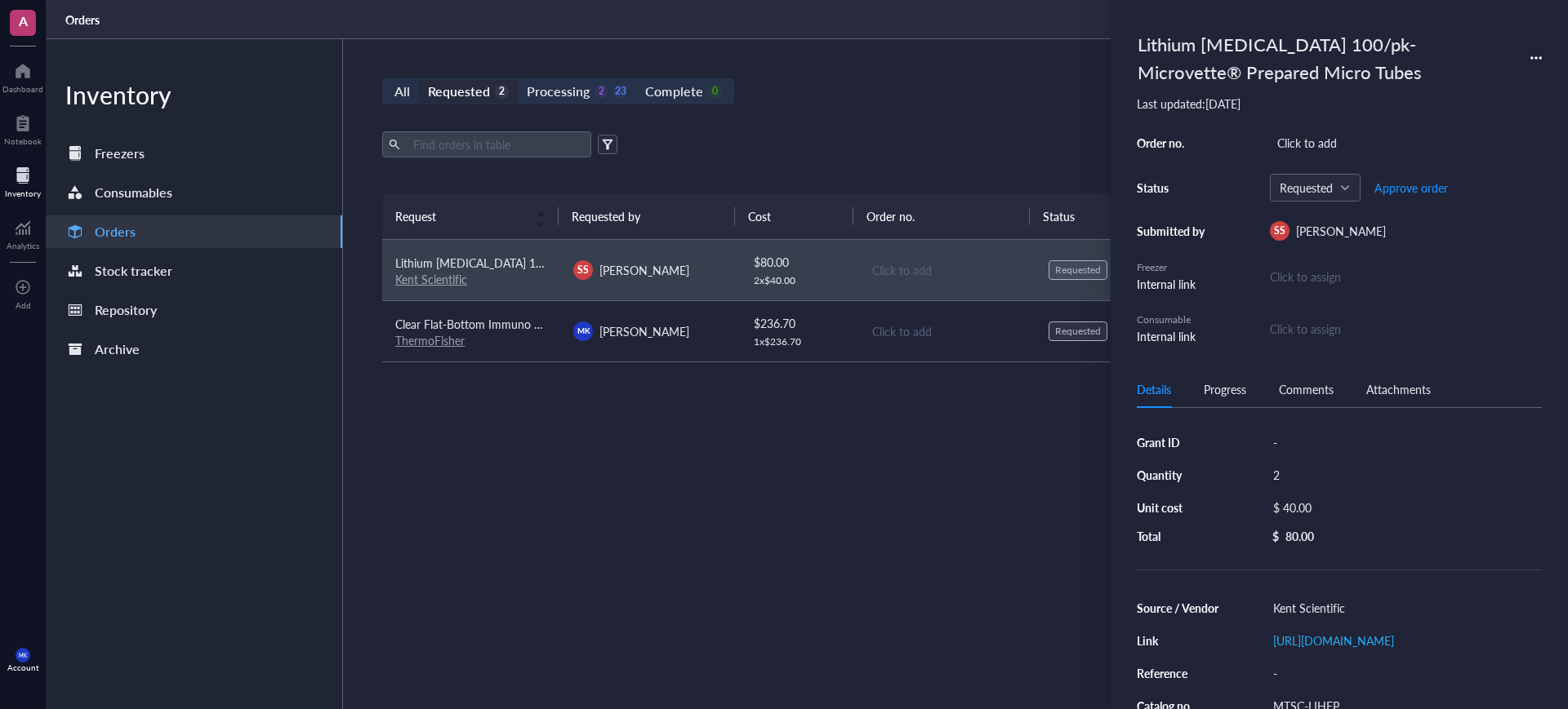
click at [1065, 487] on div "Request Requested by Cost Order no. Status Date Action Lithium [MEDICAL_DATA] 1…" at bounding box center [946, 413] width 1128 height 439
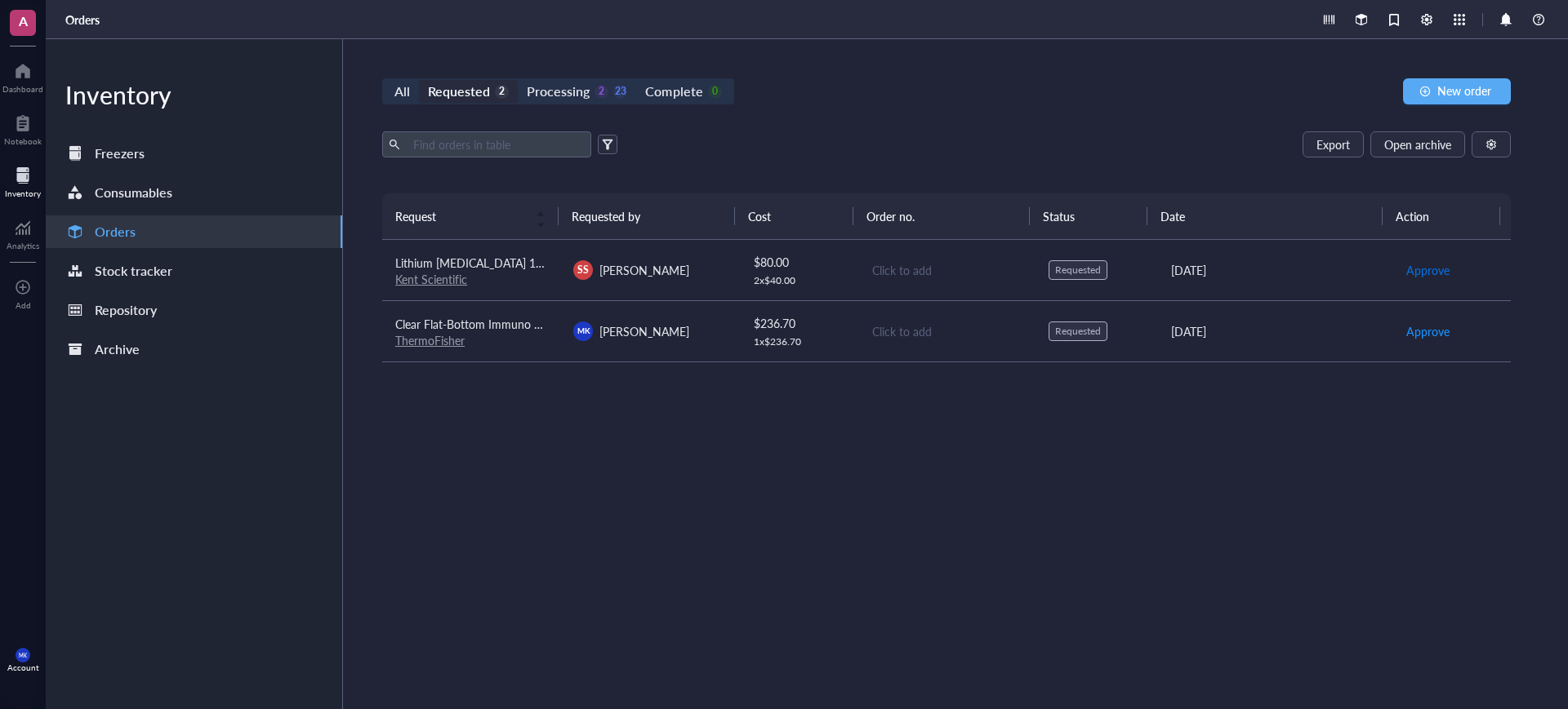
click at [1406, 262] on span "Approve" at bounding box center [1428, 270] width 44 height 18
click at [554, 85] on div "Processing" at bounding box center [558, 91] width 63 height 23
click at [518, 80] on input "Processing 3 23" at bounding box center [518, 80] width 0 height 0
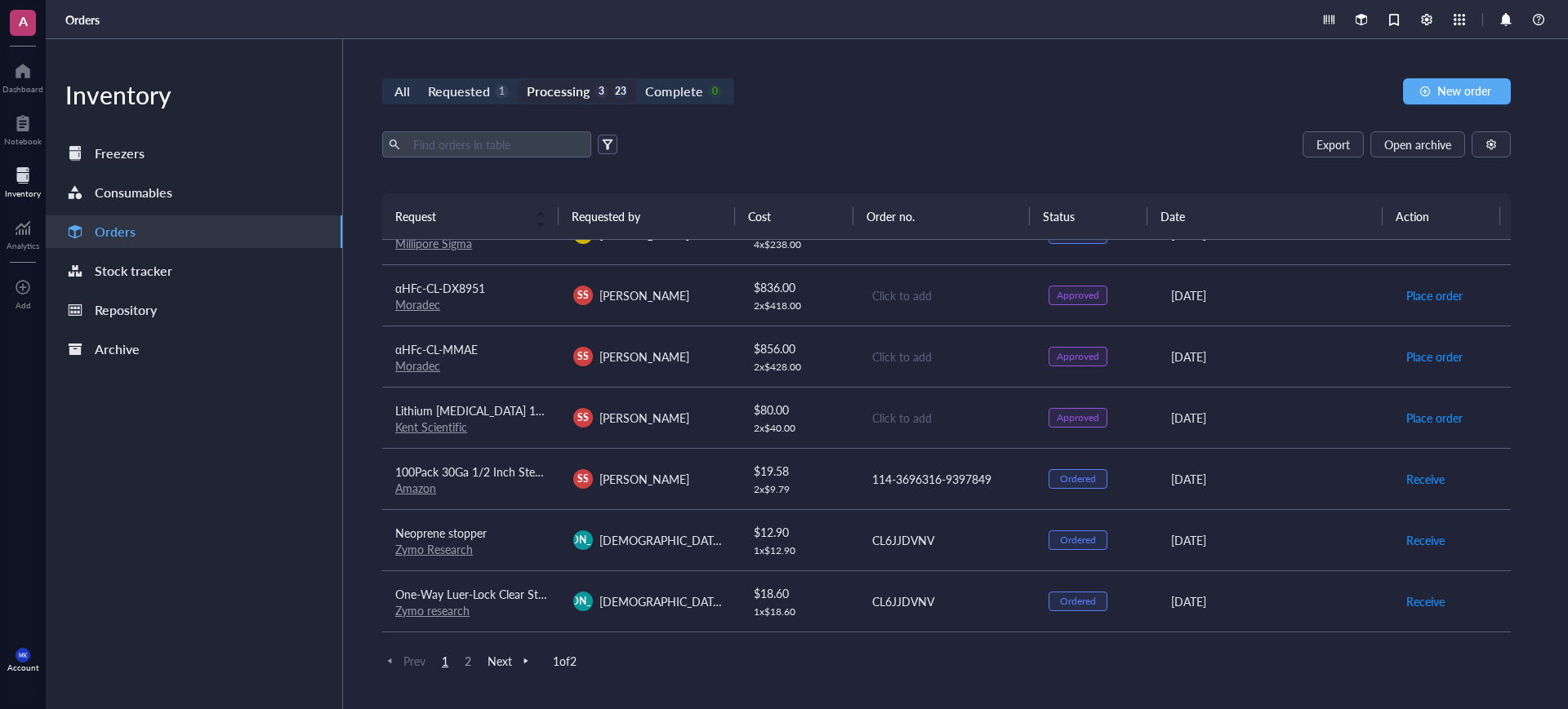
scroll to position [204, 0]
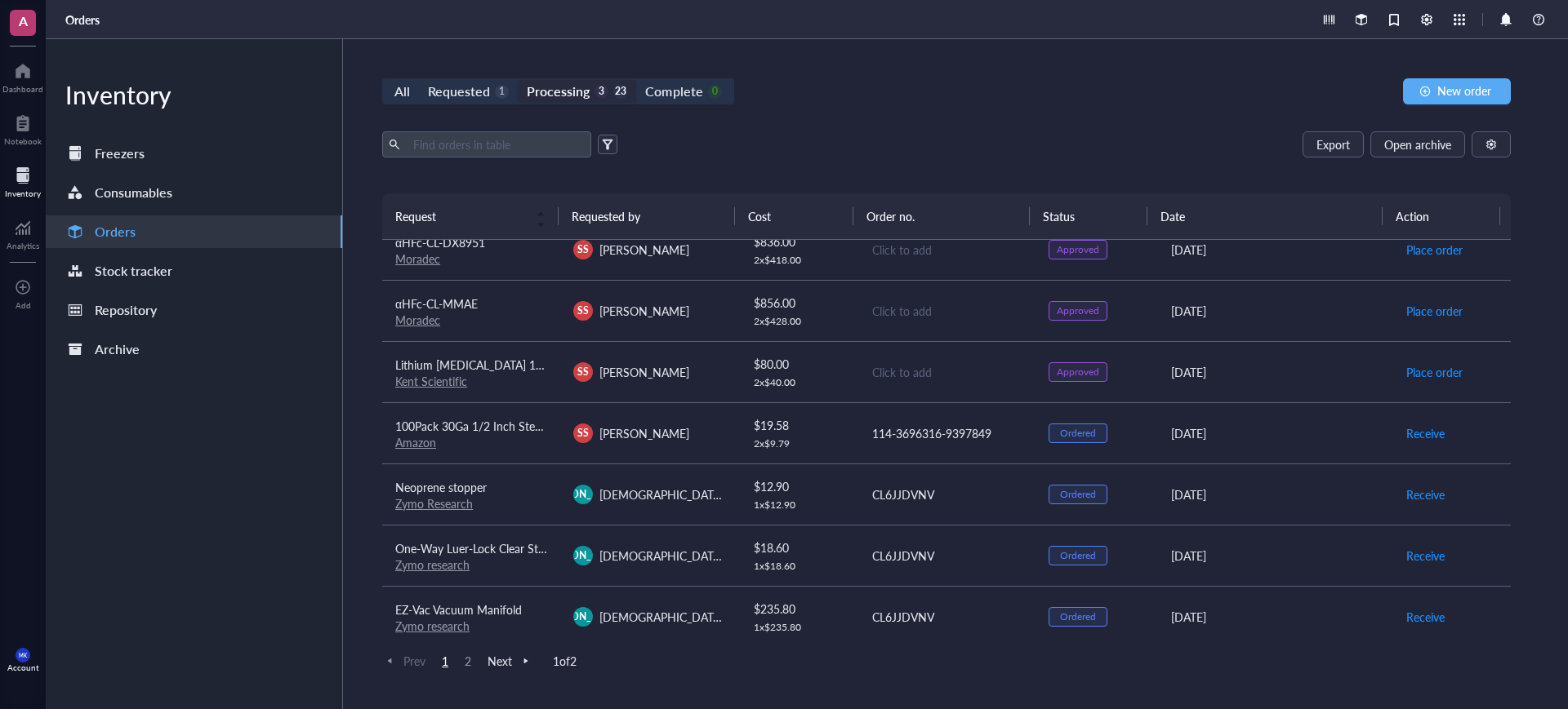
click at [994, 374] on div "Click to add" at bounding box center [946, 372] width 150 height 18
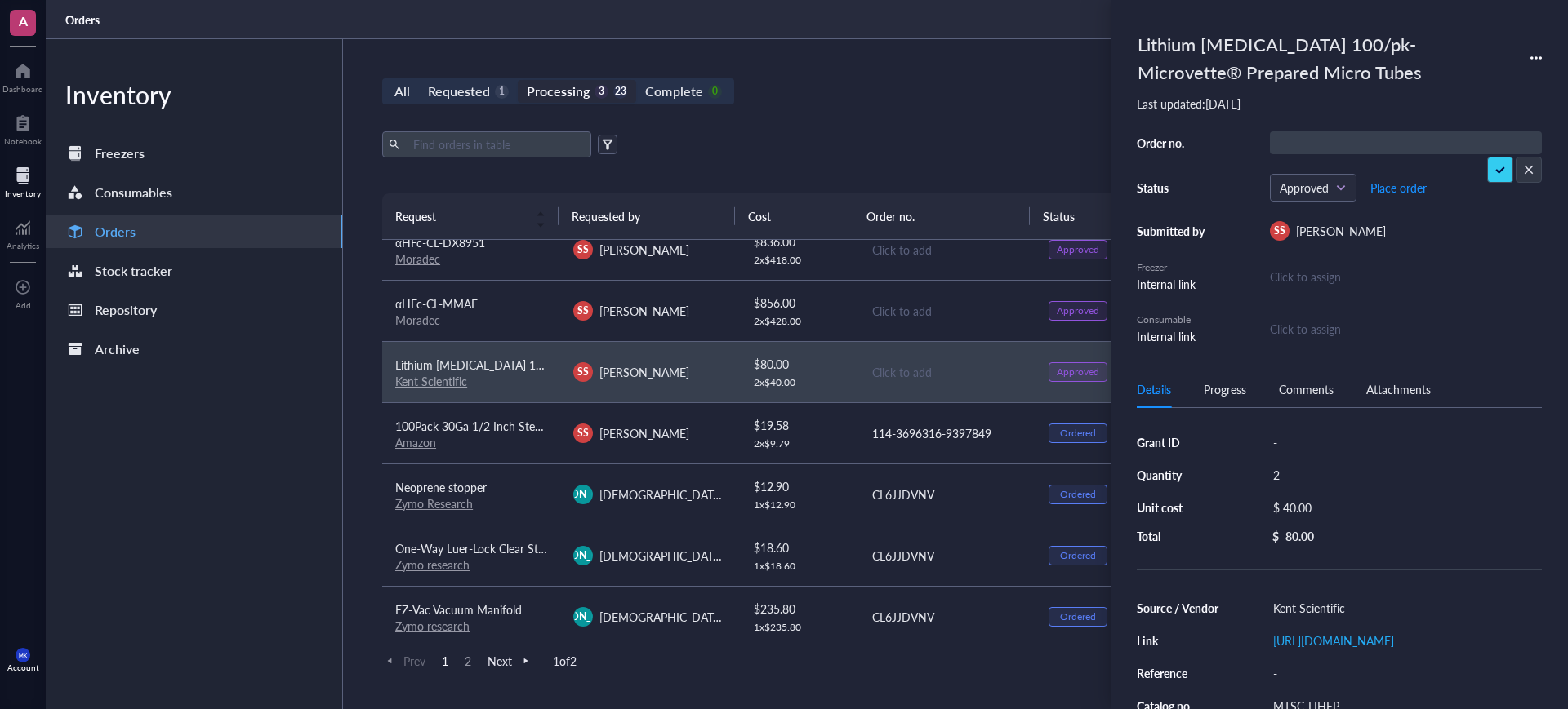
scroll to position [102, 0]
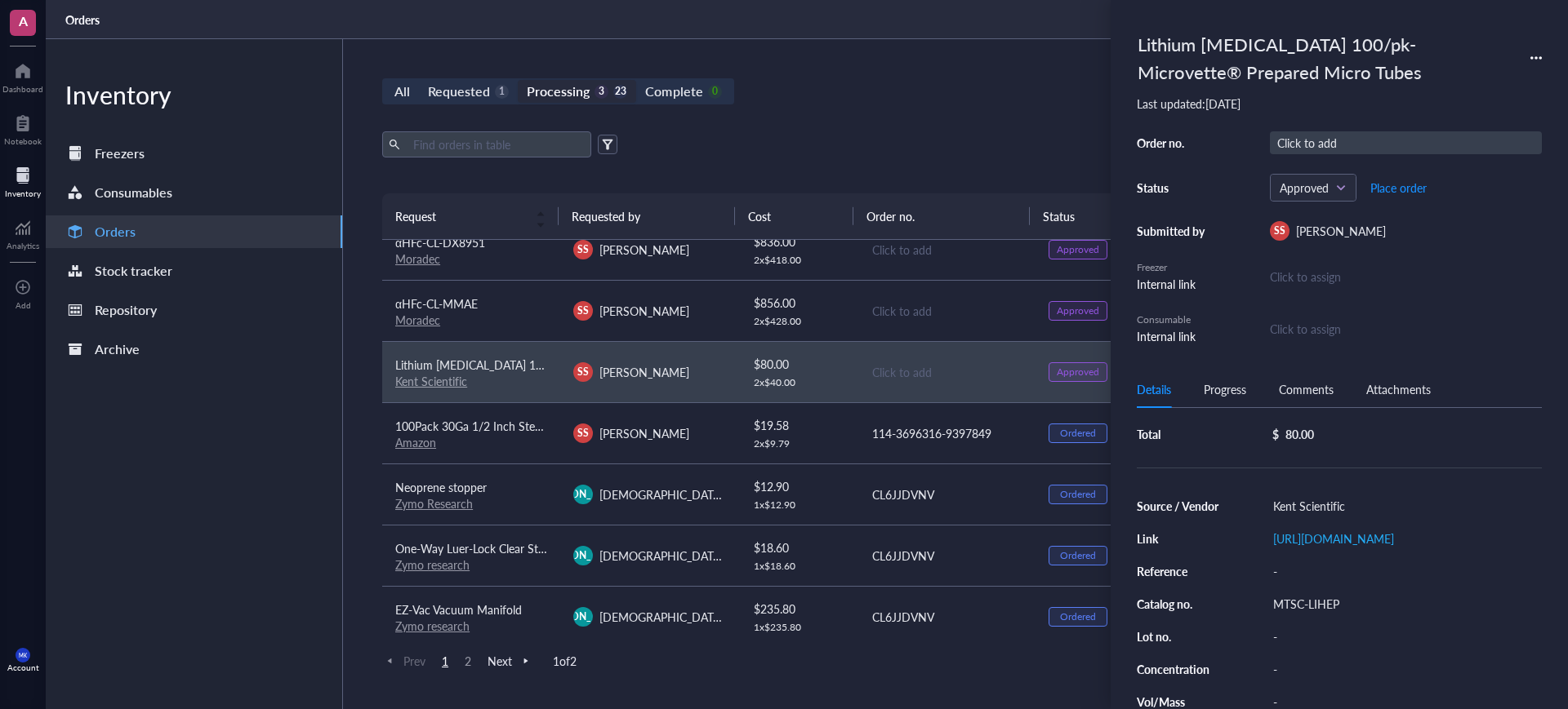
click at [1315, 146] on div "Click to add" at bounding box center [1406, 142] width 272 height 23
type input "27787"
click at [1408, 191] on span "Place order" at bounding box center [1398, 188] width 56 height 13
click at [856, 103] on div "All Requested 1 Processing 2 24 Complete 0 New order" at bounding box center [946, 91] width 1128 height 26
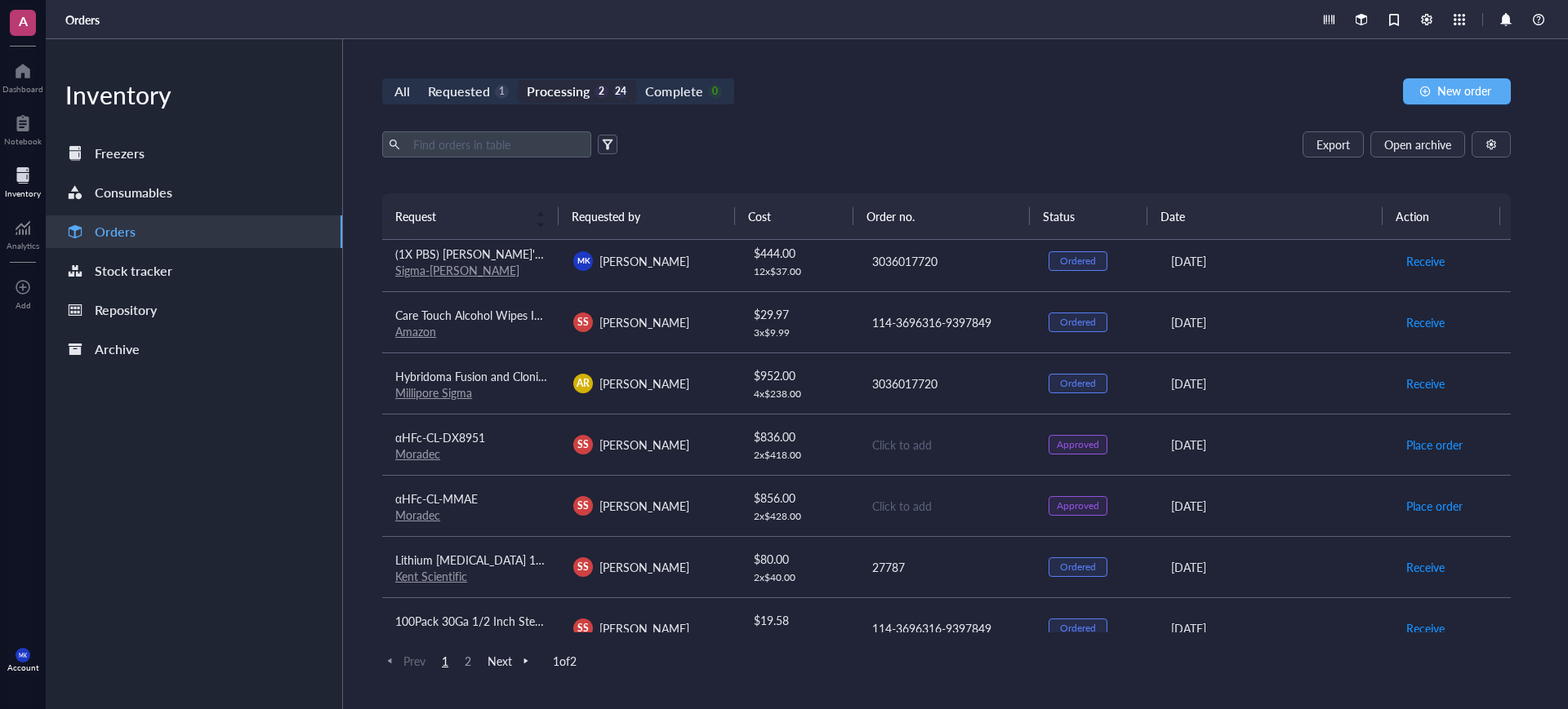
scroll to position [0, 0]
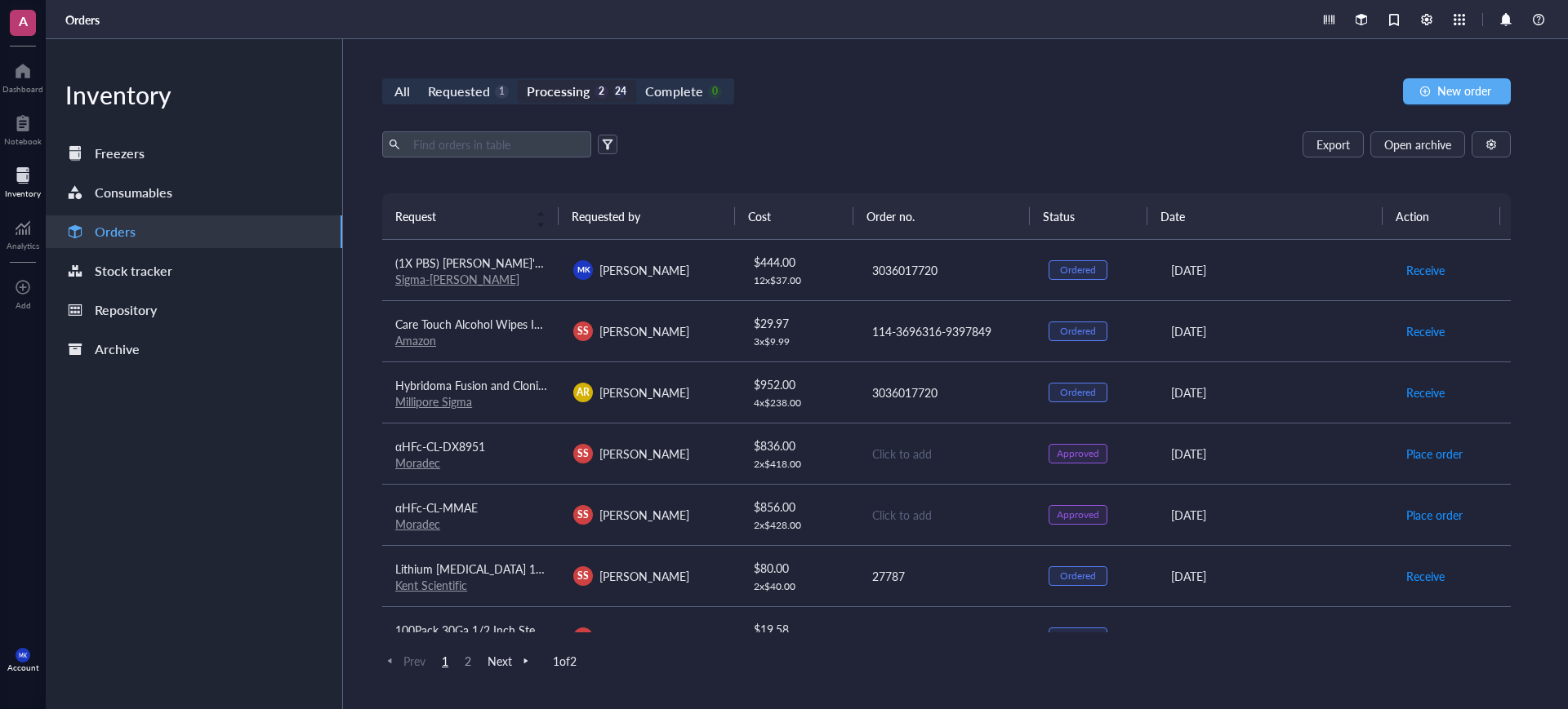
click at [912, 454] on div "Click to add" at bounding box center [946, 453] width 150 height 18
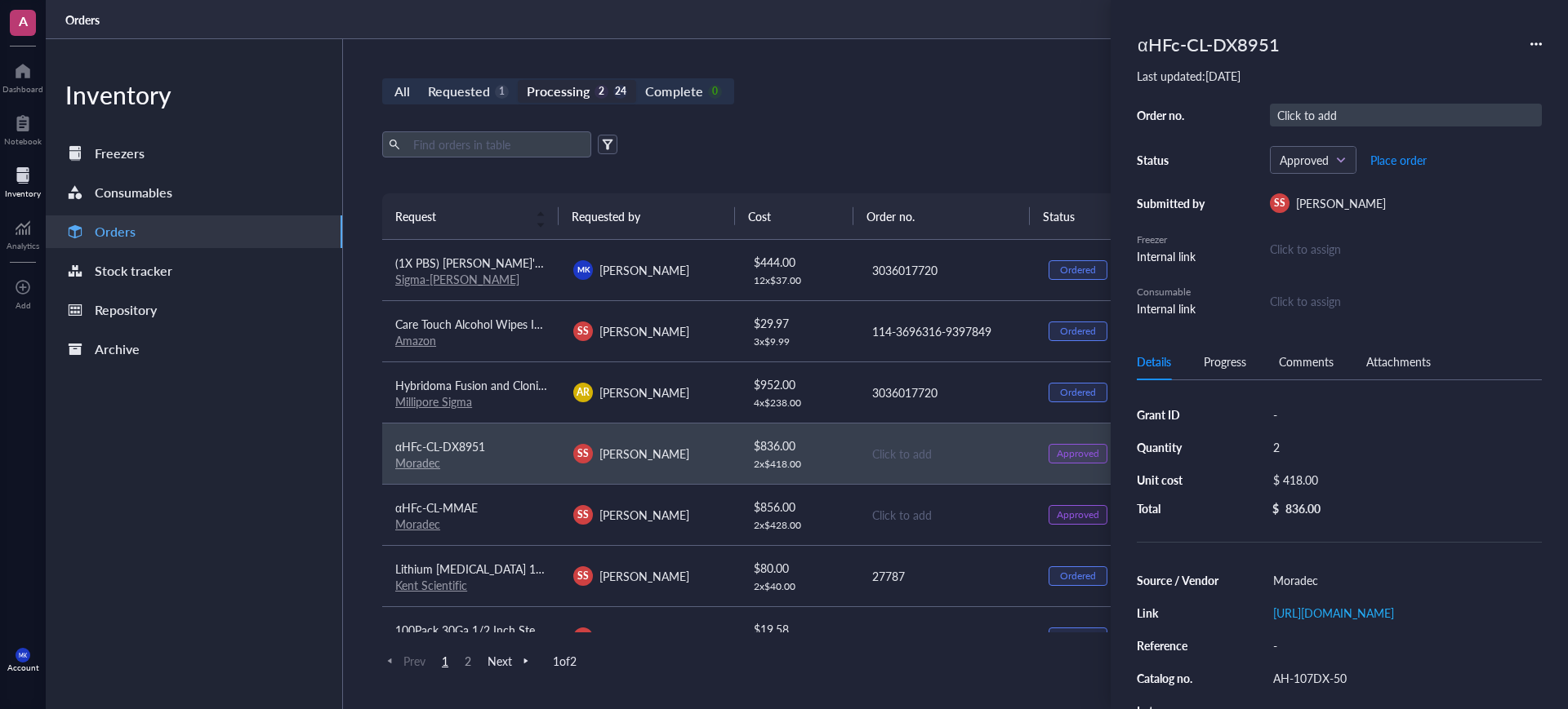
click at [1348, 121] on div "Click to add" at bounding box center [1406, 115] width 272 height 23
type input "5688"
click at [897, 495] on td "Click to add" at bounding box center [946, 514] width 178 height 61
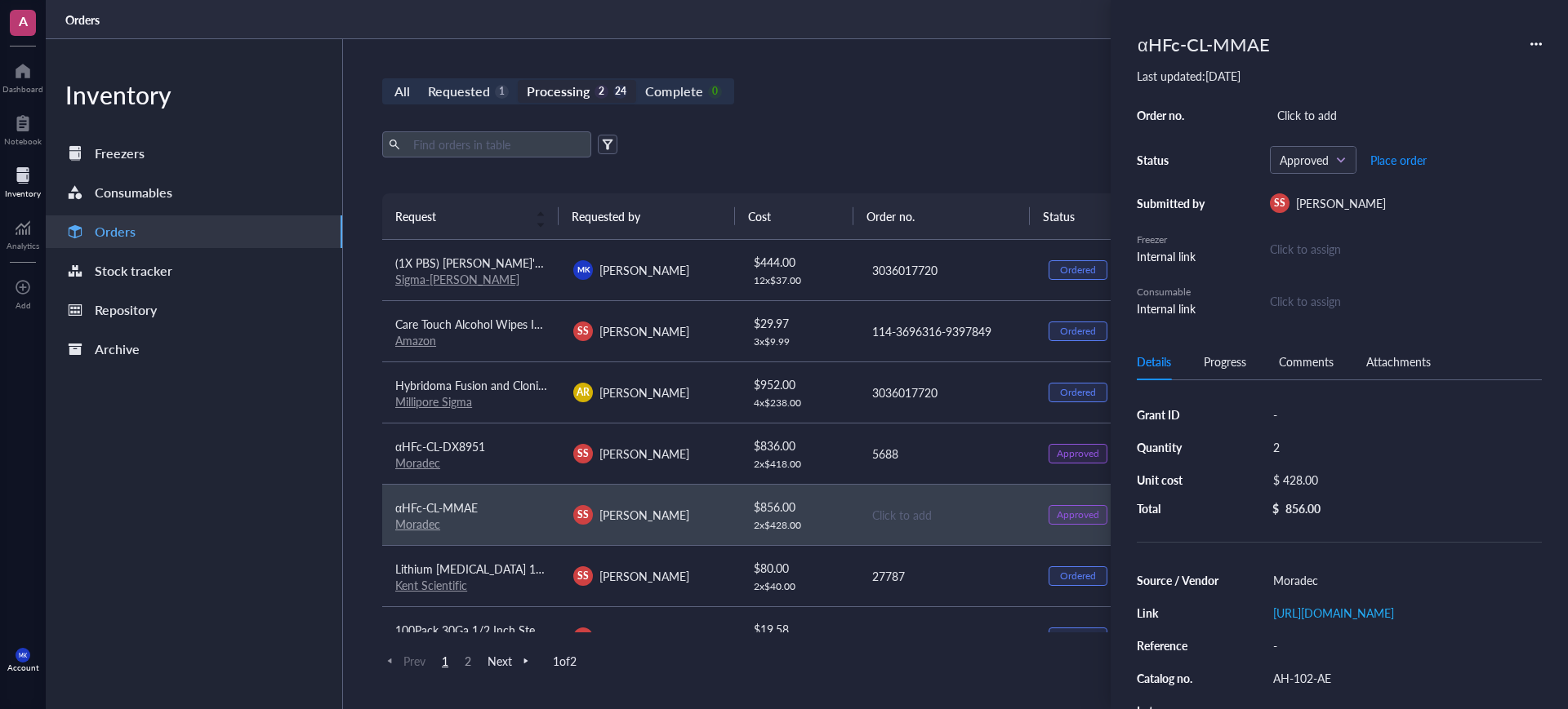
click at [1340, 127] on div "Order no. Click to add Status Approved Place order Submitted by SS [PERSON_NAME…" at bounding box center [1339, 210] width 405 height 213
click at [1352, 122] on div "Click to add" at bounding box center [1406, 115] width 272 height 23
drag, startPoint x: 1486, startPoint y: 135, endPoint x: 1438, endPoint y: 147, distance: 49.5
click at [907, 112] on div "All Requested 1 Processing 2 24 Complete 0 New order Export Open archive Reques…" at bounding box center [946, 374] width 1207 height 670
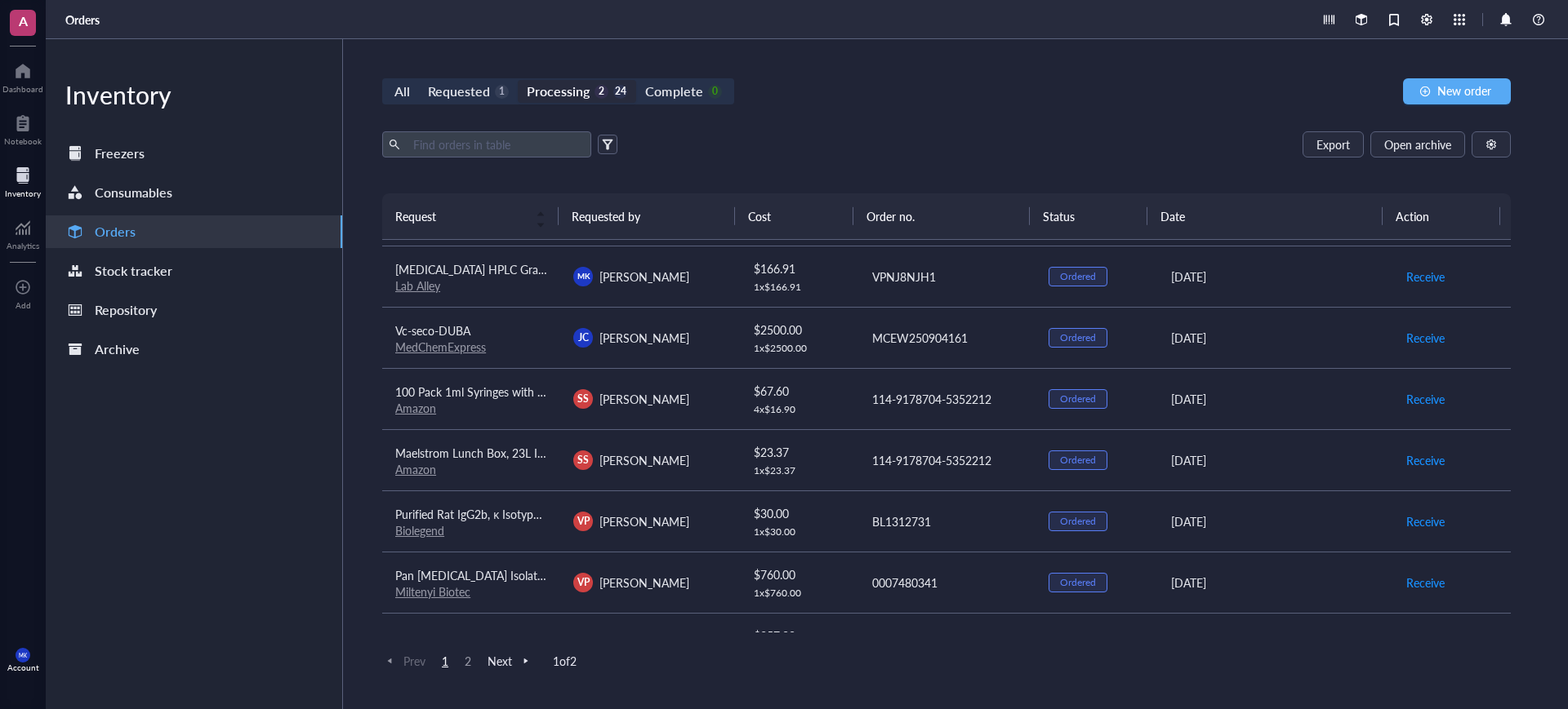
scroll to position [1138, 0]
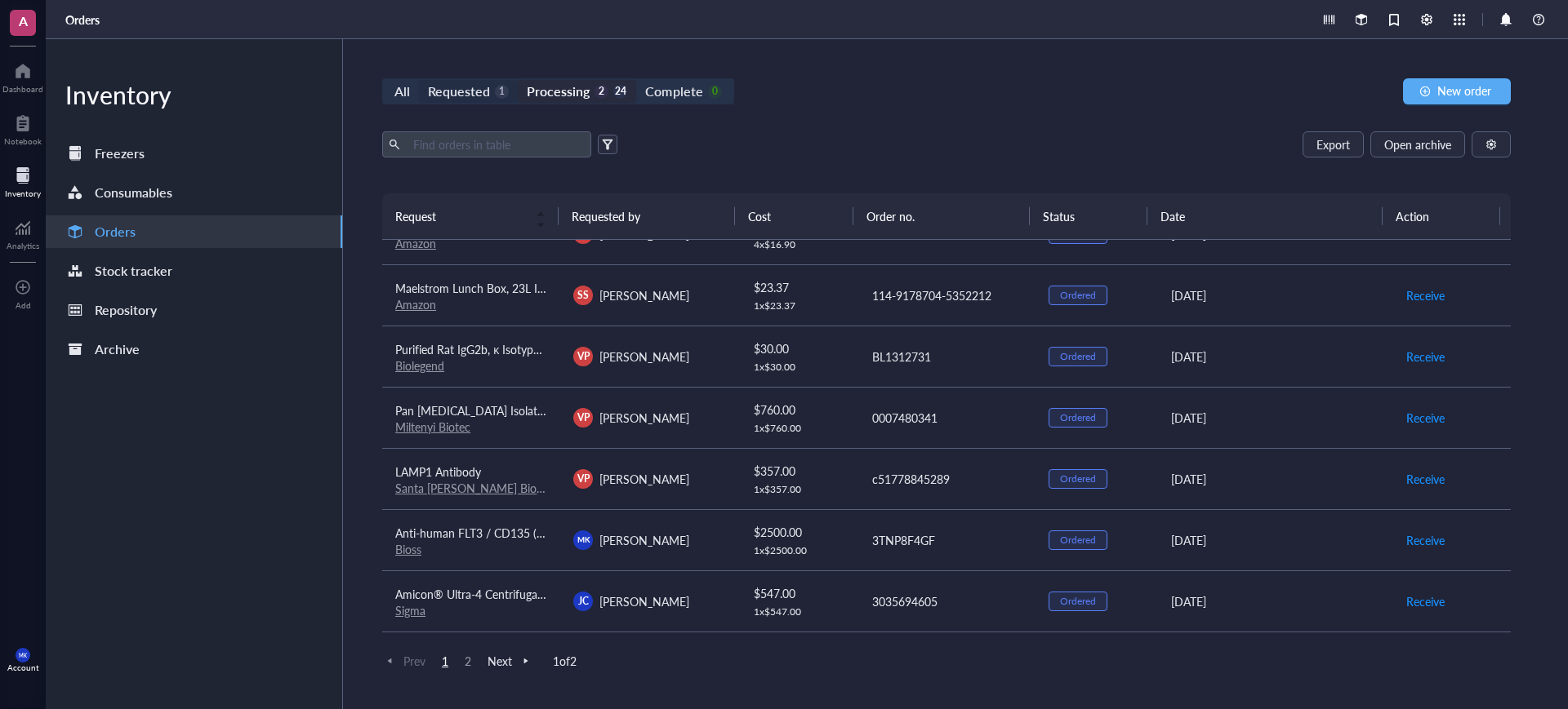
click at [475, 96] on div "Requested" at bounding box center [459, 91] width 62 height 23
click at [419, 80] on input "Requested 1" at bounding box center [419, 80] width 0 height 0
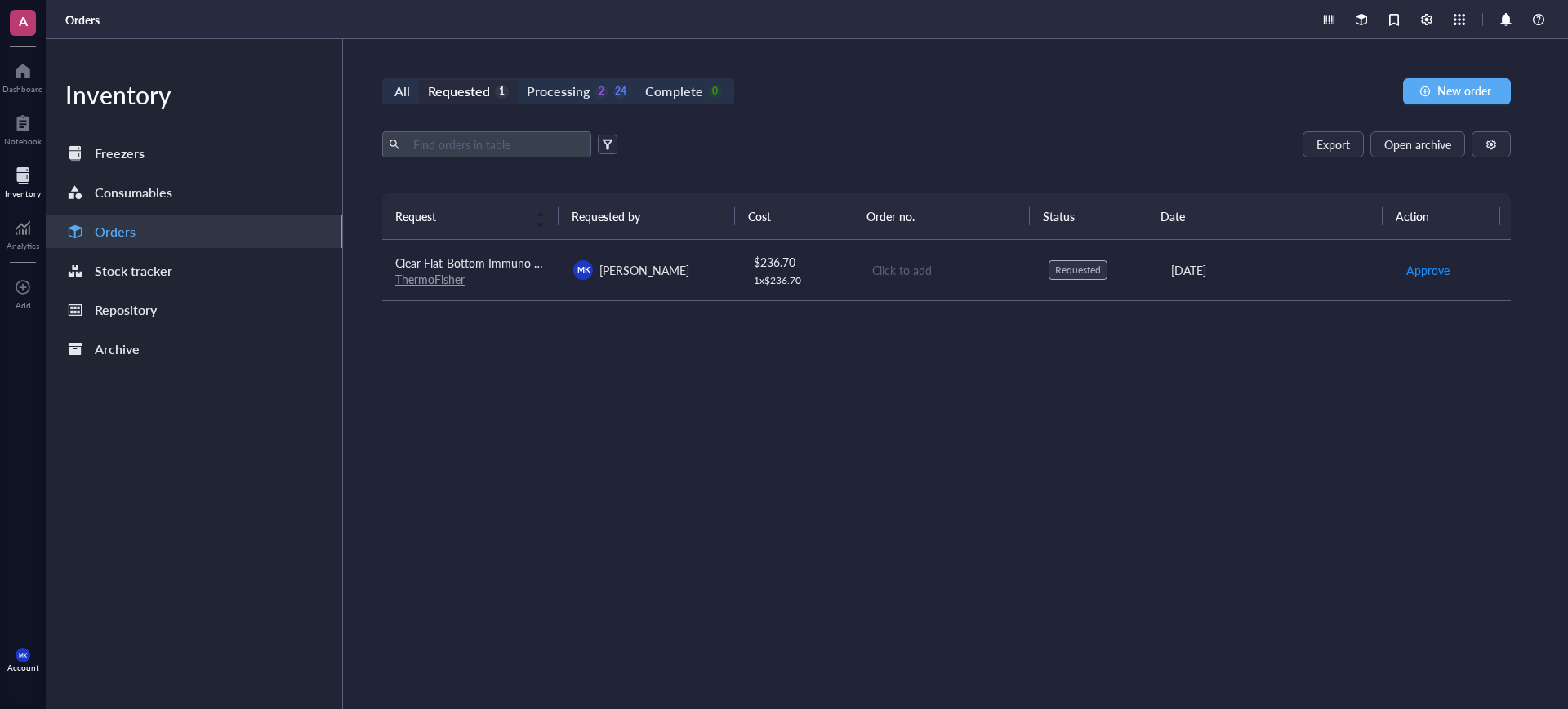
click at [706, 266] on div "[PERSON_NAME] [PERSON_NAME]" at bounding box center [648, 270] width 152 height 19
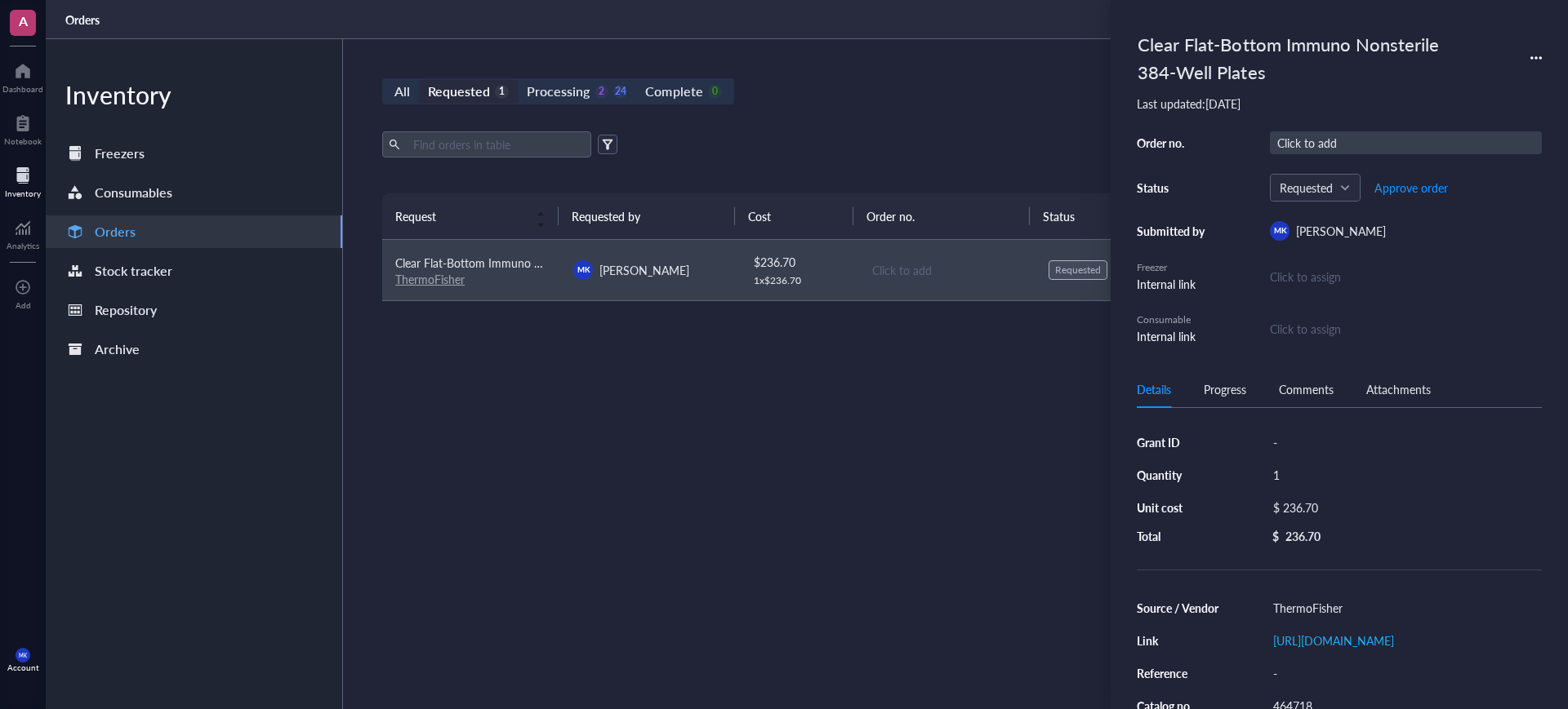
click at [1321, 131] on div "Click to add" at bounding box center [1406, 142] width 272 height 23
type input "14646146"
click at [1019, 113] on div "All Requested 1 Processing 2 24 Complete 0 New order Export Open archive Reques…" at bounding box center [946, 374] width 1207 height 670
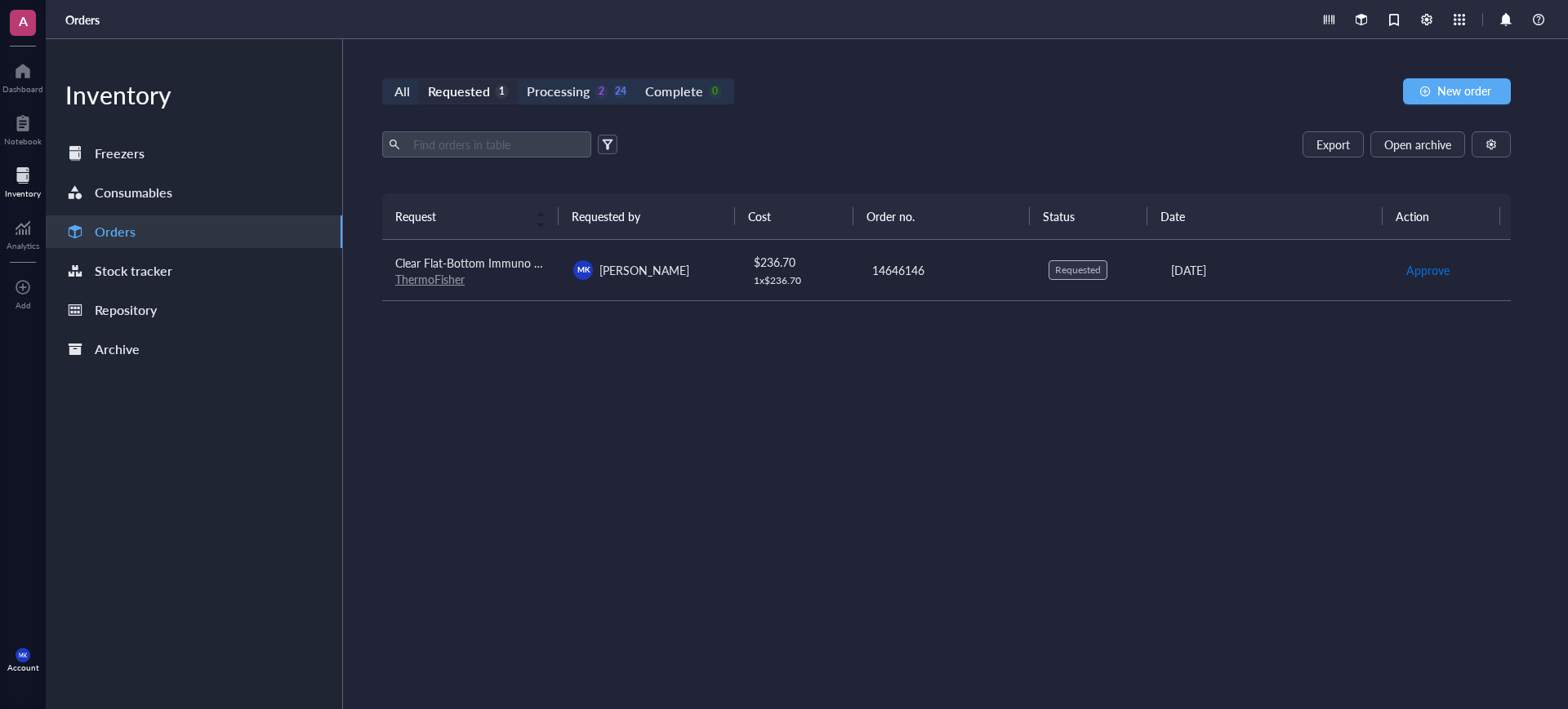
click at [1427, 276] on span "Approve" at bounding box center [1428, 270] width 44 height 18
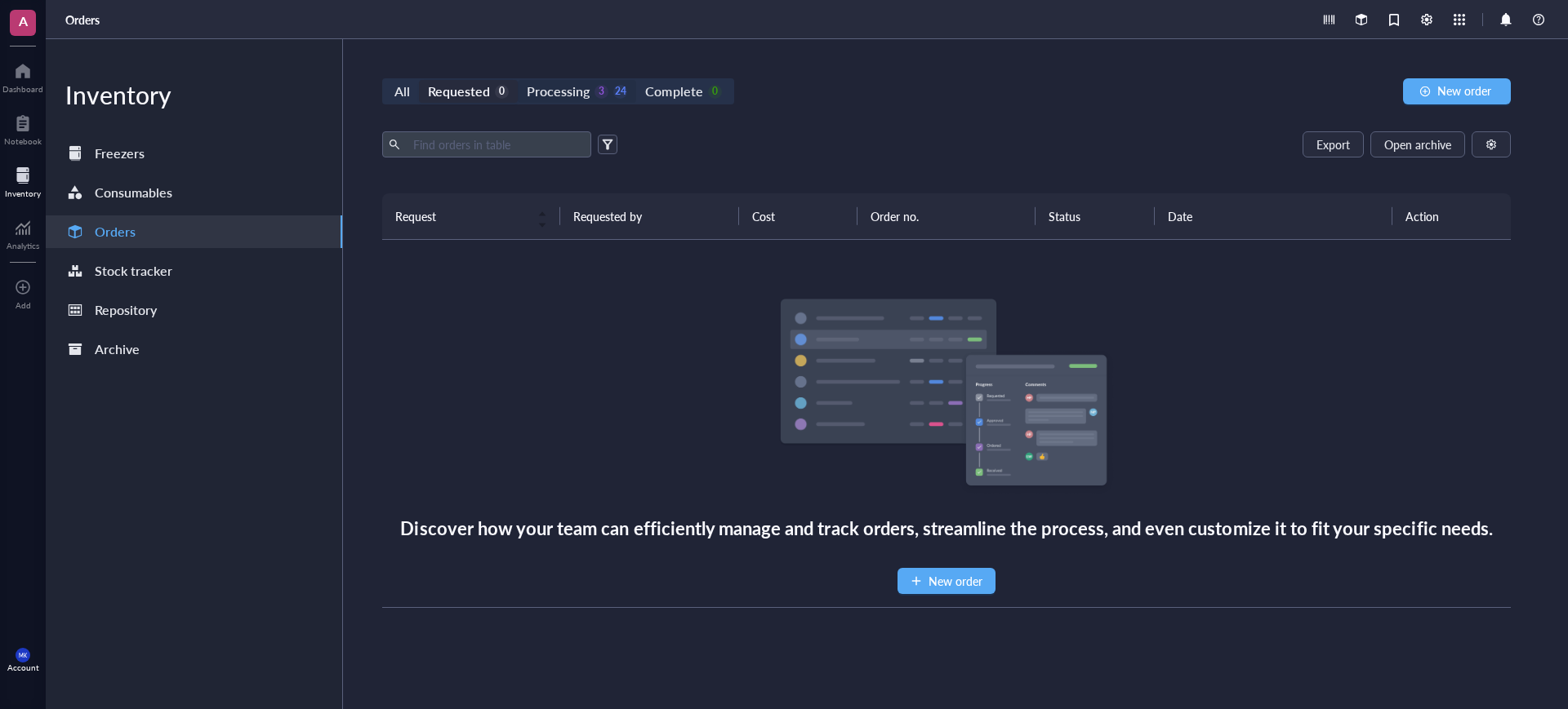
click at [551, 85] on div "Processing" at bounding box center [558, 91] width 63 height 23
click at [518, 80] on input "Processing 3 24" at bounding box center [518, 80] width 0 height 0
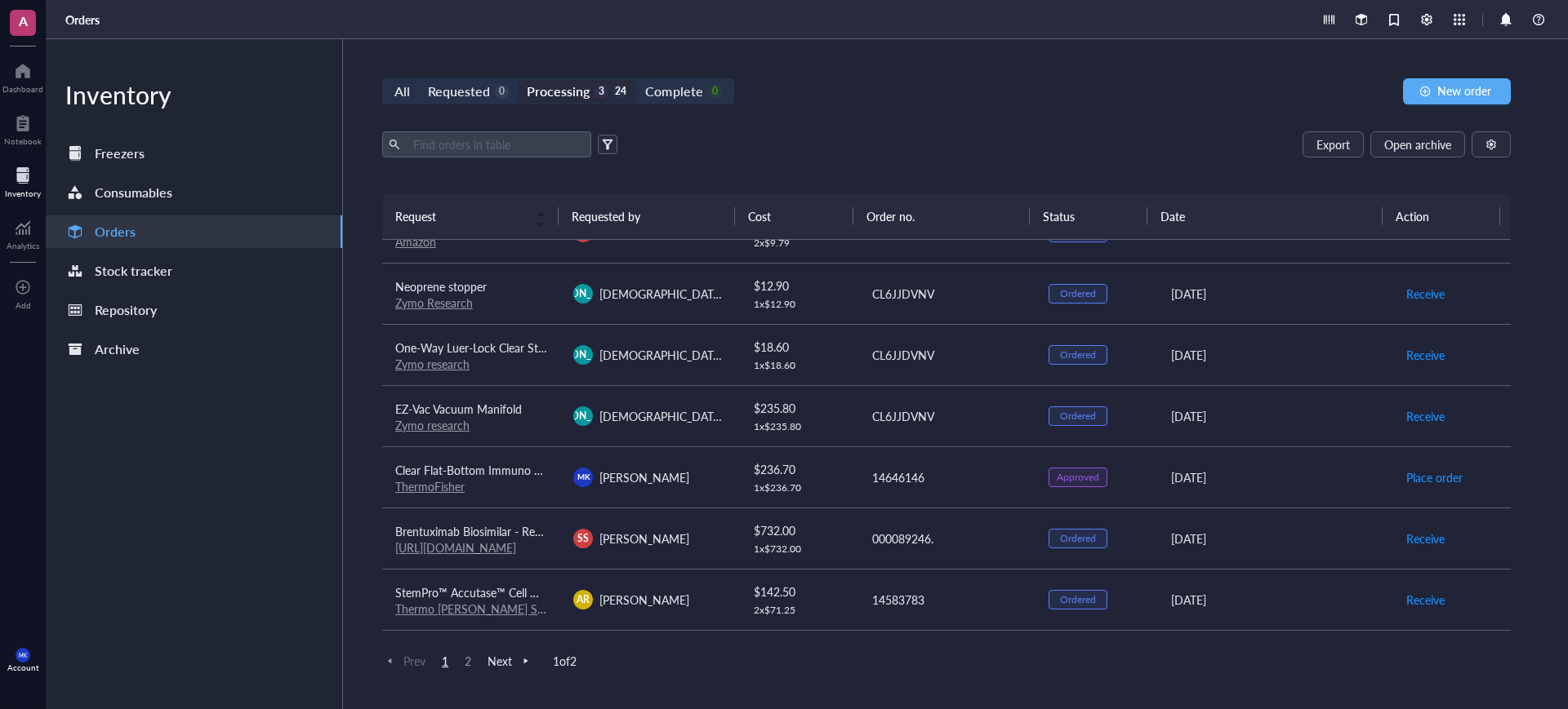
scroll to position [408, 0]
click at [1425, 470] on span "Place order" at bounding box center [1434, 474] width 56 height 18
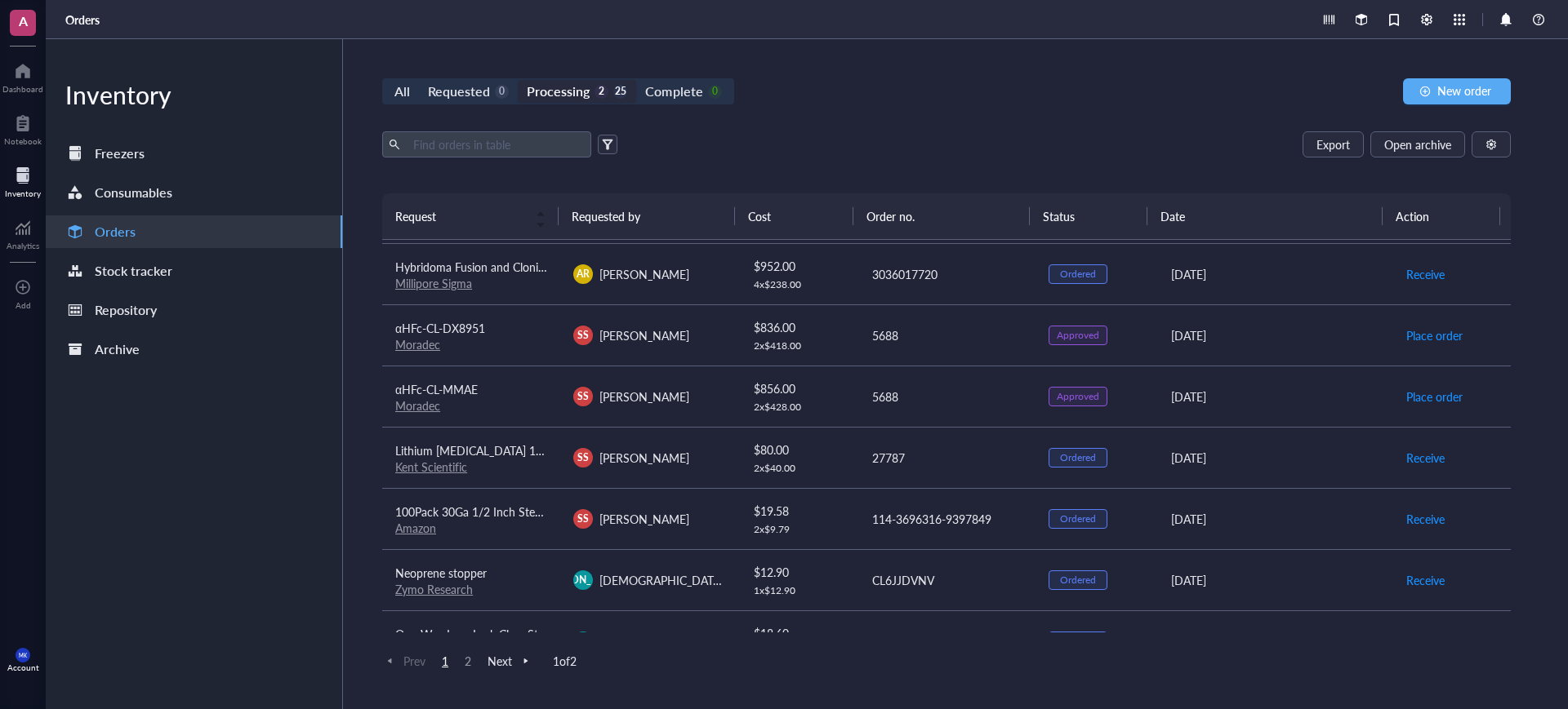
scroll to position [102, 0]
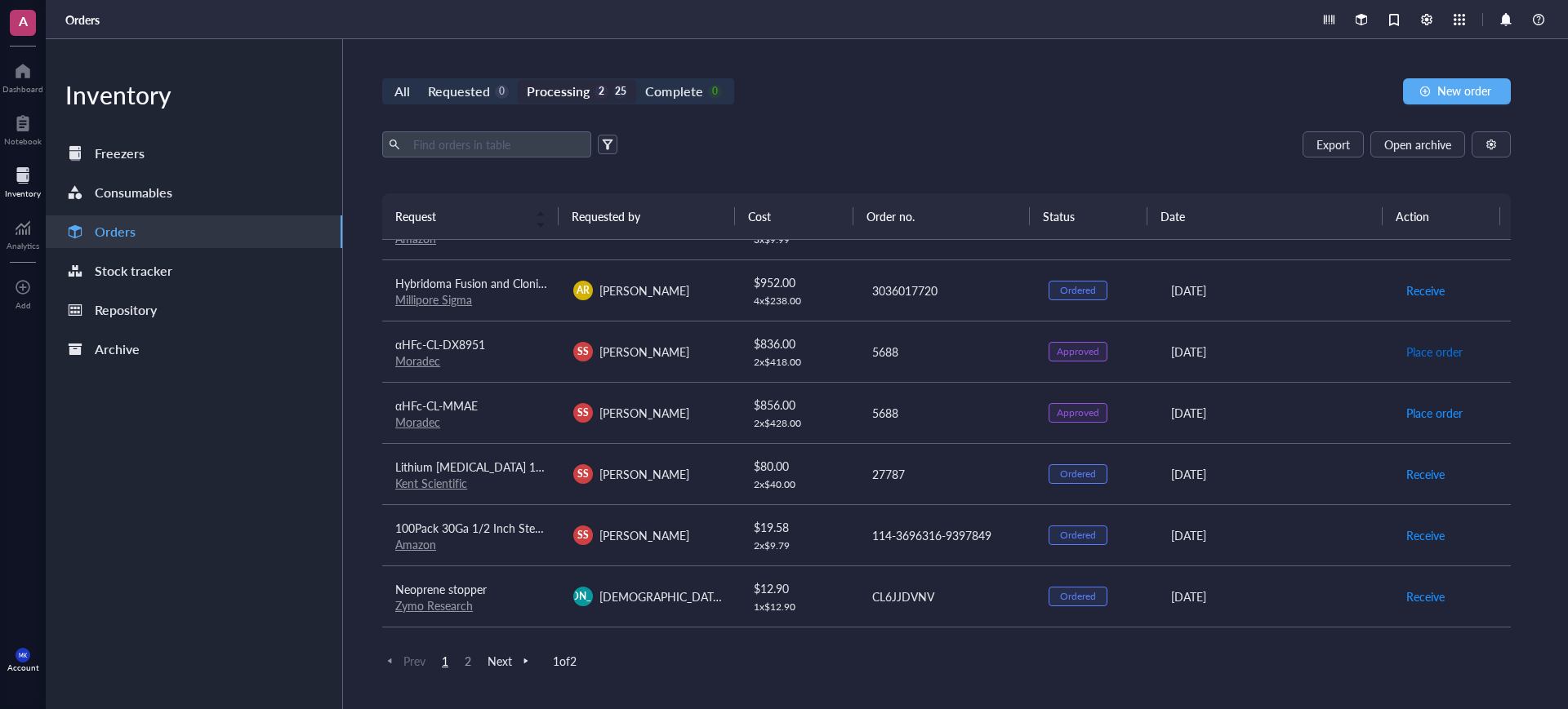
click at [1420, 354] on span "Place order" at bounding box center [1434, 351] width 56 height 18
click at [1423, 409] on span "Place order" at bounding box center [1434, 413] width 56 height 18
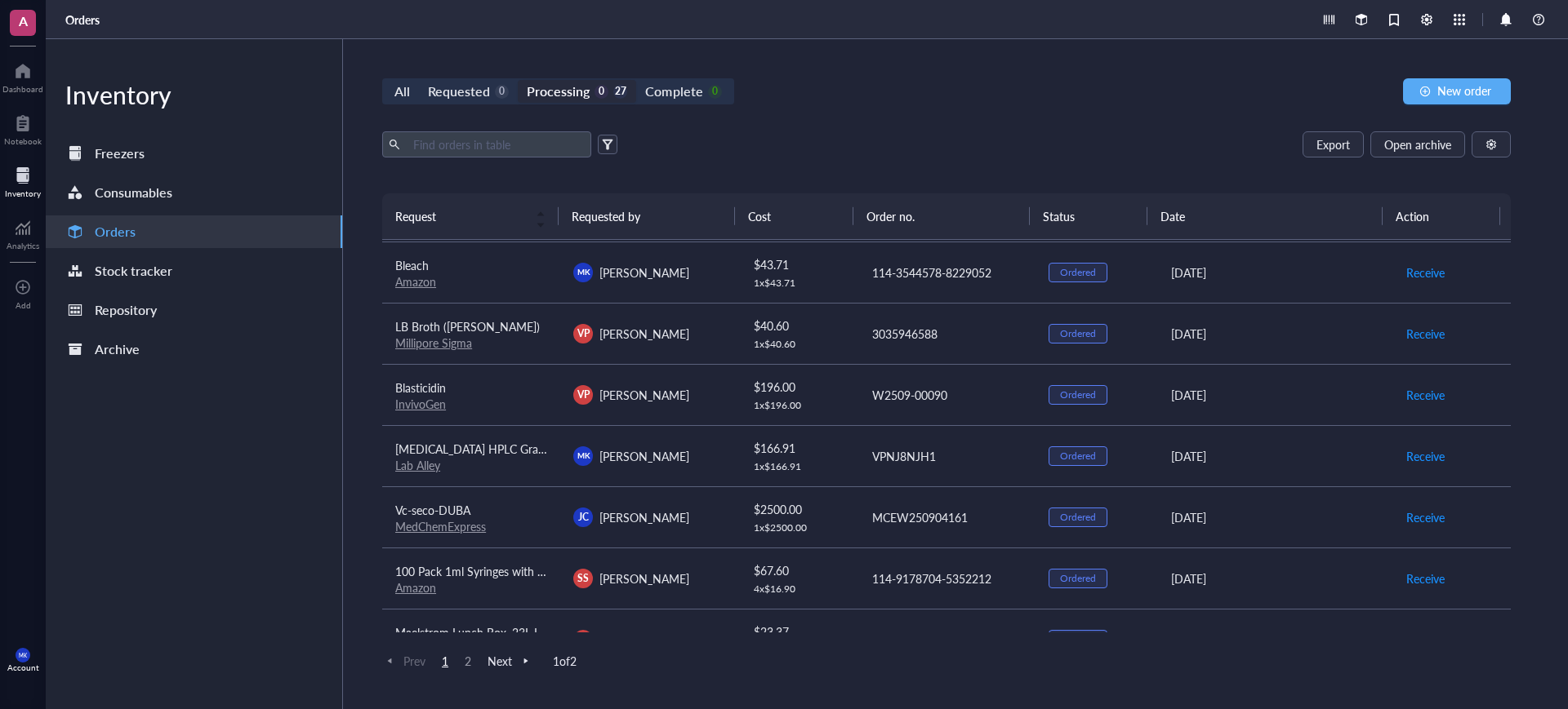
scroll to position [1138, 0]
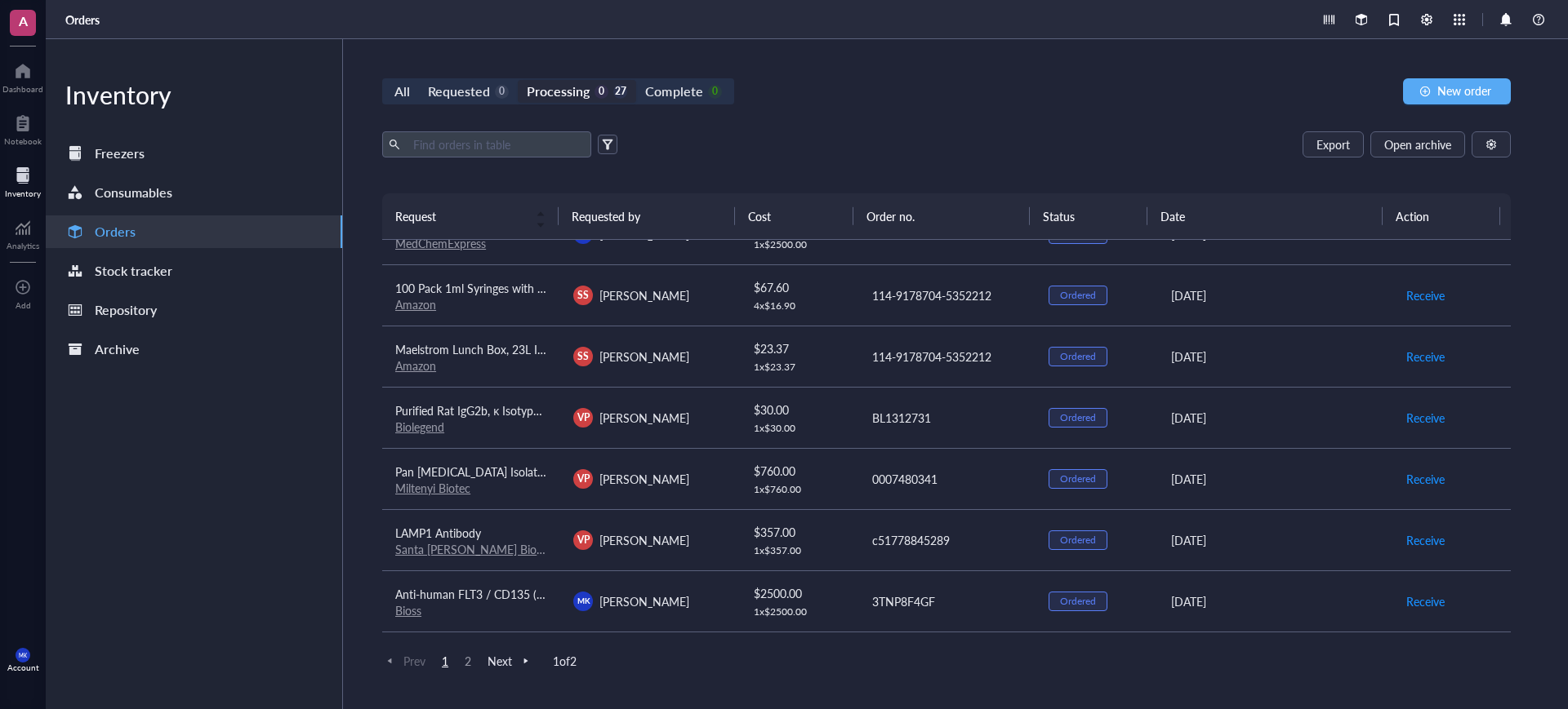
click at [467, 660] on span "2" at bounding box center [467, 661] width 19 height 15
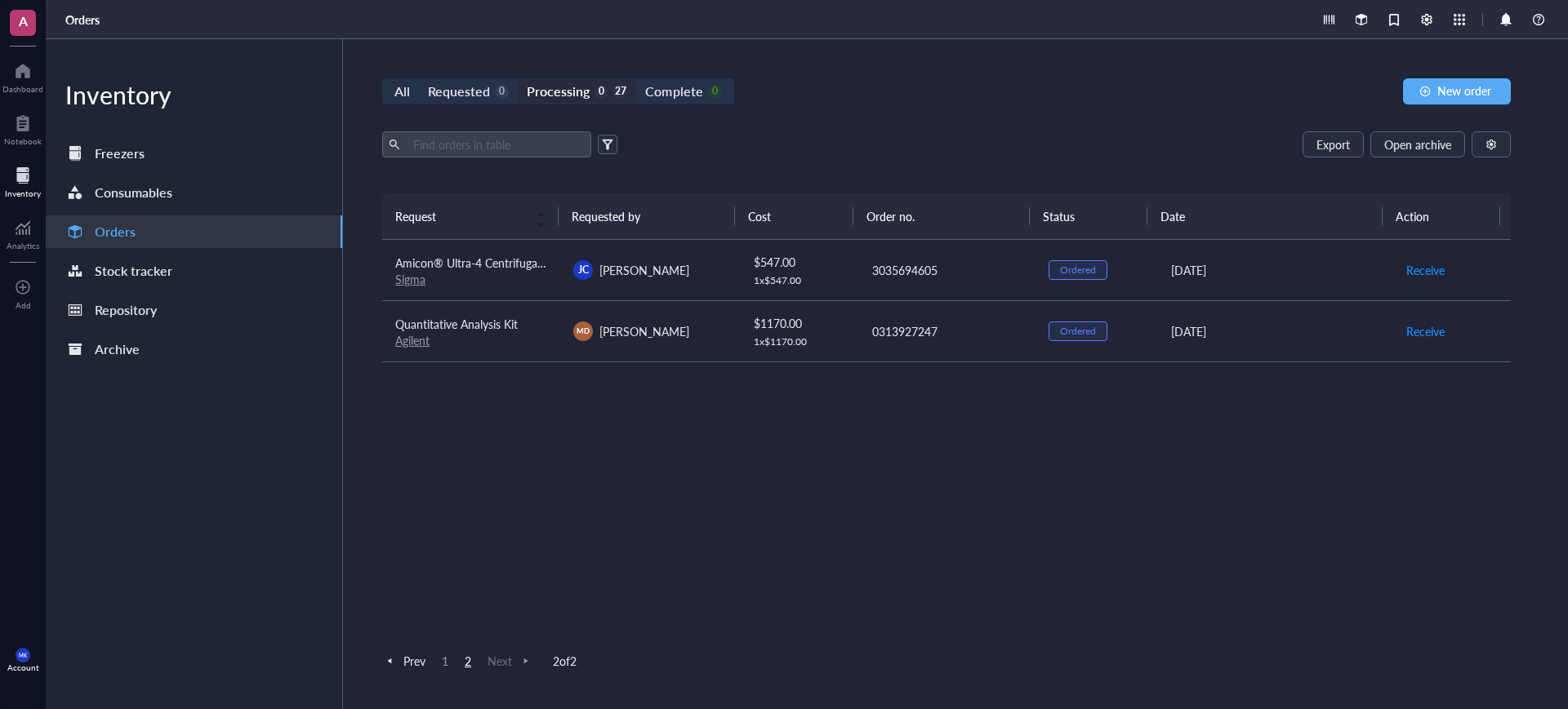
scroll to position [0, 0]
click at [447, 662] on span "1" at bounding box center [445, 661] width 19 height 15
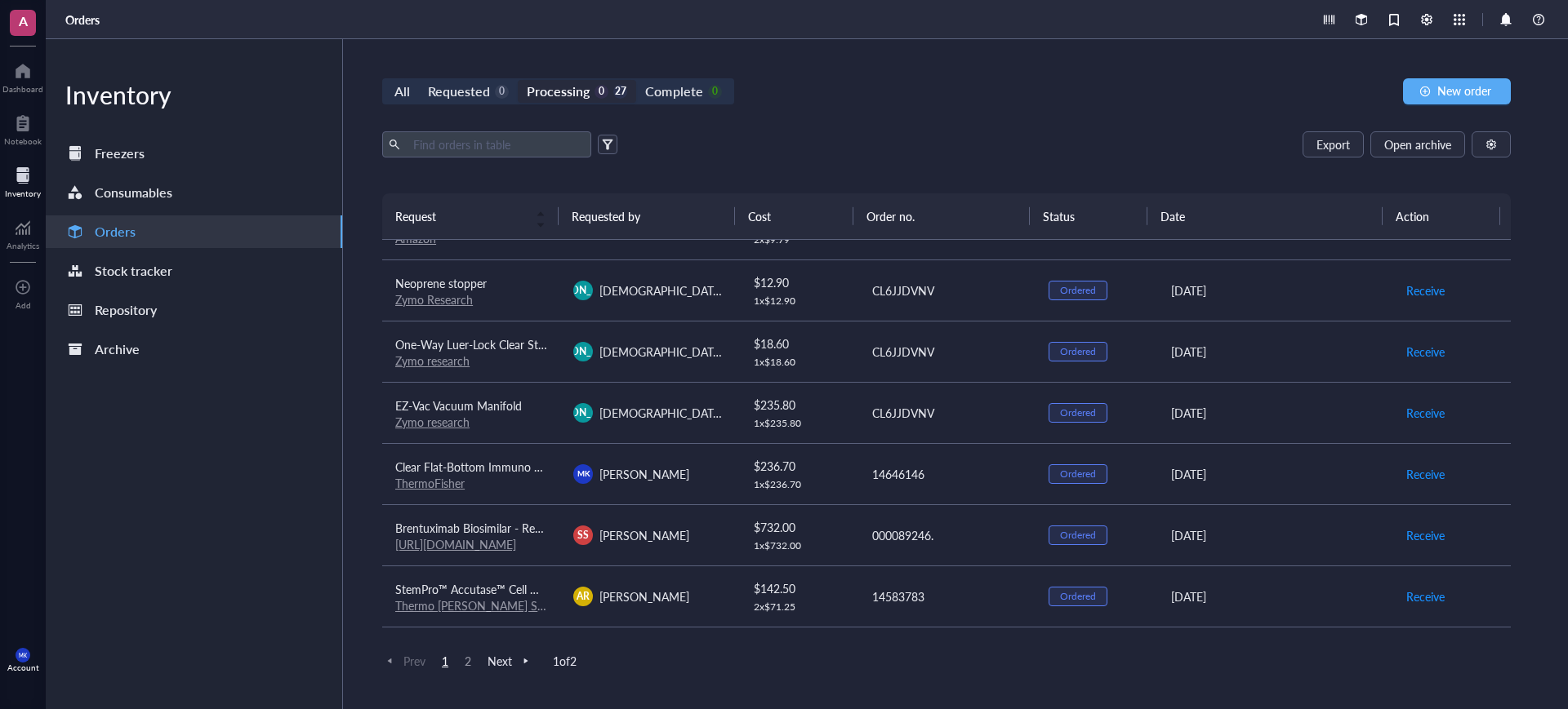
scroll to position [510, 0]
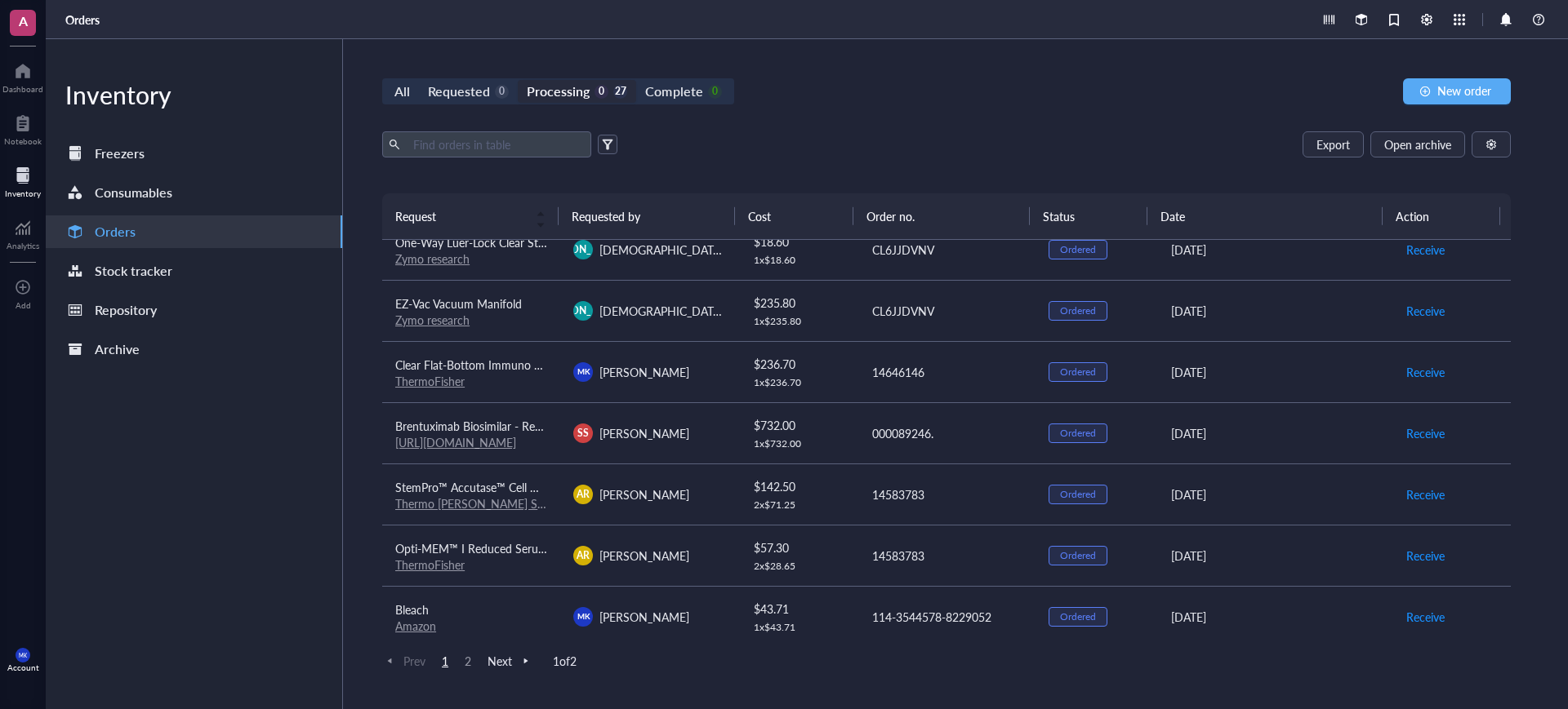
click at [579, 455] on td "SS [PERSON_NAME]" at bounding box center [649, 433] width 178 height 61
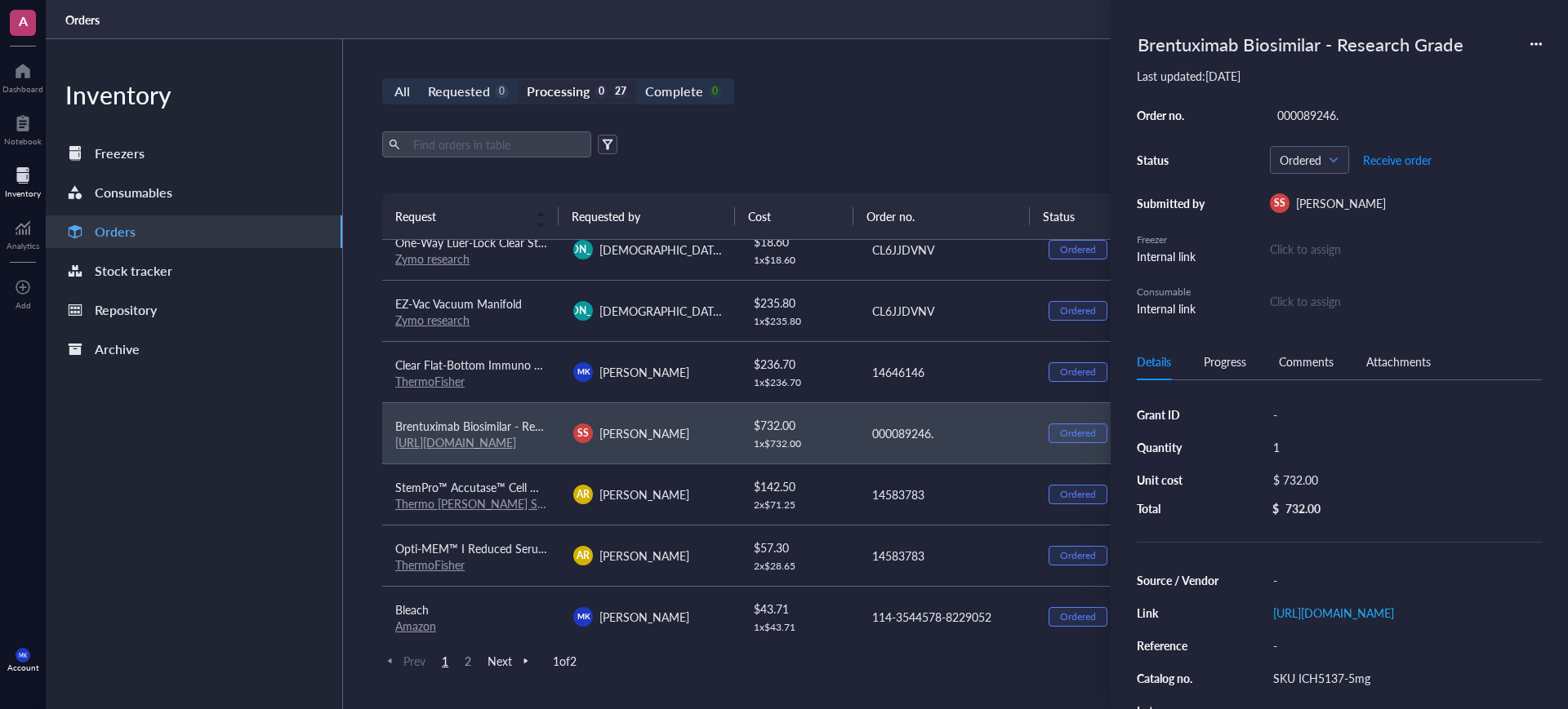
scroll to position [612, 0]
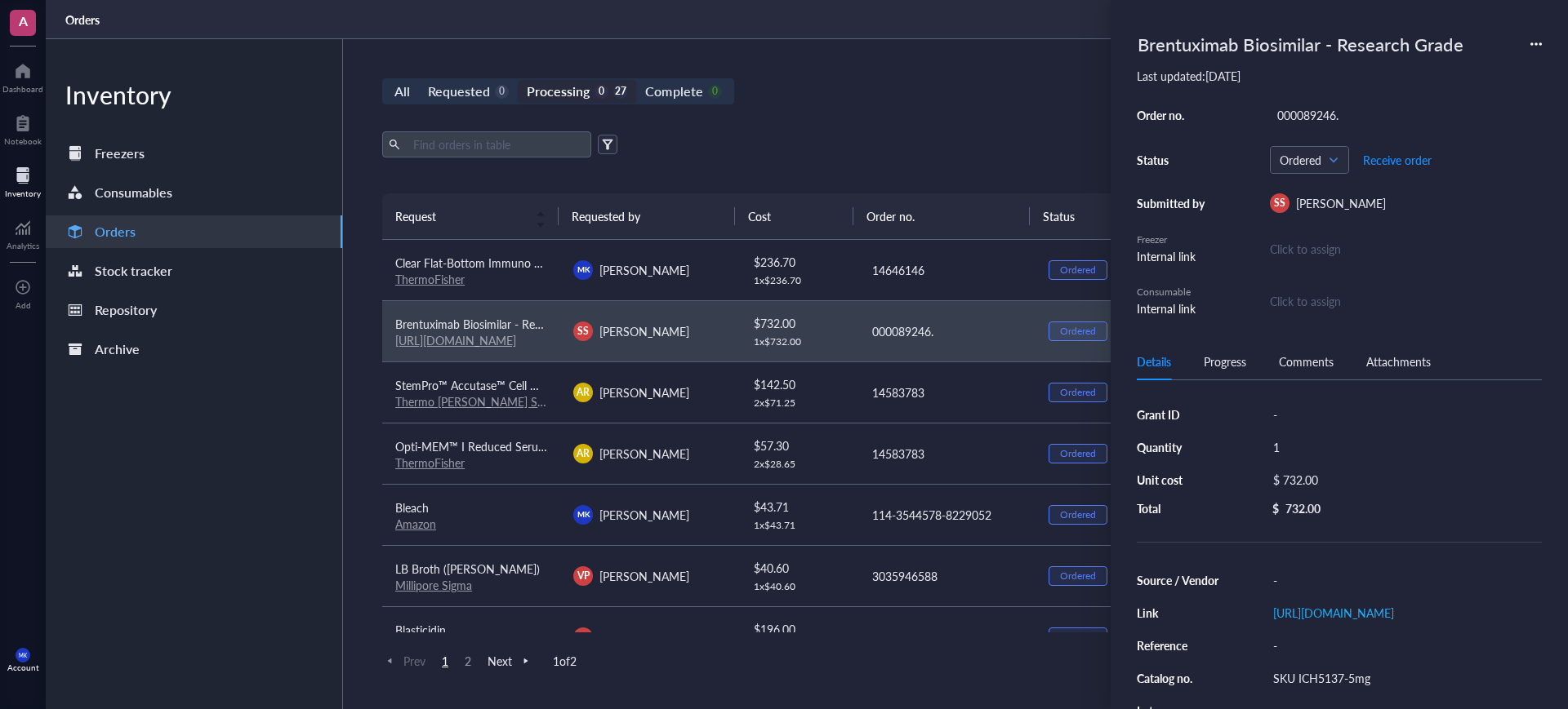
click at [682, 526] on td "[PERSON_NAME] [PERSON_NAME]" at bounding box center [649, 514] width 178 height 61
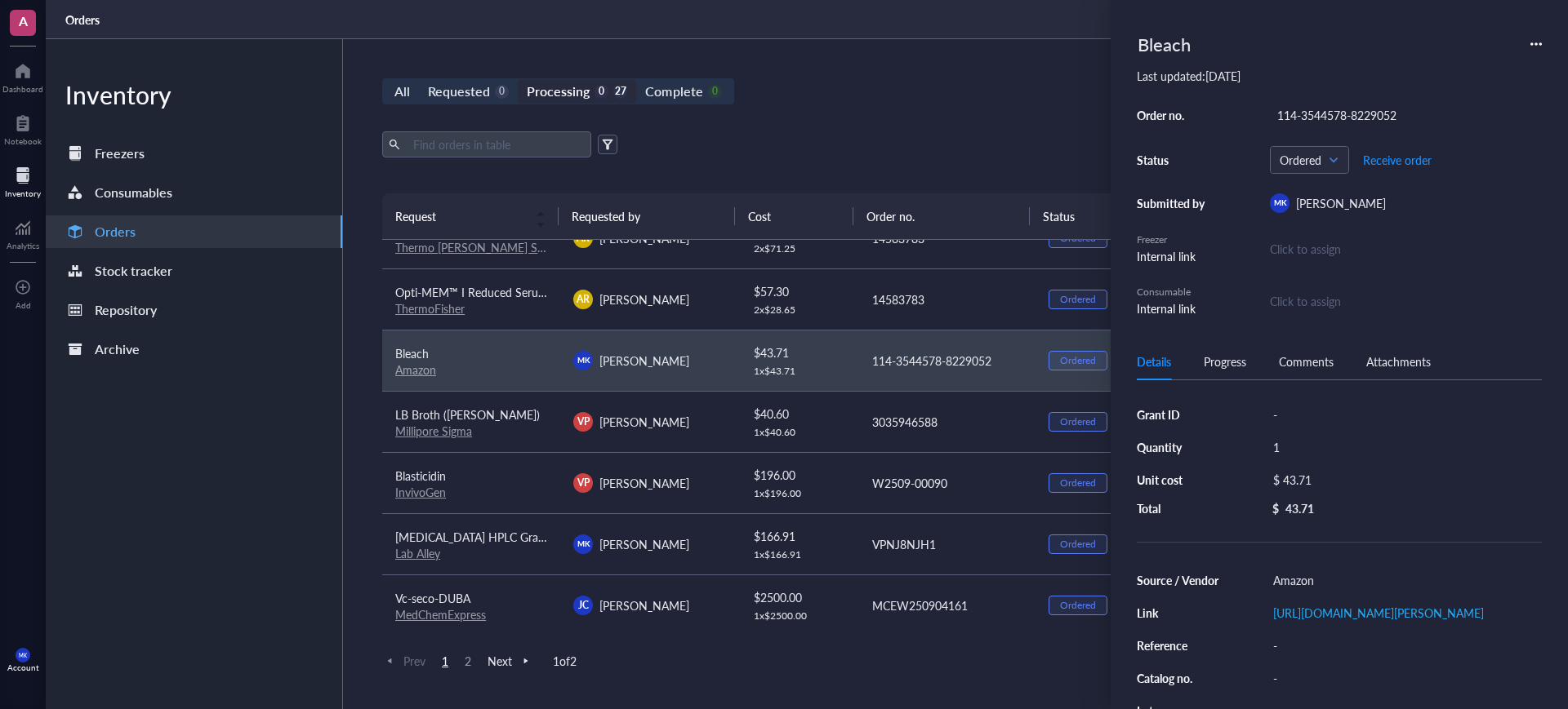
scroll to position [816, 0]
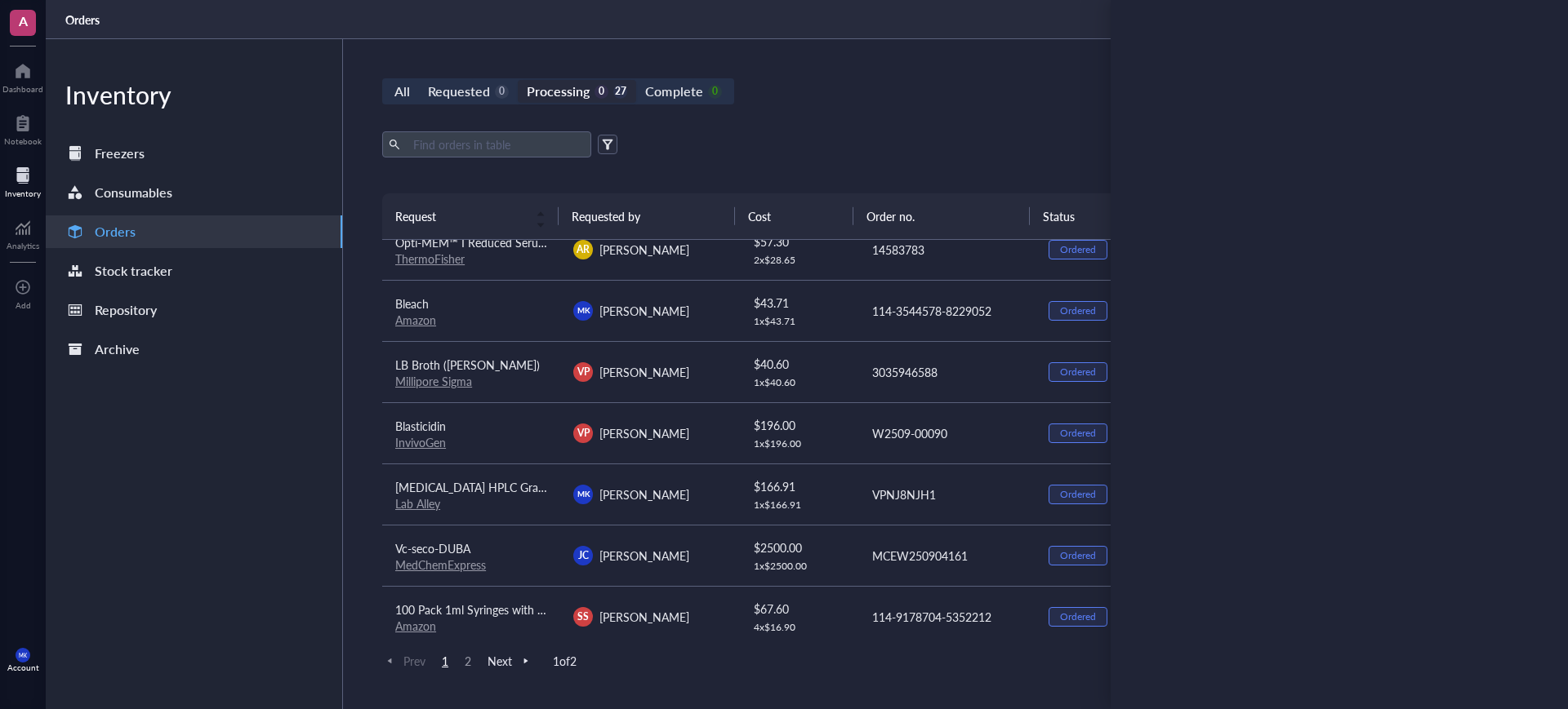
click at [703, 485] on div "[PERSON_NAME] [PERSON_NAME]" at bounding box center [648, 494] width 152 height 19
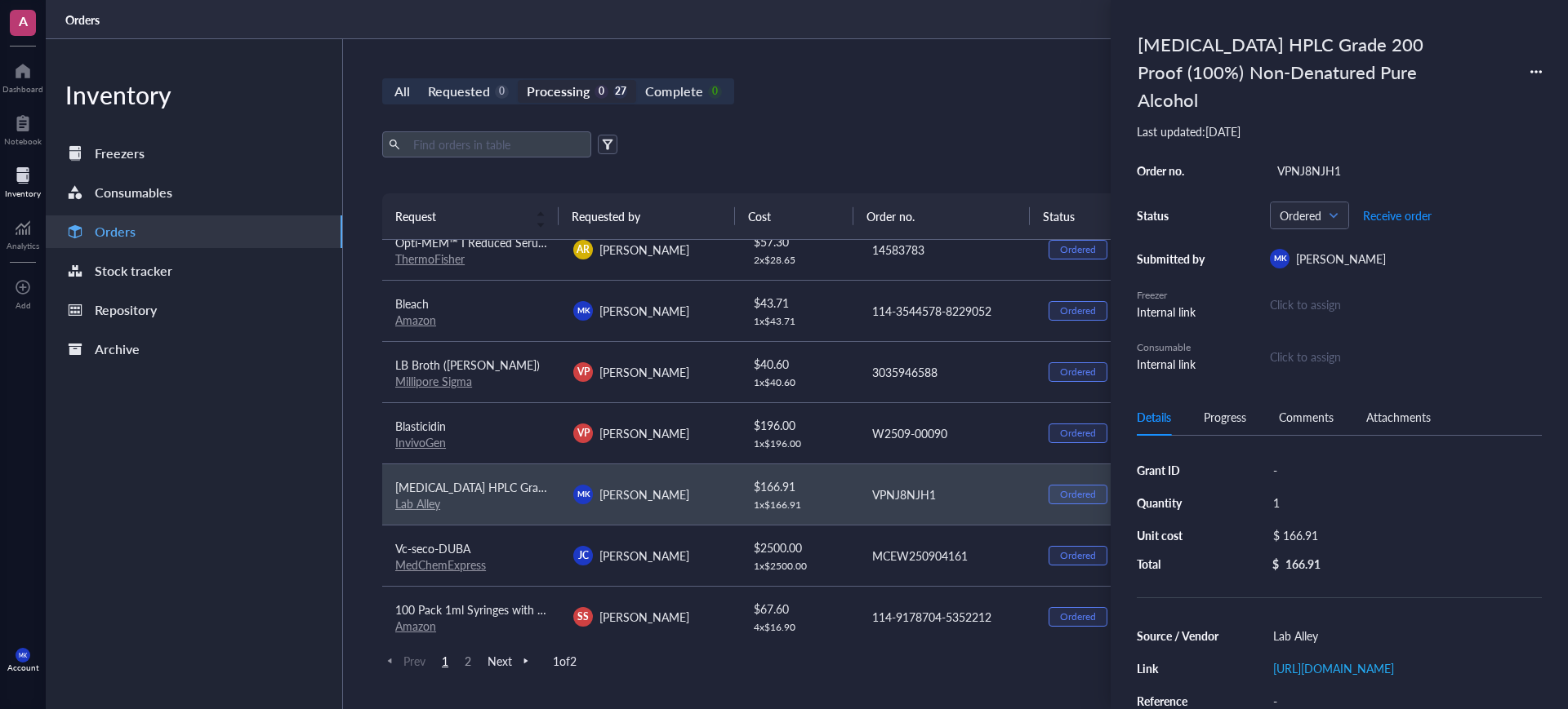
scroll to position [918, 0]
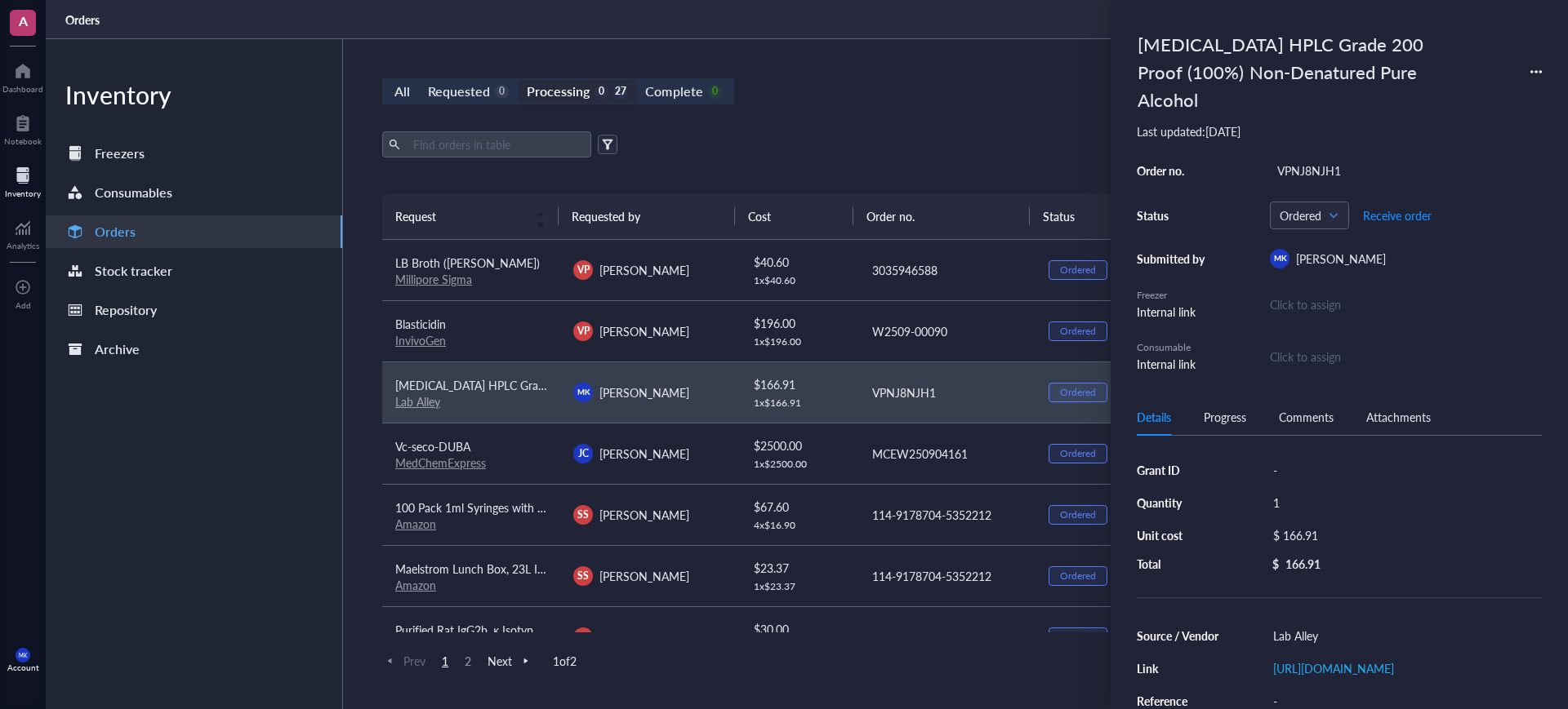
click at [898, 101] on div "All Requested 0 Processing 0 27 Complete 0 New order" at bounding box center [946, 91] width 1128 height 26
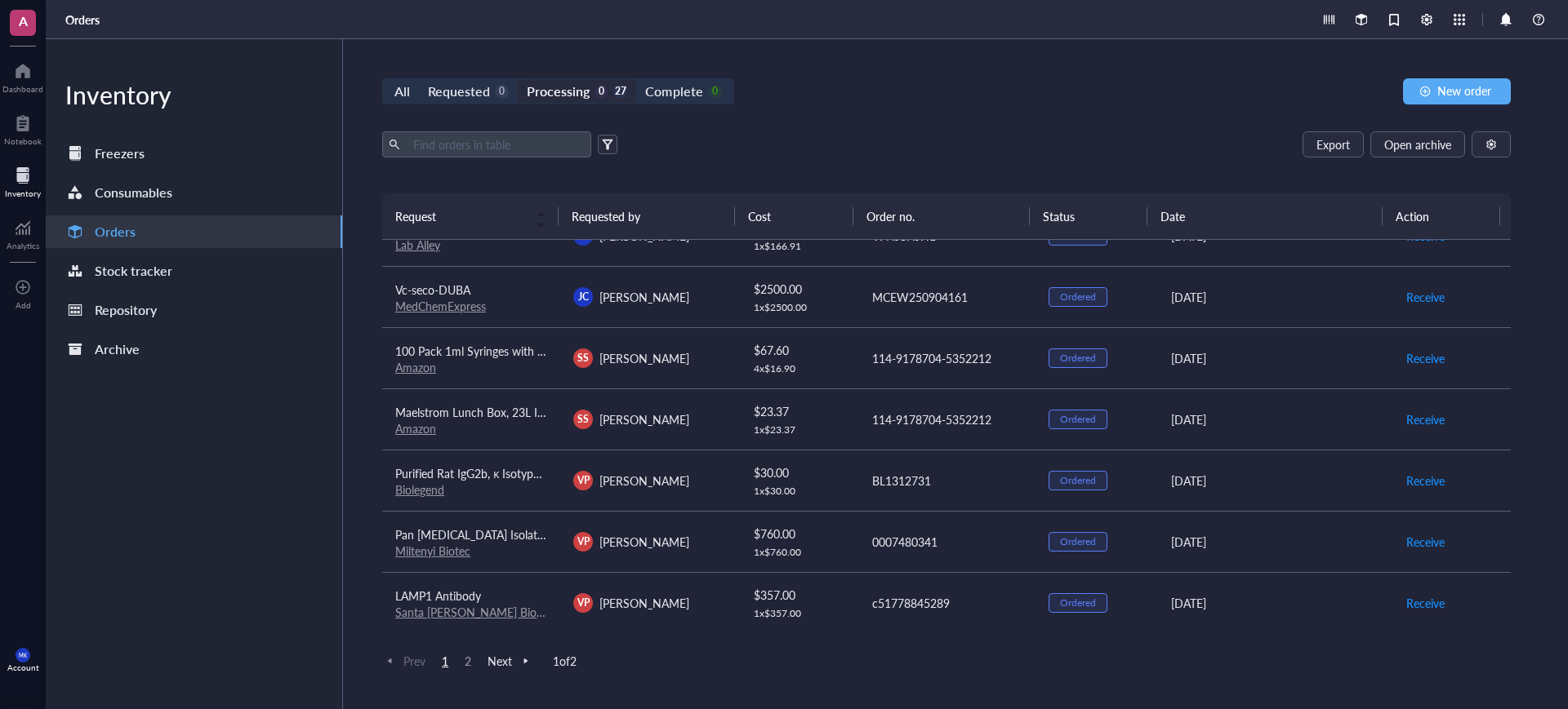
scroll to position [1122, 0]
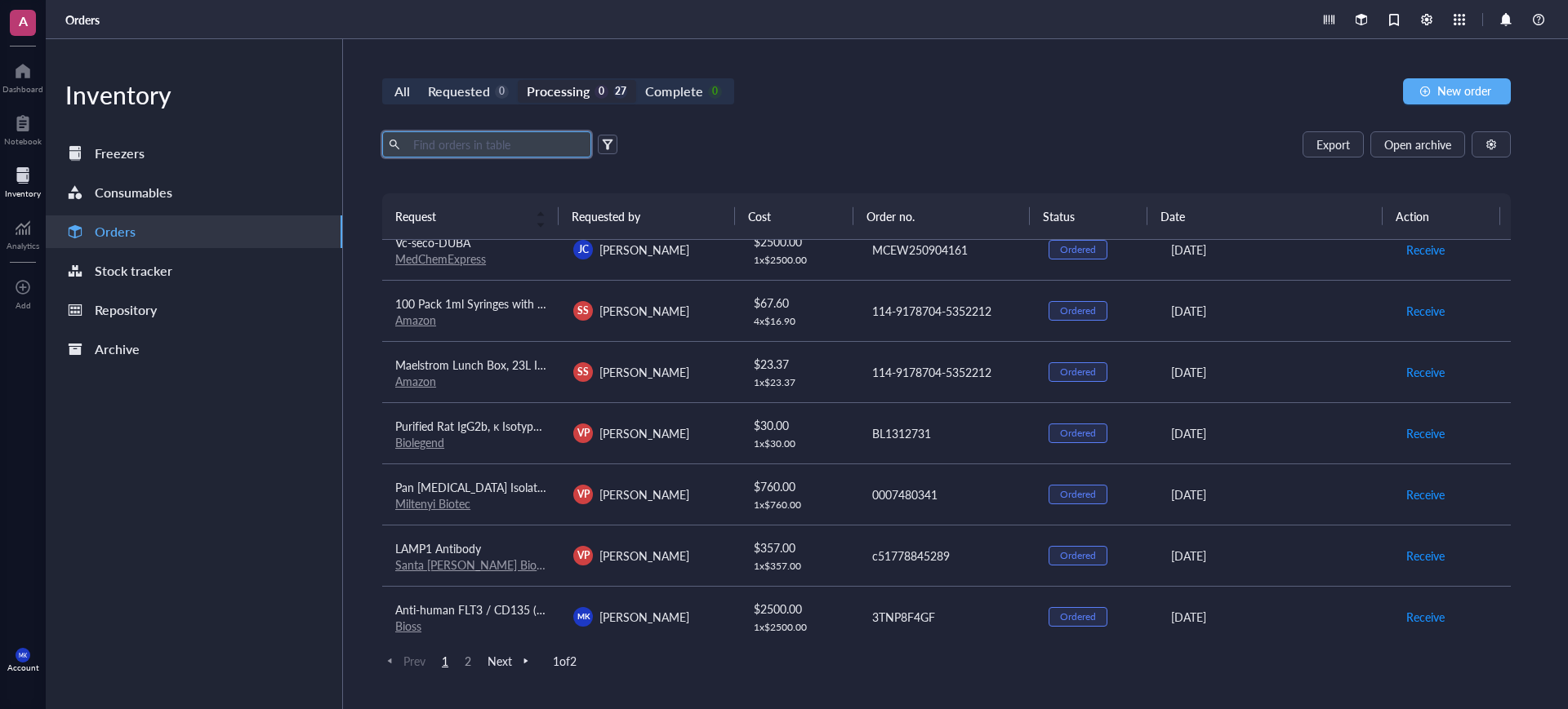
click at [524, 143] on input "text" at bounding box center [495, 144] width 178 height 24
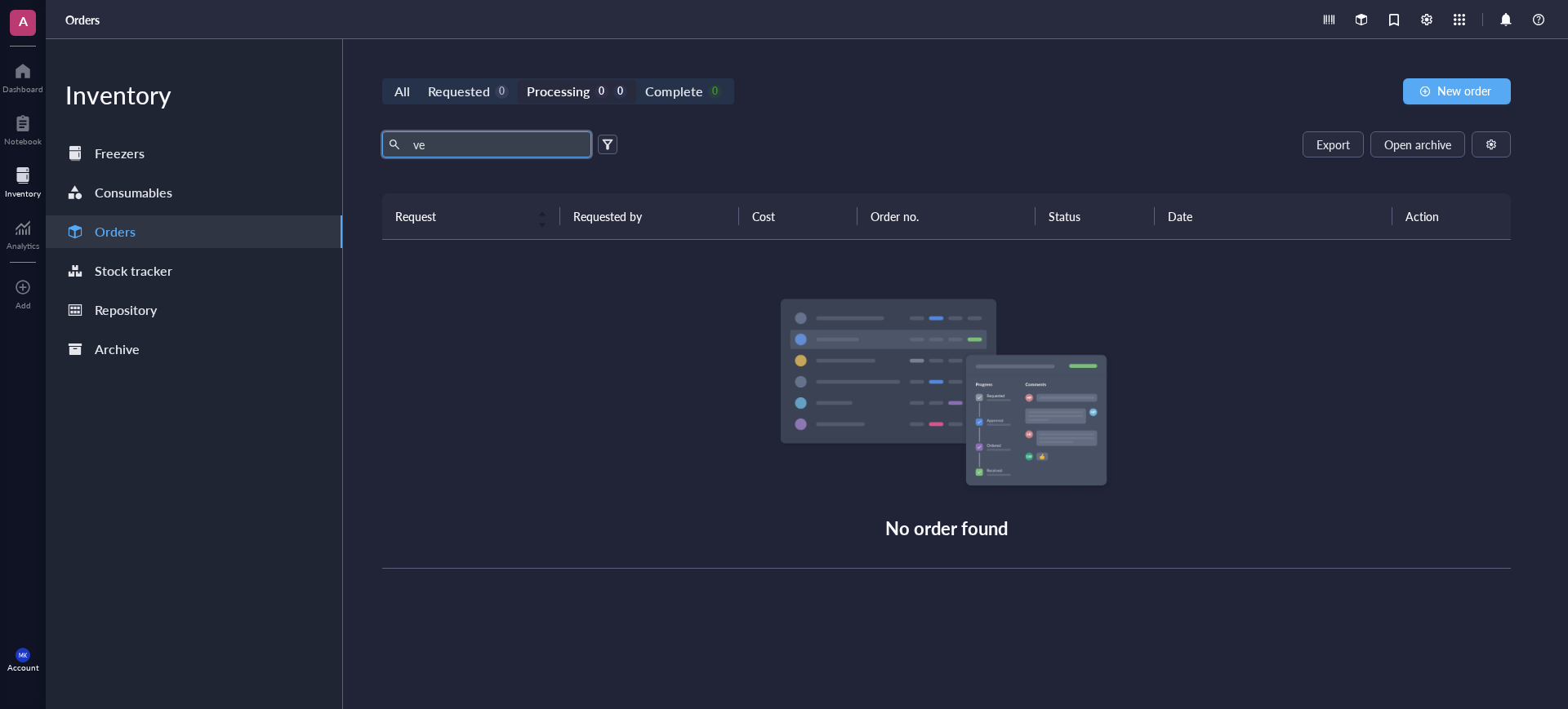
type input "v"
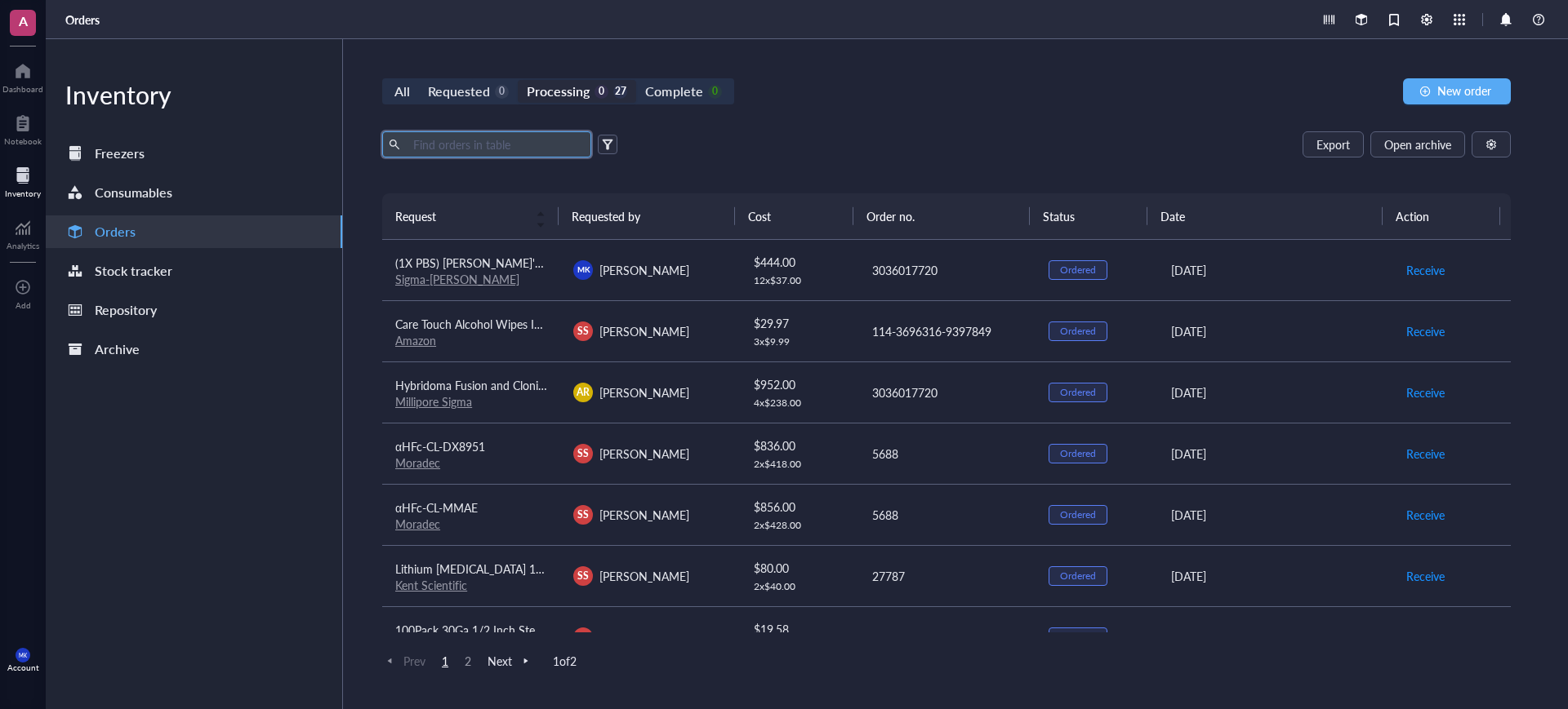
click at [1519, 146] on div "All Requested 0 Processing 0 27 Complete 0 New order Export Open archive Reques…" at bounding box center [946, 374] width 1207 height 670
click at [1507, 146] on button "button" at bounding box center [1491, 144] width 39 height 26
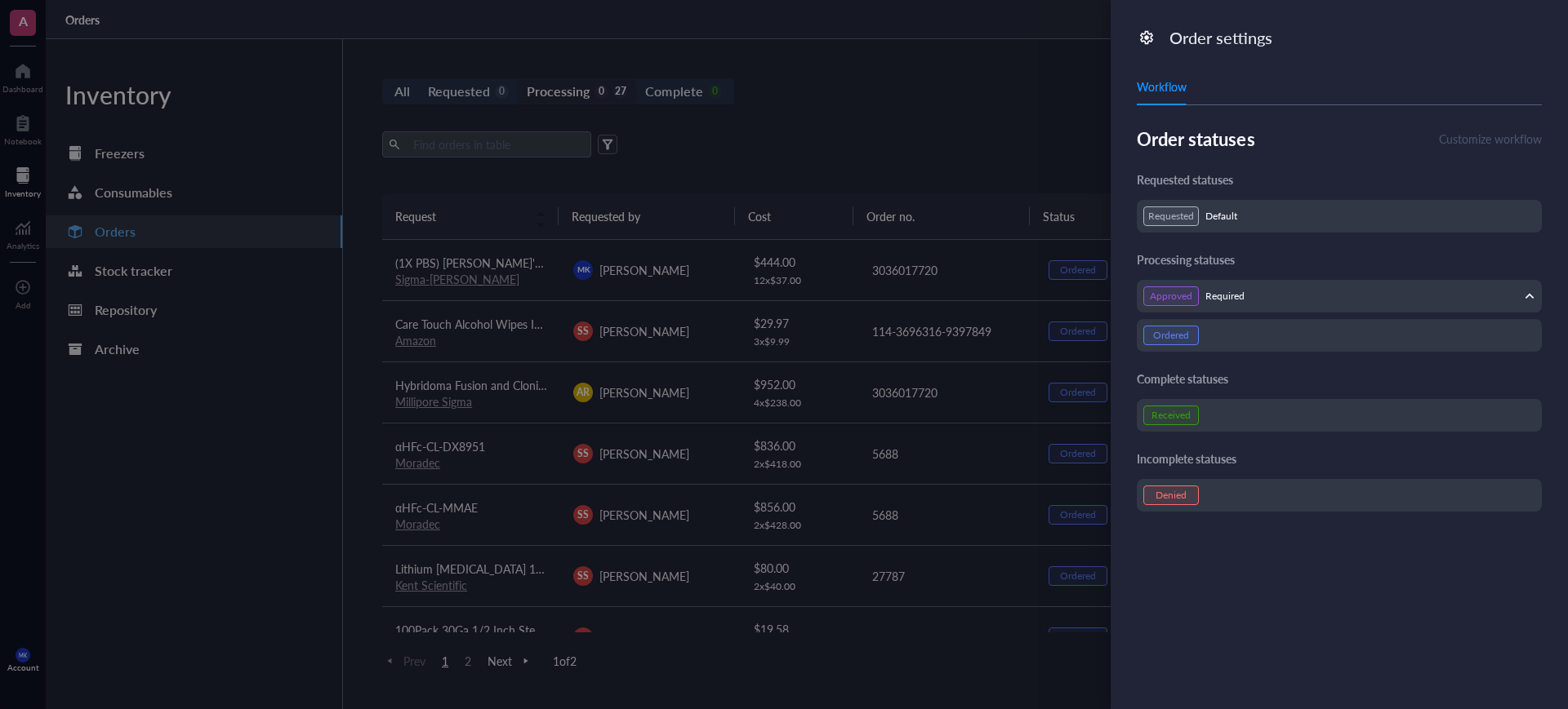
click at [941, 68] on div at bounding box center [784, 354] width 1568 height 709
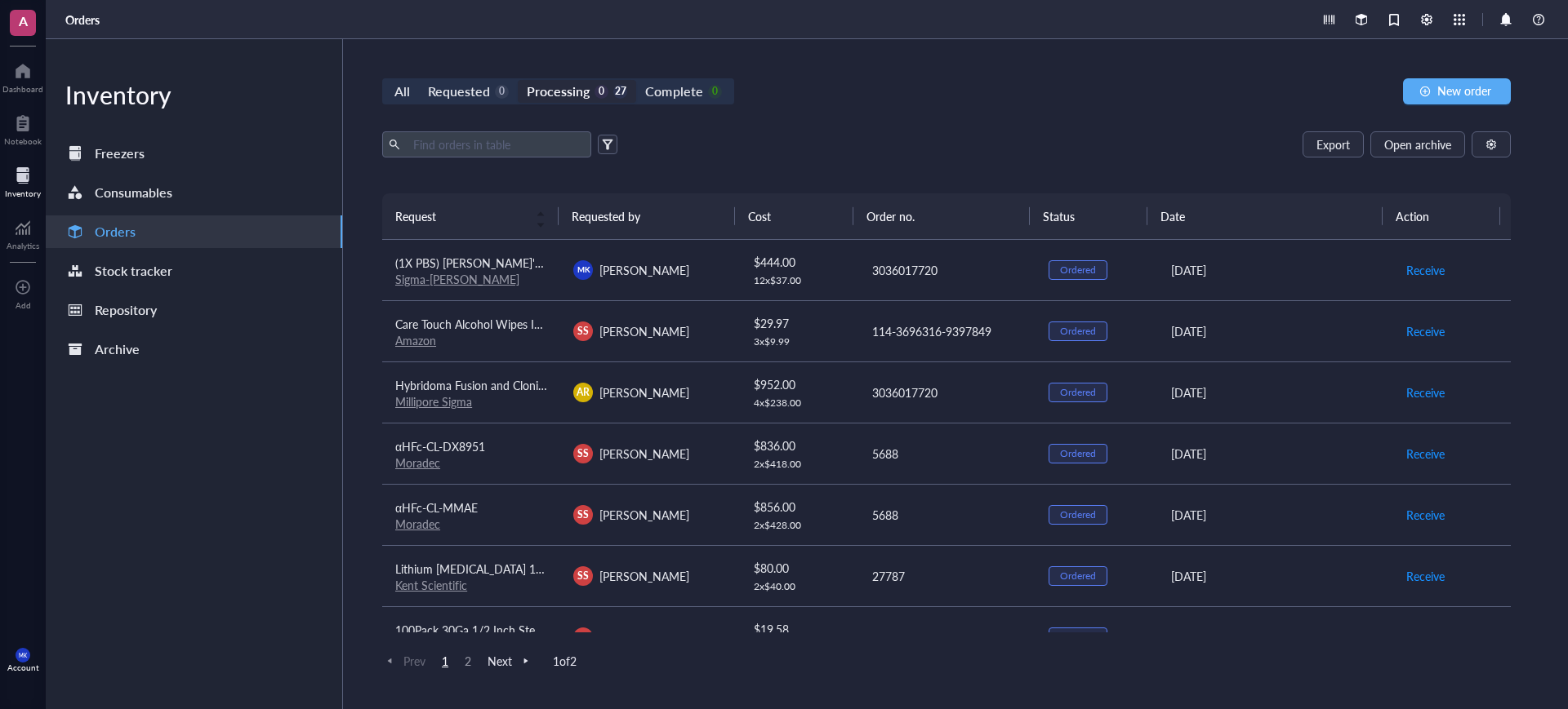
click at [644, 217] on th "Requested by" at bounding box center [647, 216] width 177 height 46
click at [626, 214] on th "Requested by" at bounding box center [647, 216] width 177 height 46
click at [831, 129] on div "All Requested 0 Processing 0 27 Complete 0 New order Export Open archive Reques…" at bounding box center [946, 374] width 1207 height 670
click at [601, 141] on span at bounding box center [607, 144] width 19 height 19
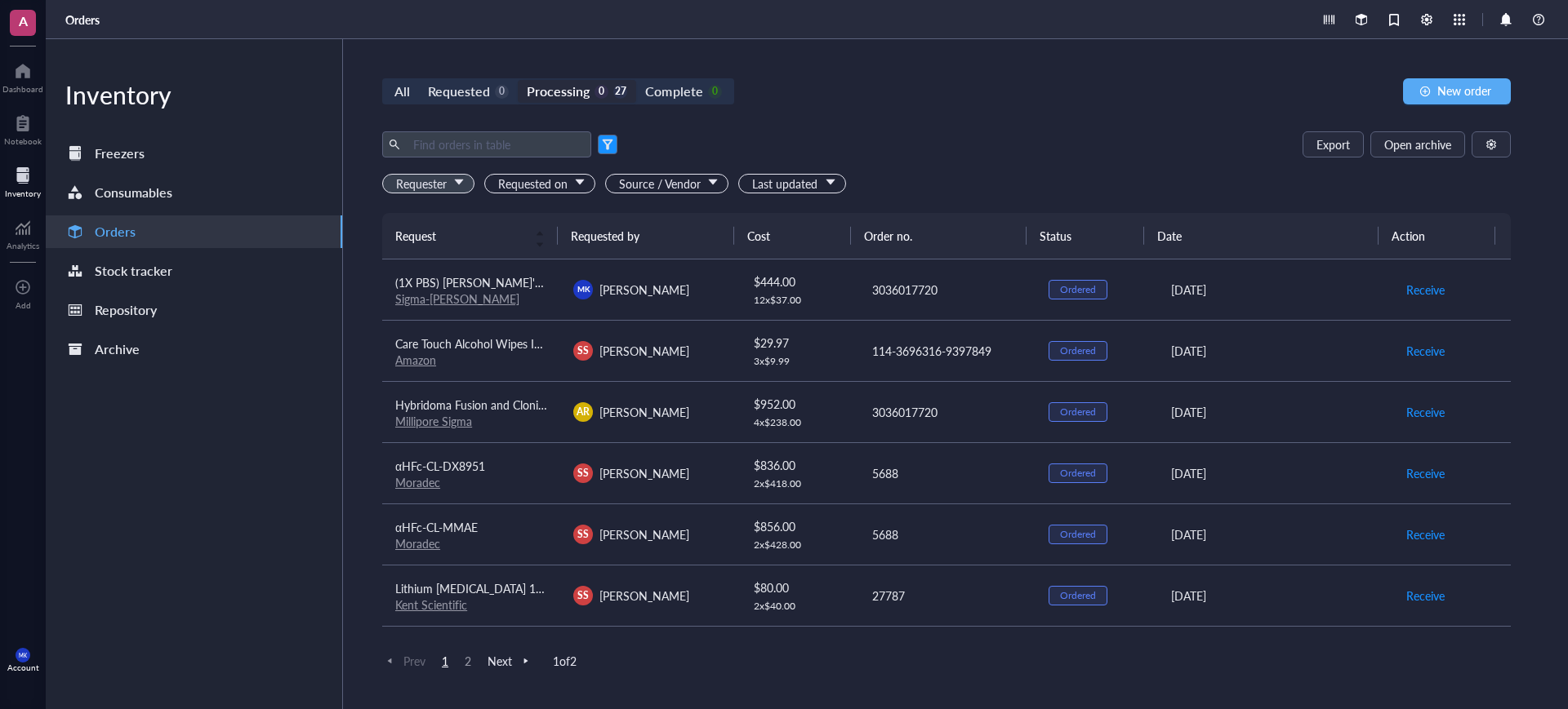
click at [431, 176] on span "Requester" at bounding box center [430, 183] width 68 height 18
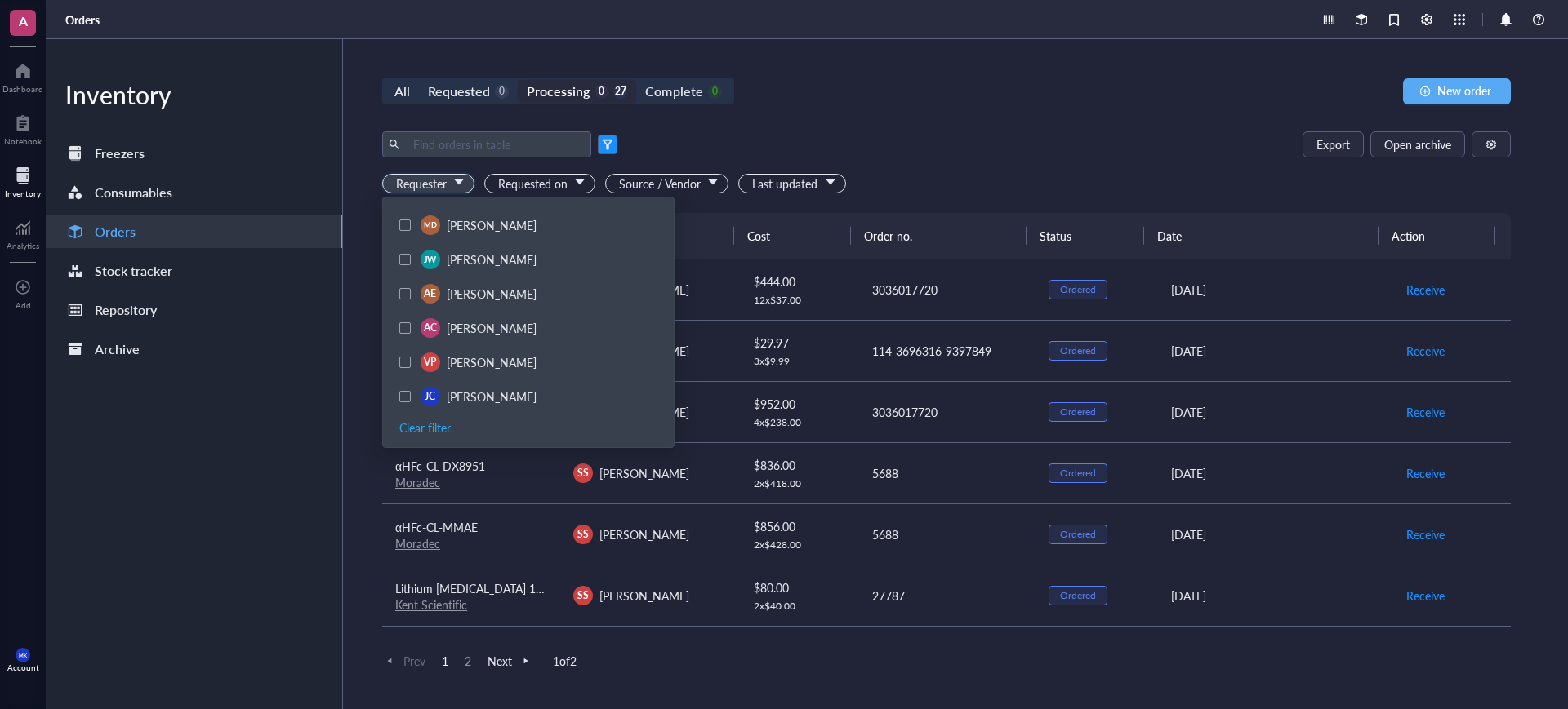
scroll to position [306, 0]
click at [471, 359] on span "[PERSON_NAME]" at bounding box center [491, 357] width 90 height 16
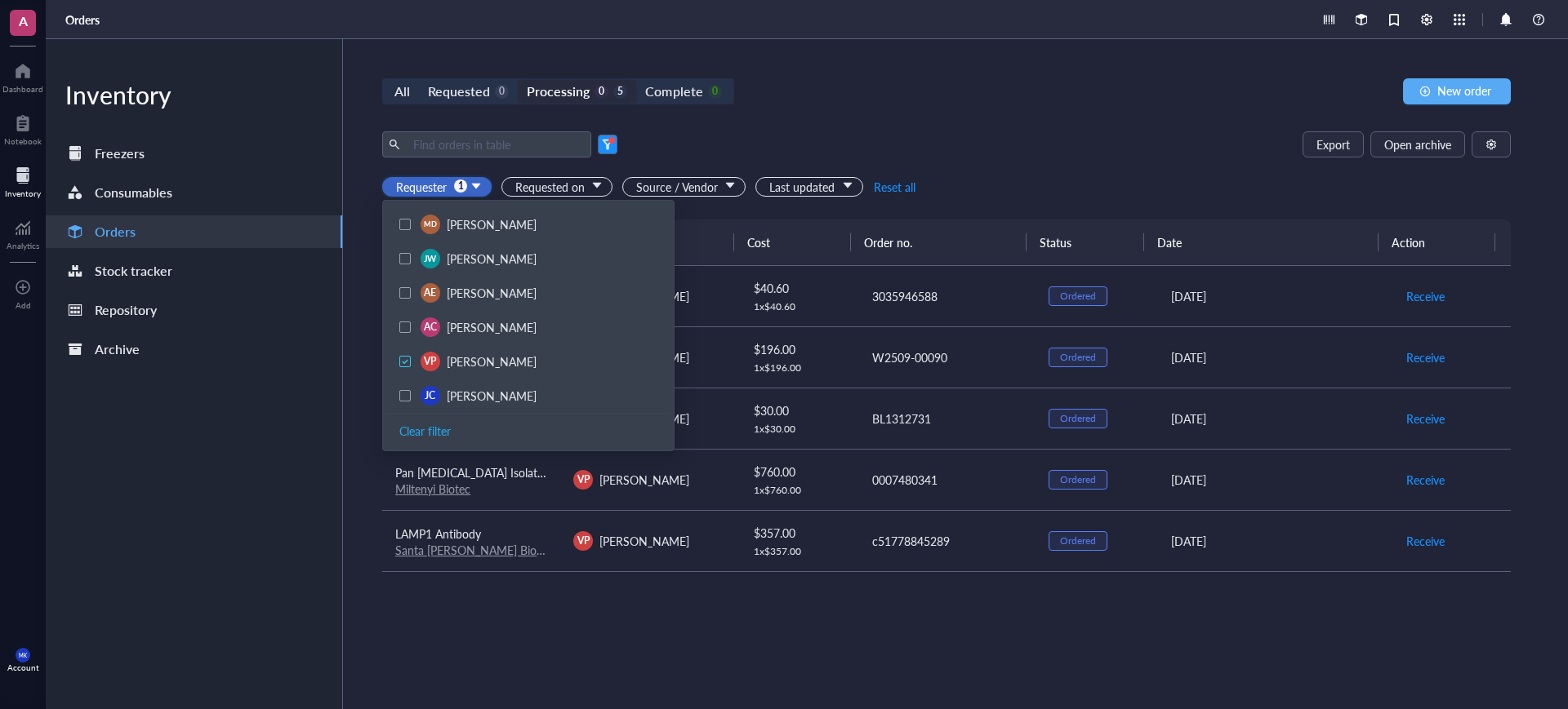
click at [1122, 190] on div "Requester 1 TR [PERSON_NAME] AR [PERSON_NAME] JX [PERSON_NAME] [PERSON_NAME] [P…" at bounding box center [946, 187] width 1128 height 26
